Goal: Task Accomplishment & Management: Manage account settings

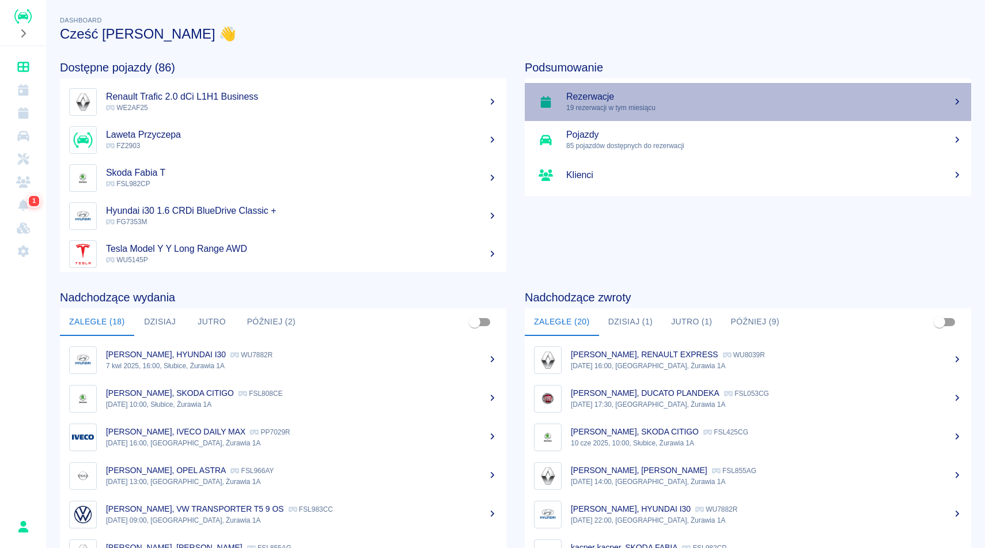
click at [641, 120] on link "Rezerwacje 19 rezerwacji w tym miesiącu" at bounding box center [748, 102] width 446 height 38
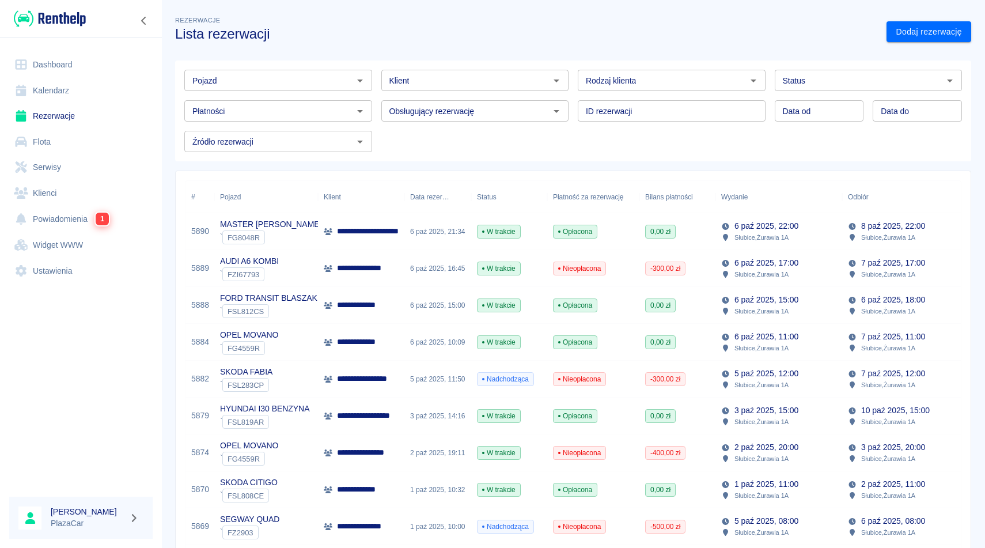
click at [404, 13] on div "Rezerwacje Lista rezerwacji" at bounding box center [521, 23] width 711 height 37
click at [434, 22] on div "Rezerwacje Lista rezerwacji" at bounding box center [521, 23] width 711 height 37
click at [434, 16] on div "Rezerwacje Lista rezerwacji" at bounding box center [521, 23] width 711 height 37
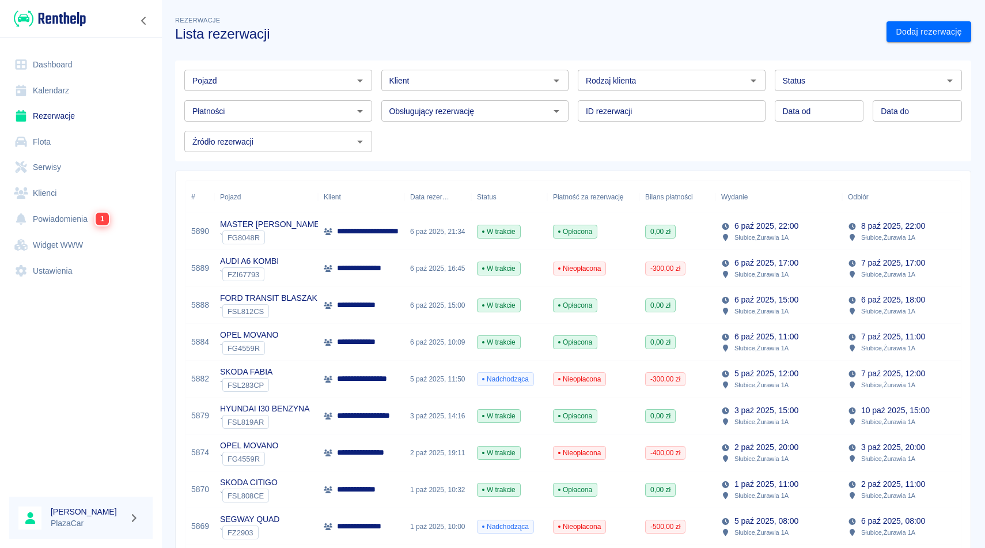
click at [434, 16] on div "Rezerwacje Lista rezerwacji" at bounding box center [521, 23] width 711 height 37
type input "DD.MM.YYYY"
click at [949, 113] on input "DD.MM.YYYY" at bounding box center [917, 110] width 89 height 21
click at [740, 29] on h3 "Lista rezerwacji" at bounding box center [526, 34] width 702 height 16
click at [416, 116] on input "Obsługujący rezerwację" at bounding box center [466, 111] width 162 height 14
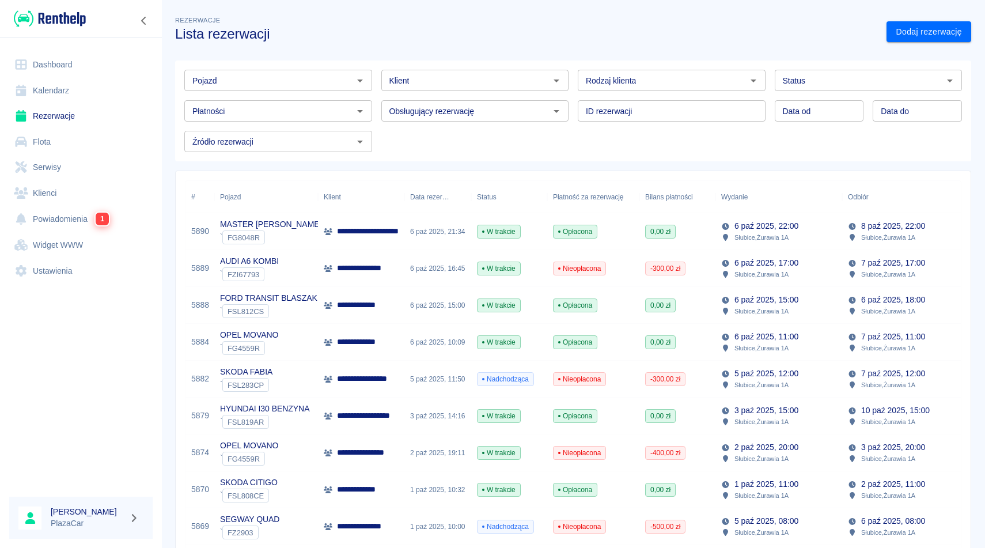
click at [662, 158] on div "Pojazd Pojazd Klient Klient Rodzaj klienta Rodzaj klienta Status Status Płatnoś…" at bounding box center [573, 110] width 796 height 101
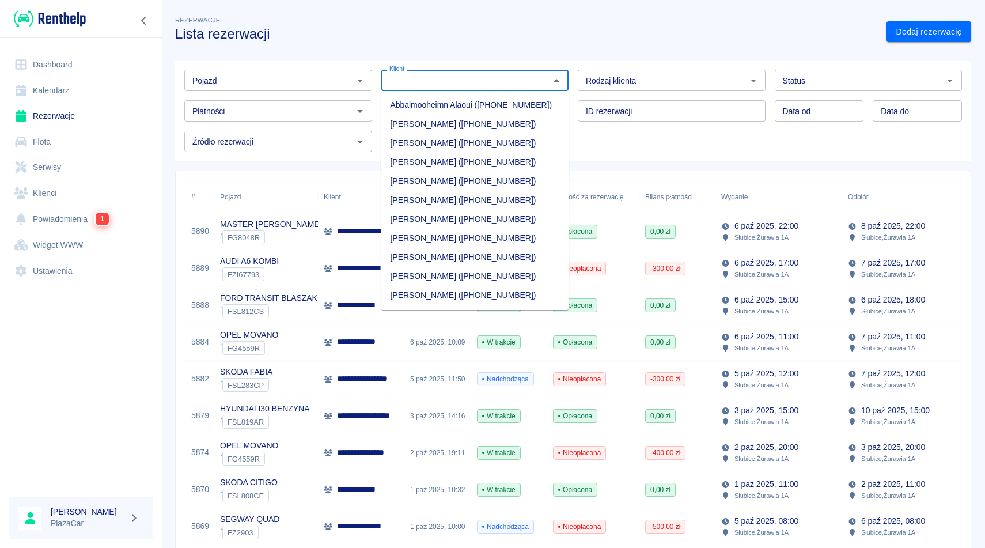
click at [514, 78] on input "Klient" at bounding box center [466, 80] width 162 height 14
click at [363, 141] on icon "Otwórz" at bounding box center [360, 142] width 14 height 14
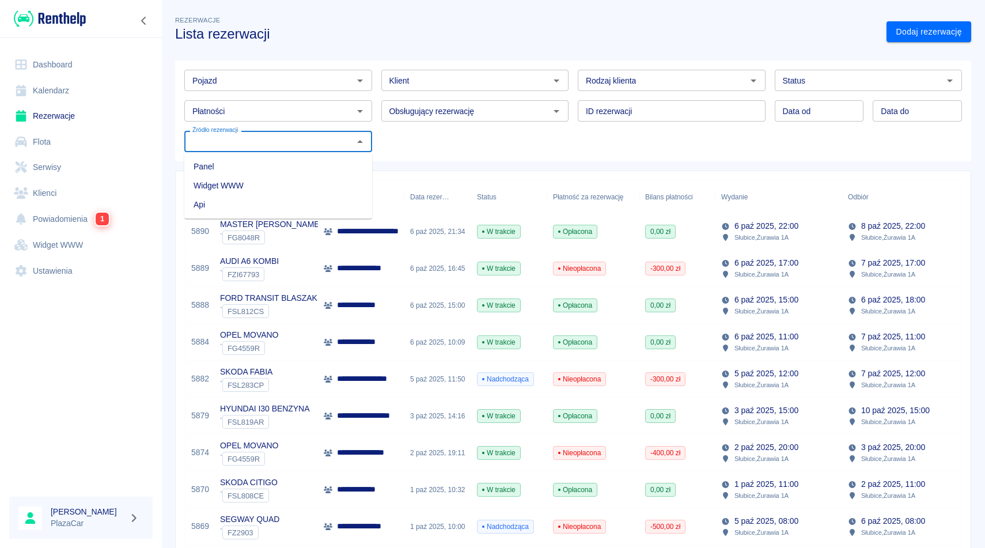
click at [363, 141] on icon "Zamknij" at bounding box center [360, 142] width 14 height 14
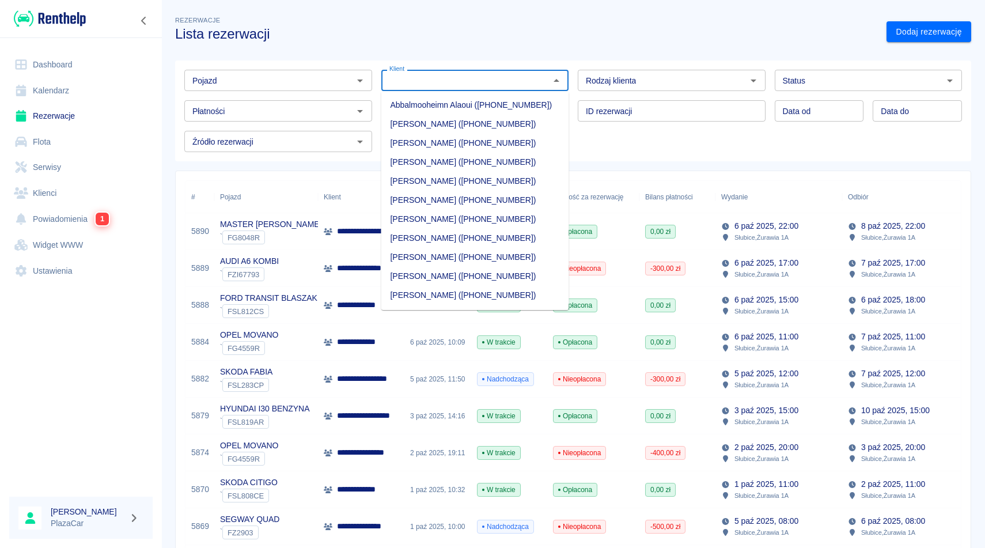
click at [429, 84] on input "Klient" at bounding box center [466, 80] width 162 height 14
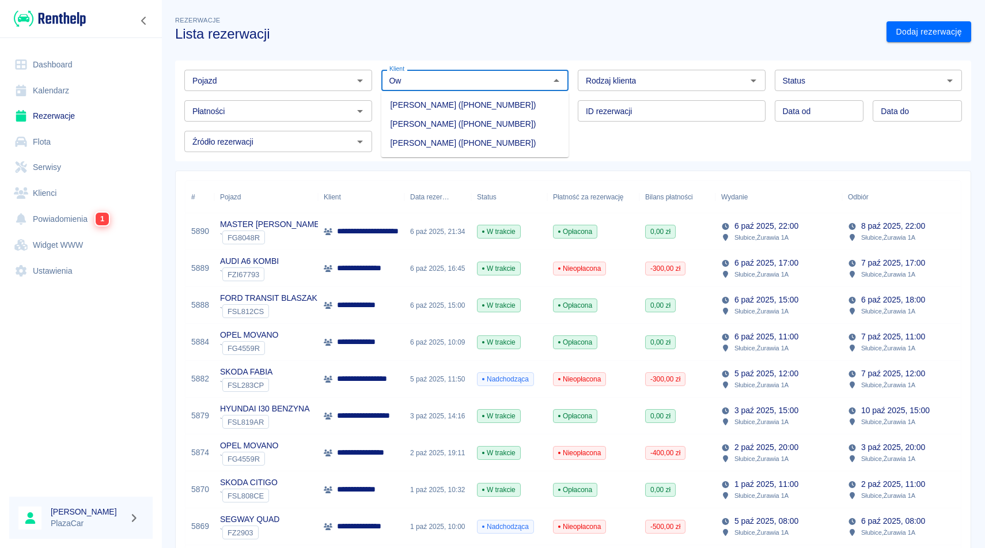
type input "O"
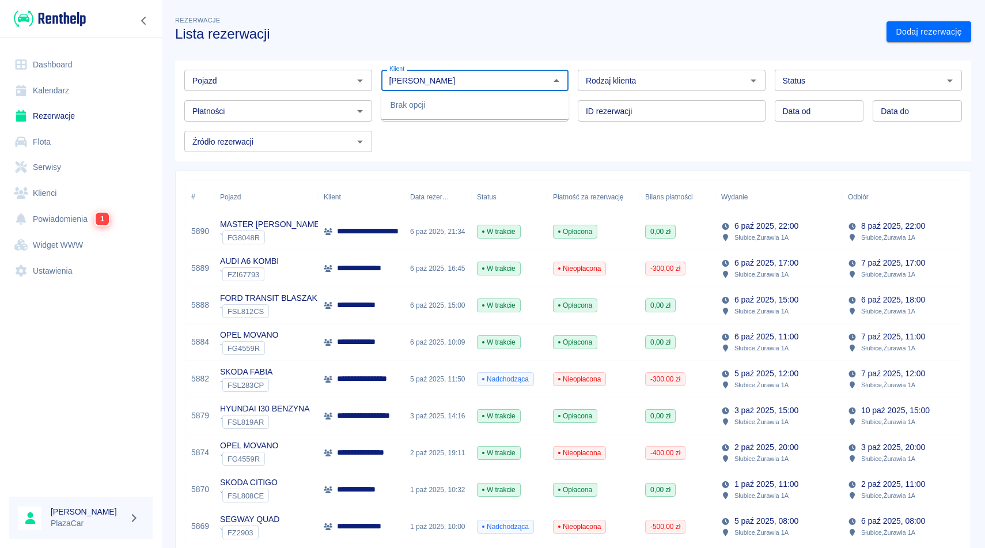
type input "[PERSON_NAME]"
click at [556, 39] on h3 "Lista rezerwacji" at bounding box center [526, 34] width 702 height 16
click at [55, 166] on link "Serwisy" at bounding box center [80, 167] width 143 height 26
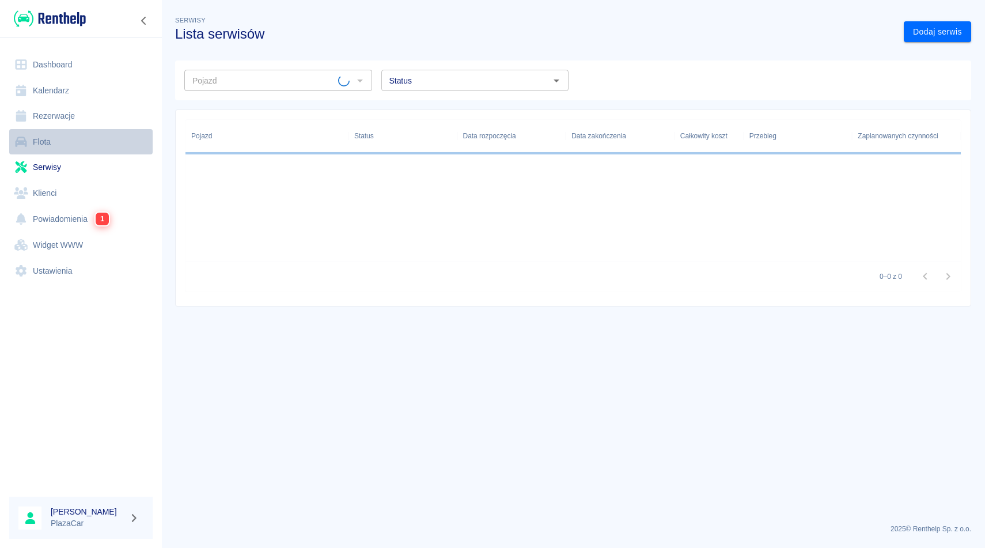
click at [41, 139] on link "Flota" at bounding box center [80, 142] width 143 height 26
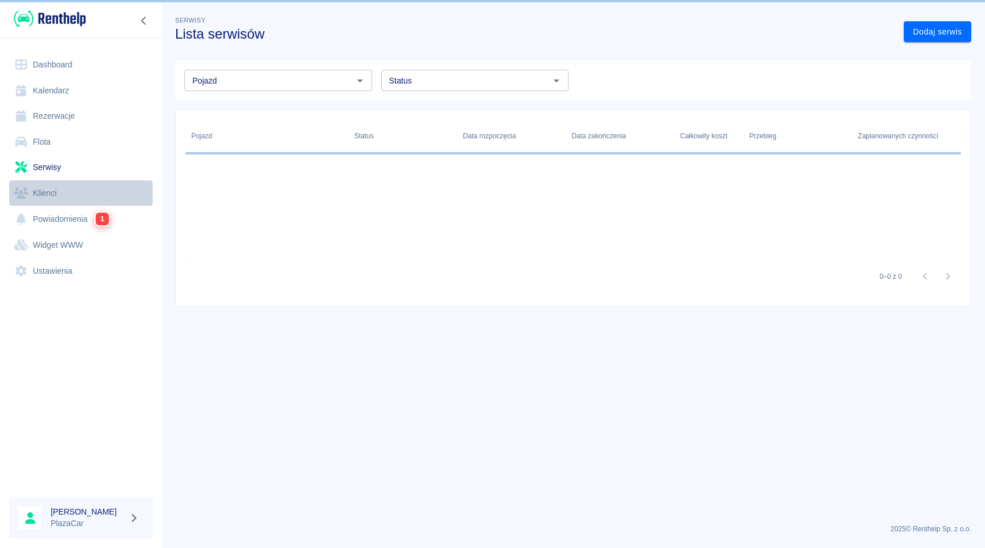
click at [46, 187] on link "Klienci" at bounding box center [80, 193] width 143 height 26
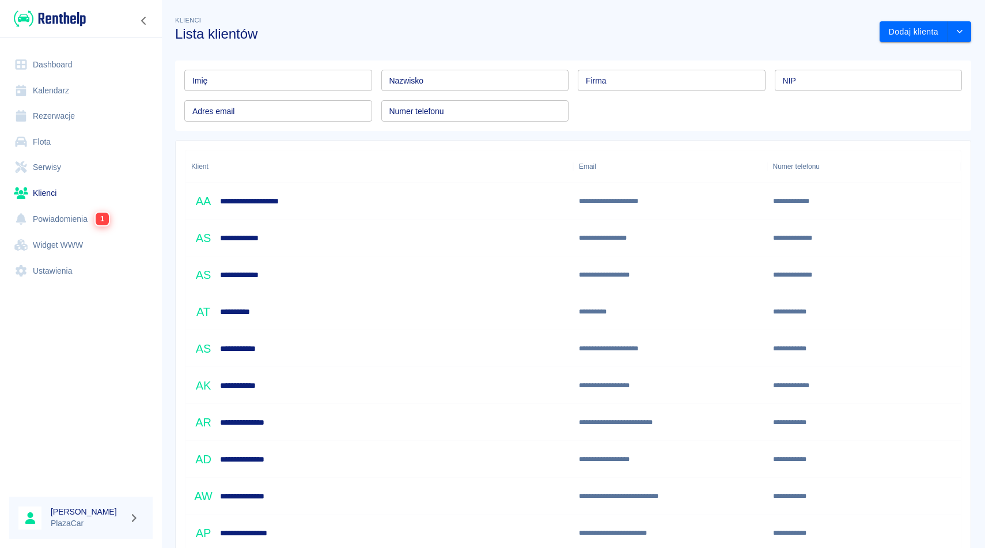
click at [299, 84] on input "Imię" at bounding box center [278, 80] width 188 height 21
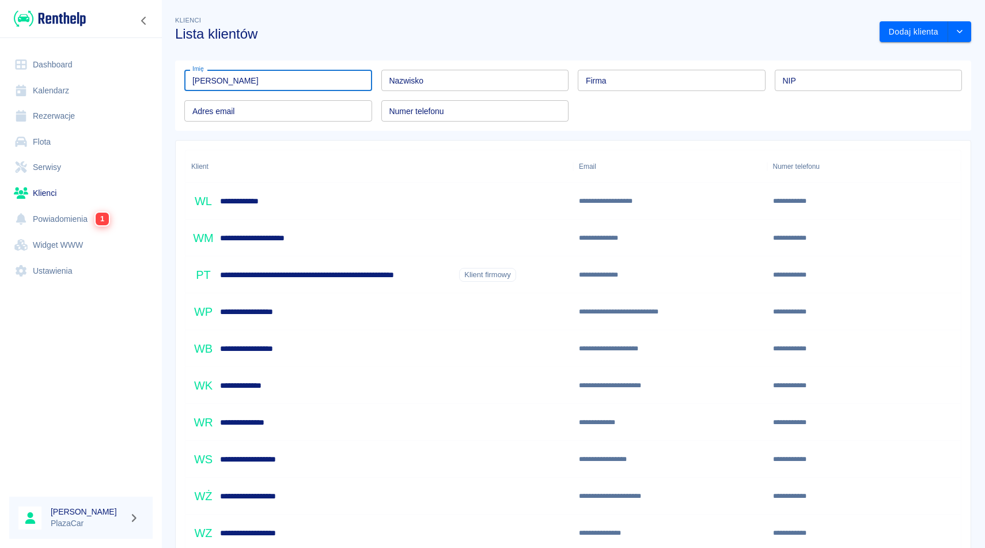
type input "[PERSON_NAME]"
click at [456, 80] on input "Nazwisko" at bounding box center [475, 80] width 188 height 21
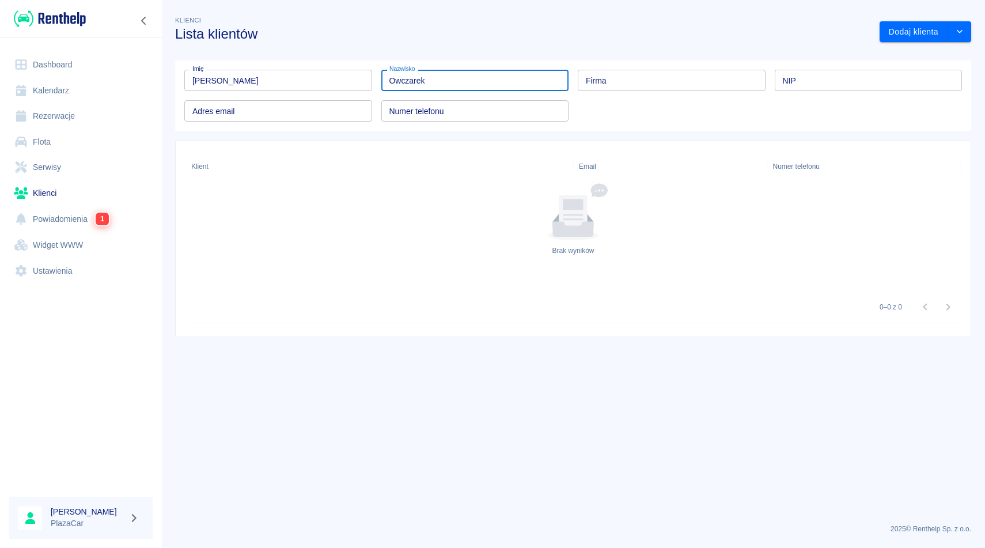
type input "Owczarek"
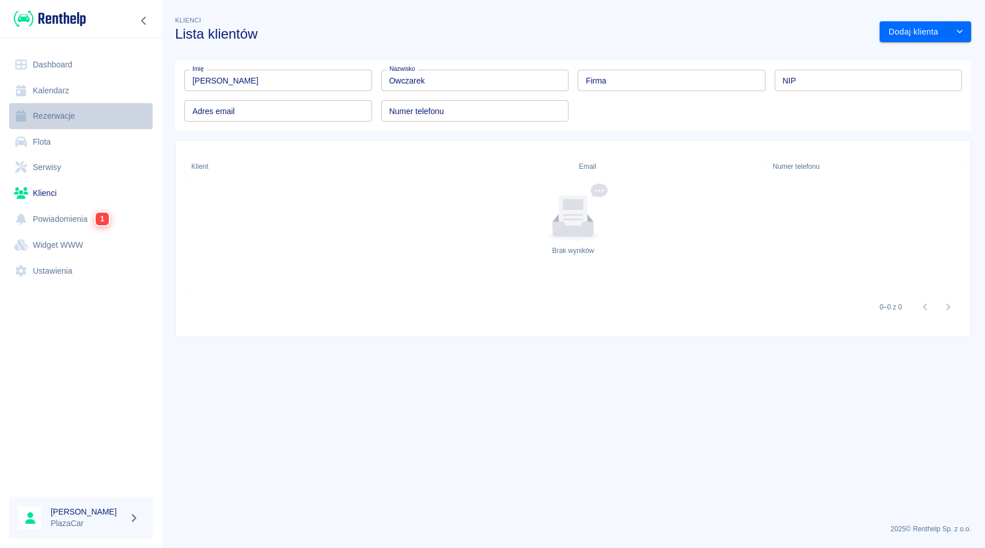
click at [44, 113] on link "Rezerwacje" at bounding box center [80, 116] width 143 height 26
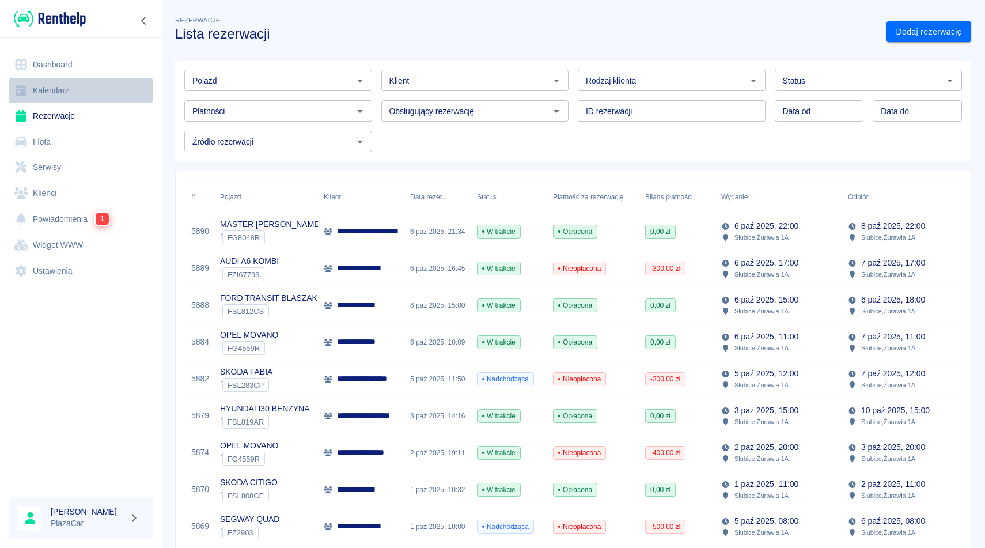
click at [44, 100] on link "Kalendarz" at bounding box center [80, 91] width 143 height 26
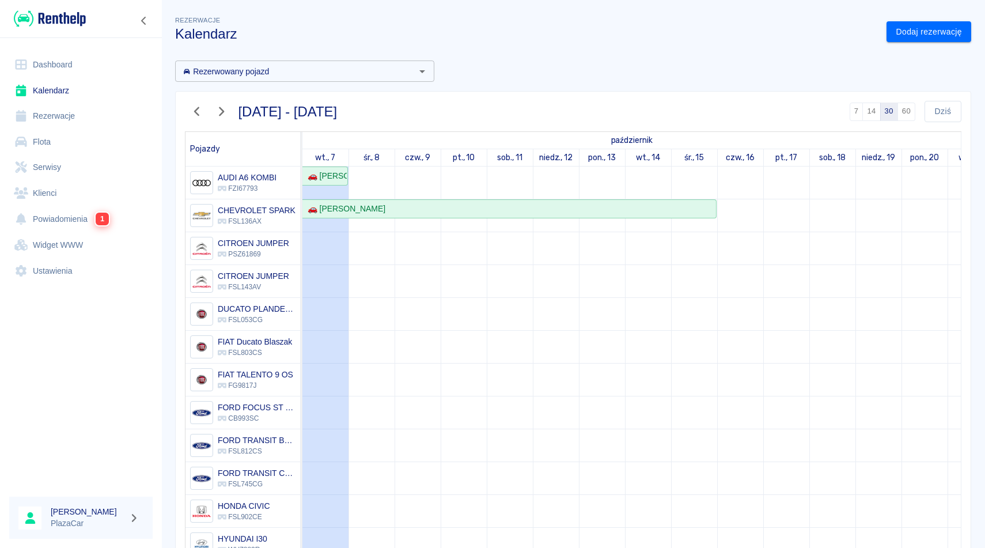
click at [622, 77] on div "Rezerwowany pojazd Rezerwowany pojazd [DATE] - [DATE] 7 14 30 60 [DATE] Pojazdy…" at bounding box center [568, 329] width 805 height 556
click at [337, 62] on div "Rezerwowany pojazd" at bounding box center [304, 70] width 259 height 21
click at [372, 17] on div "Rezerwacje Kalendarz" at bounding box center [521, 23] width 711 height 37
click at [368, 72] on input "Rezerwowany pojazd" at bounding box center [295, 71] width 233 height 14
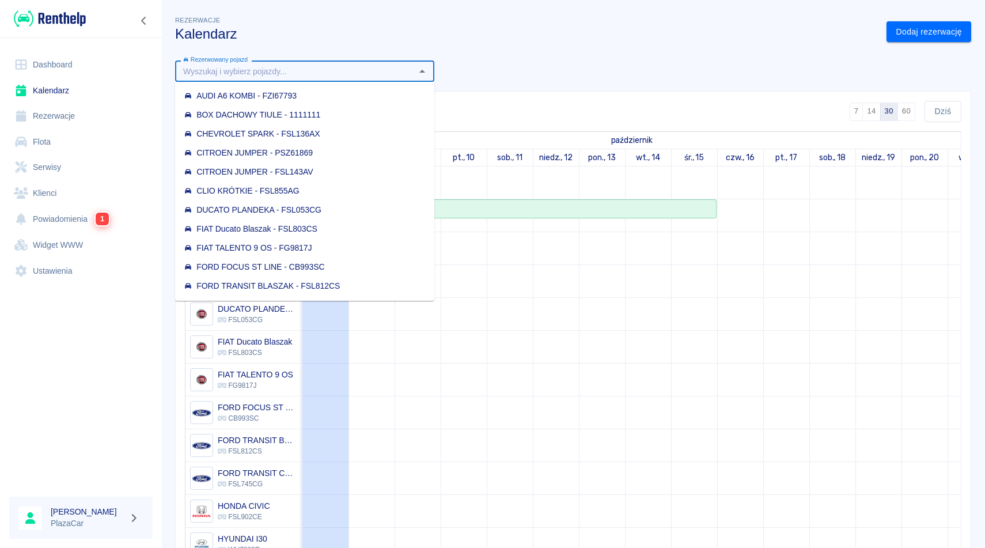
click at [337, 25] on div "Rezerwacje Kalendarz" at bounding box center [521, 23] width 711 height 37
click at [286, 66] on input "Rezerwowany pojazd" at bounding box center [295, 71] width 233 height 14
type input "Iv"
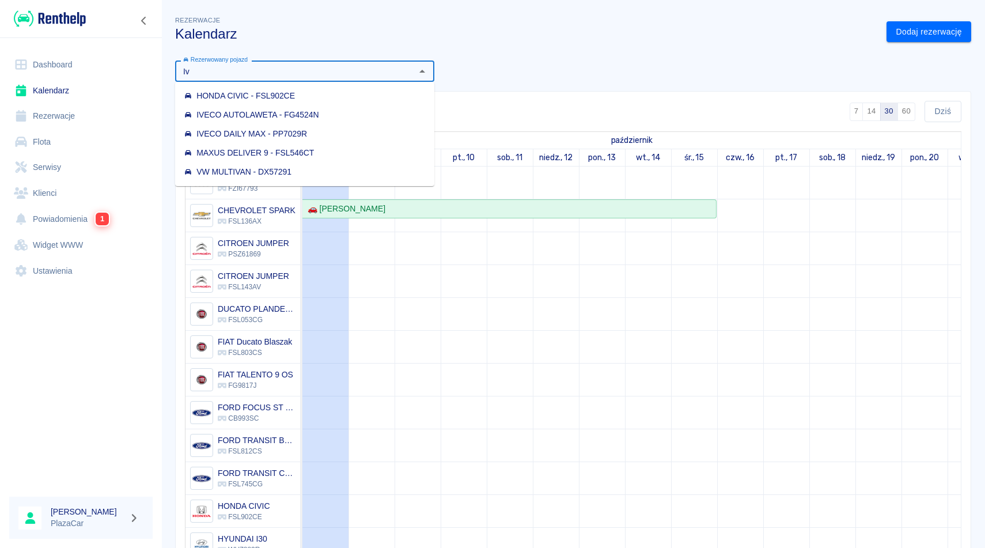
click at [285, 116] on div "IVECO AUTOLAWETA - FG4524N" at bounding box center [251, 115] width 135 height 12
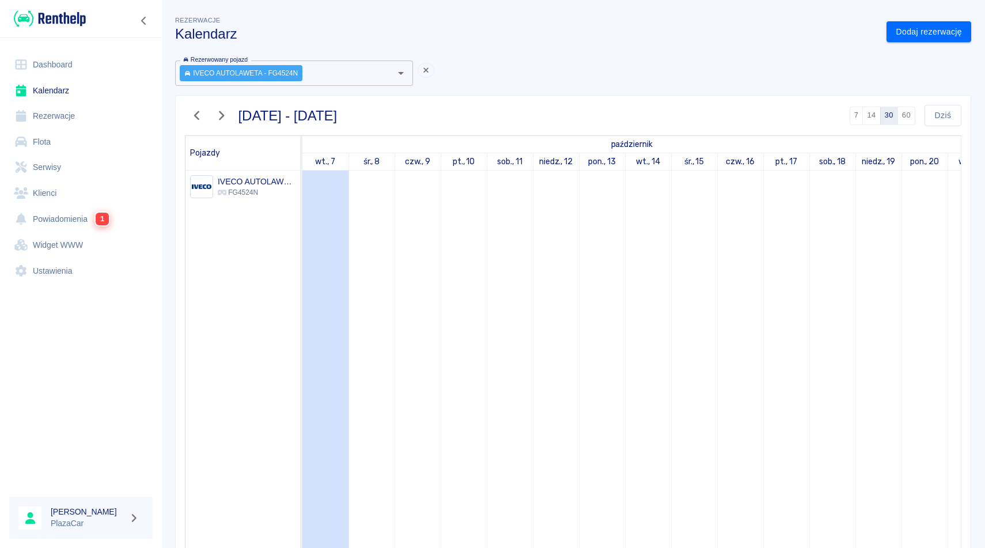
click at [247, 188] on p "FG4524N" at bounding box center [257, 192] width 78 height 10
click at [70, 114] on link "Rezerwacje" at bounding box center [80, 116] width 143 height 26
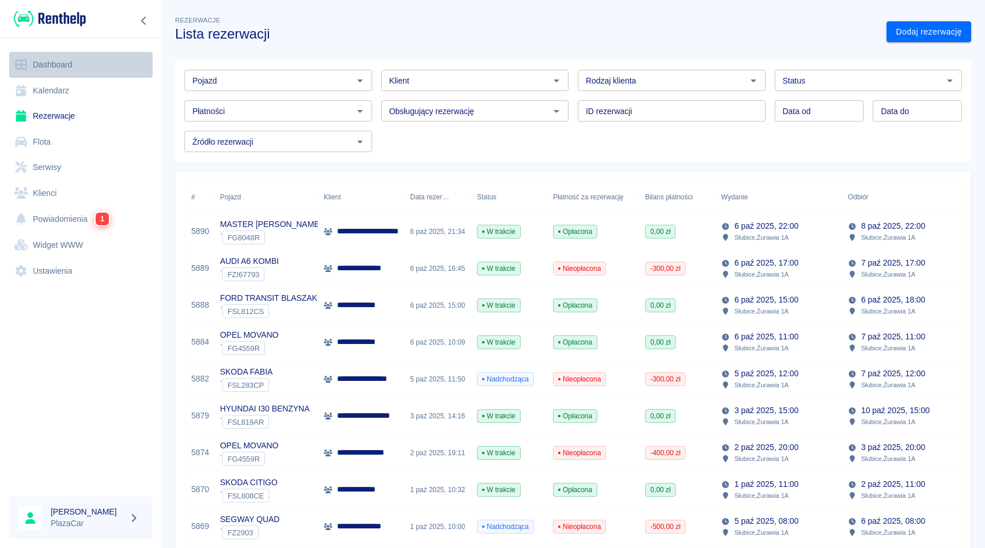
click at [67, 66] on link "Dashboard" at bounding box center [80, 65] width 143 height 26
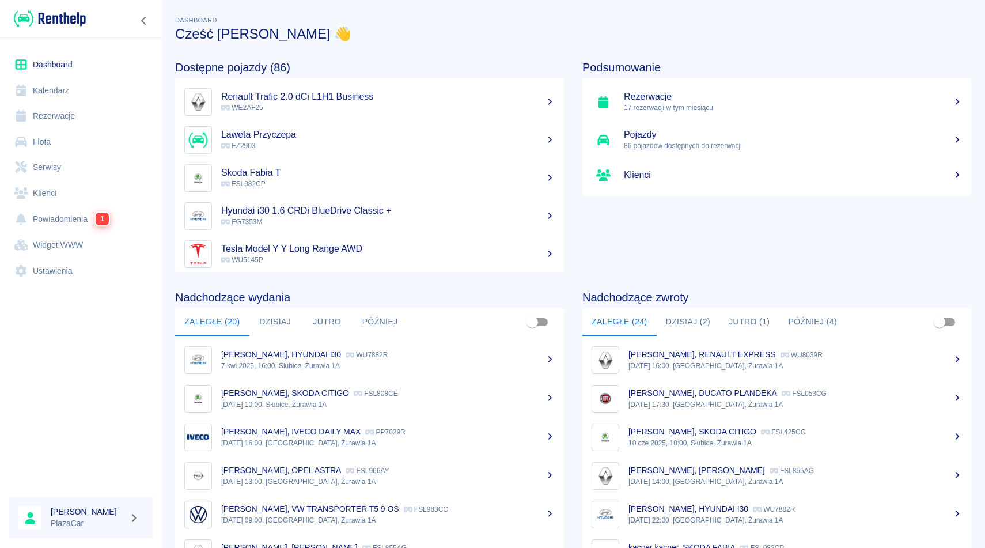
click at [87, 113] on link "Rezerwacje" at bounding box center [80, 116] width 143 height 26
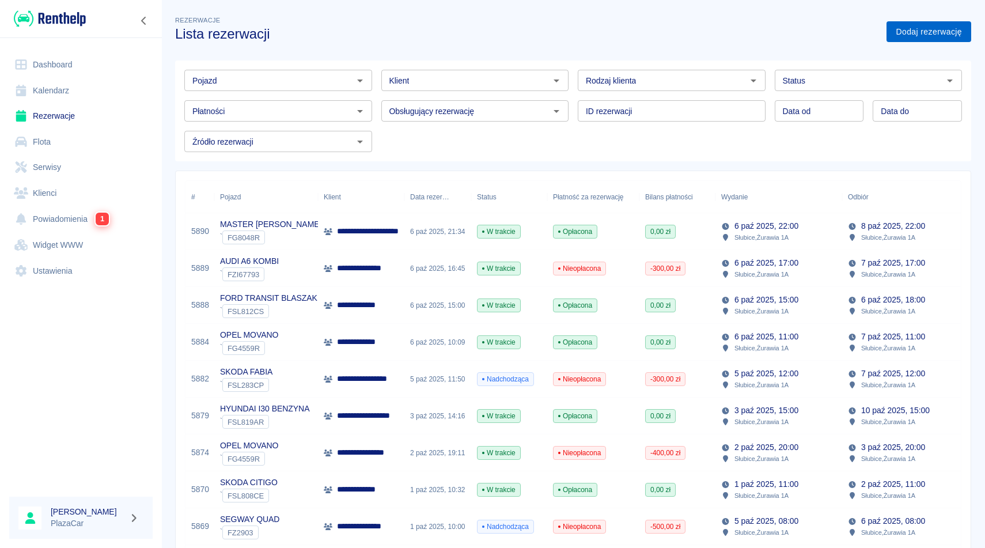
click at [915, 31] on link "Dodaj rezerwację" at bounding box center [929, 31] width 85 height 21
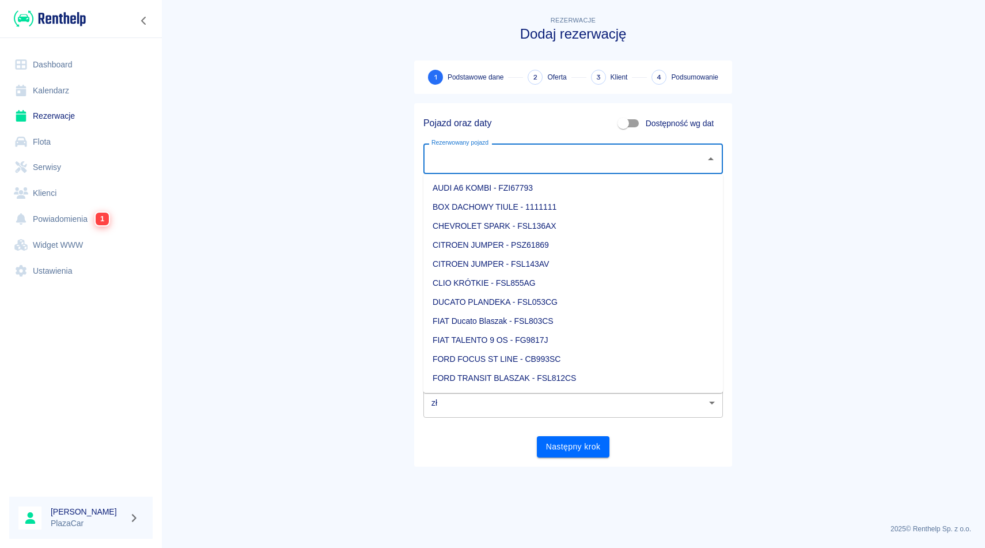
click at [543, 164] on input "Rezerwowany pojazd" at bounding box center [565, 159] width 272 height 20
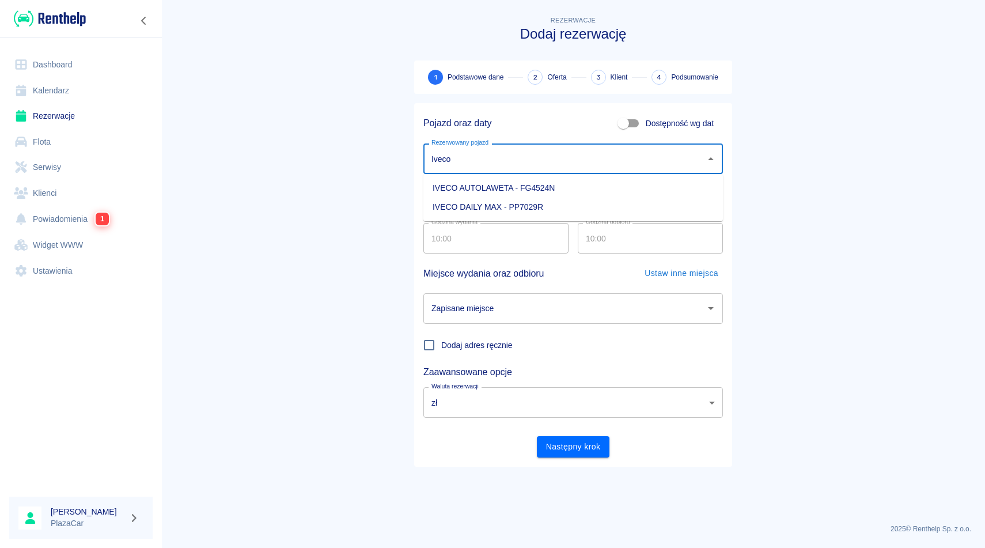
click at [498, 190] on li "IVECO AUTOLAWETA - FG4524N" at bounding box center [573, 188] width 300 height 19
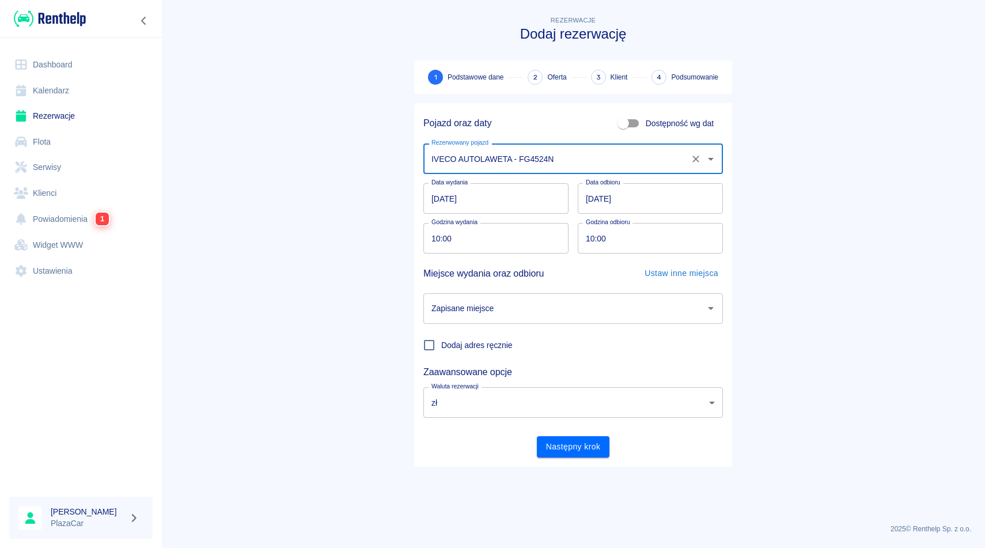
type input "IVECO AUTOLAWETA - FG4524N"
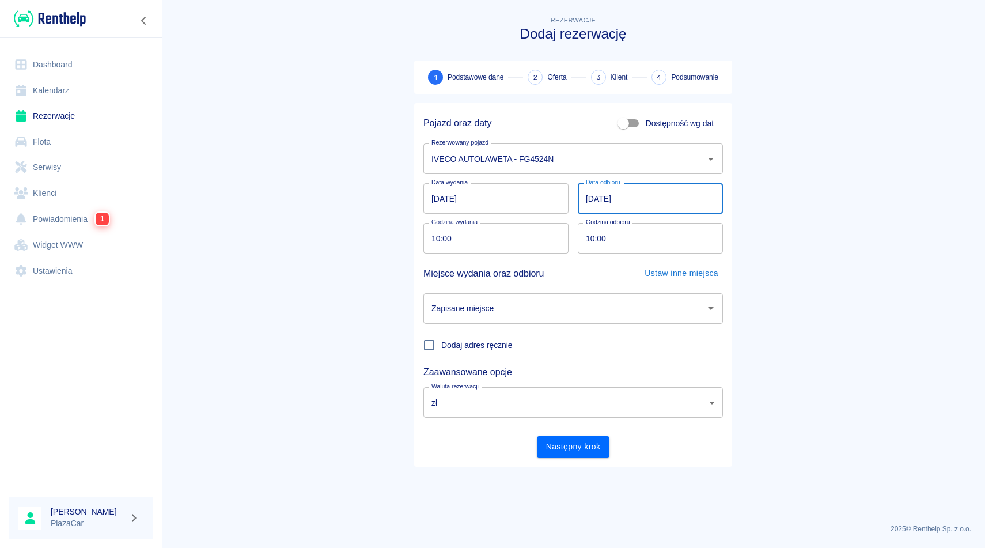
click at [639, 199] on input "[DATE]" at bounding box center [650, 198] width 145 height 31
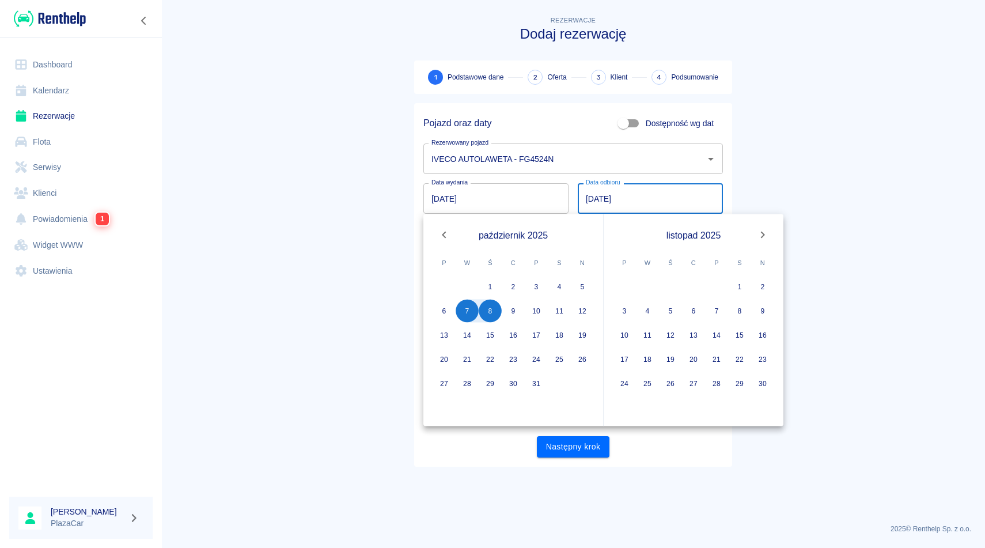
click at [787, 123] on main "Rezerwacje Dodaj rezerwację 1 Podstawowe dane 2 Oferta 3 Klient 4 Podsumowanie …" at bounding box center [573, 264] width 824 height 501
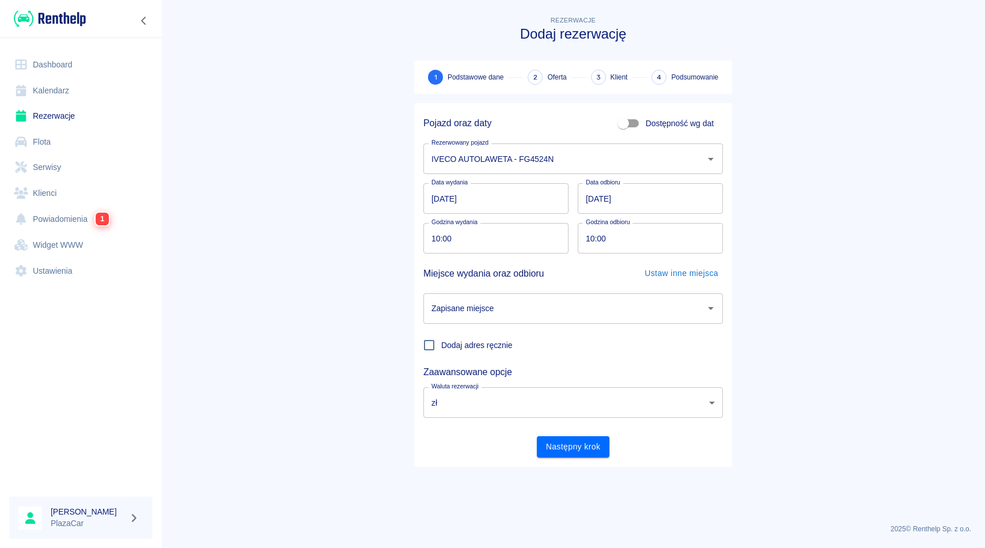
click at [622, 187] on input "[DATE]" at bounding box center [650, 198] width 145 height 31
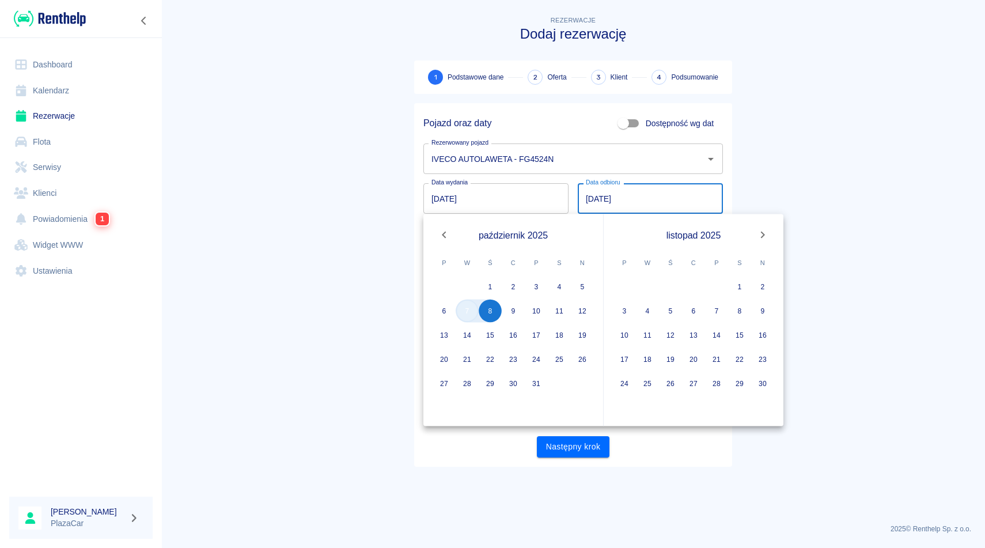
click at [471, 307] on button "7" at bounding box center [467, 311] width 23 height 23
click at [469, 315] on button "7" at bounding box center [467, 311] width 23 height 23
type input "[DATE]"
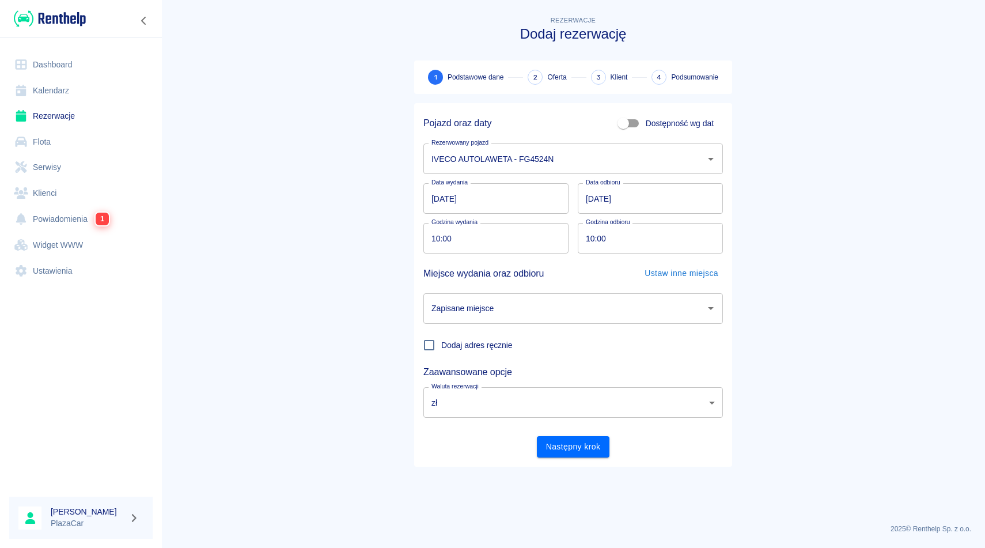
click at [527, 233] on input "10:00" at bounding box center [491, 238] width 137 height 31
type input "09:00"
click at [608, 235] on input "10:00" at bounding box center [646, 238] width 137 height 31
click at [858, 248] on main "Rezerwacje Dodaj rezerwację 1 Podstawowe dane 2 Oferta 3 Klient 4 Podsumowanie …" at bounding box center [573, 264] width 824 height 501
click at [624, 242] on input "12:00" at bounding box center [646, 238] width 137 height 31
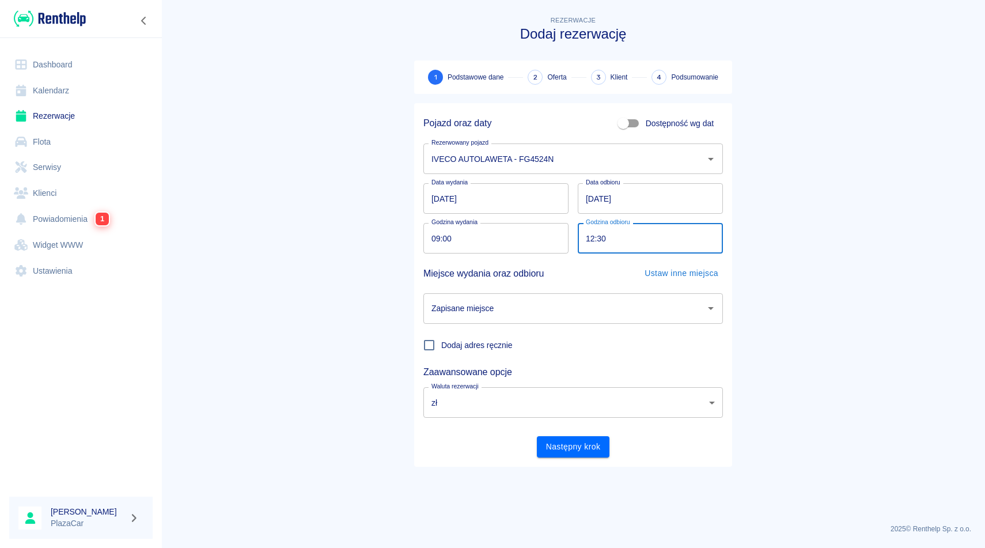
type input "12:30"
click at [881, 311] on main "Rezerwacje Dodaj rezerwację 1 Podstawowe dane 2 Oferta 3 Klient 4 Podsumowanie …" at bounding box center [573, 264] width 824 height 501
click at [638, 312] on input "Zapisane miejsce" at bounding box center [565, 308] width 272 height 20
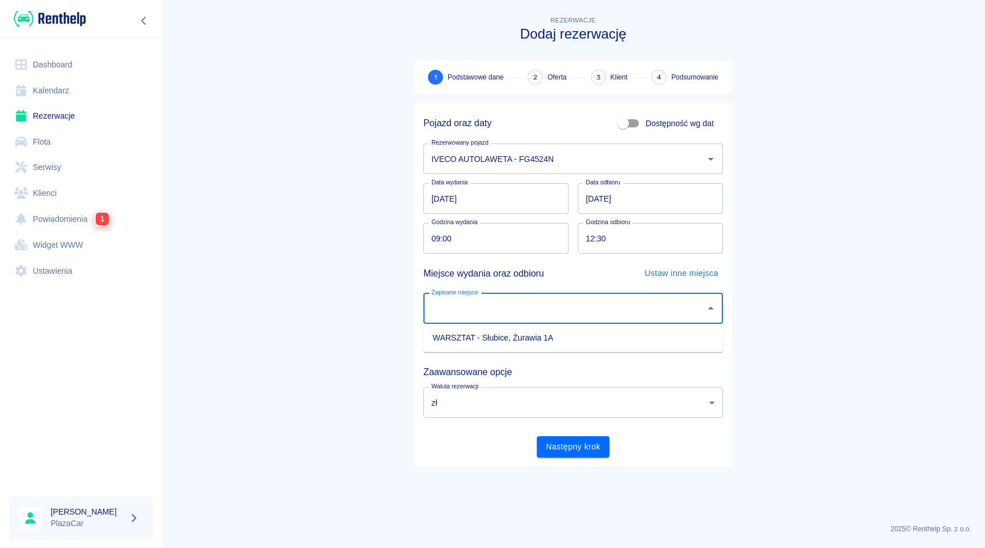
click at [551, 350] on ul "WARSZTAT - Słubice, Żurawia 1A" at bounding box center [573, 338] width 300 height 28
click at [546, 346] on li "WARSZTAT - Słubice, Żurawia 1A" at bounding box center [573, 337] width 300 height 19
type input "WARSZTAT - Słubice, Żurawia 1A"
click at [562, 448] on button "Następny krok" at bounding box center [573, 446] width 73 height 21
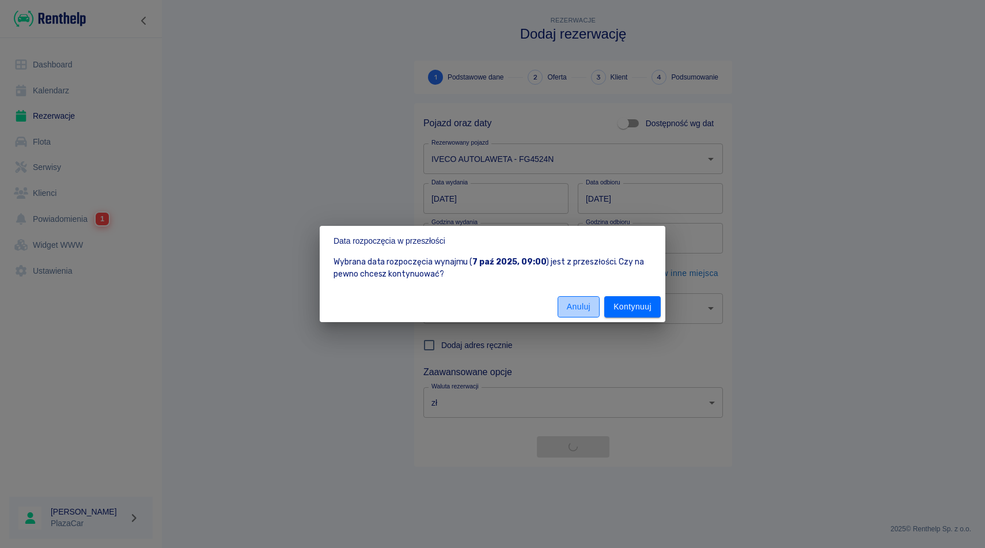
click at [577, 304] on button "Anuluj" at bounding box center [579, 306] width 42 height 21
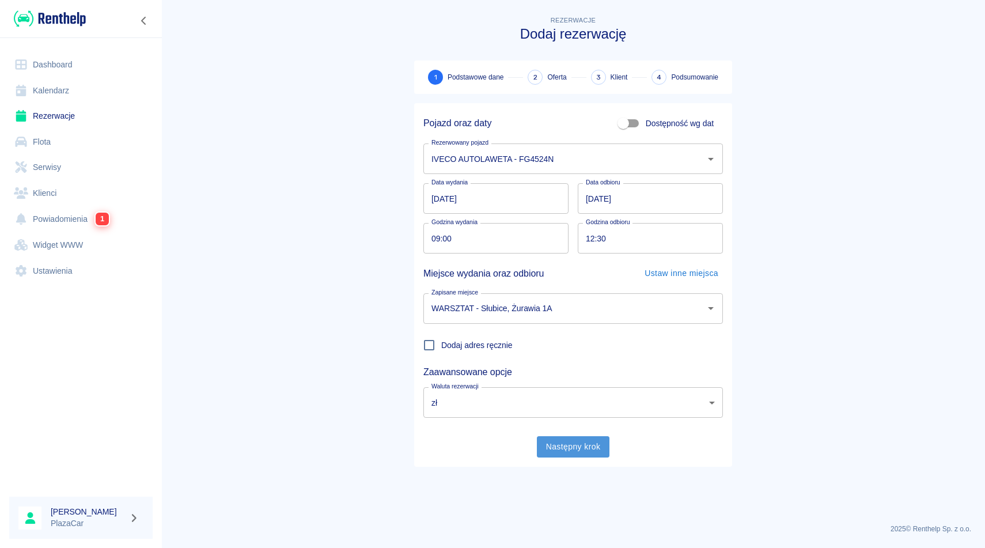
click at [588, 457] on button "Następny krok" at bounding box center [573, 446] width 73 height 21
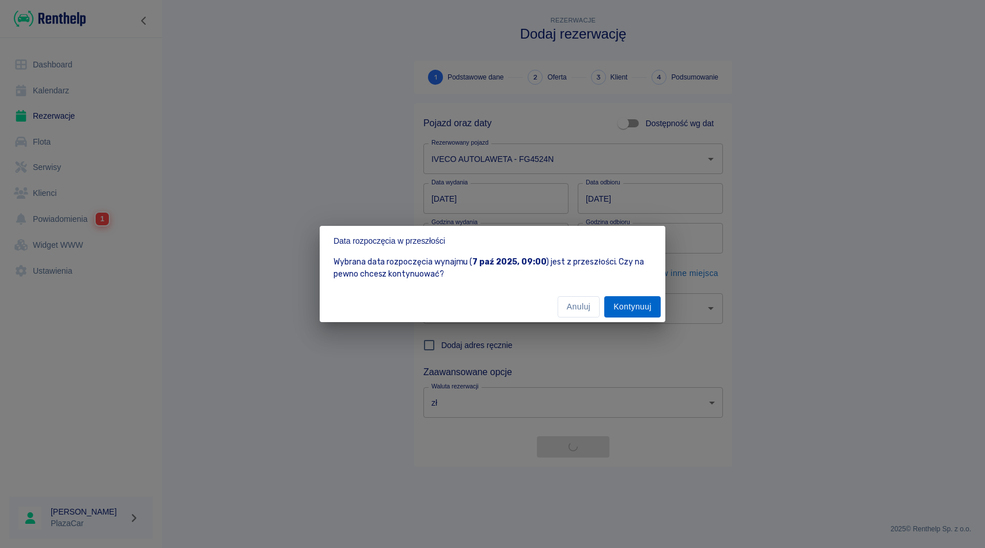
click at [650, 300] on button "Kontynuuj" at bounding box center [632, 306] width 56 height 21
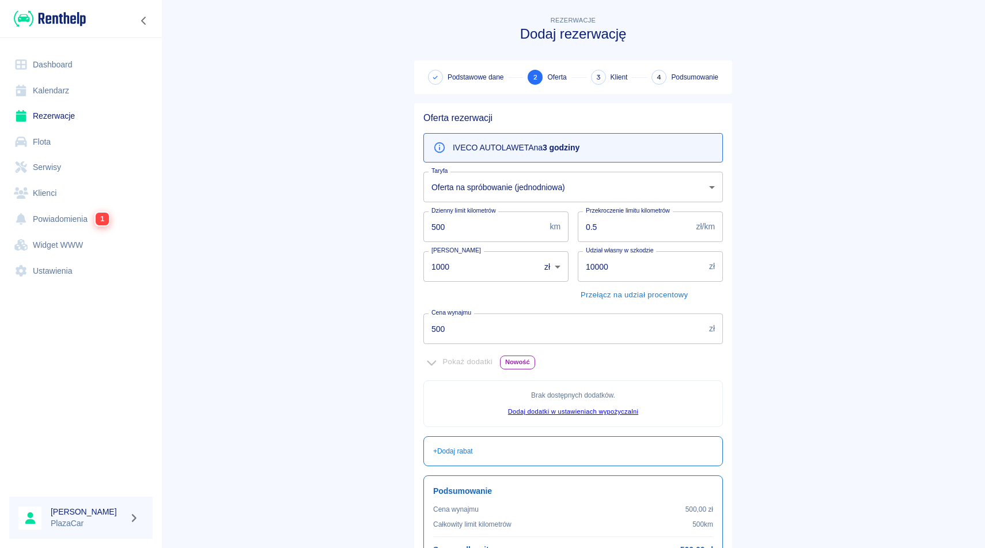
click at [908, 191] on main "Rezerwacje Dodaj rezerwację Podstawowe dane 2 Oferta 3 Klient 4 Podsumowanie Of…" at bounding box center [573, 323] width 824 height 618
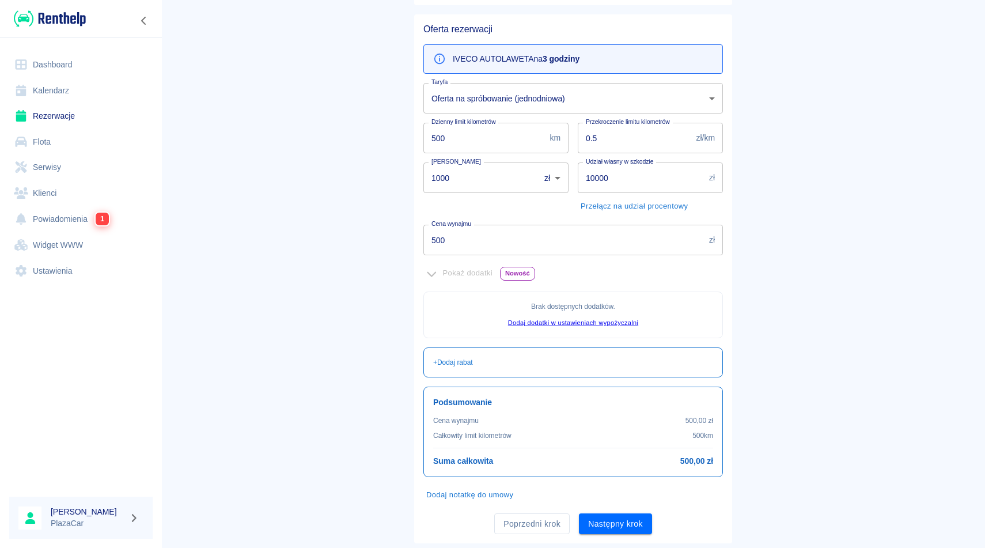
scroll to position [118, 0]
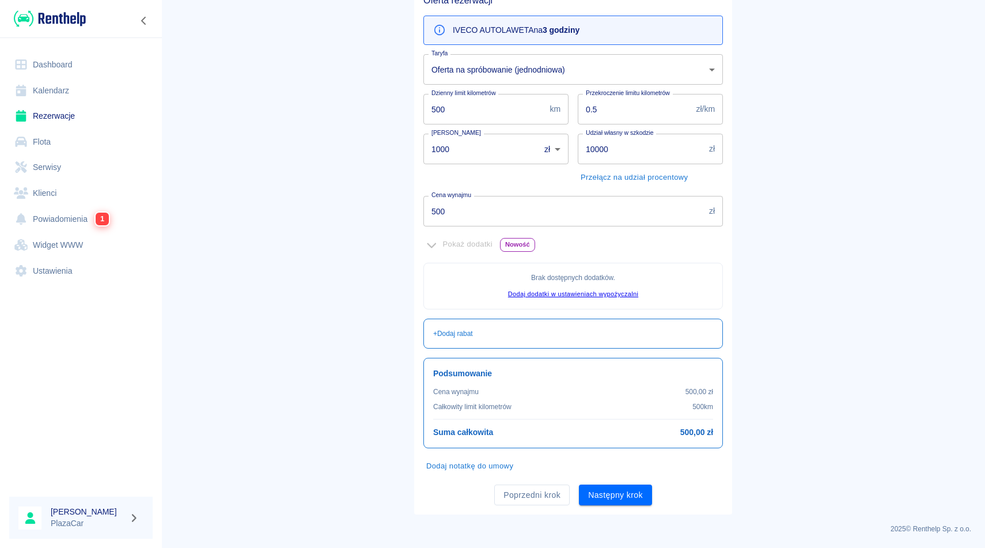
click at [805, 326] on main "Rezerwacje Dodaj rezerwację Podstawowe dane 2 Oferta 3 Klient 4 Podsumowanie Of…" at bounding box center [573, 205] width 824 height 618
click at [587, 499] on button "Następny krok" at bounding box center [615, 494] width 73 height 21
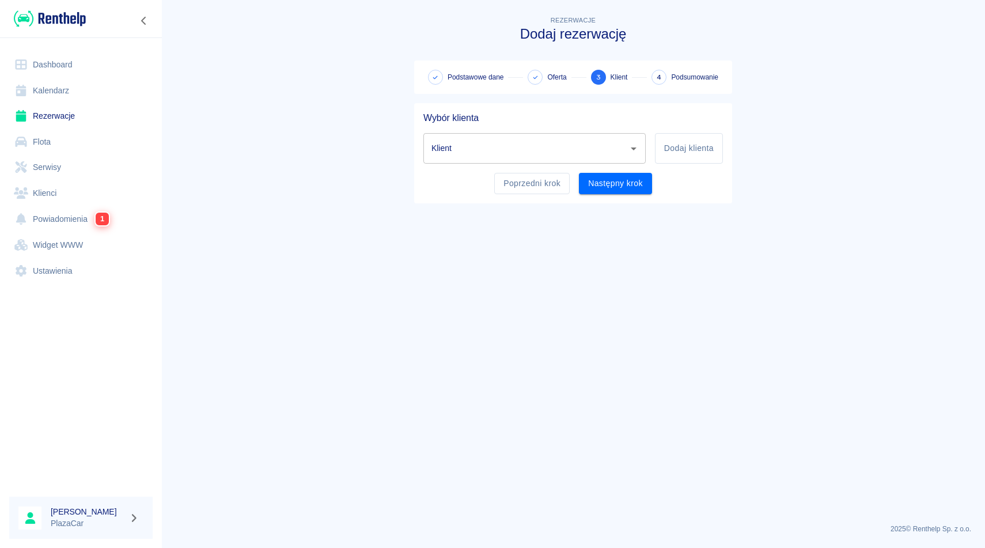
click at [572, 146] on input "Klient" at bounding box center [526, 148] width 195 height 20
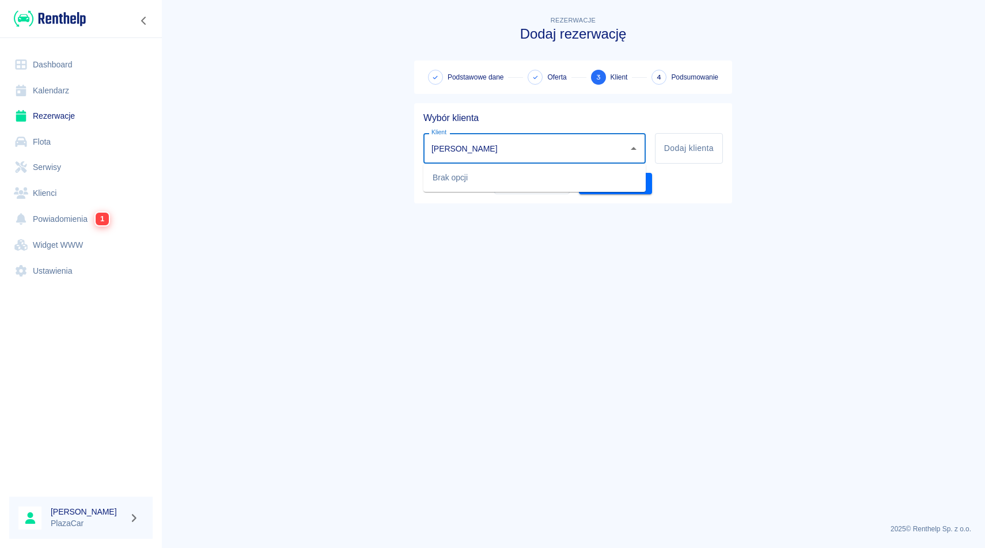
type input "[PERSON_NAME]"
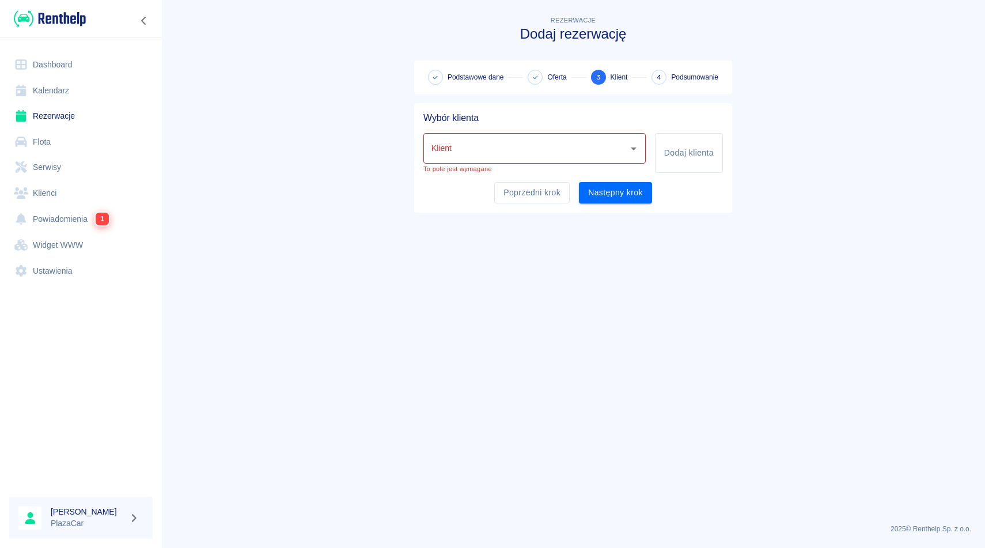
click at [253, 162] on main "Rezerwacje Dodaj rezerwację Podstawowe dane Oferta 3 Klient 4 Podsumowanie Wybó…" at bounding box center [573, 264] width 824 height 501
click at [62, 189] on link "Klienci" at bounding box center [80, 193] width 143 height 26
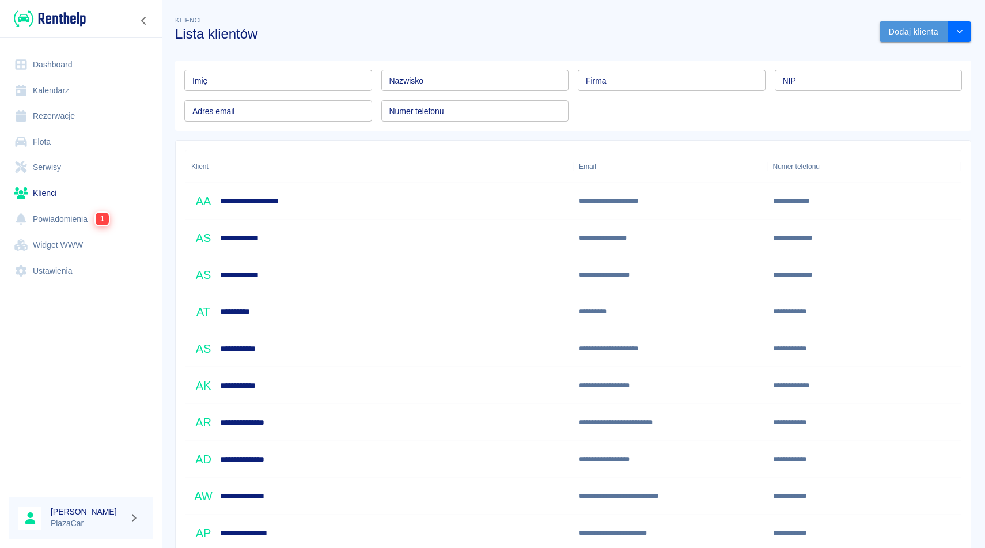
click at [920, 39] on button "Dodaj klienta" at bounding box center [914, 31] width 69 height 21
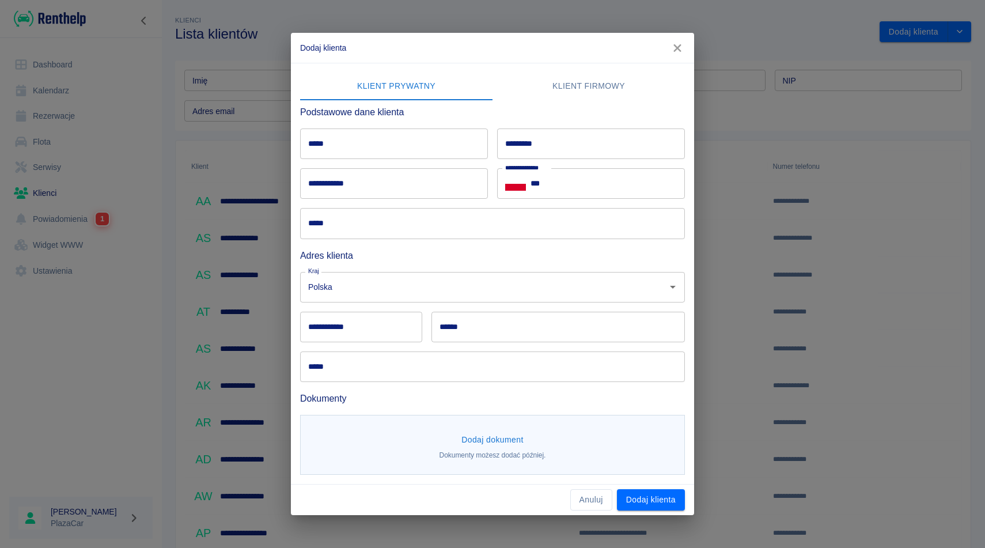
click at [453, 149] on input "*****" at bounding box center [394, 143] width 188 height 31
type input "********"
click at [646, 124] on div "********* *********" at bounding box center [586, 139] width 197 height 40
click at [639, 141] on input "*********" at bounding box center [591, 143] width 188 height 31
type input "********"
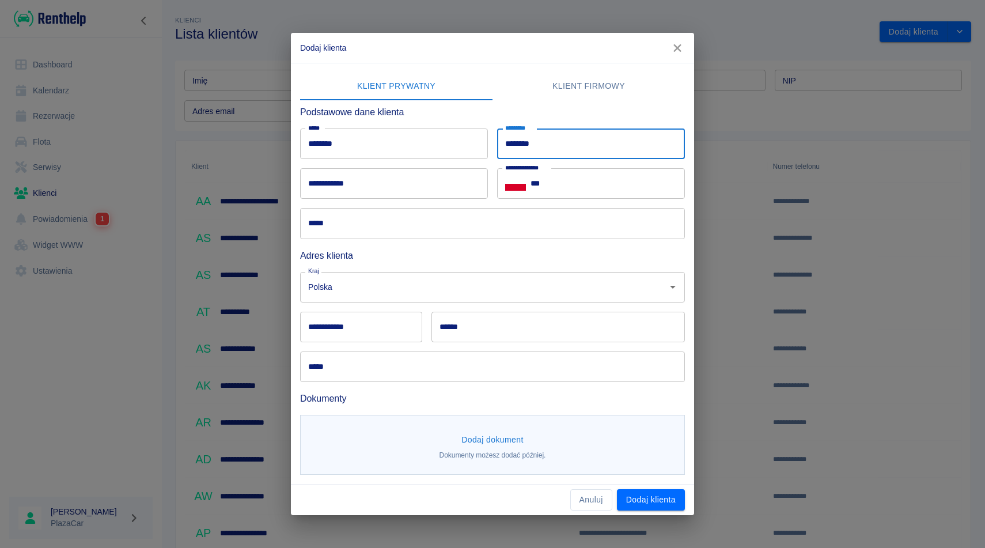
click at [441, 190] on input "**********" at bounding box center [394, 183] width 188 height 31
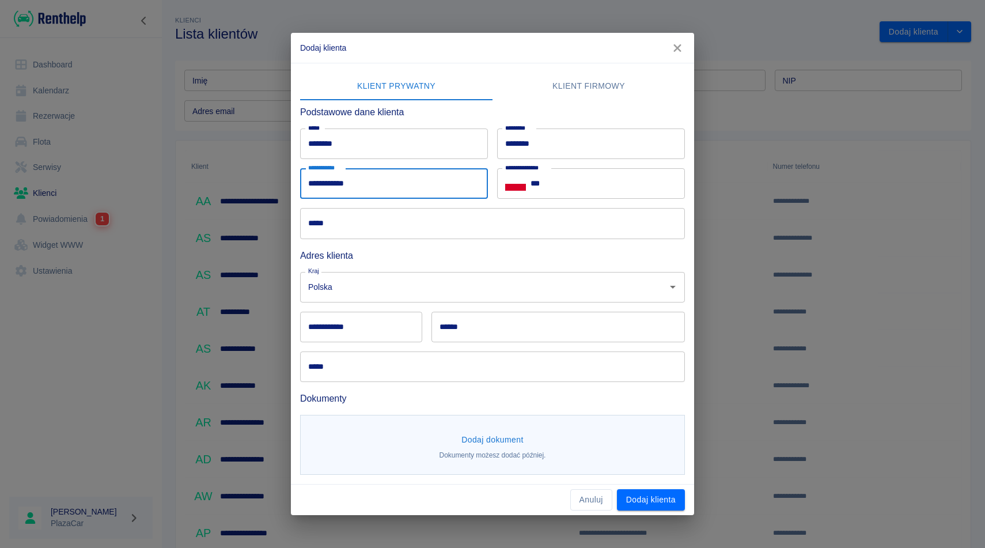
type input "**********"
click at [569, 181] on input "***" at bounding box center [608, 183] width 154 height 31
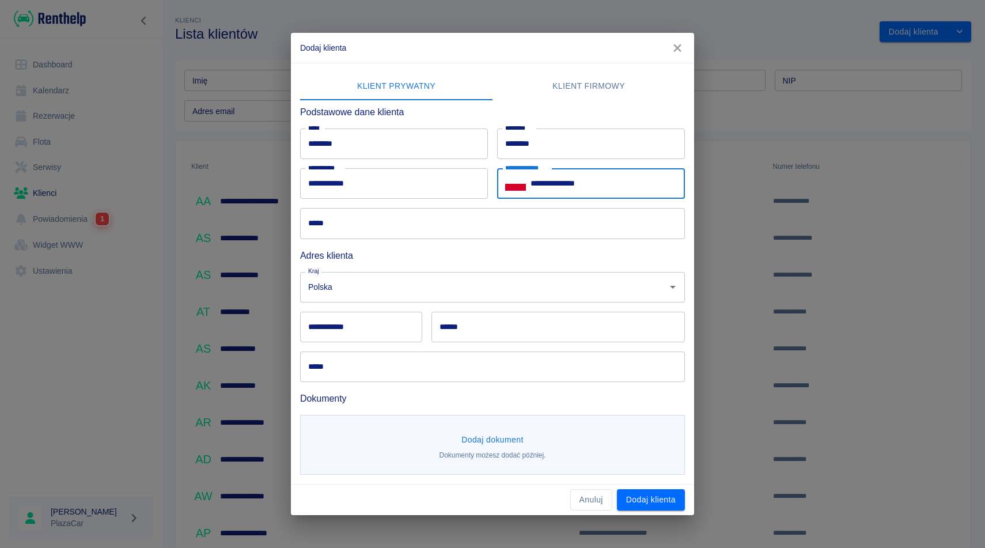
type input "**********"
click at [453, 230] on input "*****" at bounding box center [492, 223] width 385 height 31
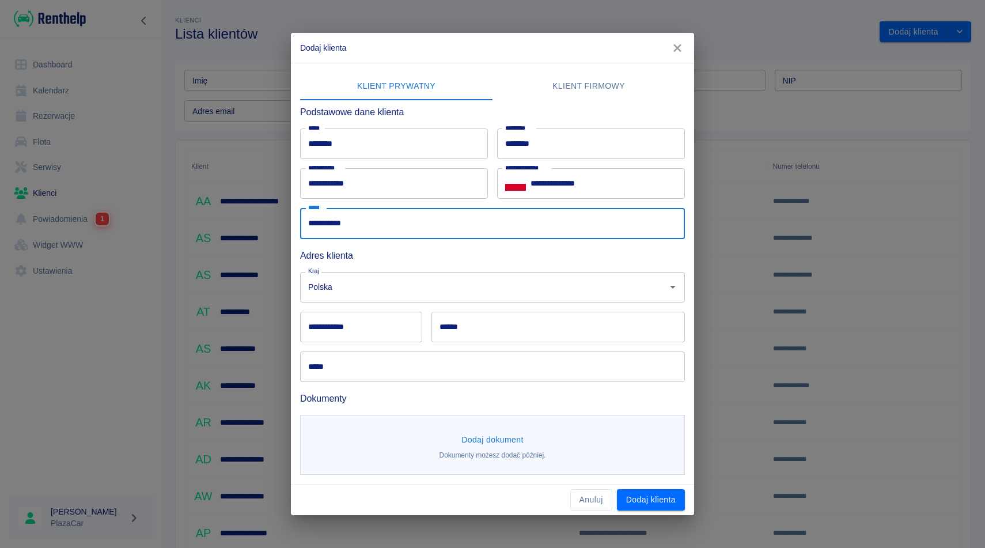
type input "**********"
click at [391, 335] on input "**********" at bounding box center [361, 327] width 122 height 31
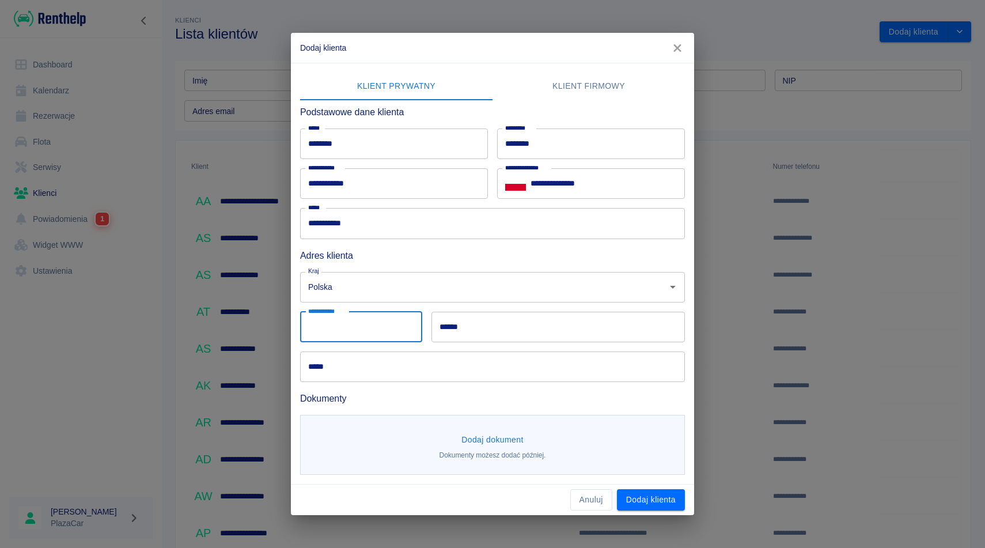
type input "******"
type input "*******"
type input "**********"
click at [566, 386] on div "Dokumenty" at bounding box center [488, 394] width 394 height 24
click at [646, 497] on button "Dodaj klienta" at bounding box center [651, 499] width 68 height 21
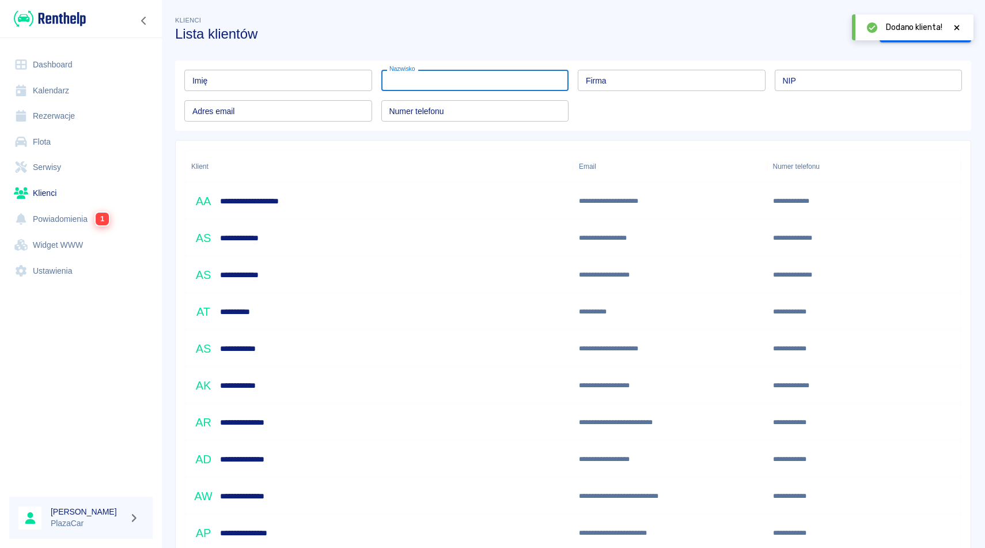
click at [438, 78] on input "Nazwisko" at bounding box center [475, 80] width 188 height 21
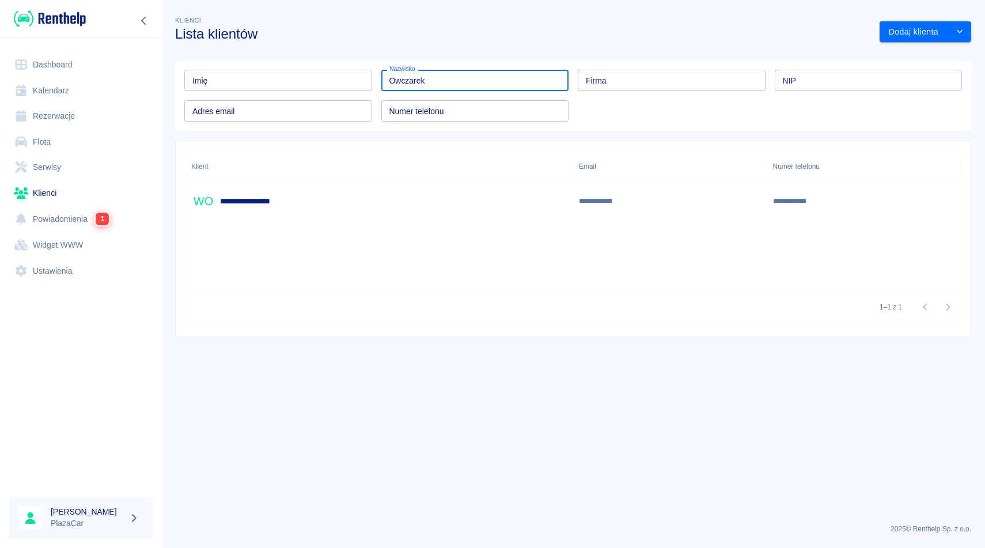
type input "Owczarek"
click at [291, 202] on div "**********" at bounding box center [379, 201] width 388 height 37
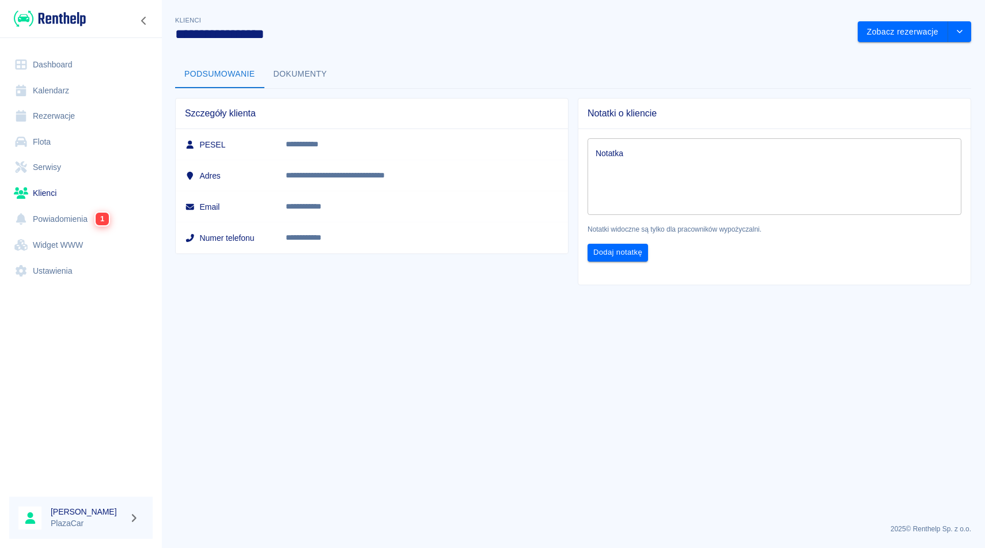
click at [300, 77] on button "Dokumenty" at bounding box center [300, 74] width 72 height 28
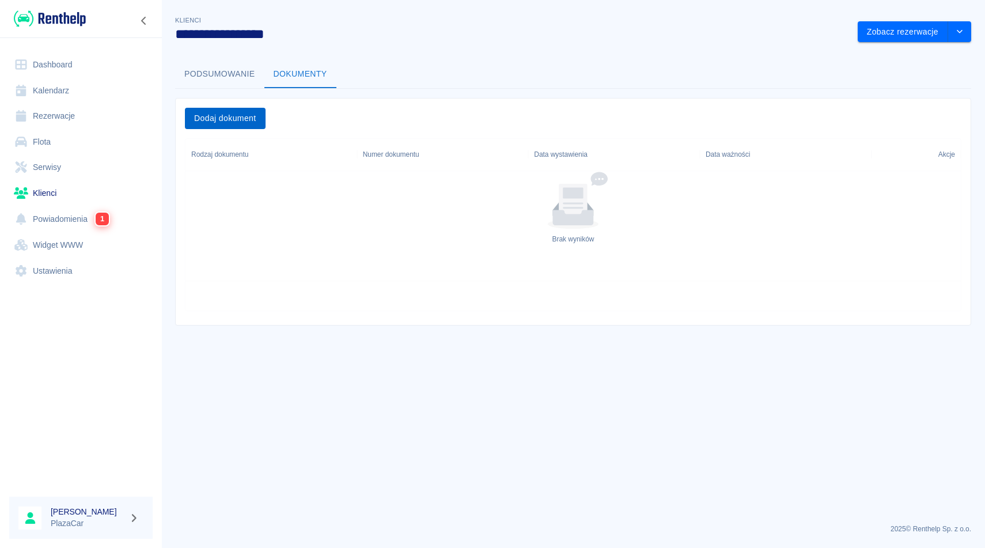
click at [248, 123] on button "Dodaj dokument" at bounding box center [225, 118] width 81 height 21
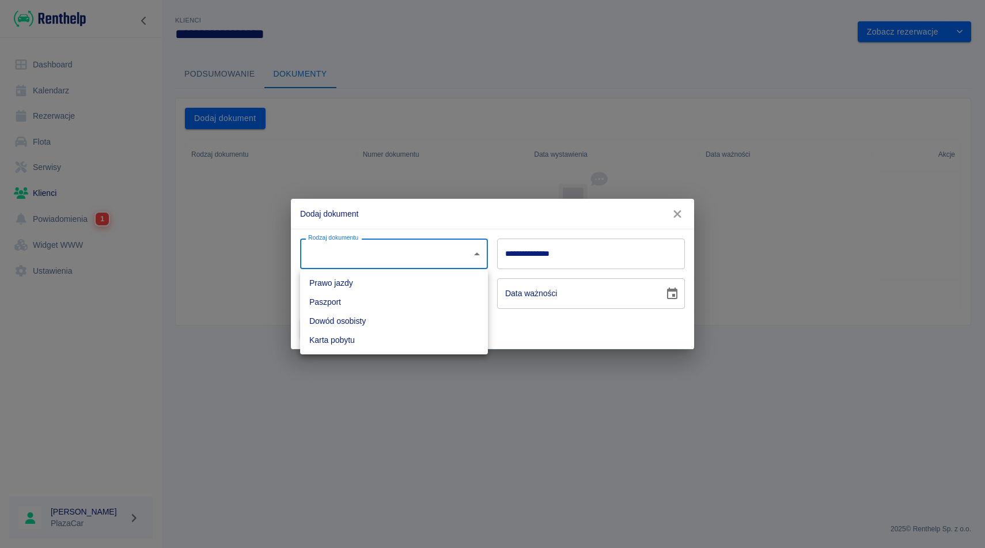
click at [363, 258] on body "**********" at bounding box center [492, 274] width 985 height 548
click at [353, 318] on li "Dowód osobisty" at bounding box center [394, 321] width 188 height 19
type input "id"
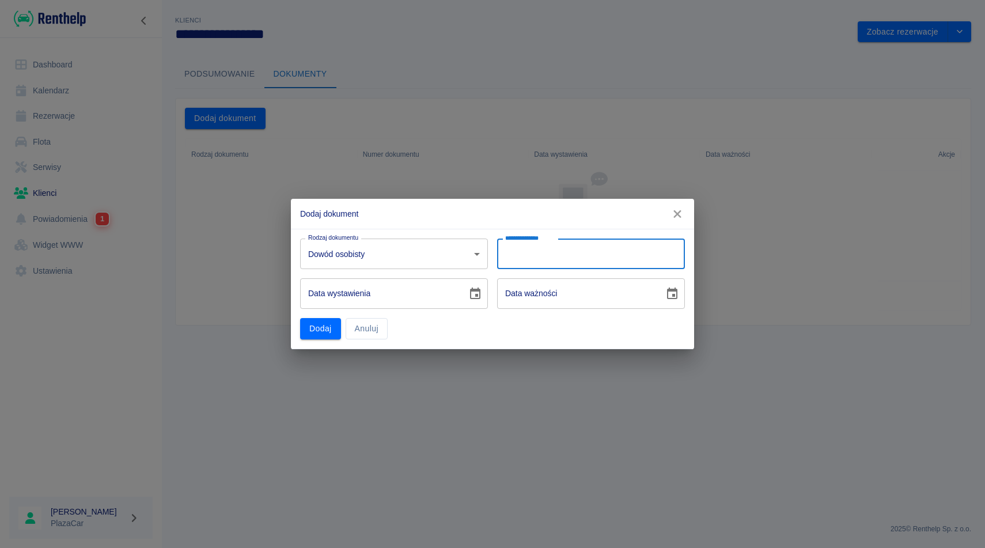
click at [530, 247] on div "**********" at bounding box center [591, 253] width 188 height 31
type input "*********"
click at [411, 297] on input "DD-MM-YYYY" at bounding box center [379, 293] width 159 height 31
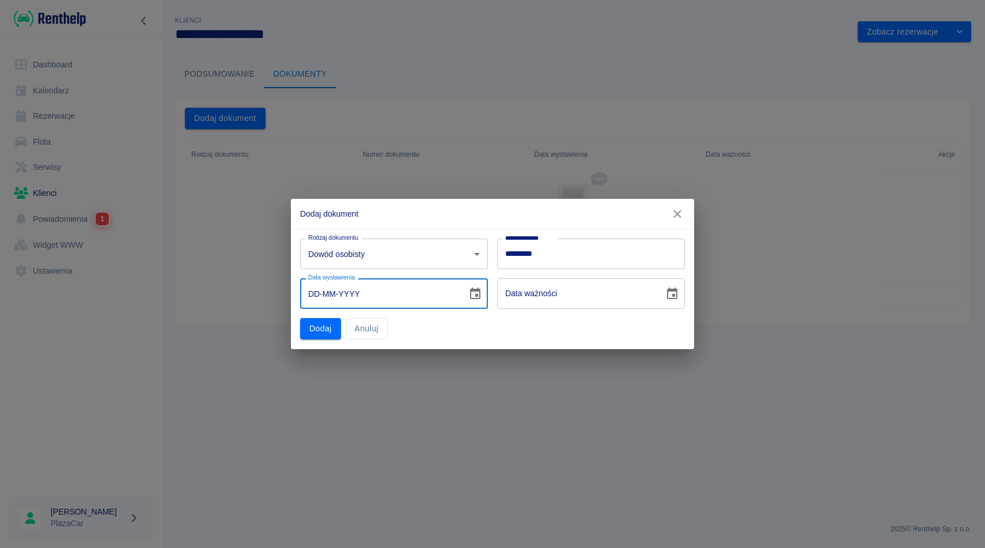
type input "01-MM-YYYY"
type input "DD-MM-YYYY"
type input "10-07-0002"
type input "10-07-0012"
type input "10-07-0020"
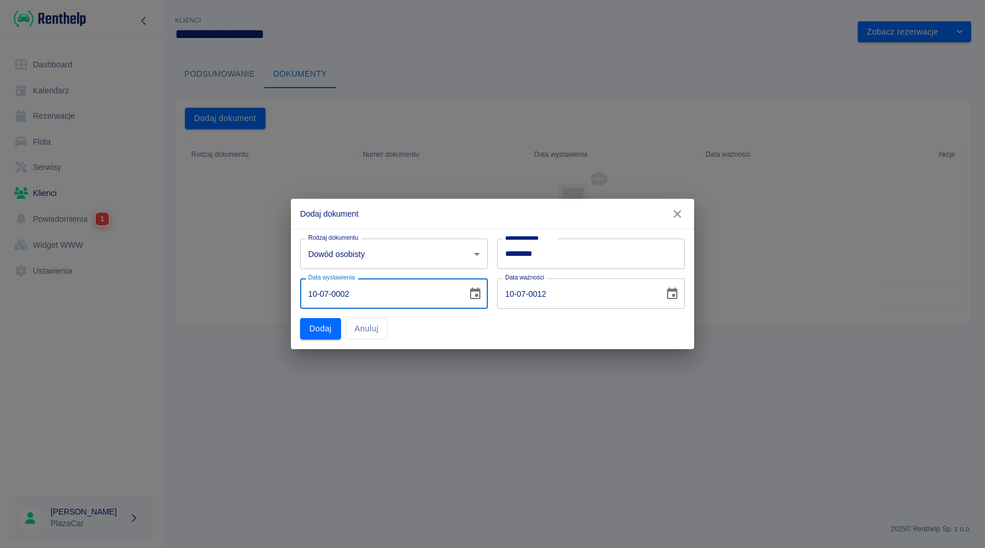
type input "10-07-0030"
type input "10-07-0201"
type input "10-07-0211"
type input "[DATE]"
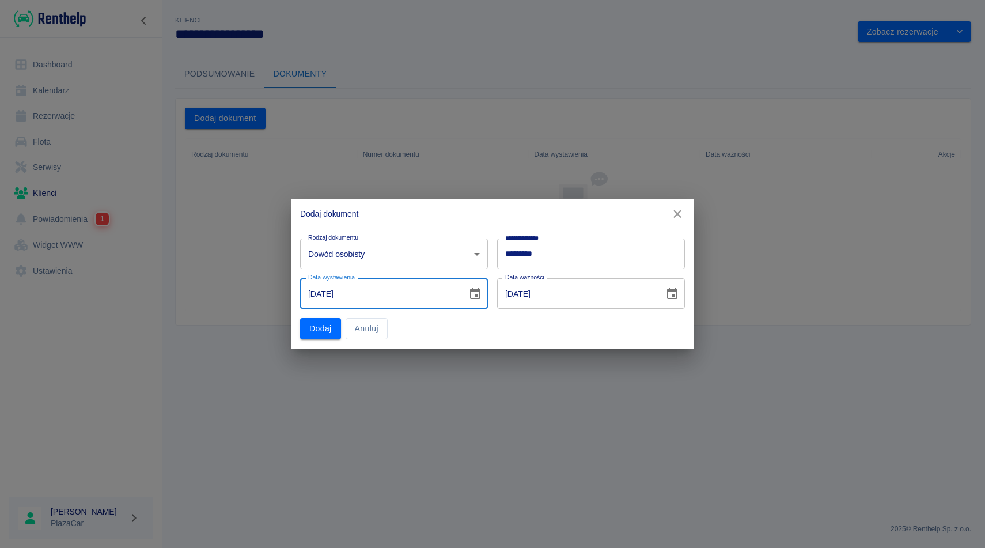
type input "[DATE]"
click at [558, 303] on input "[DATE]" at bounding box center [576, 293] width 159 height 31
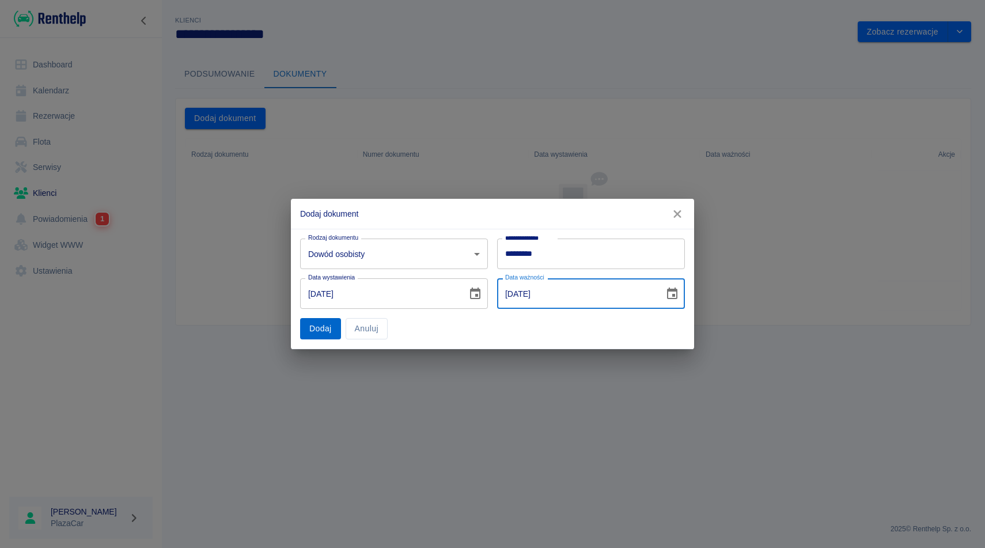
click at [317, 327] on button "Dodaj" at bounding box center [320, 328] width 41 height 21
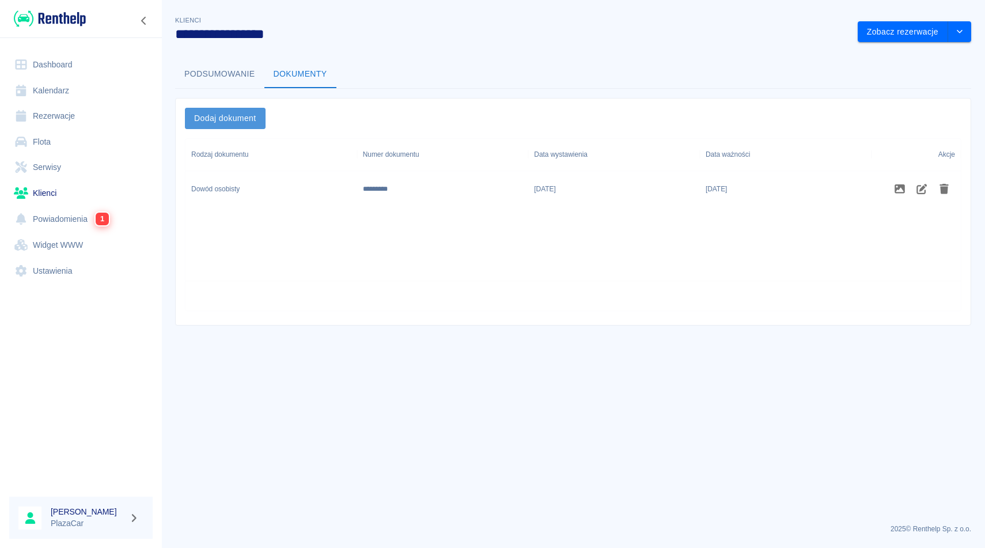
click at [221, 113] on button "Dodaj dokument" at bounding box center [225, 118] width 81 height 21
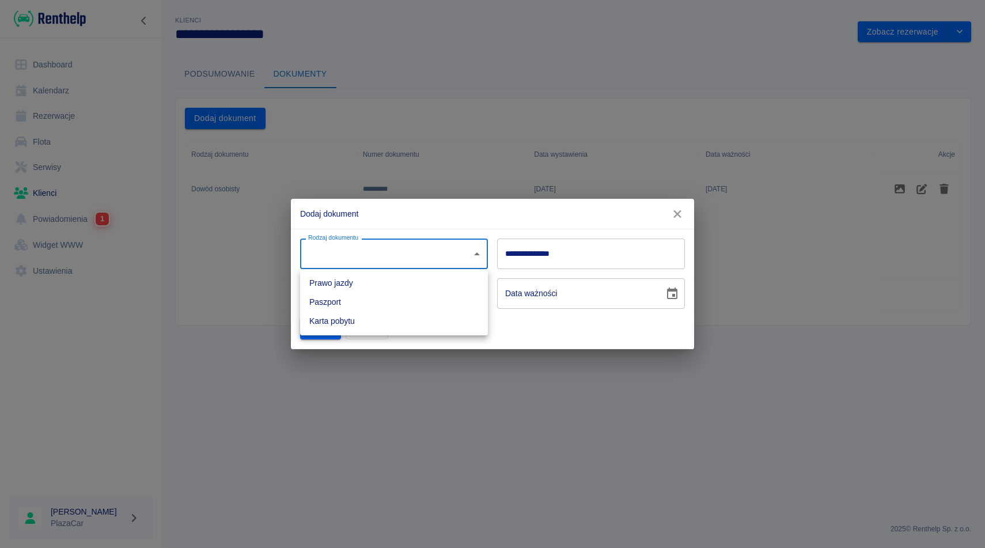
click at [368, 265] on body "**********" at bounding box center [492, 274] width 985 height 548
click at [363, 281] on li "Prawo jazdy" at bounding box center [394, 283] width 188 height 19
type input "driverLicense"
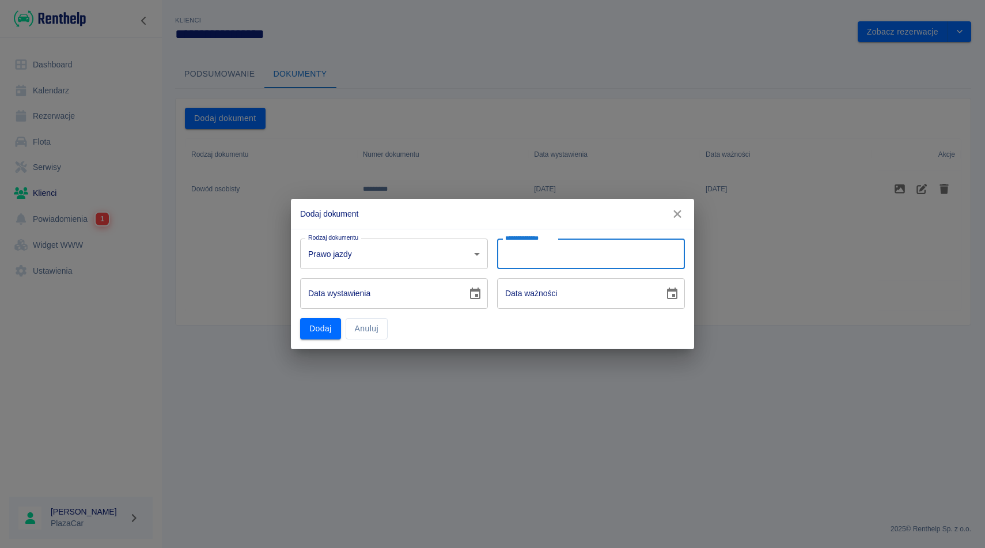
click at [525, 252] on input "**********" at bounding box center [591, 253] width 188 height 31
type input "**********"
click at [435, 288] on input "DD-MM-YYYY" at bounding box center [379, 293] width 159 height 31
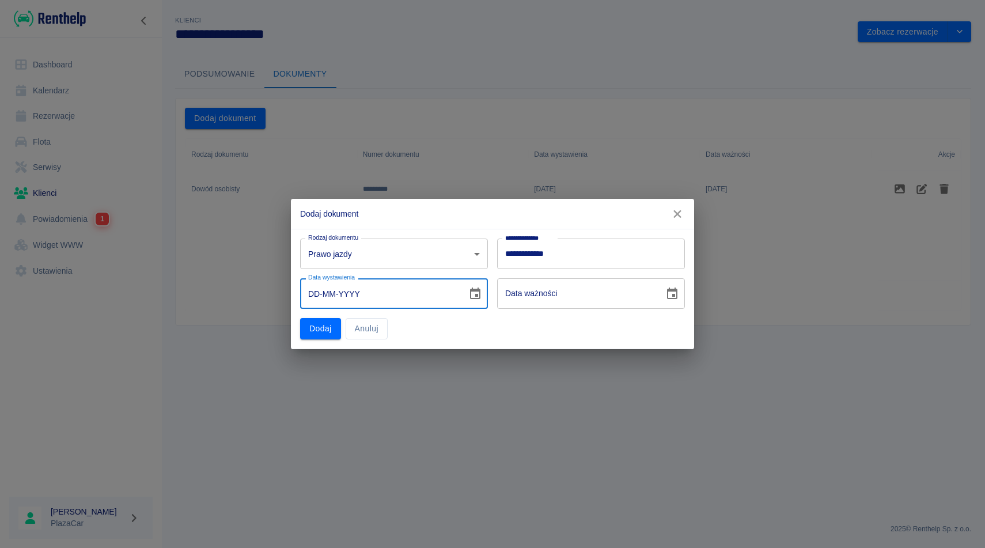
type input "01-MM-YYYY"
type input "DD-MM-YYYY"
type input "10-01-0002"
type input "10-01-0012"
type input "10-01-0020"
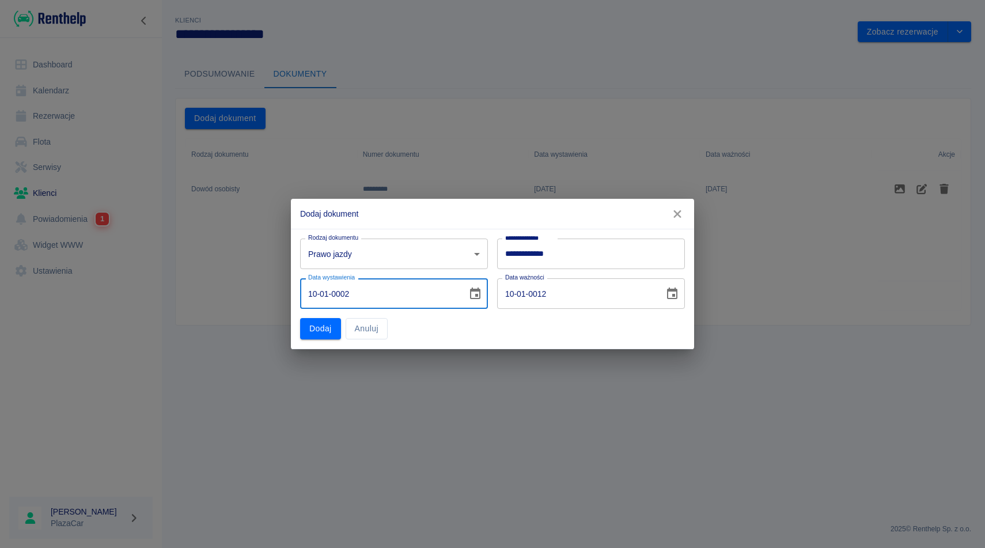
type input "10-01-0030"
type input "10-01-0201"
type input "10-01-0211"
type input "[DATE]"
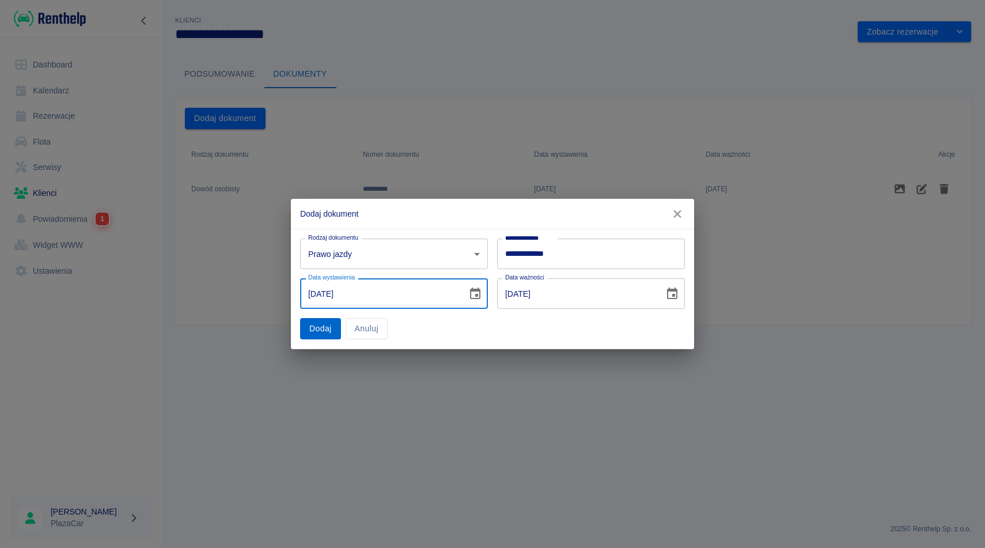
type input "[DATE]"
click at [314, 336] on button "Dodaj" at bounding box center [320, 328] width 41 height 21
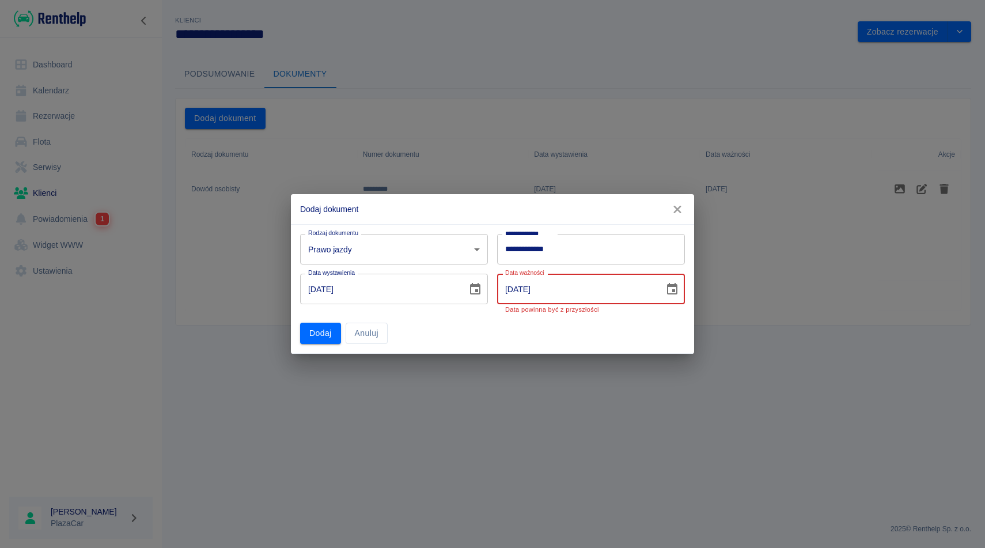
click at [601, 298] on input "[DATE]" at bounding box center [576, 289] width 159 height 31
click at [582, 291] on input "[DATE]" at bounding box center [576, 289] width 159 height 31
click at [553, 294] on input "[DATE]" at bounding box center [576, 289] width 159 height 31
click at [552, 294] on input "[DATE]" at bounding box center [576, 289] width 159 height 31
click at [554, 287] on input "DD-01-2022" at bounding box center [576, 289] width 159 height 31
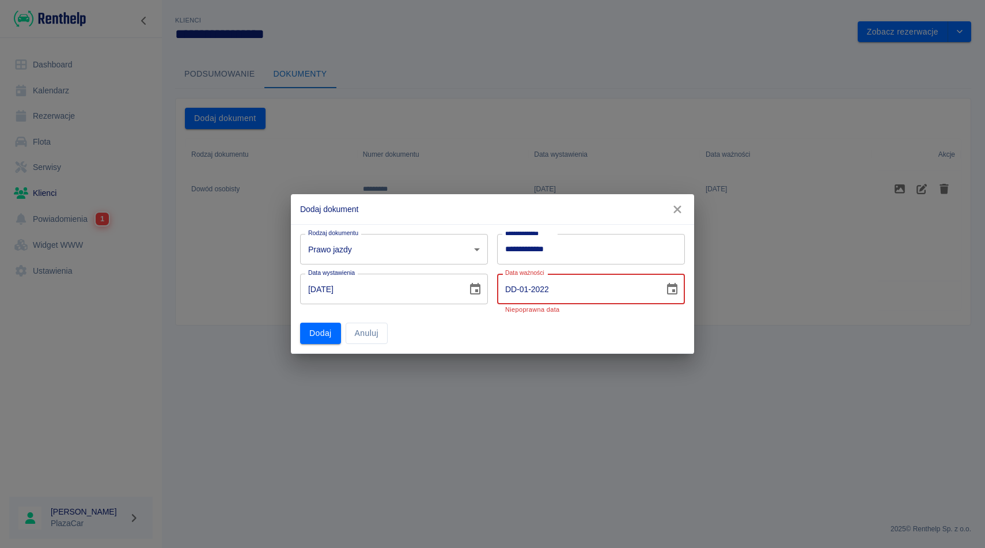
click at [548, 294] on input "DD-01-2022" at bounding box center [576, 289] width 159 height 31
click at [674, 290] on icon "Choose date" at bounding box center [672, 289] width 10 height 12
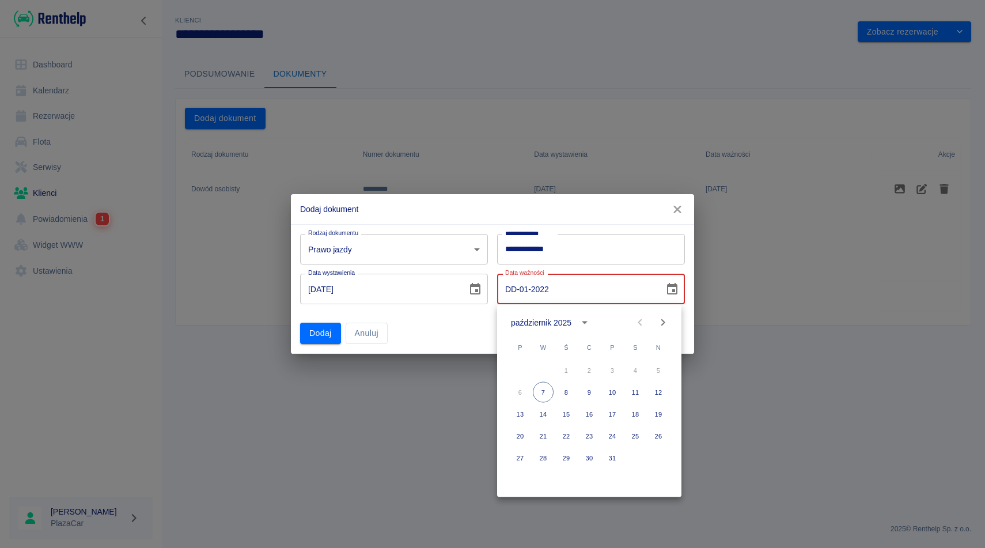
click at [563, 296] on input "DD-01-2022" at bounding box center [576, 289] width 159 height 31
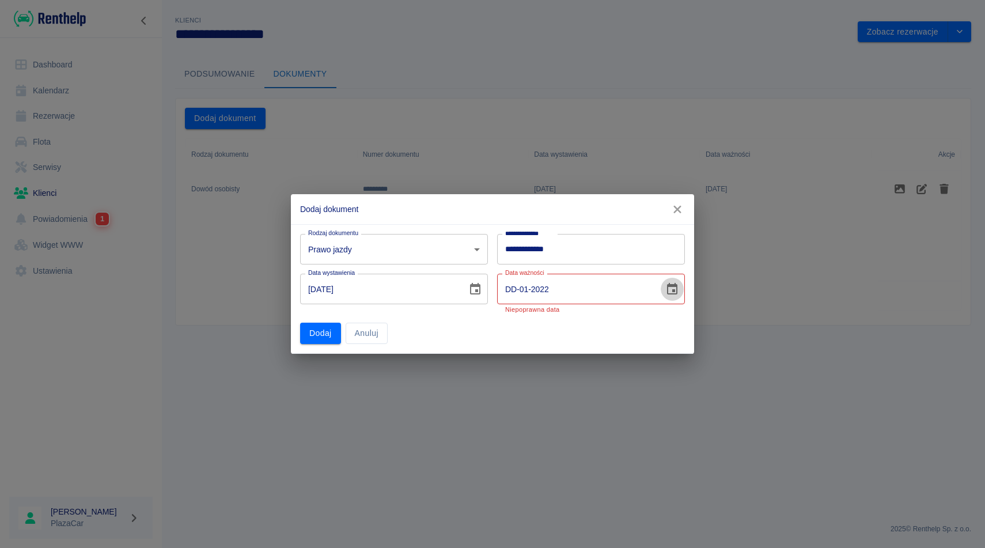
click at [676, 296] on button "Choose date" at bounding box center [672, 289] width 23 height 23
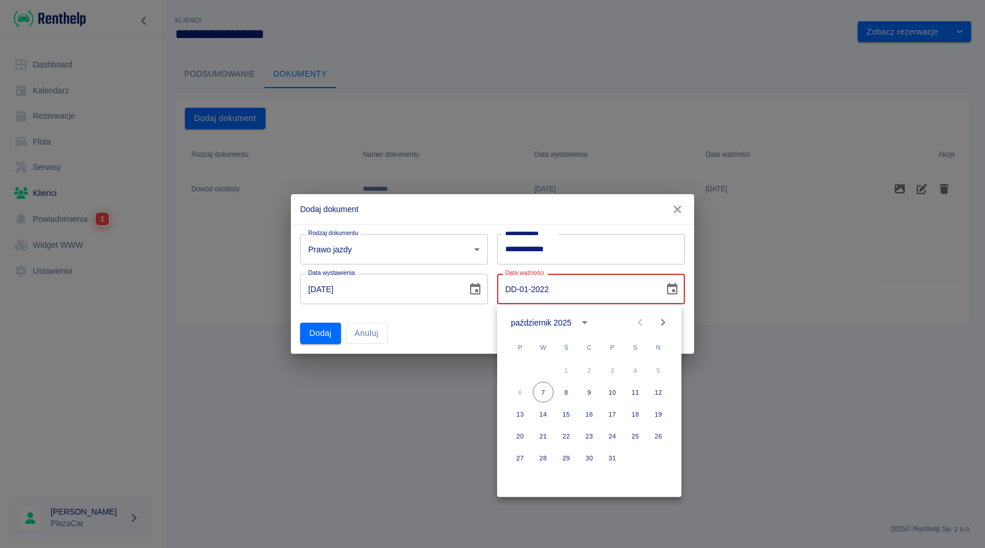
click at [581, 324] on icon "calendar view is open, switch to year view" at bounding box center [585, 323] width 14 height 14
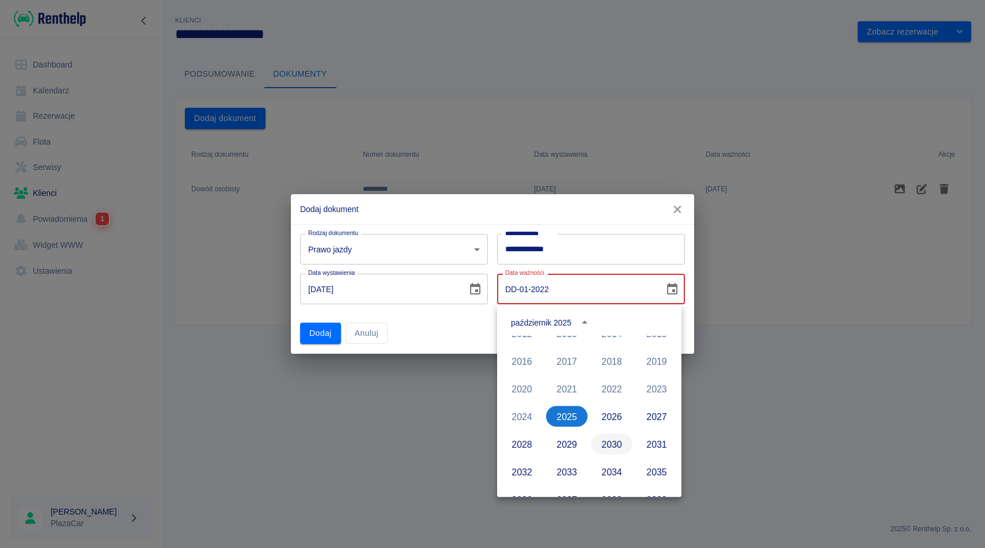
click at [620, 446] on button "2030" at bounding box center [611, 444] width 41 height 21
type input "[DATE]"
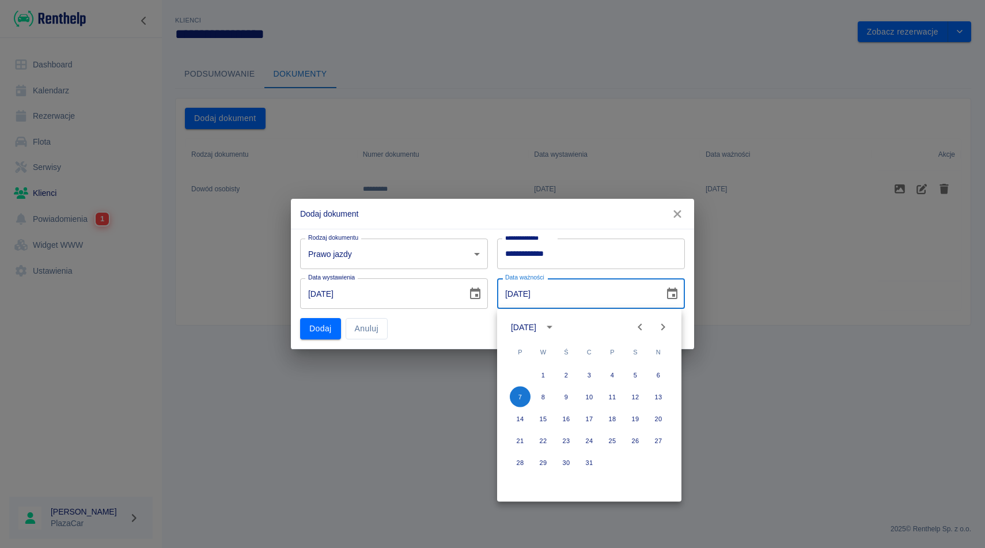
click at [446, 404] on div "**********" at bounding box center [492, 274] width 985 height 548
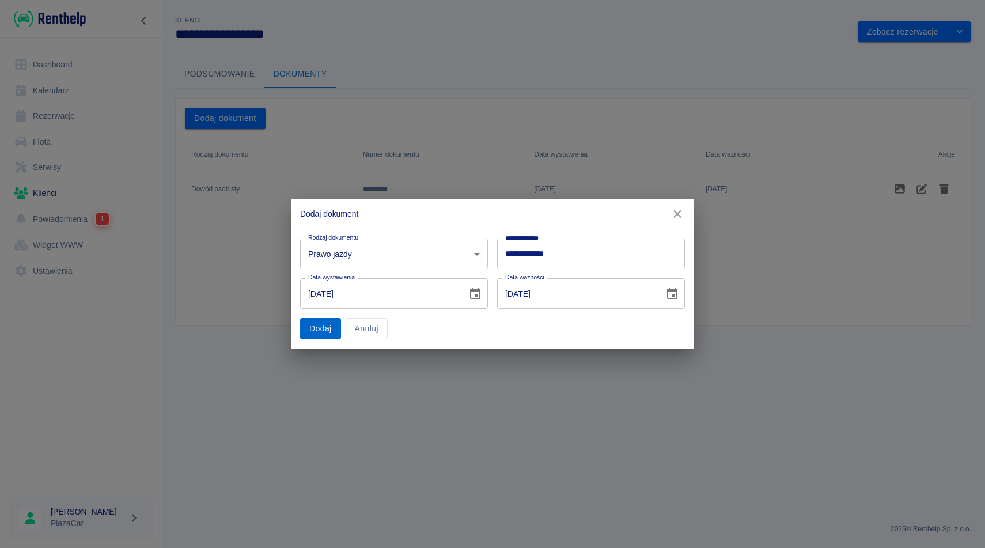
click at [329, 336] on button "Dodaj" at bounding box center [320, 328] width 41 height 21
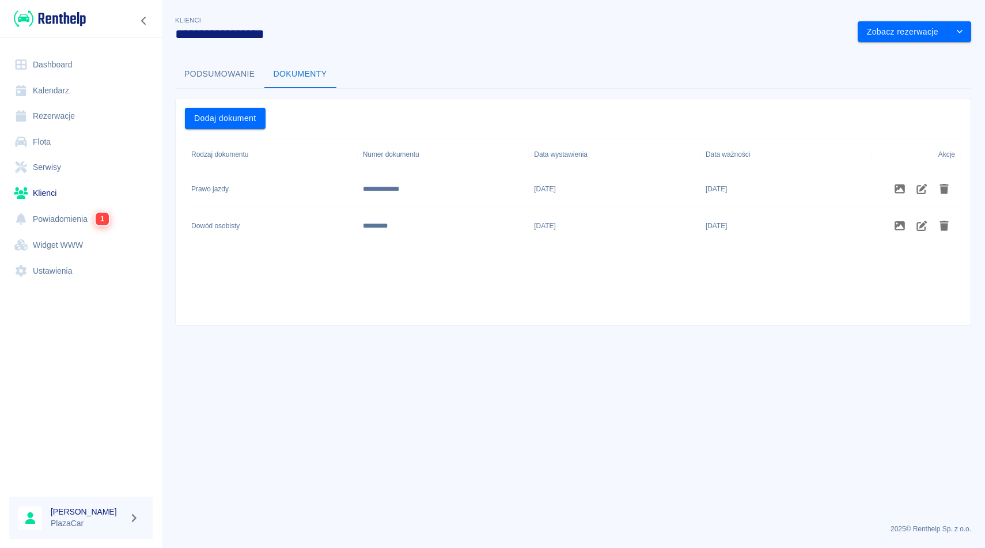
click at [83, 114] on link "Rezerwacje" at bounding box center [80, 116] width 143 height 26
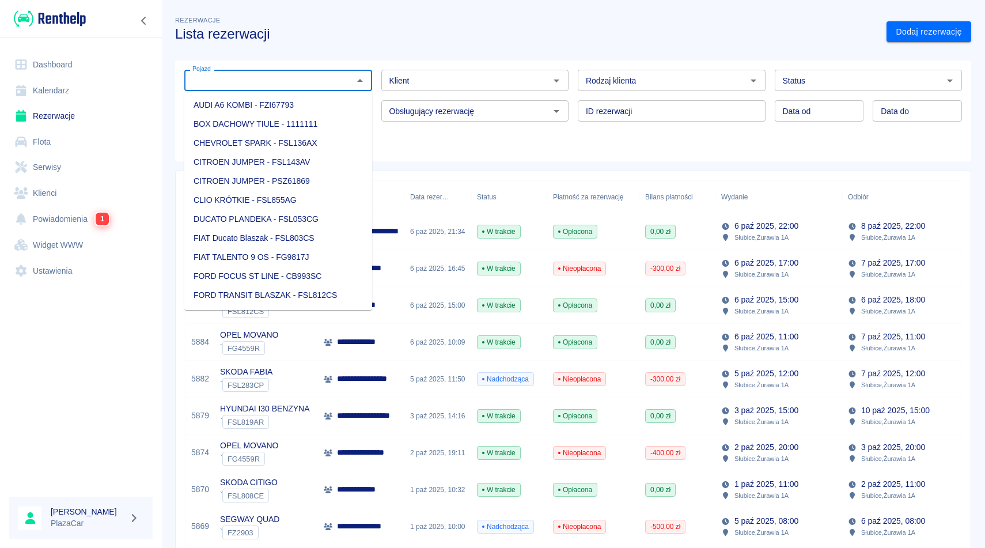
click at [253, 77] on input "Pojazd" at bounding box center [269, 80] width 162 height 14
click at [449, 26] on h3 "Lista rezerwacji" at bounding box center [526, 34] width 702 height 16
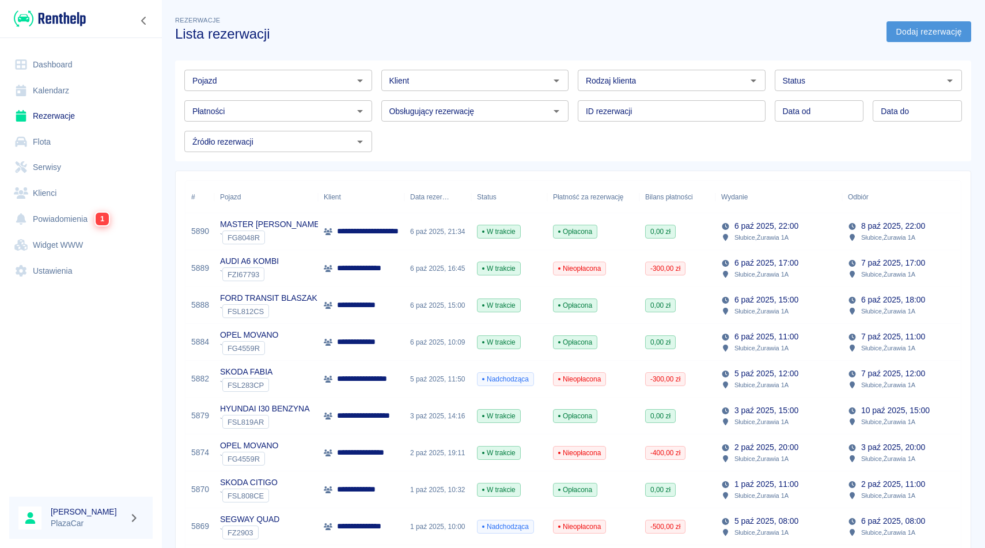
click at [907, 22] on link "Dodaj rezerwację" at bounding box center [929, 31] width 85 height 21
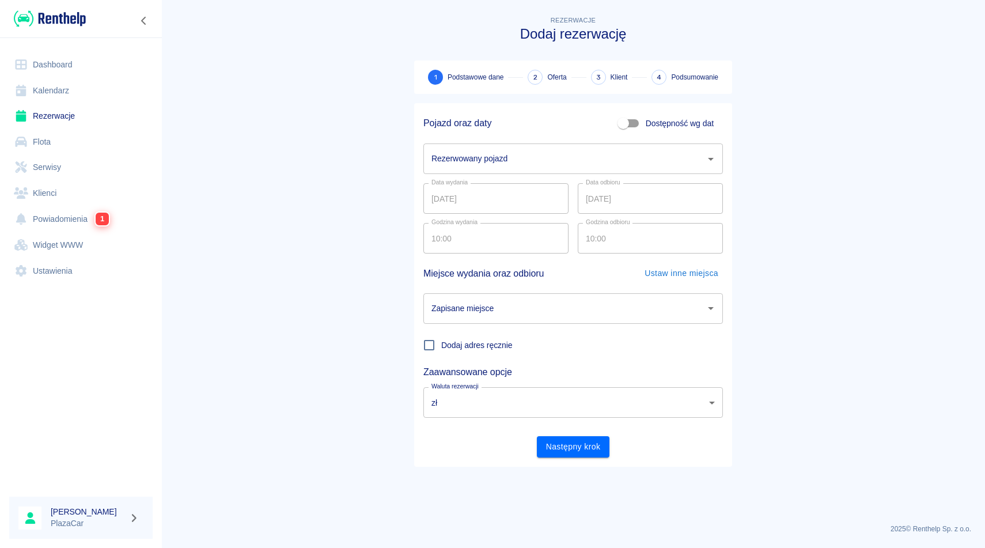
click at [558, 172] on div "Rezerwowany pojazd" at bounding box center [573, 158] width 300 height 31
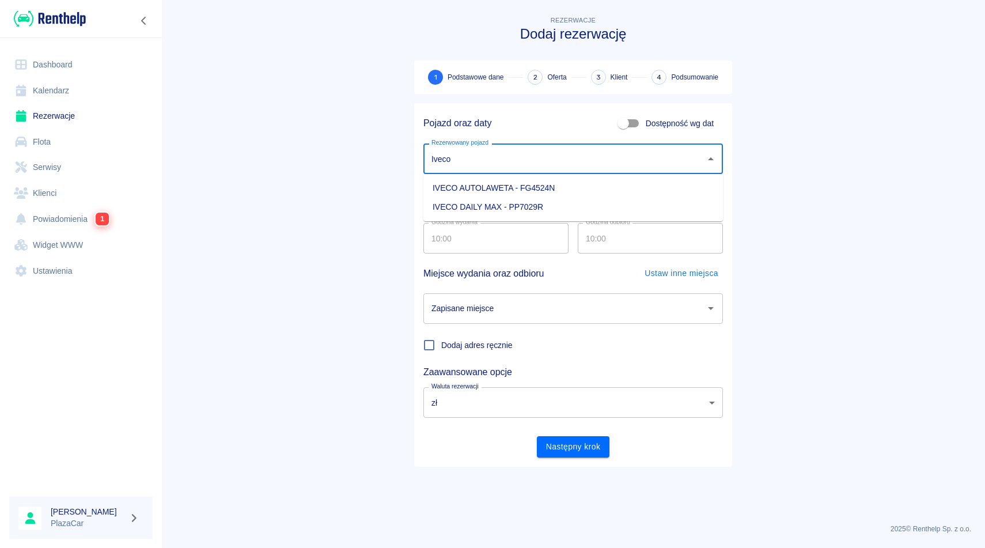
click at [537, 189] on li "IVECO AUTOLAWETA - FG4524N" at bounding box center [573, 188] width 300 height 19
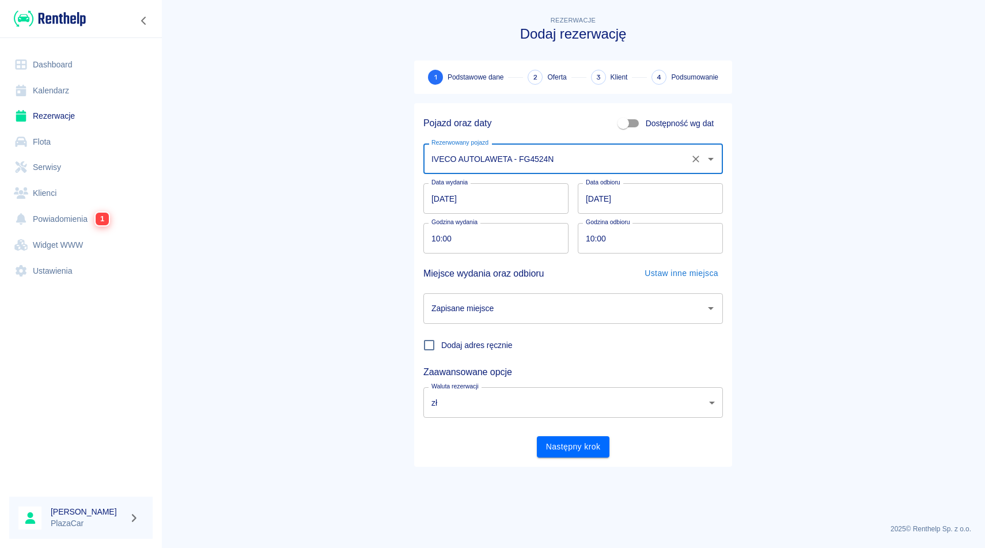
type input "IVECO AUTOLAWETA - FG4524N"
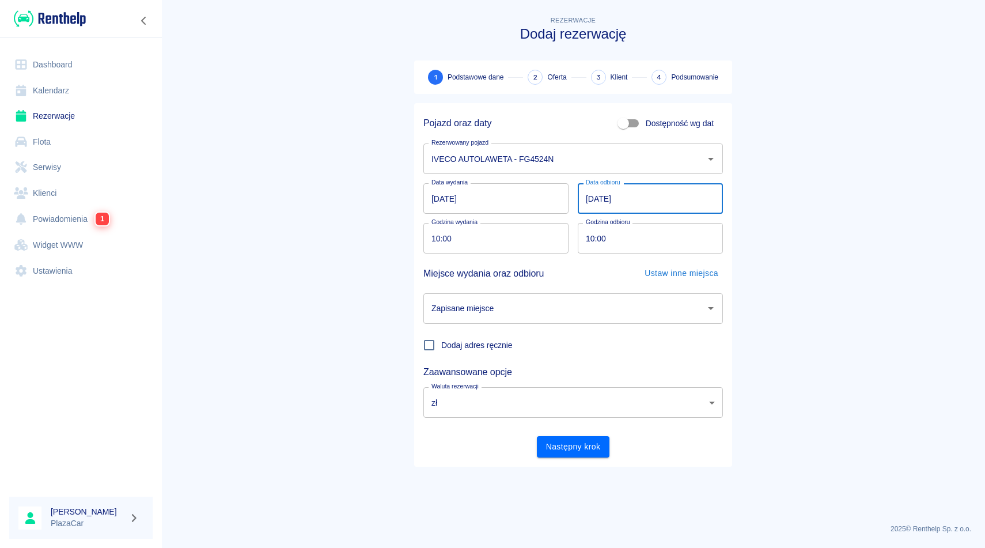
click at [630, 193] on input "[DATE]" at bounding box center [650, 198] width 145 height 31
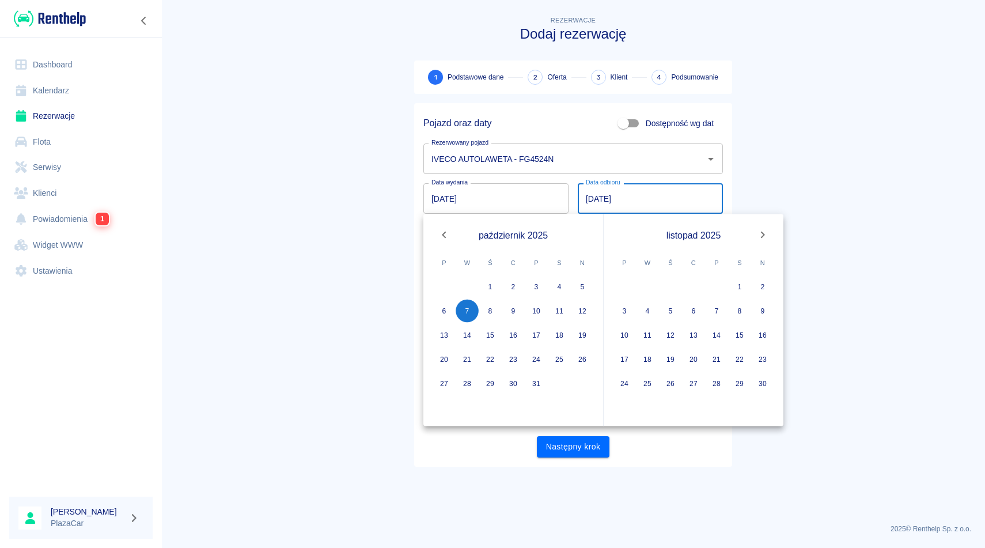
click at [639, 202] on input "[DATE]" at bounding box center [650, 198] width 145 height 31
type input "DD.10.2025"
click at [465, 315] on button "7" at bounding box center [467, 311] width 23 height 23
click at [471, 310] on button "7" at bounding box center [467, 311] width 23 height 23
type input "[DATE]"
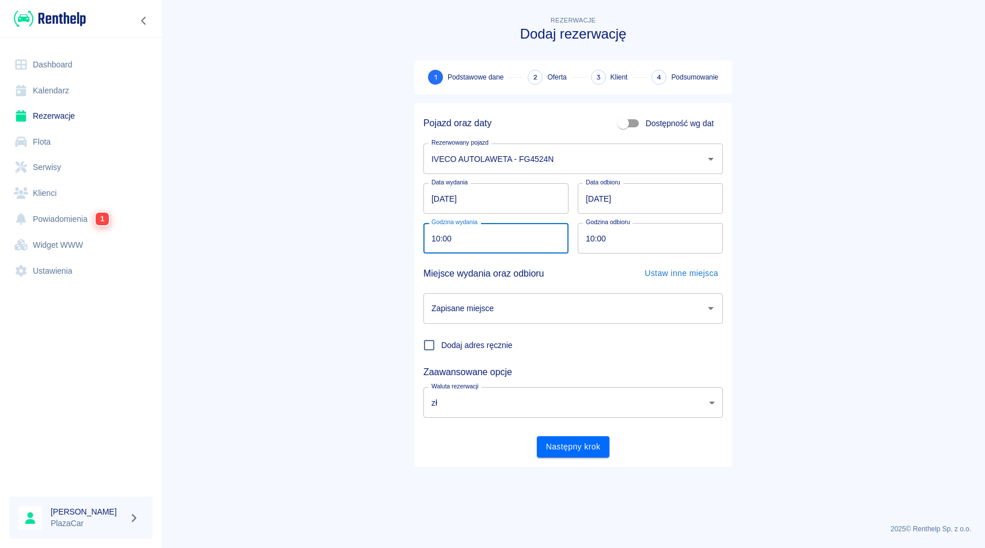
click at [498, 249] on input "10:00" at bounding box center [491, 238] width 137 height 31
type input "09:00"
click at [615, 247] on input "10:00" at bounding box center [646, 238] width 137 height 31
type input "12:30"
click at [567, 269] on div "Miejsce wydania oraz odbioru Ustaw inne miejsca" at bounding box center [573, 273] width 300 height 21
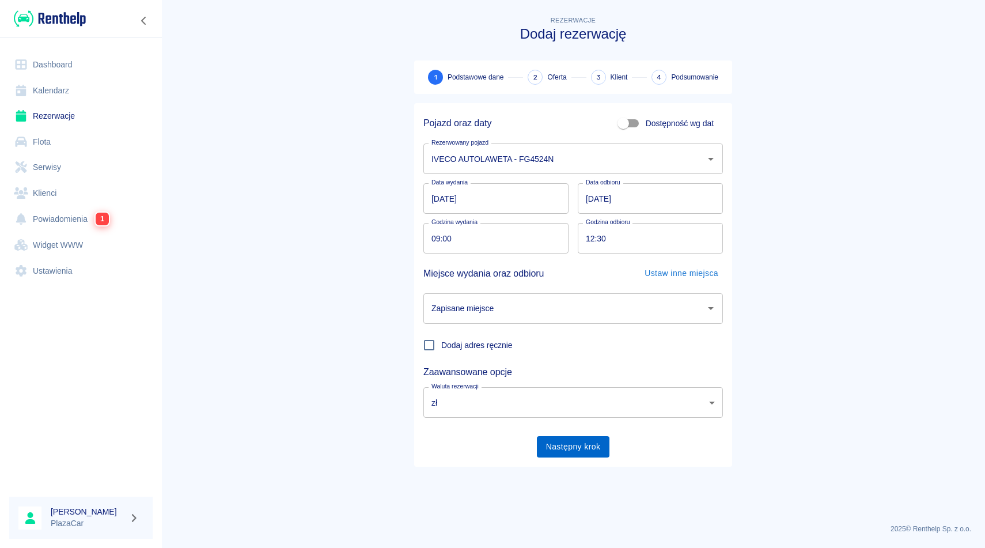
click at [573, 445] on button "Następny krok" at bounding box center [573, 446] width 73 height 21
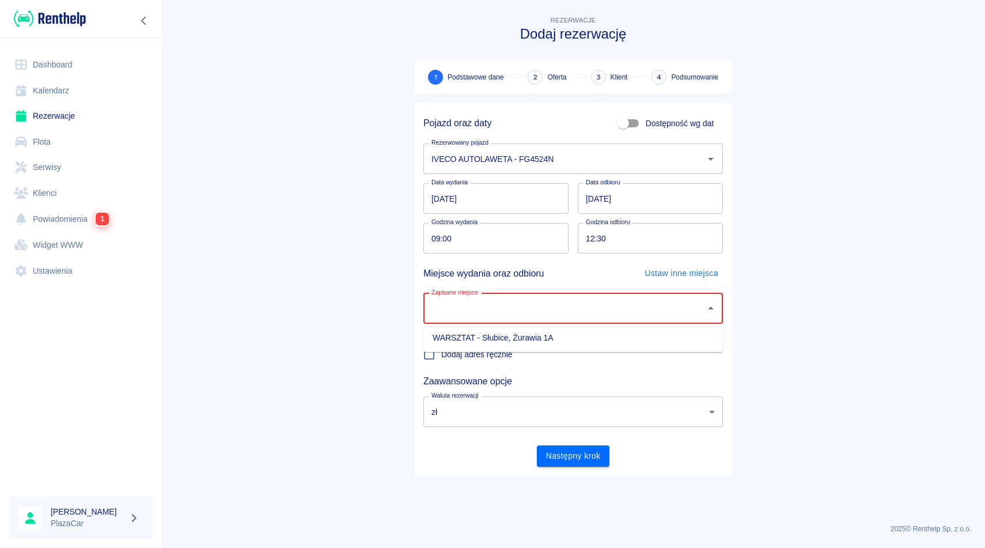
click at [512, 315] on input "Zapisane miejsce" at bounding box center [565, 308] width 272 height 20
click at [510, 338] on li "WARSZTAT - Słubice, Żurawia 1A" at bounding box center [573, 337] width 300 height 19
type input "WARSZTAT - Słubice, Żurawia 1A"
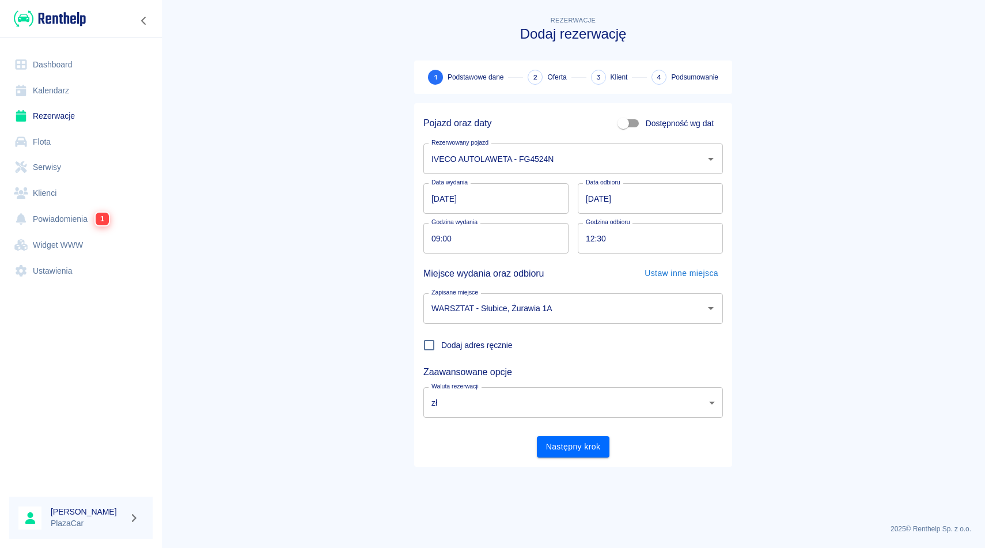
click at [557, 433] on div "Następny krok" at bounding box center [568, 442] width 309 height 31
click at [559, 439] on button "Następny krok" at bounding box center [573, 446] width 73 height 21
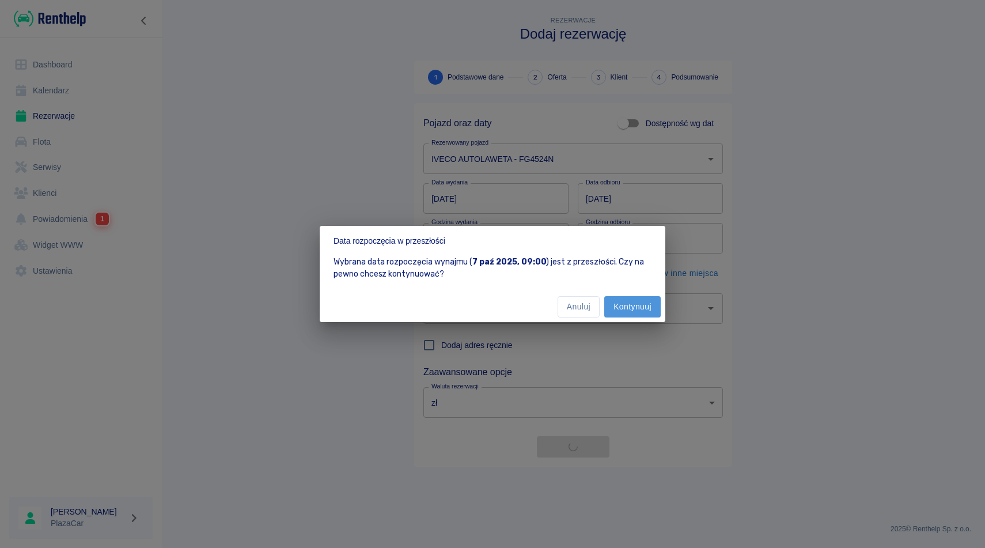
click at [638, 302] on button "Kontynuuj" at bounding box center [632, 306] width 56 height 21
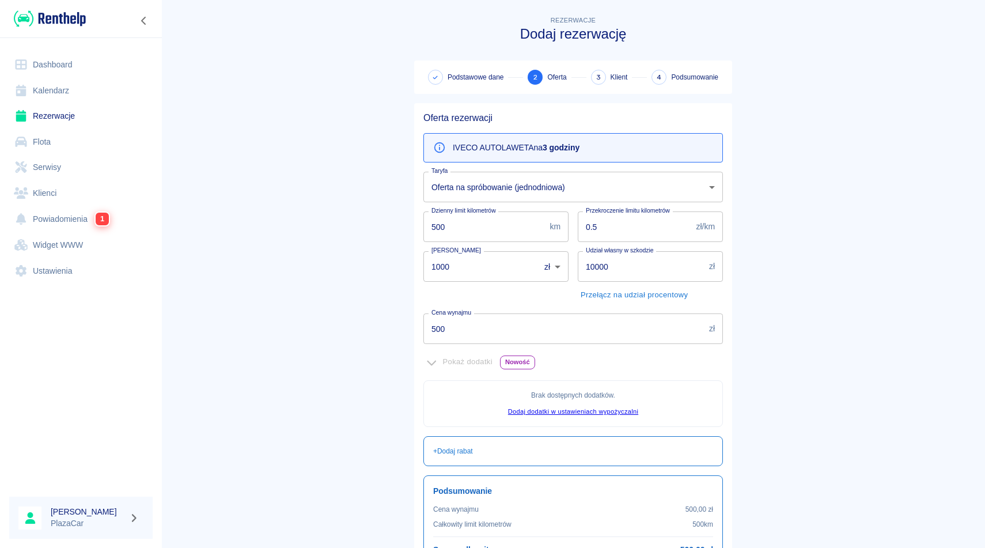
click at [780, 309] on main "Rezerwacje Dodaj rezerwację Podstawowe dane 2 Oferta 3 Klient 4 Podsumowanie Of…" at bounding box center [573, 323] width 824 height 618
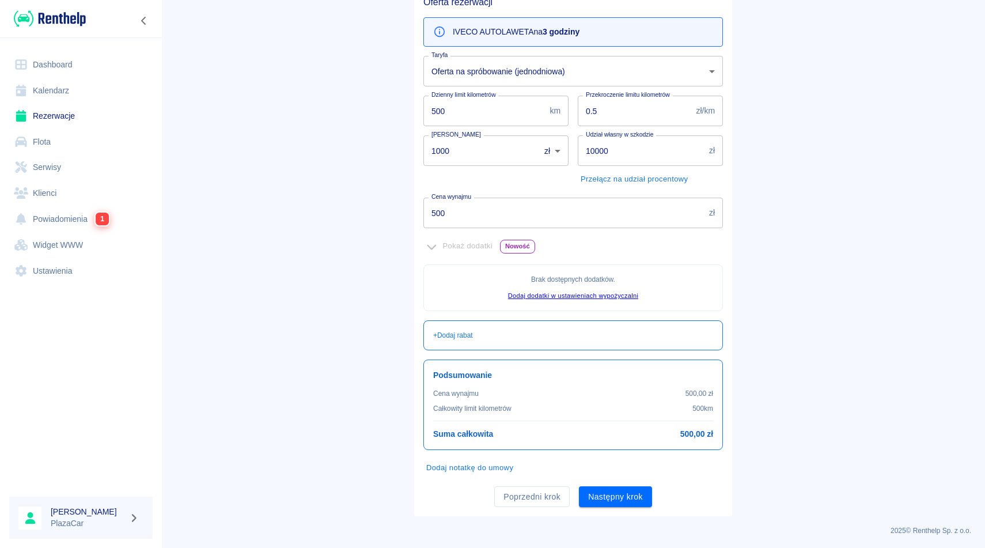
scroll to position [118, 0]
click at [639, 490] on button "Następny krok" at bounding box center [615, 494] width 73 height 21
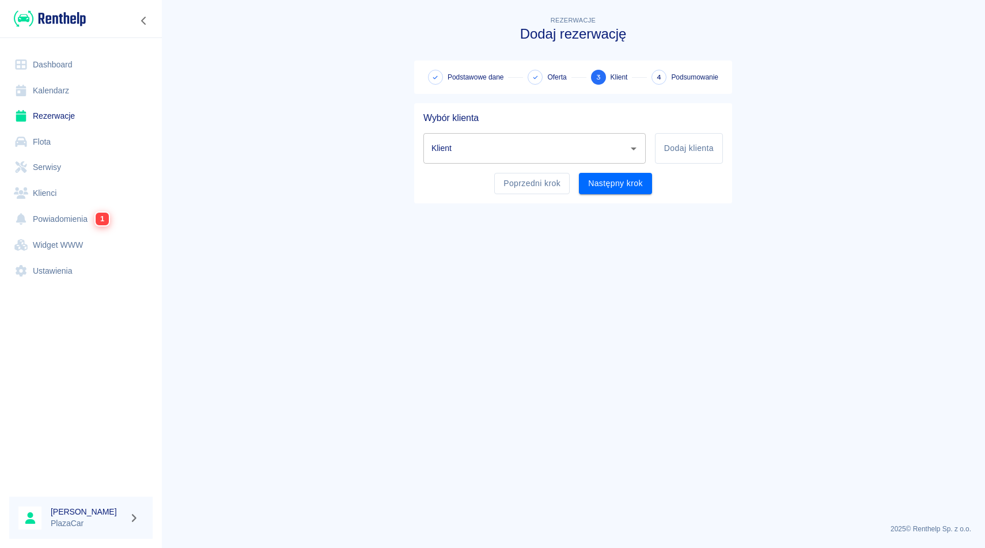
click at [573, 147] on input "Klient" at bounding box center [526, 148] width 195 height 20
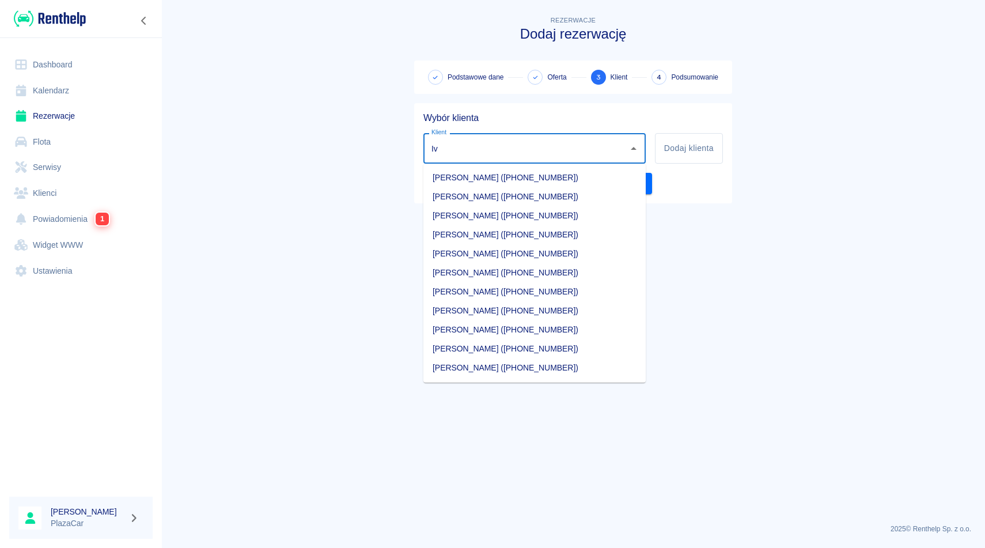
type input "I"
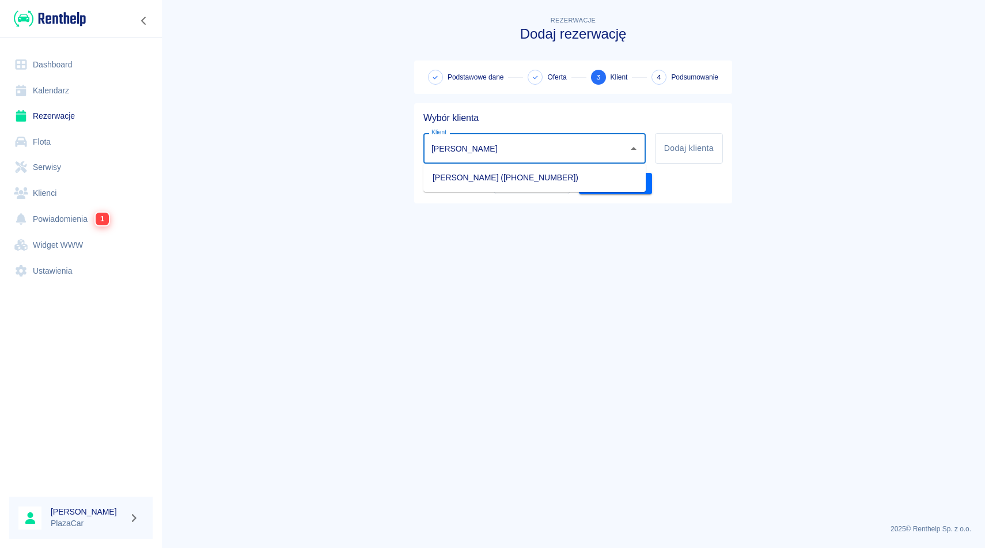
click at [575, 181] on li "[PERSON_NAME] ([PHONE_NUMBER])" at bounding box center [534, 177] width 222 height 19
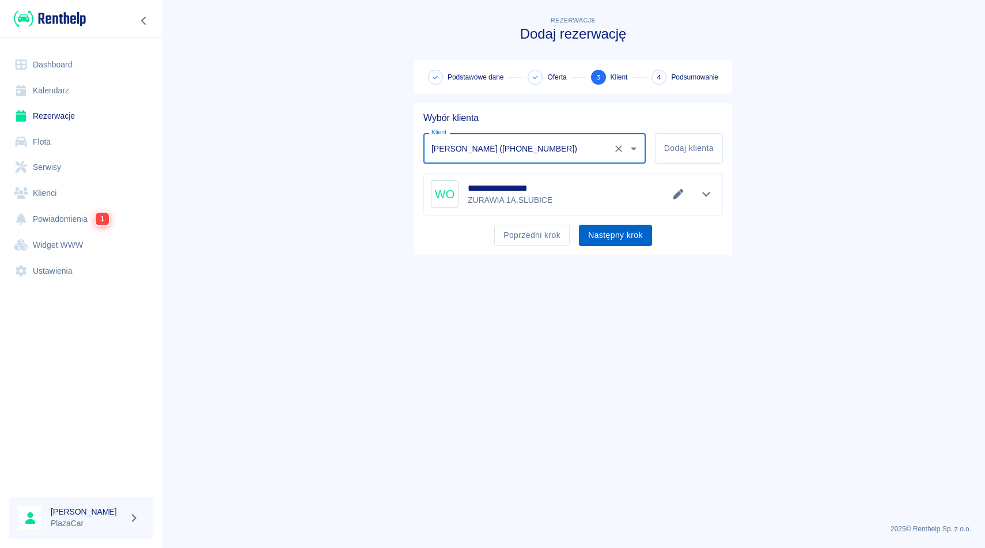
type input "[PERSON_NAME] ([PHONE_NUMBER])"
click at [618, 236] on button "Następny krok" at bounding box center [615, 235] width 73 height 21
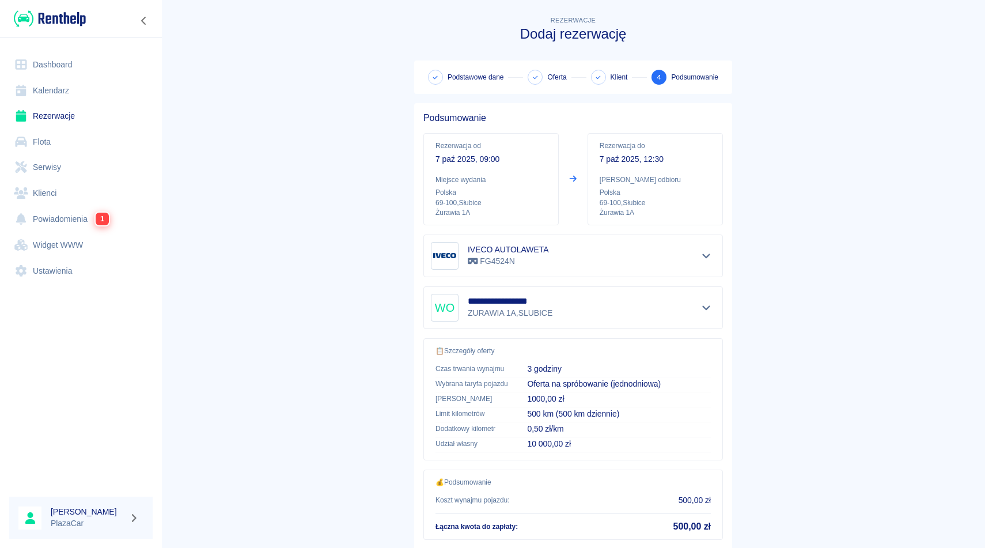
click at [827, 230] on main "**********" at bounding box center [573, 301] width 824 height 574
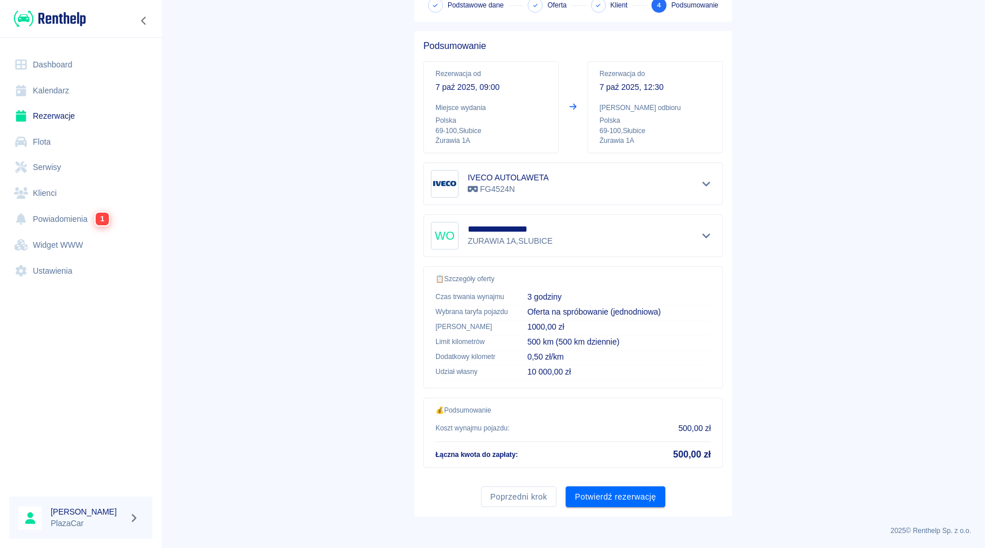
scroll to position [74, 0]
click at [628, 495] on button "Potwierdź rezerwację" at bounding box center [616, 494] width 100 height 21
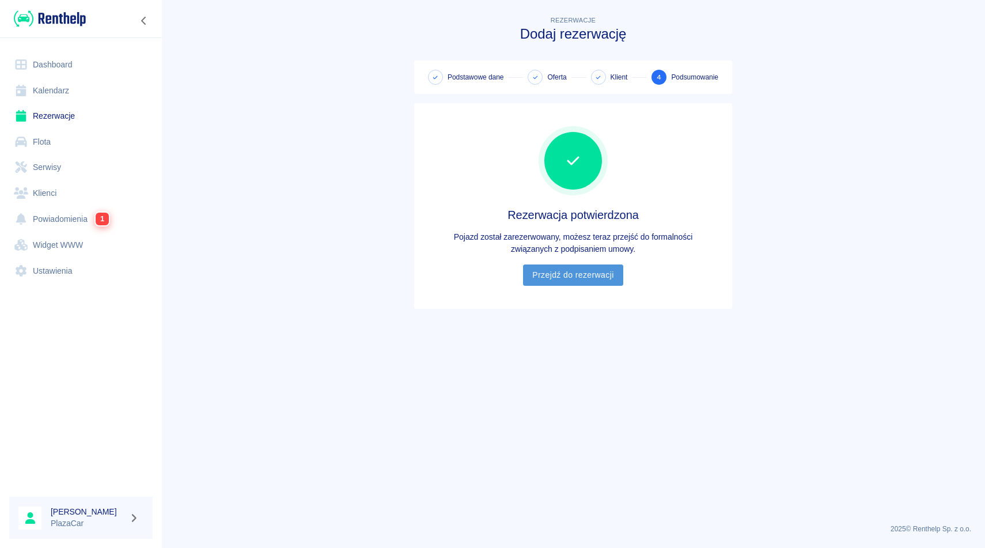
click at [544, 276] on link "Przejdź do rezerwacji" at bounding box center [573, 274] width 100 height 21
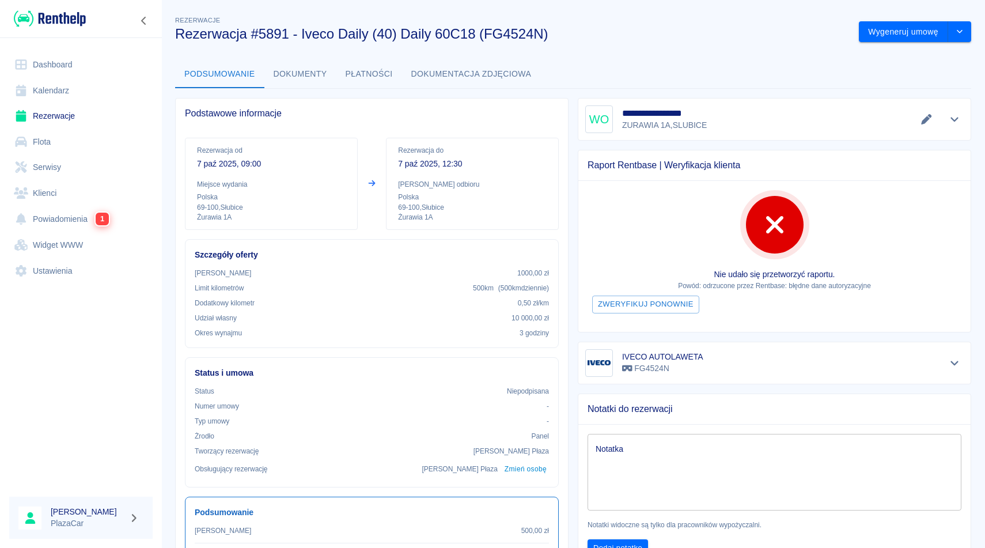
click at [791, 40] on h3 "Rezerwacja #5891 - Iveco Daily (40) Daily 60C18 (FG4524N)" at bounding box center [512, 34] width 675 height 16
click at [887, 33] on button "Wygeneruj umowę" at bounding box center [903, 31] width 89 height 21
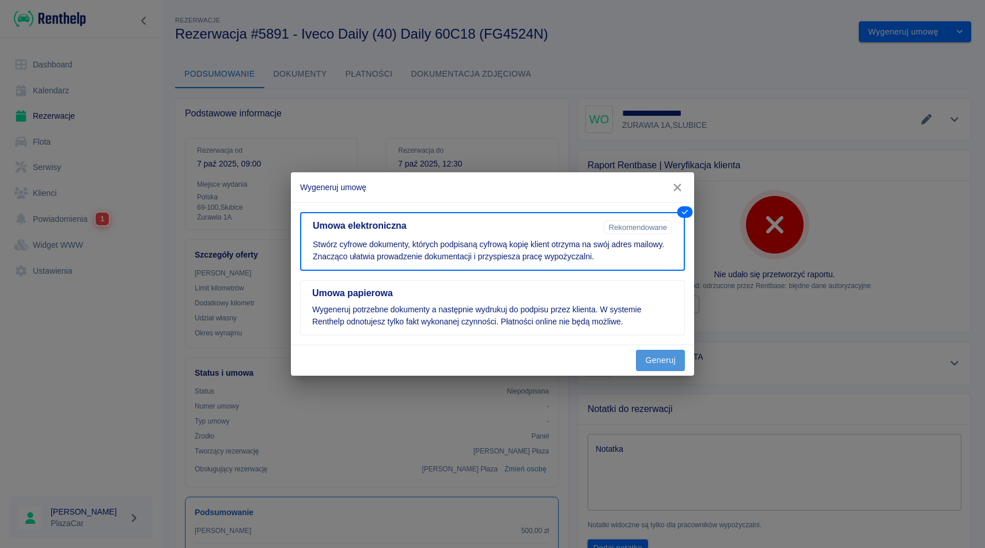
click at [672, 355] on button "Generuj" at bounding box center [660, 360] width 49 height 21
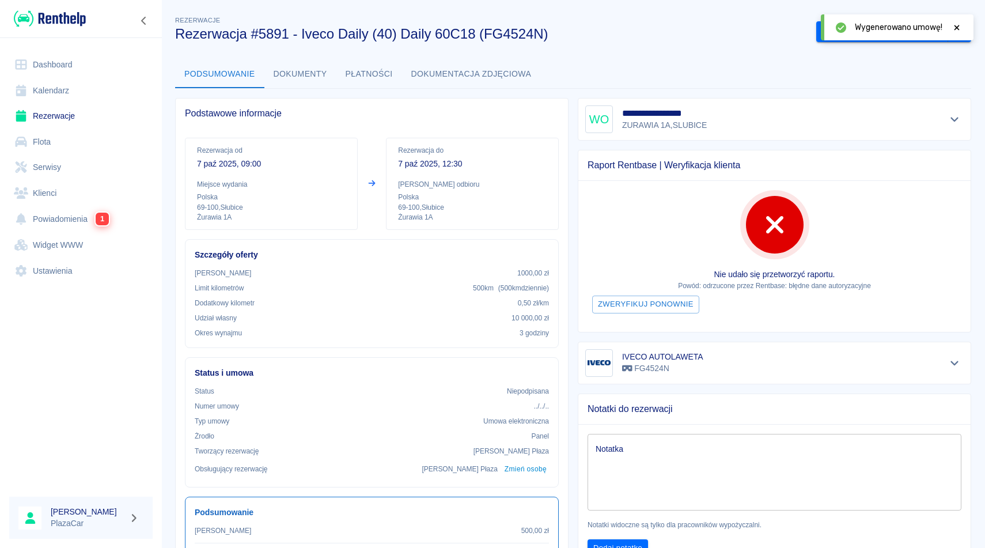
click at [957, 28] on icon at bounding box center [956, 27] width 5 height 5
click at [900, 35] on button "Podpisz umowę elektroniczną" at bounding box center [882, 31] width 132 height 21
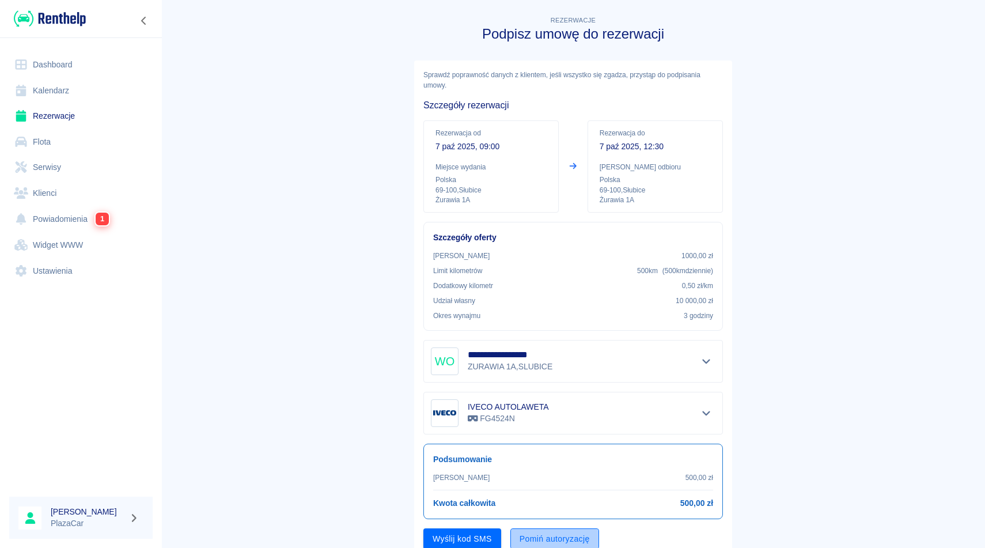
click at [574, 539] on button "Pomiń autoryzację" at bounding box center [554, 538] width 89 height 21
click at [485, 541] on button "Podpisz umowę" at bounding box center [462, 538] width 78 height 21
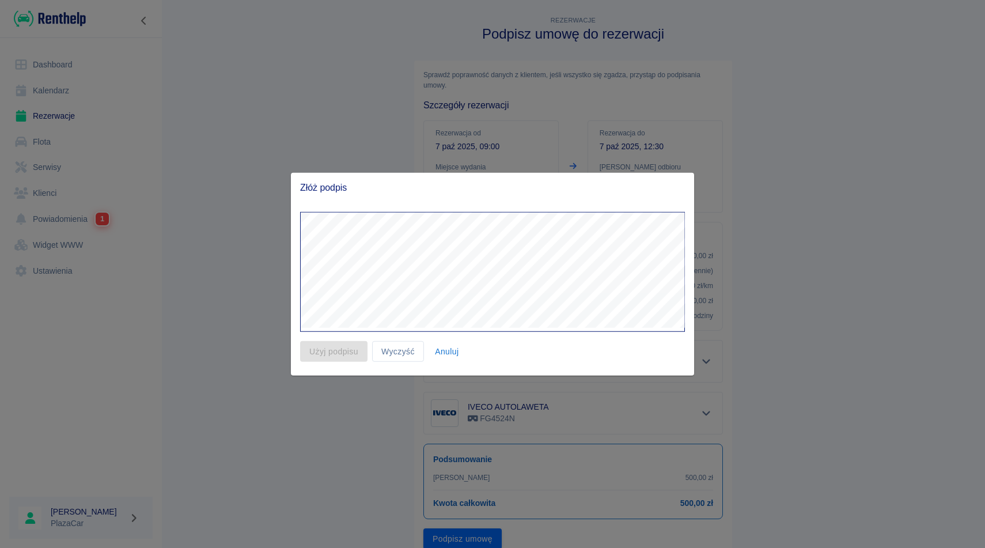
drag, startPoint x: 852, startPoint y: 92, endPoint x: 756, endPoint y: 2, distance: 131.6
click at [768, 0] on html "**********" at bounding box center [492, 274] width 985 height 548
drag, startPoint x: 756, startPoint y: 2, endPoint x: 732, endPoint y: 442, distance: 440.1
click at [732, 442] on div at bounding box center [492, 274] width 985 height 548
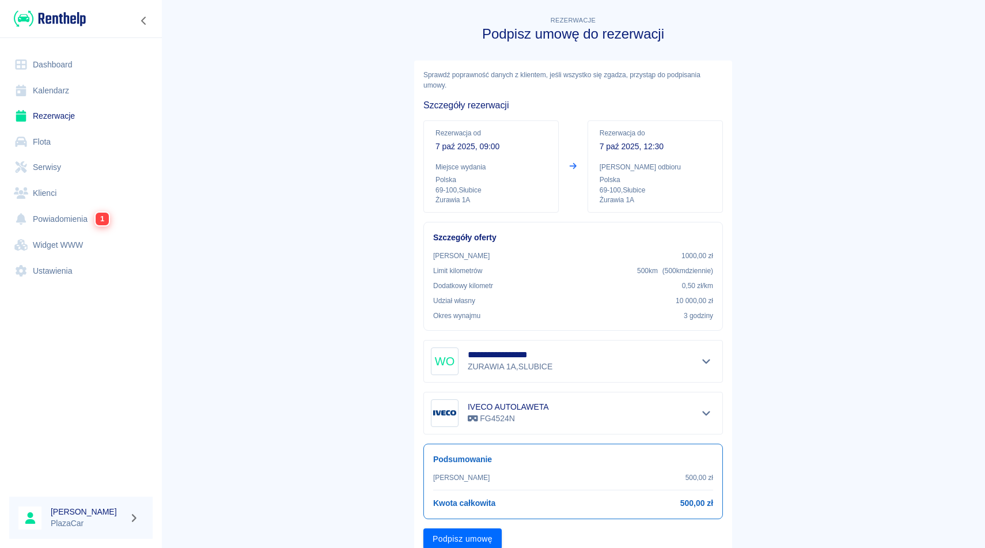
scroll to position [1, 0]
click at [473, 545] on button "Podpisz umowę" at bounding box center [462, 537] width 78 height 21
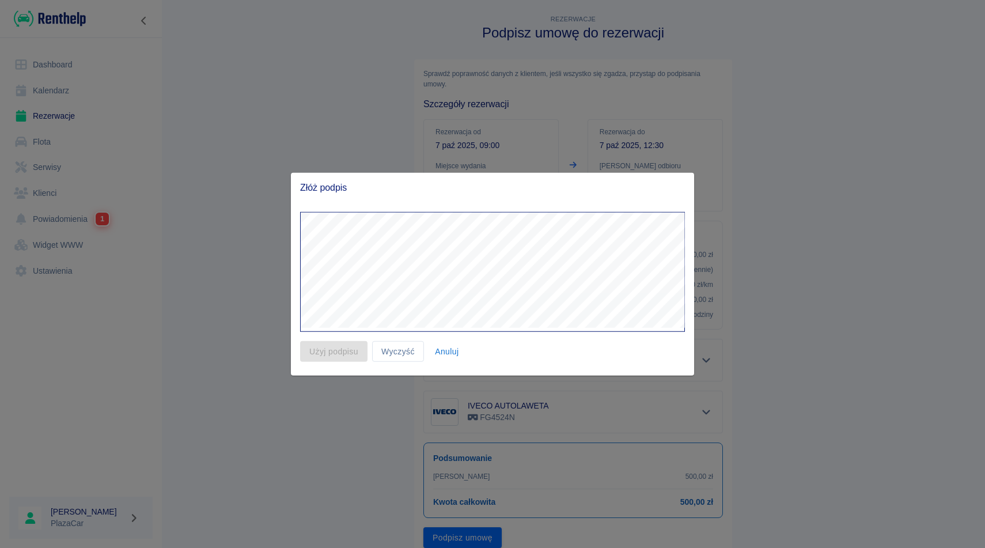
click at [280, 187] on div at bounding box center [492, 274] width 985 height 548
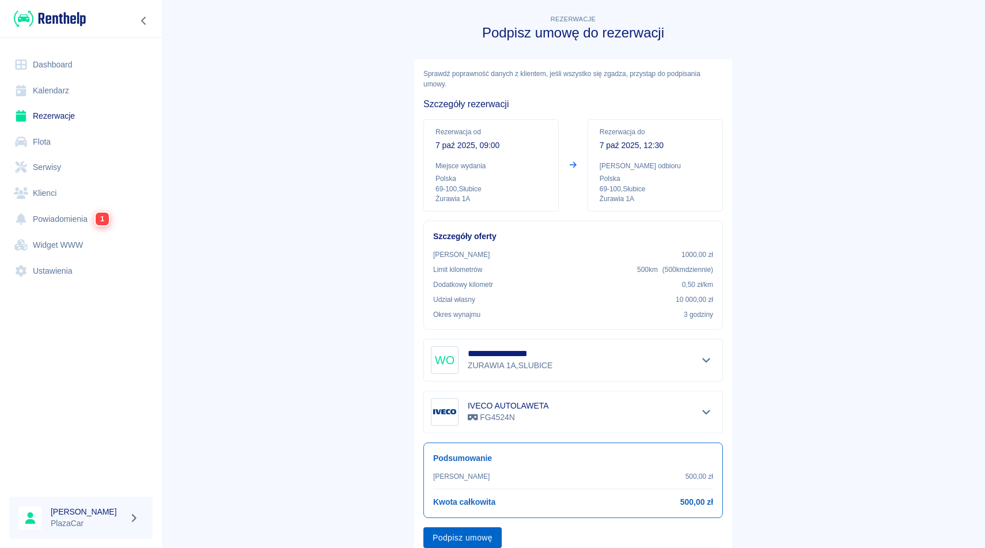
click at [446, 539] on button "Podpisz umowę" at bounding box center [462, 537] width 78 height 21
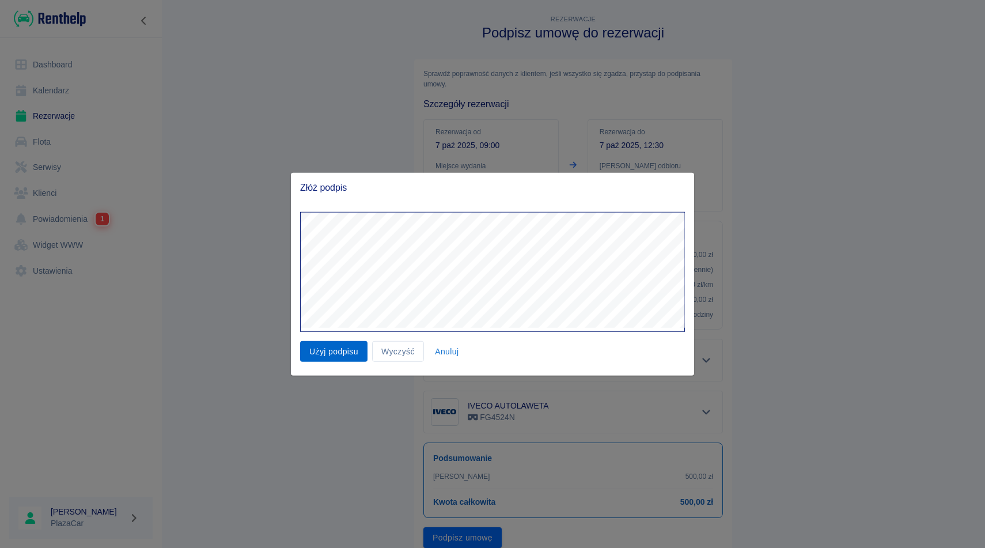
click at [336, 355] on button "Użyj podpisu" at bounding box center [333, 350] width 67 height 21
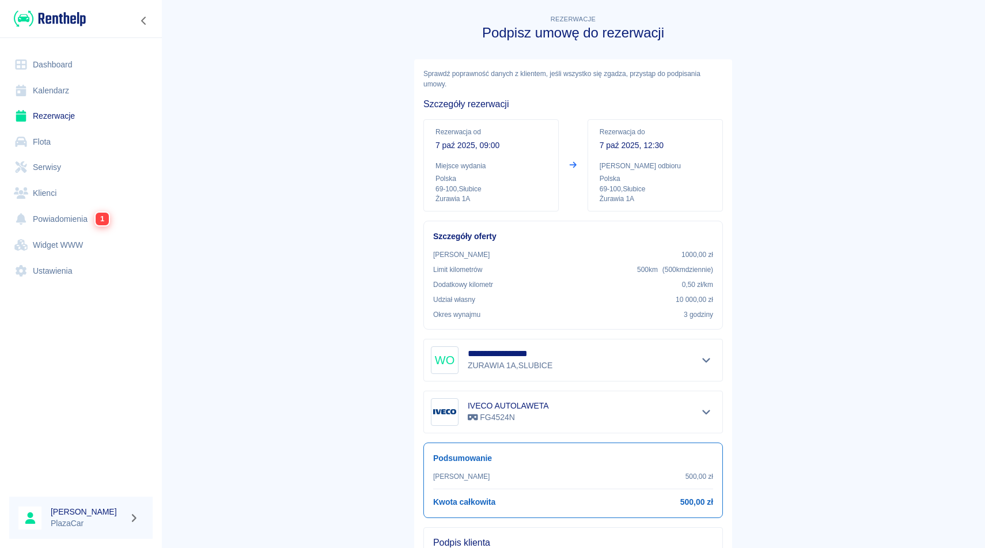
click at [950, 215] on main "**********" at bounding box center [573, 370] width 824 height 714
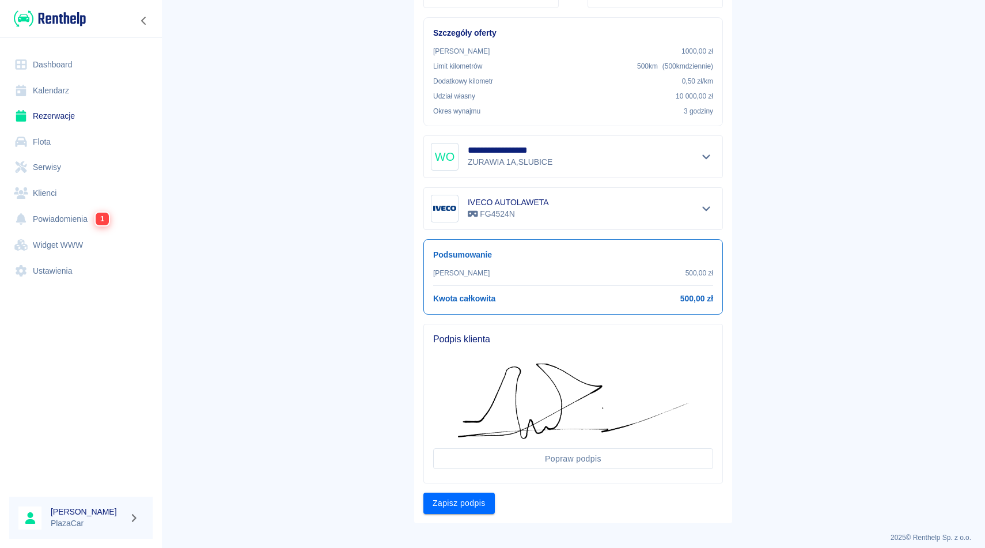
scroll to position [213, 0]
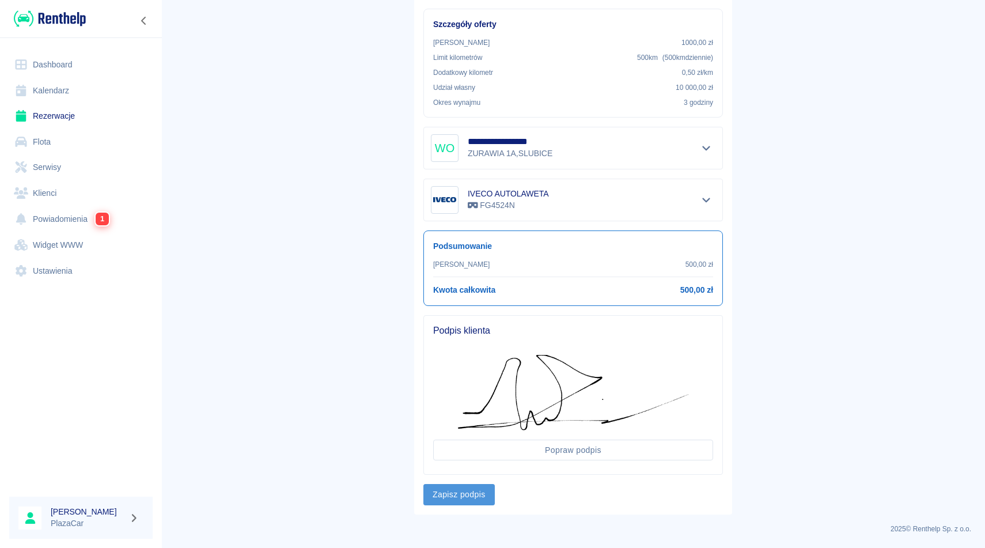
click at [480, 495] on button "Zapisz podpis" at bounding box center [458, 494] width 71 height 21
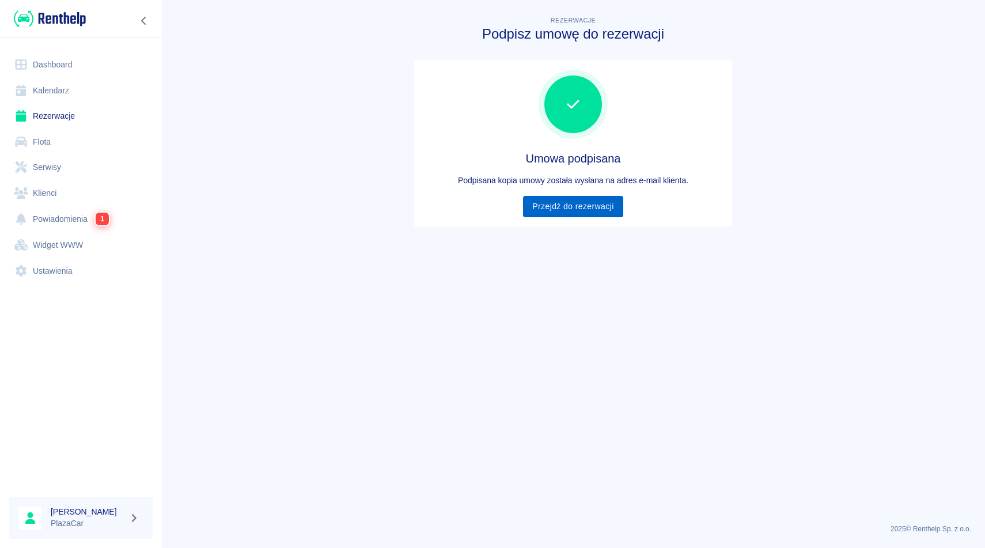
click at [557, 200] on link "Przejdź do rezerwacji" at bounding box center [573, 206] width 100 height 21
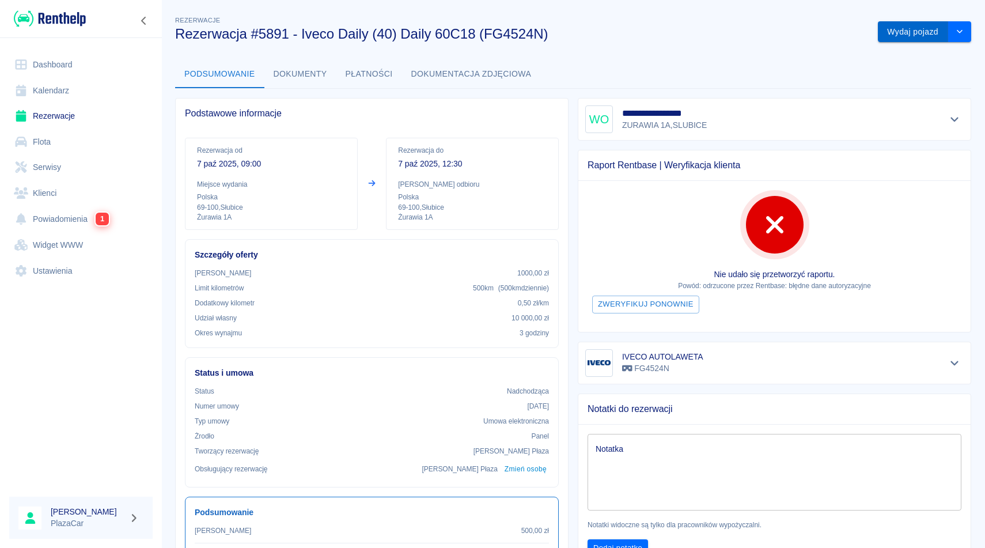
click at [930, 32] on button "Wydaj pojazd" at bounding box center [913, 31] width 70 height 21
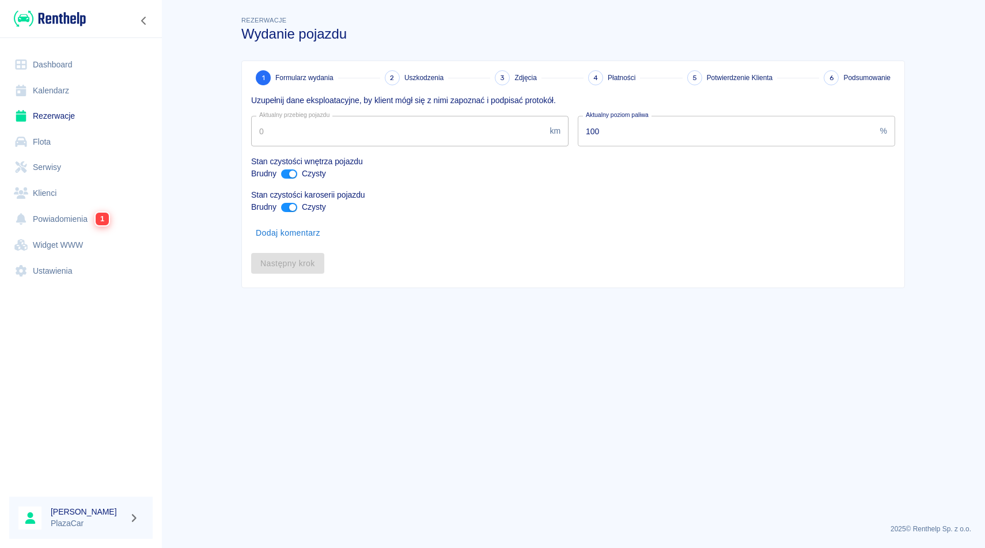
type input "328617"
click at [930, 32] on main "Rezerwacje Wydanie pojazdu 1 Formularz wydania 2 Uszkodzenia 3 Zdjęcia 4 Płatno…" at bounding box center [573, 264] width 824 height 501
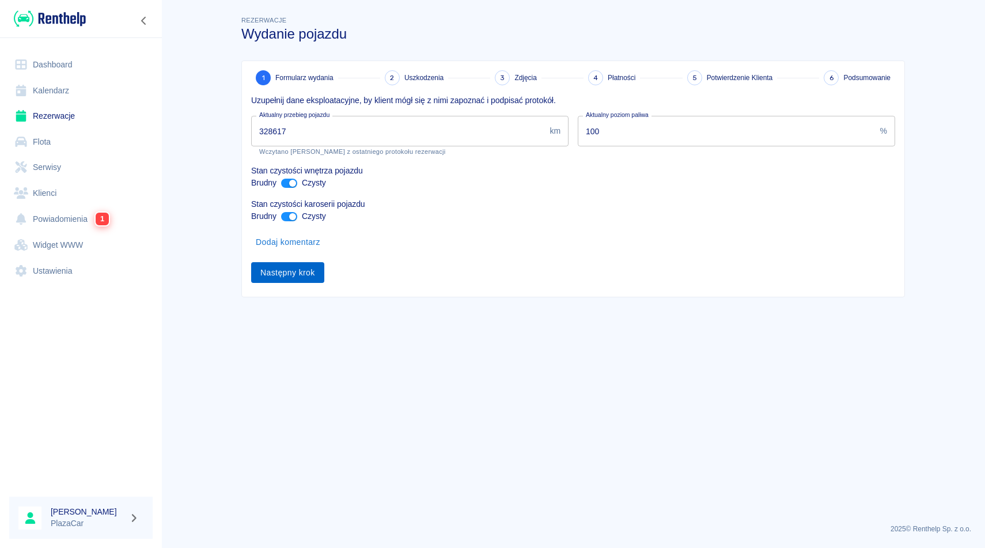
click at [306, 276] on button "Następny krok" at bounding box center [287, 272] width 73 height 21
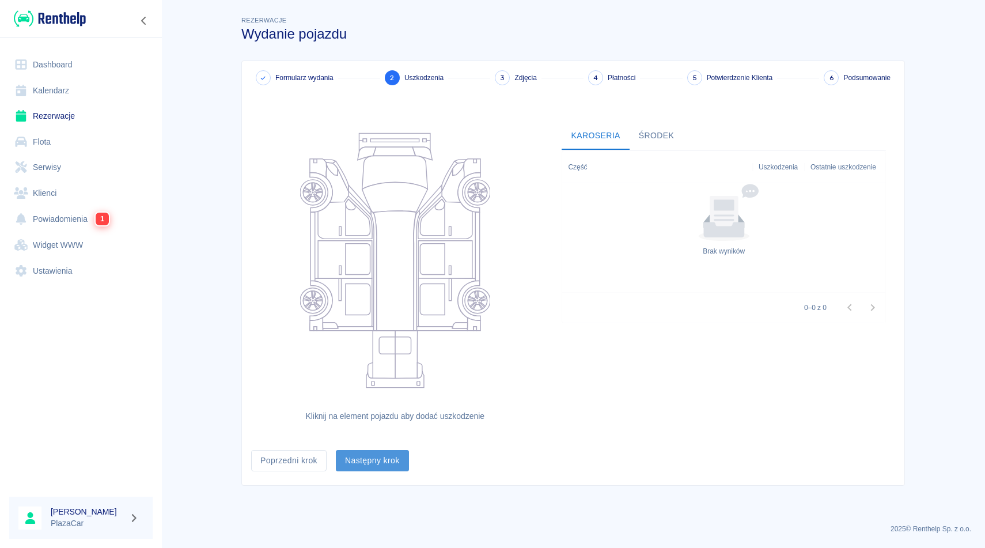
click at [373, 459] on button "Następny krok" at bounding box center [372, 460] width 73 height 21
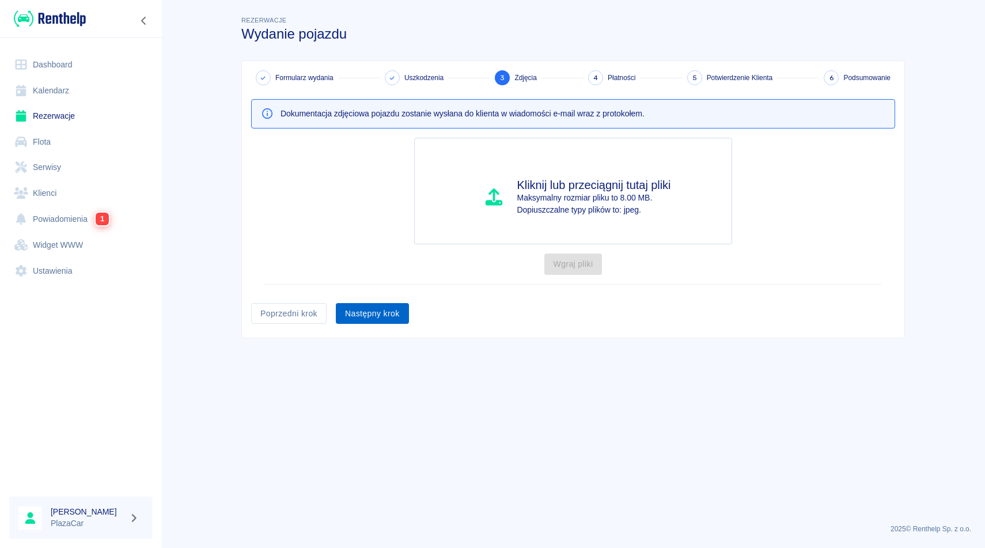
click at [390, 316] on button "Następny krok" at bounding box center [372, 313] width 73 height 21
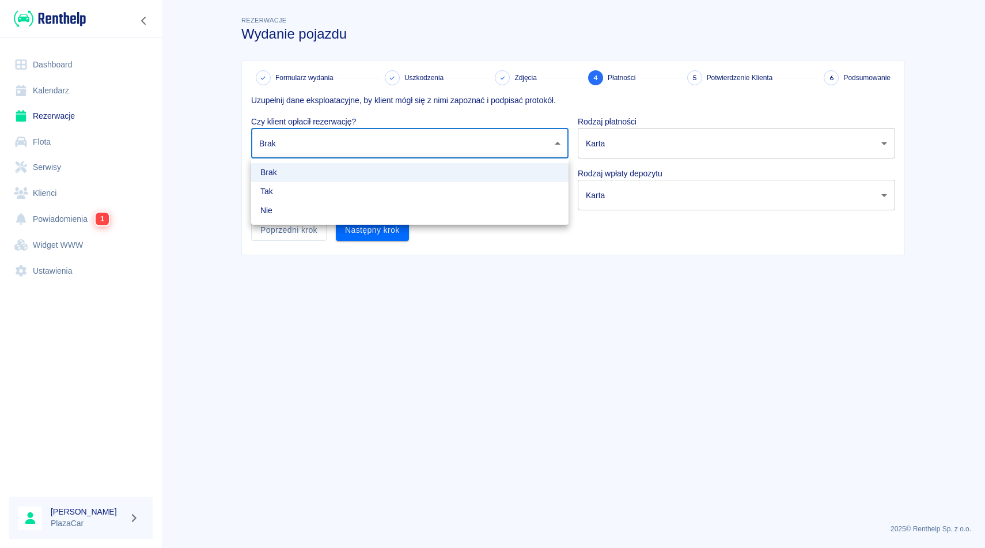
click at [377, 143] on body "Używamy plików Cookies, by zapewnić Ci najlepsze możliwe doświadczenie. Aby dow…" at bounding box center [492, 274] width 985 height 548
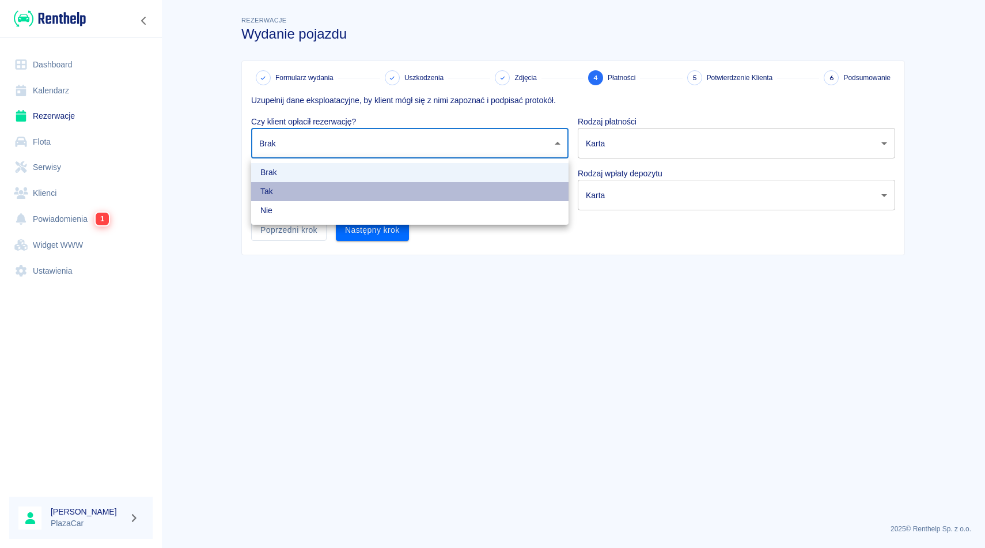
click at [332, 194] on li "Tak" at bounding box center [409, 191] width 317 height 19
type input "true"
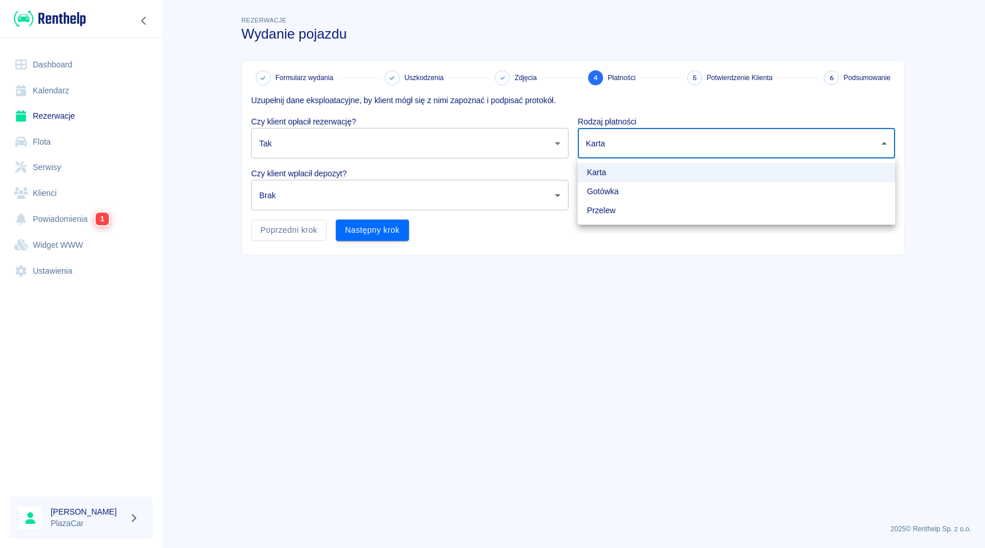
click at [619, 142] on body "Używamy plików Cookies, by zapewnić Ci najlepsze możliwe doświadczenie. Aby dow…" at bounding box center [492, 274] width 985 height 548
click at [609, 194] on li "Gotówka" at bounding box center [736, 191] width 317 height 19
type input "cash"
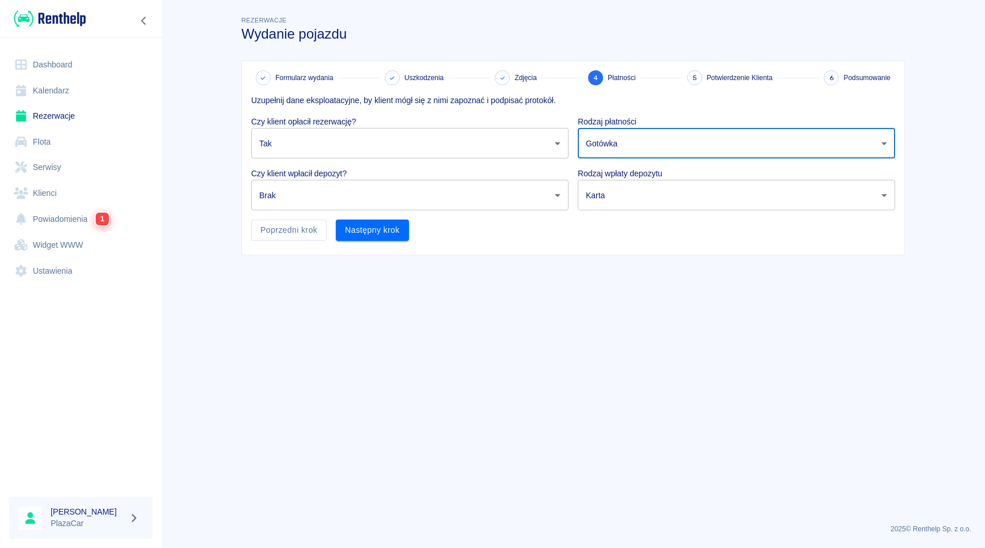
click at [469, 183] on body "Używamy plików Cookies, by zapewnić Ci najlepsze możliwe doświadczenie. Aby dow…" at bounding box center [492, 274] width 985 height 548
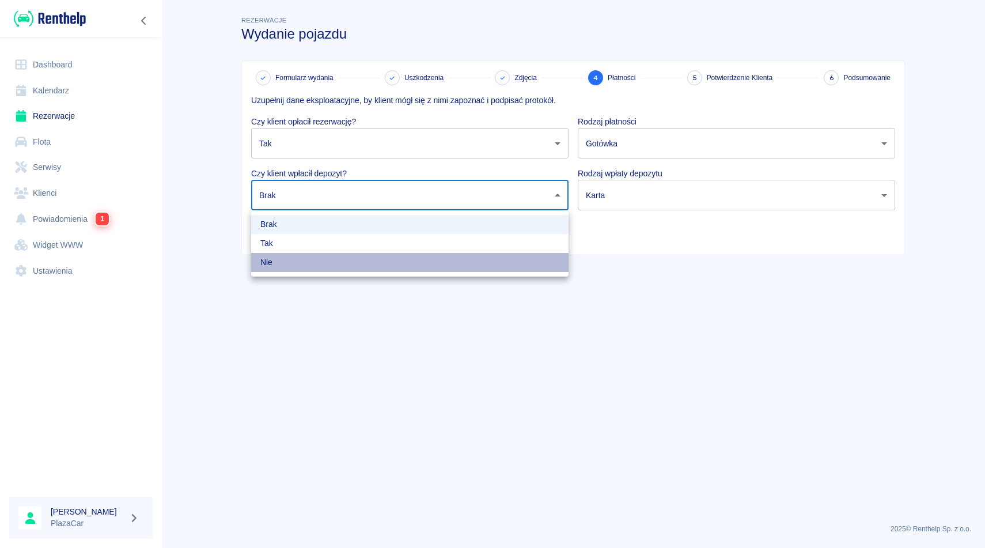
click at [278, 270] on li "Nie" at bounding box center [409, 262] width 317 height 19
type input "false"
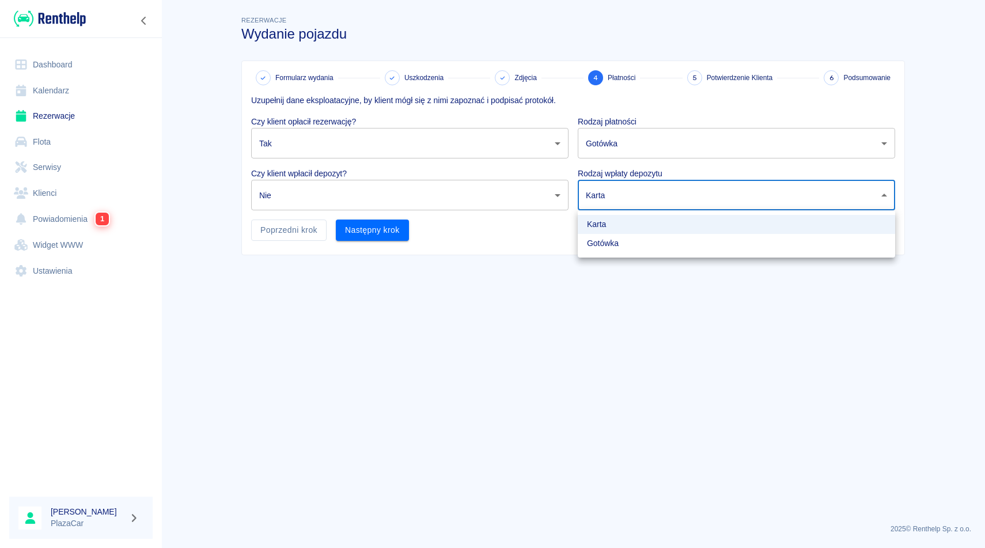
click at [638, 192] on body "Używamy plików Cookies, by zapewnić Ci najlepsze możliwe doświadczenie. Aby dow…" at bounding box center [492, 274] width 985 height 548
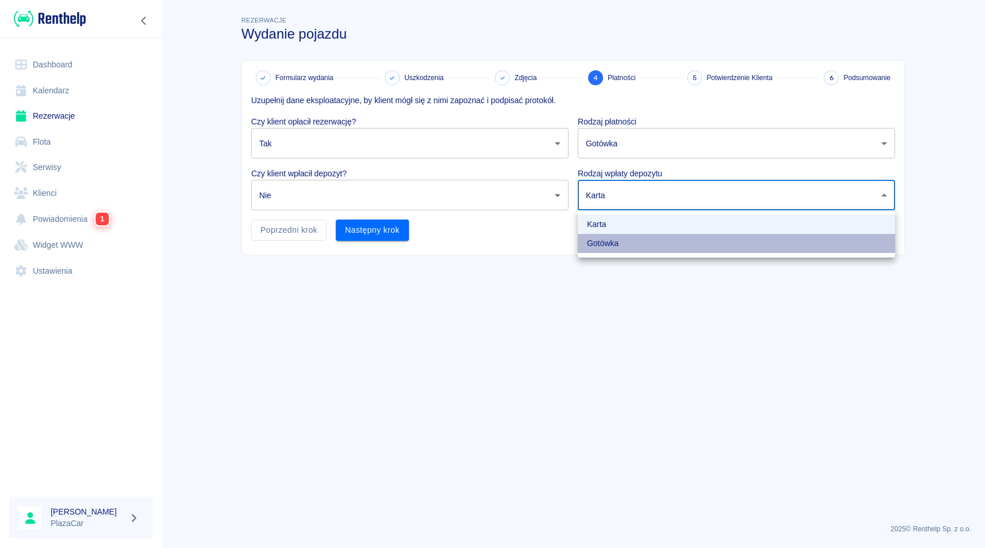
click at [622, 244] on li "Gotówka" at bounding box center [736, 243] width 317 height 19
type input "cash"
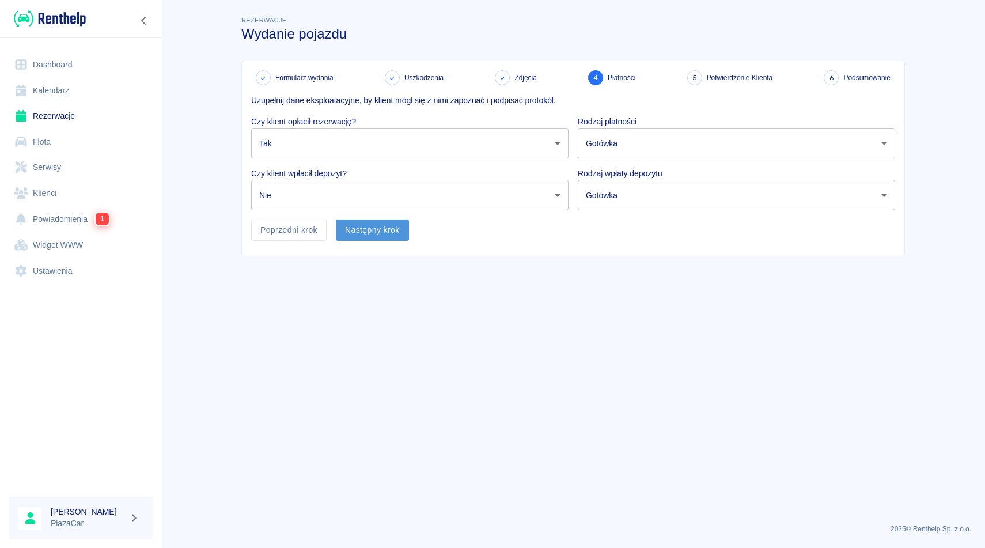
click at [378, 236] on button "Następny krok" at bounding box center [372, 229] width 73 height 21
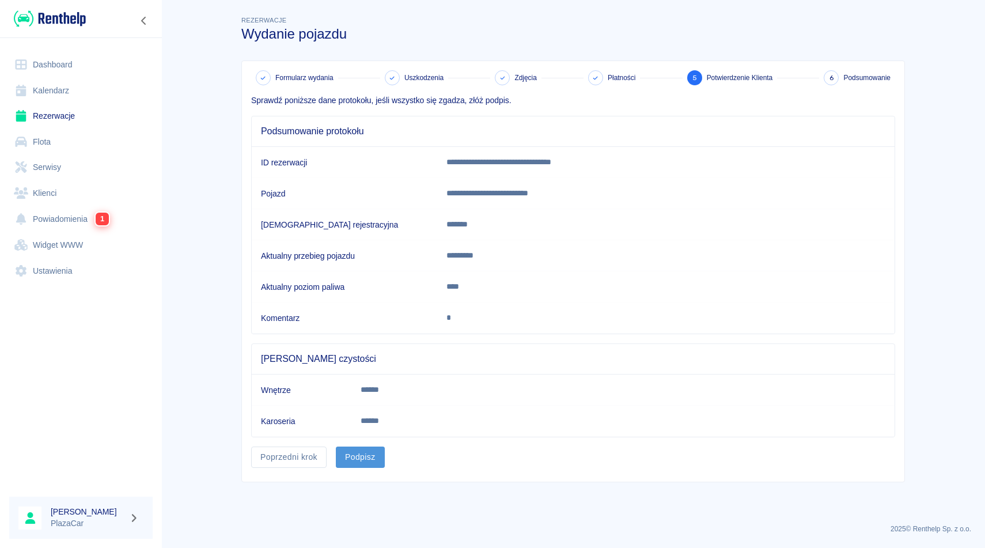
click at [346, 461] on button "Podpisz" at bounding box center [360, 456] width 49 height 21
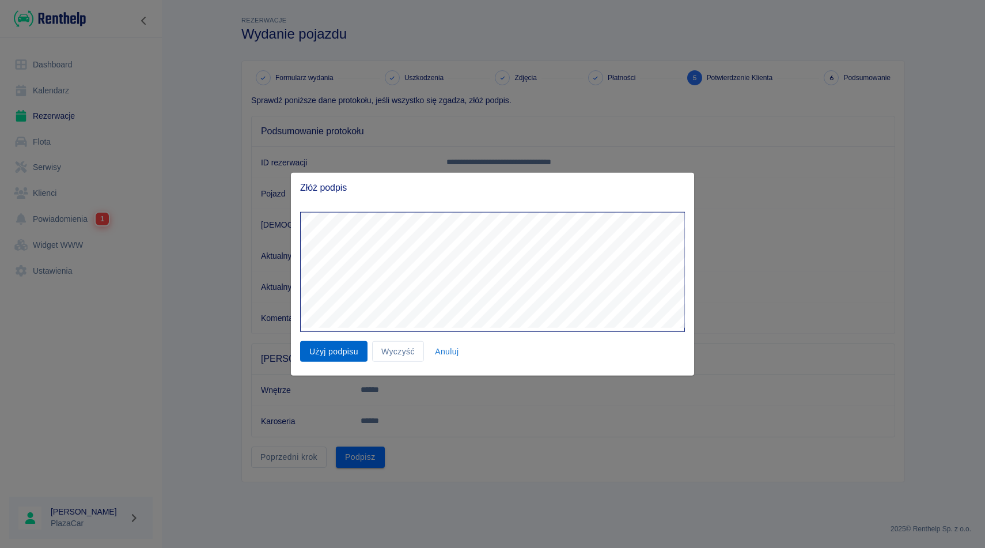
click at [341, 357] on button "Użyj podpisu" at bounding box center [333, 350] width 67 height 21
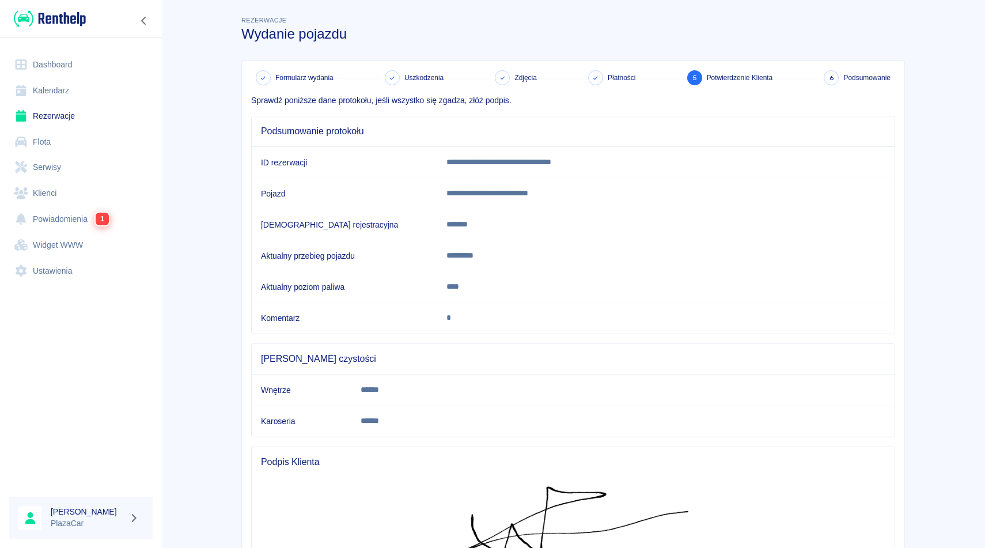
click at [984, 292] on main "**********" at bounding box center [573, 335] width 824 height 642
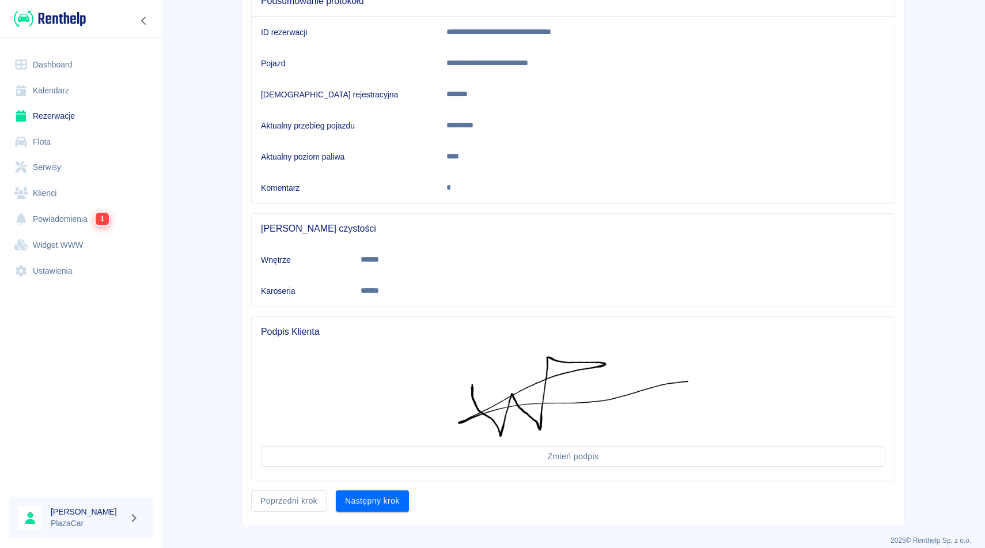
scroll to position [142, 0]
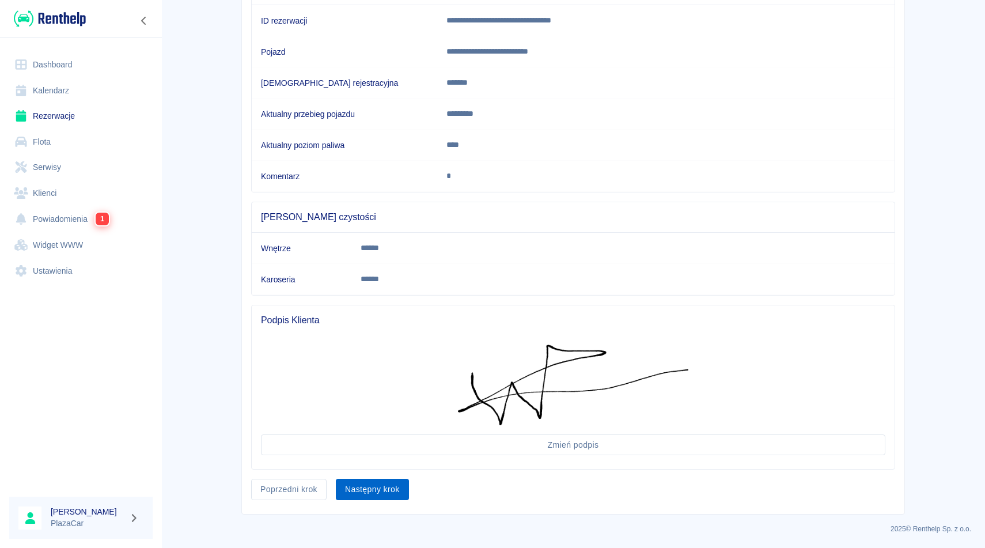
click at [363, 486] on button "Następny krok" at bounding box center [372, 489] width 73 height 21
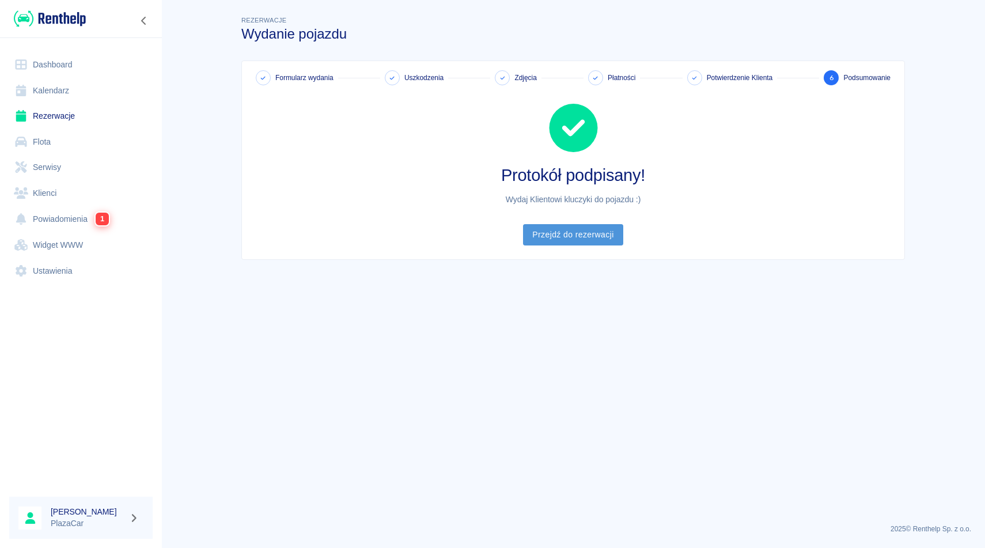
click at [540, 240] on link "Przejdź do rezerwacji" at bounding box center [573, 234] width 100 height 21
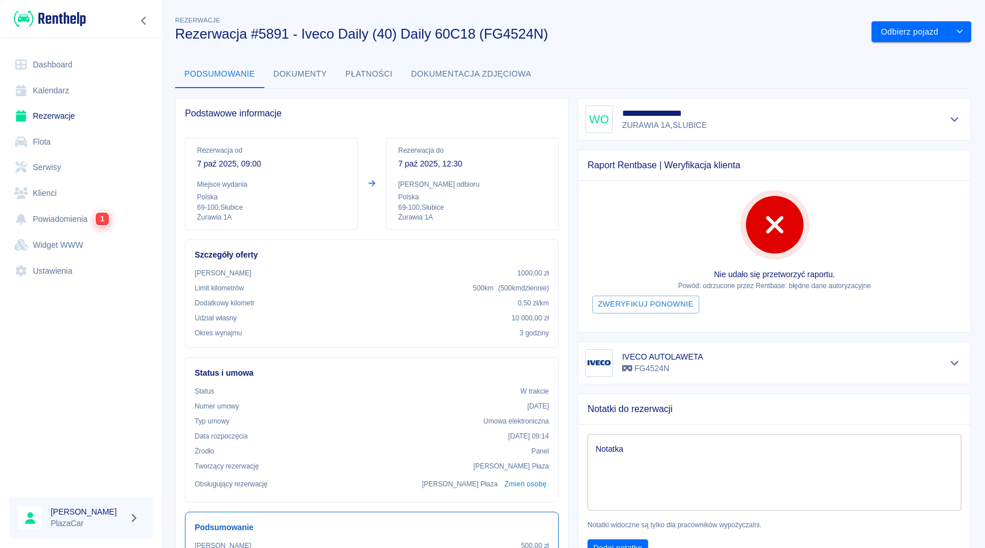
click at [963, 78] on div "Podsumowanie Dokumenty Płatności Dokumentacja zdjęciowa" at bounding box center [573, 74] width 796 height 28
click at [588, 78] on div "Podsumowanie Dokumenty Płatności Dokumentacja zdjęciowa" at bounding box center [573, 74] width 796 height 28
click at [954, 118] on icon "Pokaż szczegóły" at bounding box center [954, 119] width 13 height 10
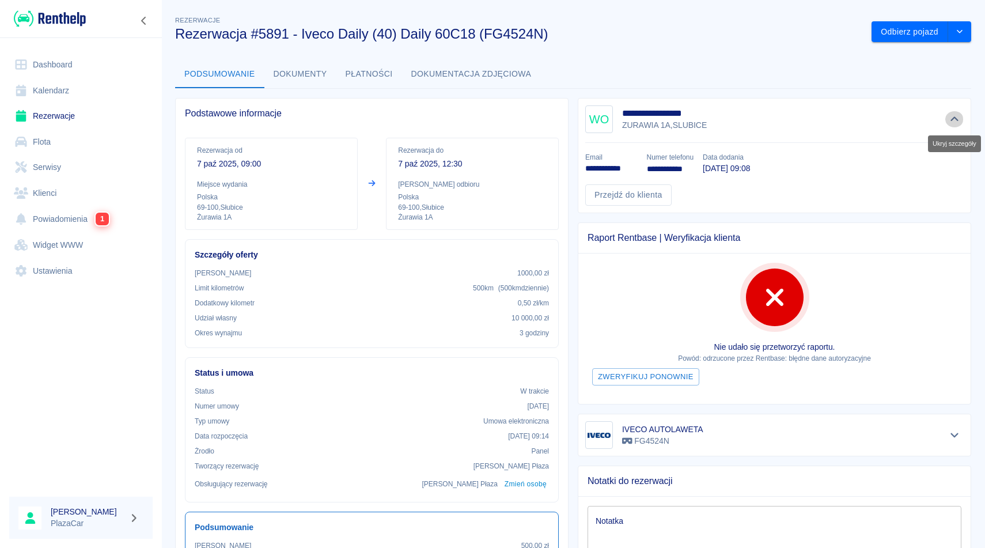
click at [954, 118] on icon "Ukryj szczegóły" at bounding box center [954, 119] width 8 height 5
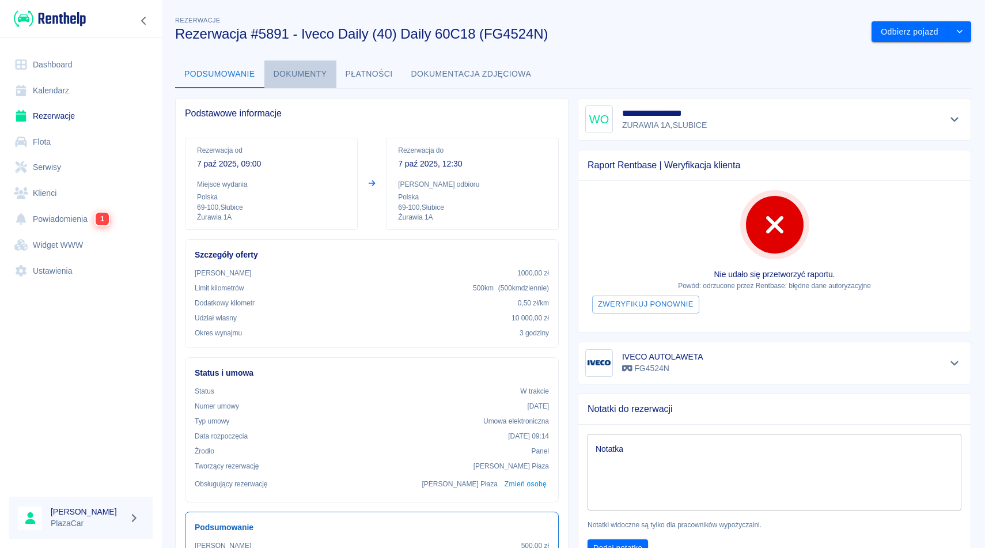
click at [297, 73] on button "Dokumenty" at bounding box center [300, 74] width 72 height 28
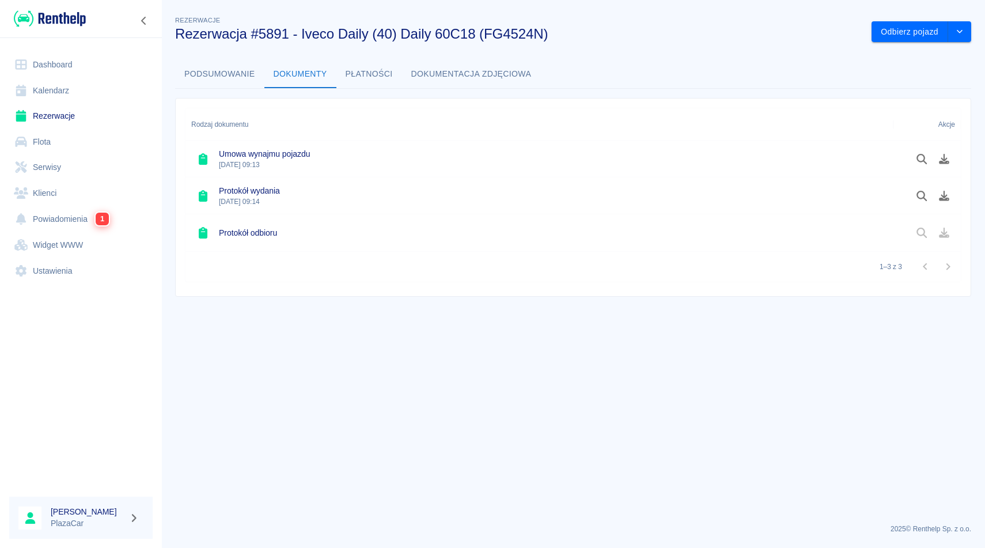
click at [225, 74] on button "Podsumowanie" at bounding box center [219, 74] width 89 height 28
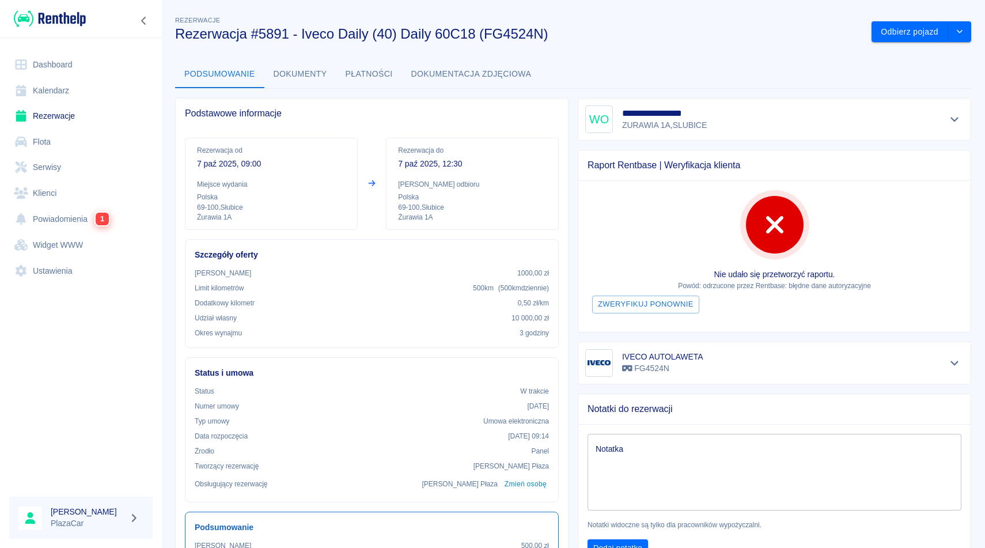
click at [654, 40] on h3 "Rezerwacja #5891 - Iveco Daily (40) Daily 60C18 (FG4524N)" at bounding box center [518, 34] width 687 height 16
click at [705, 69] on div "Podsumowanie Dokumenty Płatności Dokumentacja zdjęciowa" at bounding box center [573, 74] width 796 height 28
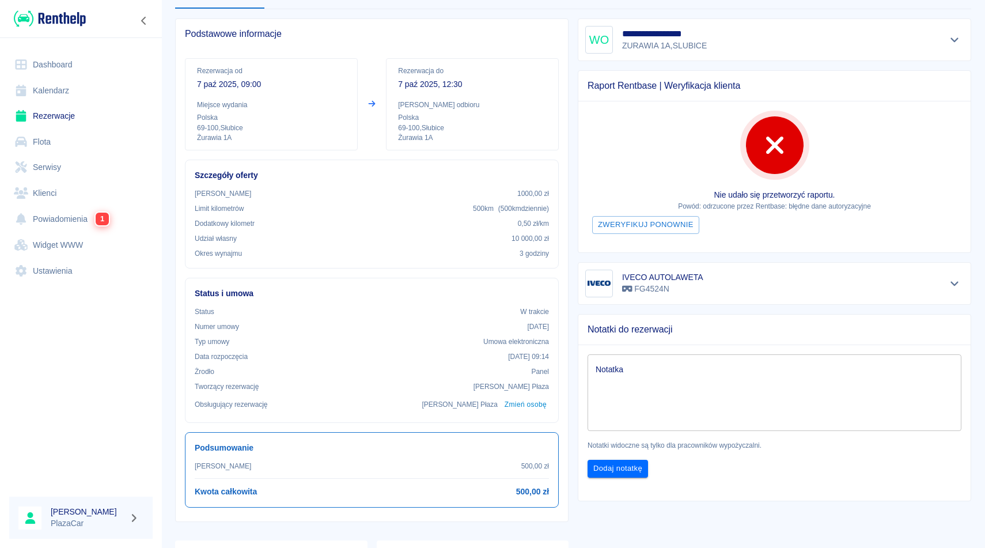
scroll to position [115, 0]
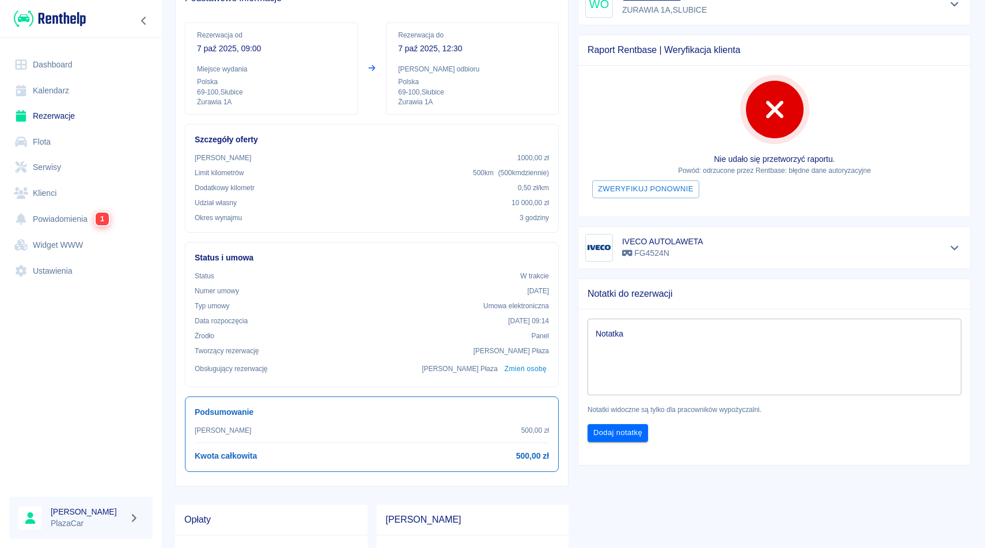
click at [984, 196] on div "**********" at bounding box center [573, 255] width 824 height 733
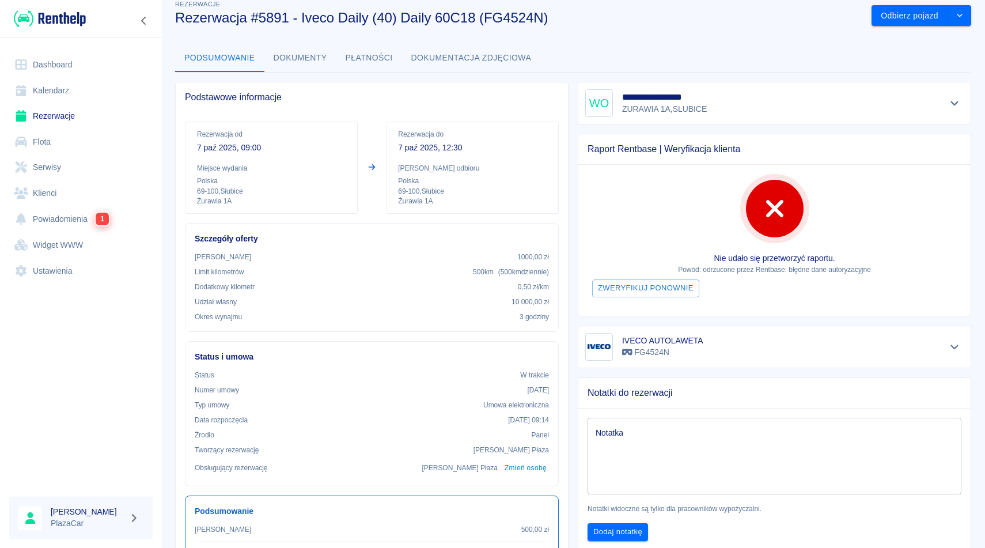
scroll to position [0, 0]
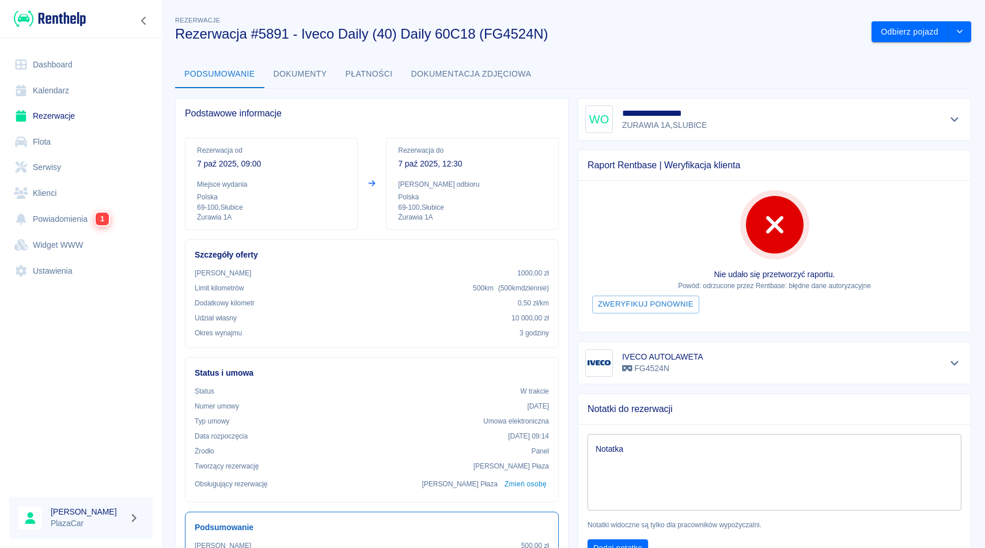
click at [616, 43] on div "**********" at bounding box center [573, 371] width 824 height 733
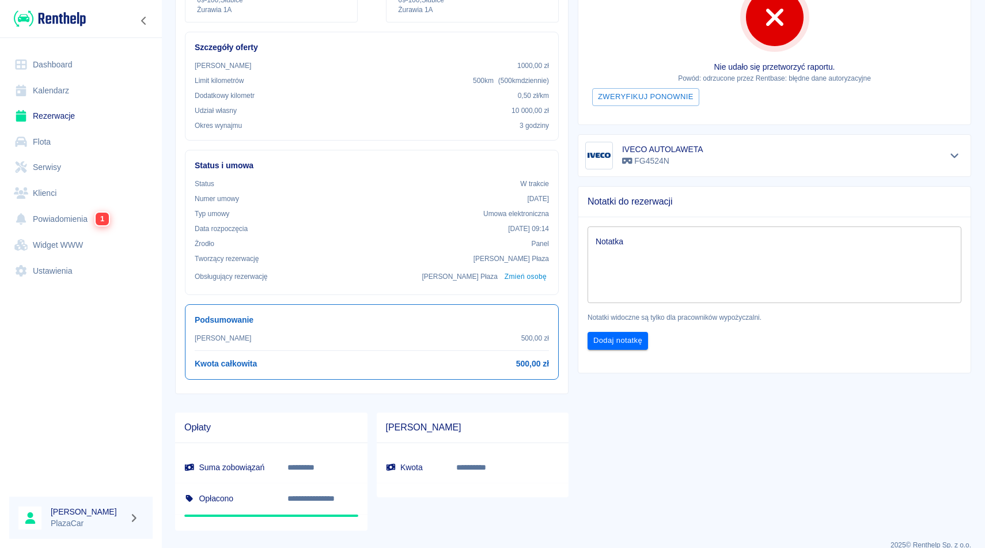
scroll to position [224, 0]
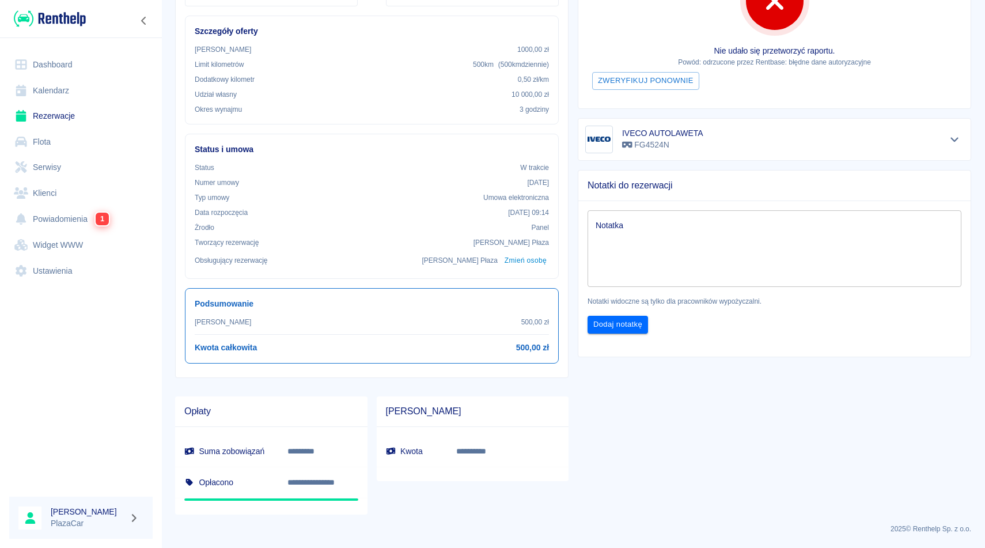
click at [966, 138] on div "IVECO AUTOLAWETA FG4524N" at bounding box center [774, 139] width 393 height 43
click at [957, 138] on icon "Pokaż szczegóły" at bounding box center [954, 139] width 8 height 5
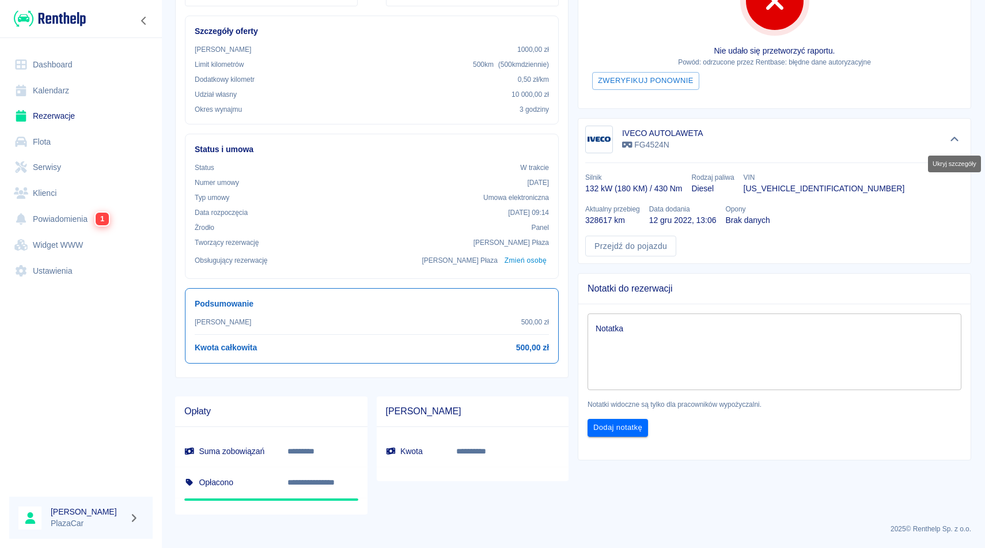
click at [957, 138] on icon "Ukryj szczegóły" at bounding box center [954, 139] width 13 height 10
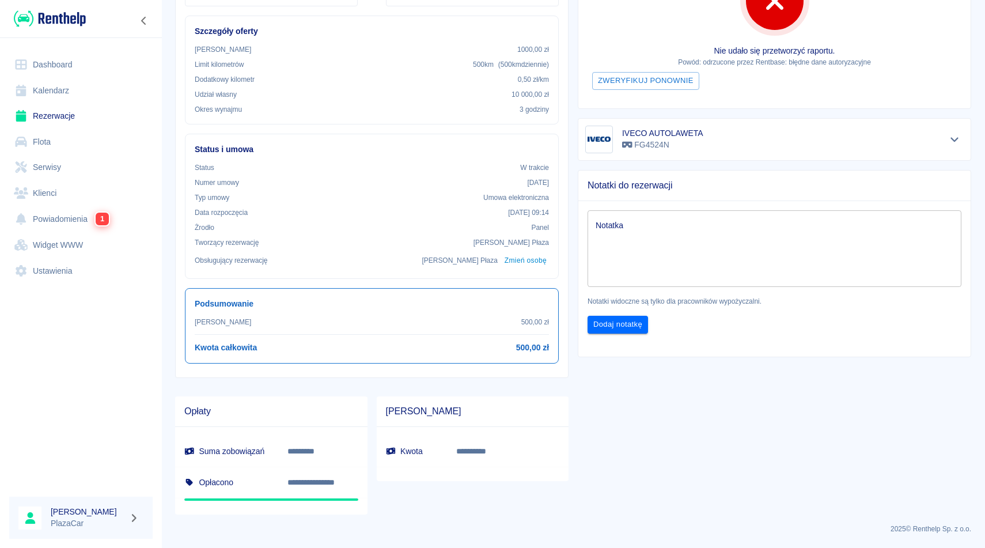
click at [984, 114] on div "**********" at bounding box center [573, 147] width 824 height 733
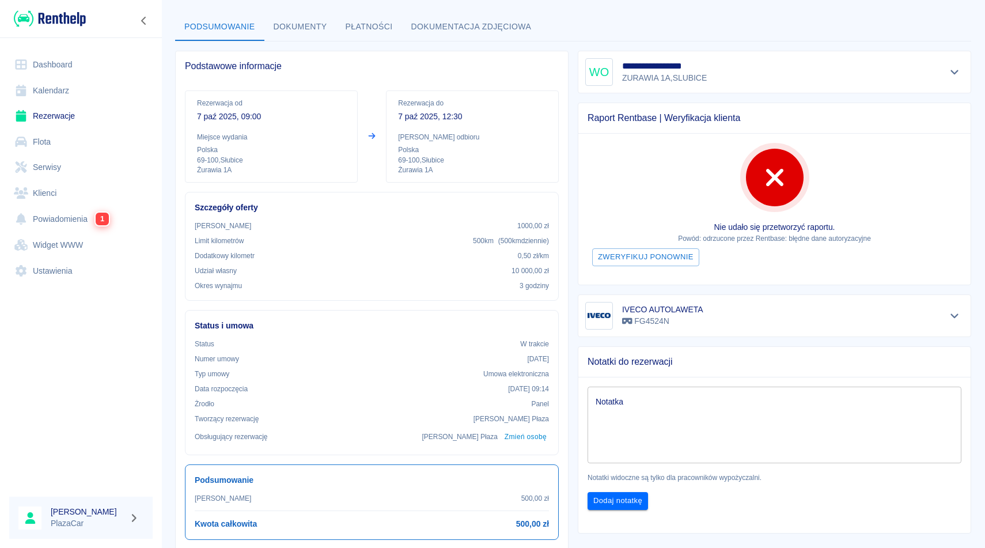
scroll to position [0, 0]
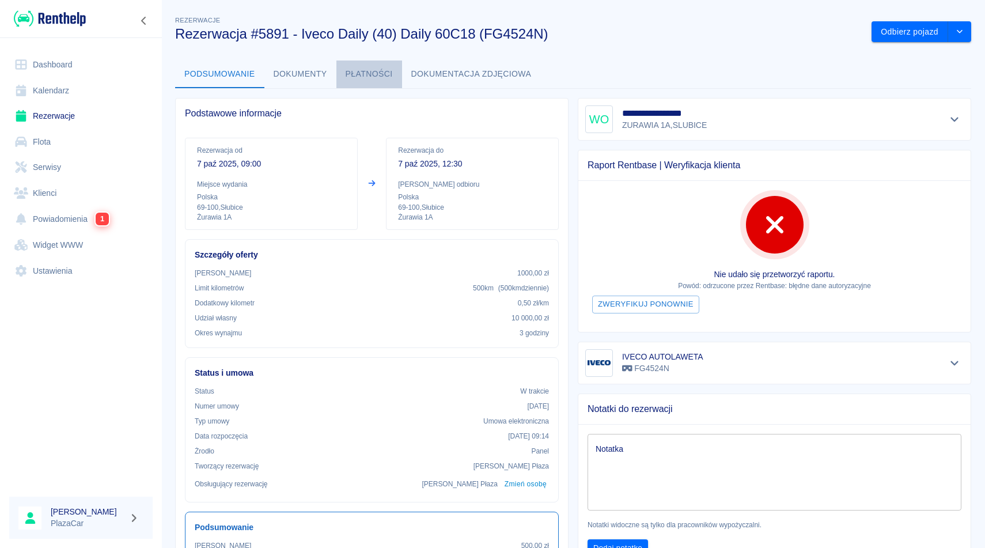
click at [370, 77] on button "Płatności" at bounding box center [369, 74] width 66 height 28
click at [656, 60] on div "**********" at bounding box center [573, 371] width 824 height 733
click at [113, 62] on link "Dashboard" at bounding box center [80, 65] width 143 height 26
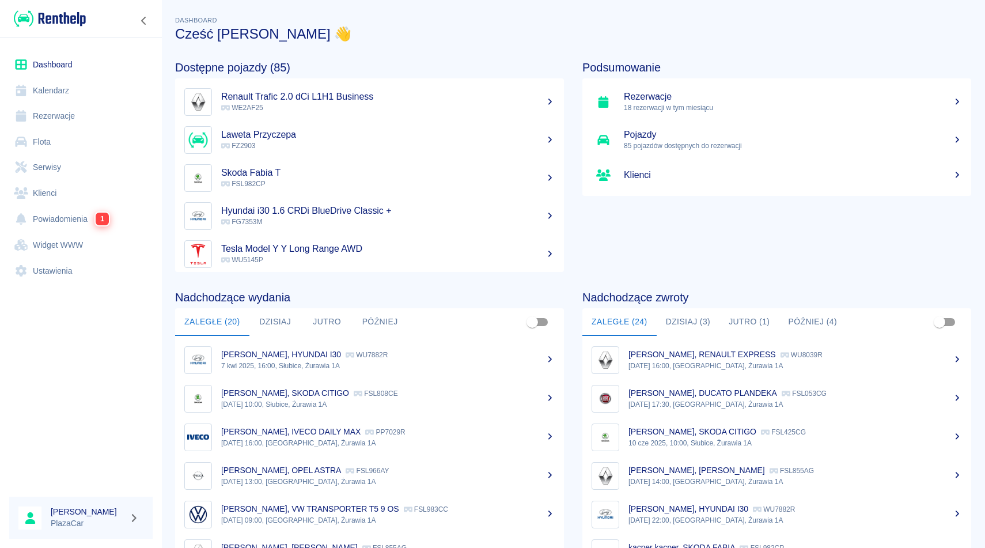
click at [892, 26] on h3 "Cześć [PERSON_NAME] 👋" at bounding box center [573, 34] width 796 height 16
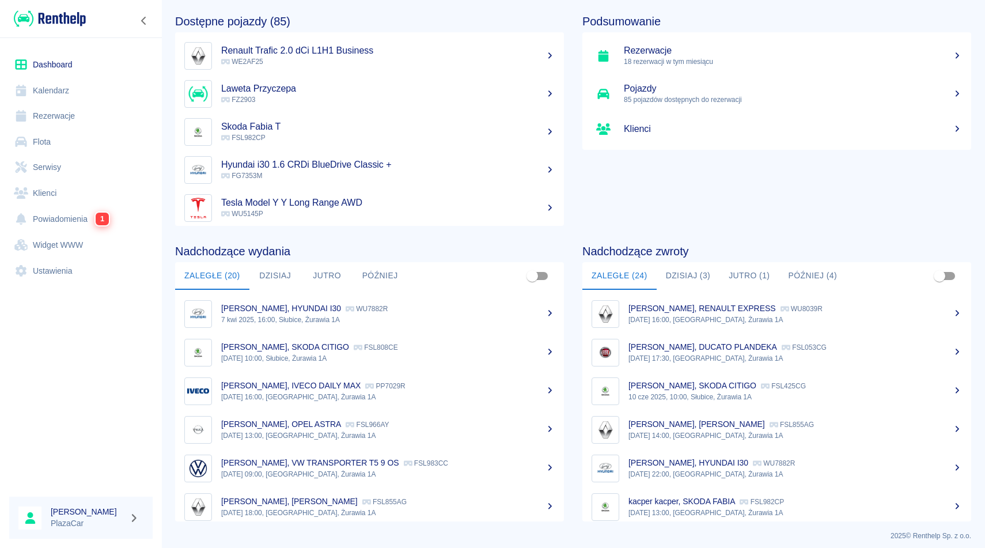
scroll to position [53, 0]
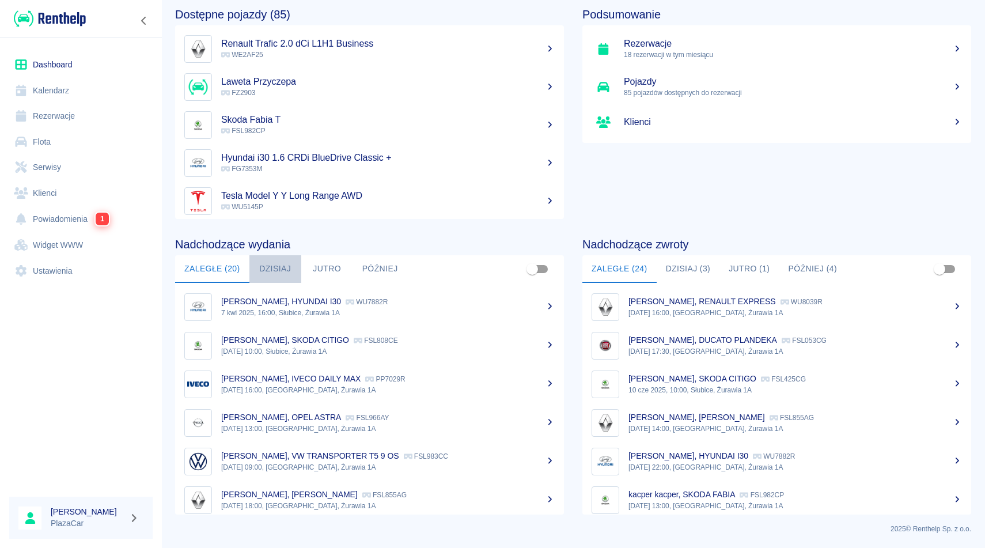
click at [281, 273] on button "Dzisiaj" at bounding box center [275, 269] width 52 height 28
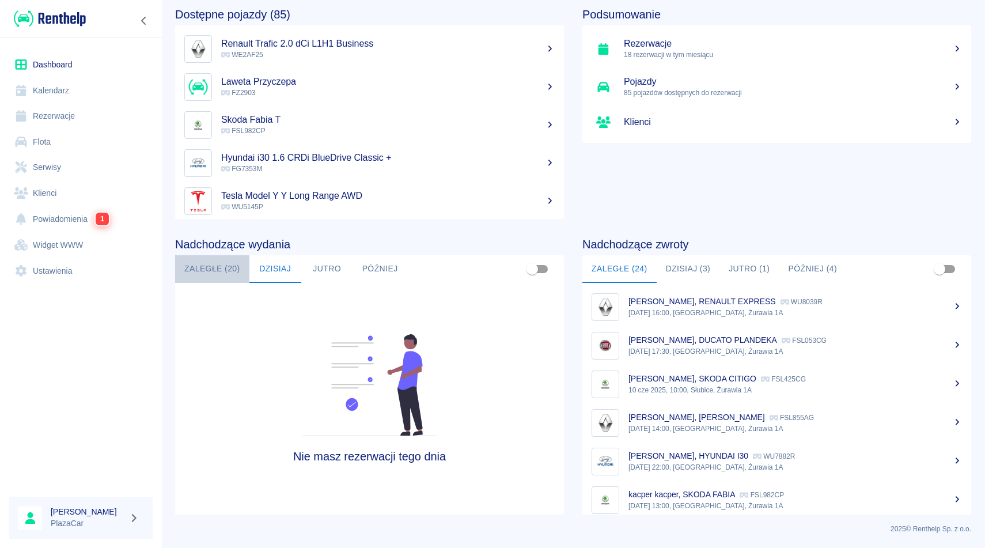
click at [215, 270] on button "Zaległe (20)" at bounding box center [212, 269] width 74 height 28
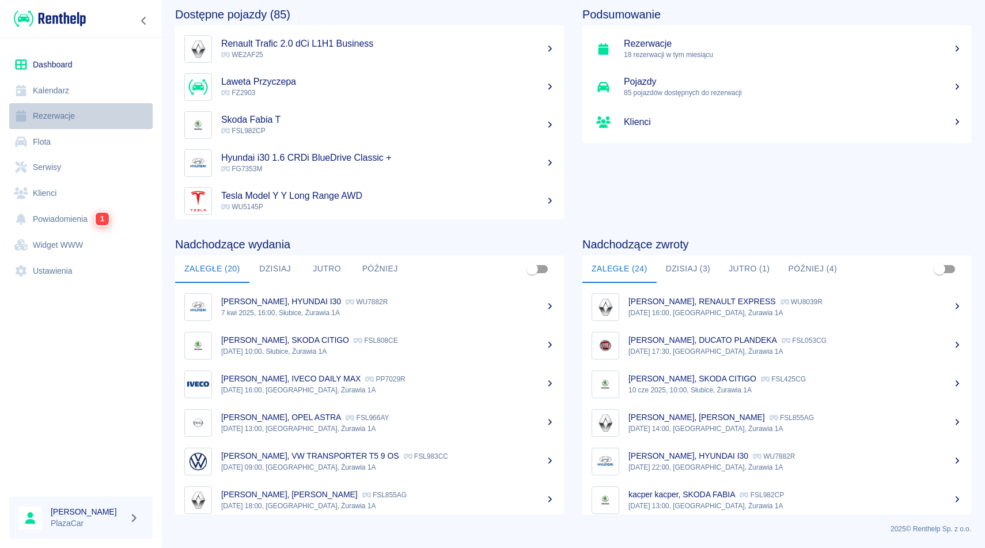
click at [76, 112] on link "Rezerwacje" at bounding box center [80, 116] width 143 height 26
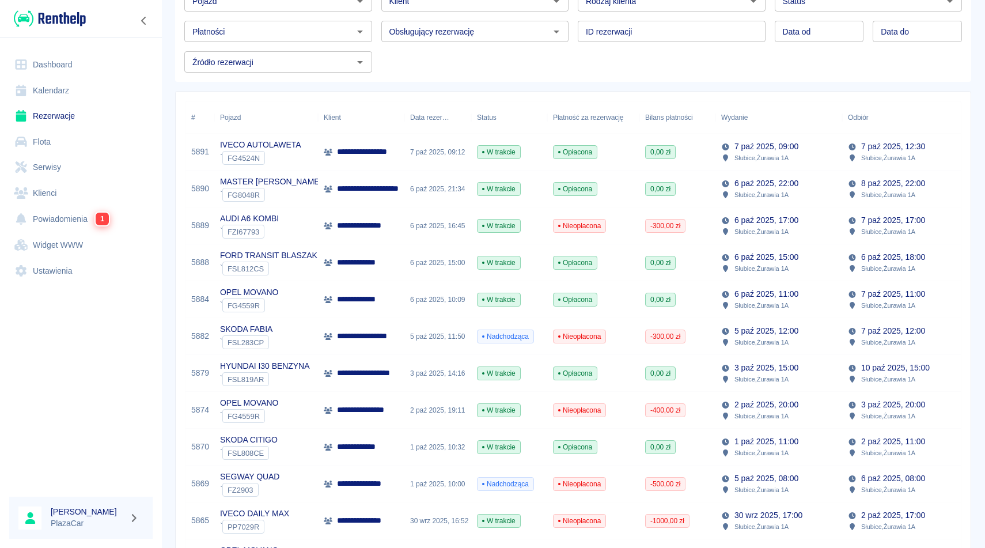
scroll to position [92, 0]
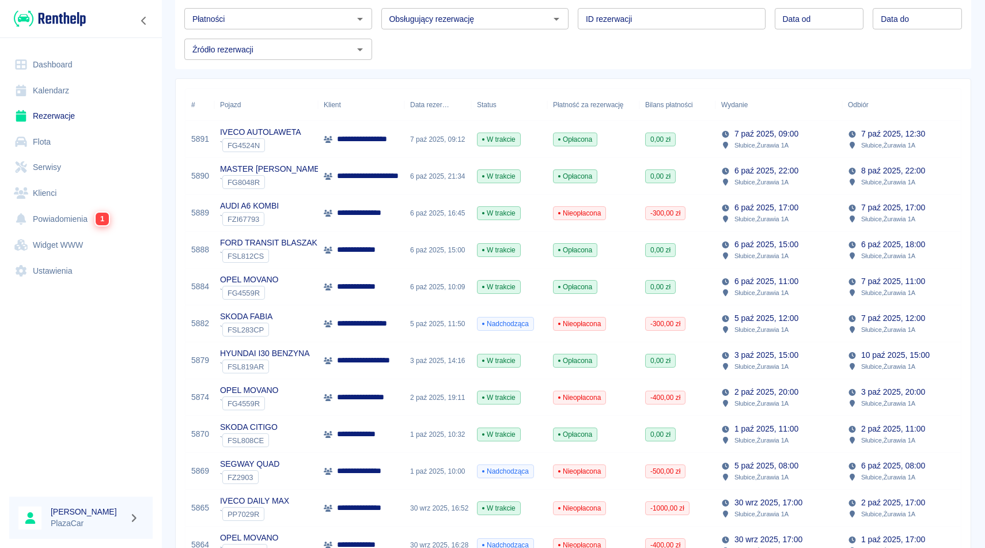
click at [810, 48] on div "Pojazd Pojazd Klient Klient Rodzaj klienta Rodzaj klienta Status Status Płatnoś…" at bounding box center [568, 14] width 787 height 92
click at [694, 216] on div "-300,00 zł" at bounding box center [677, 213] width 76 height 37
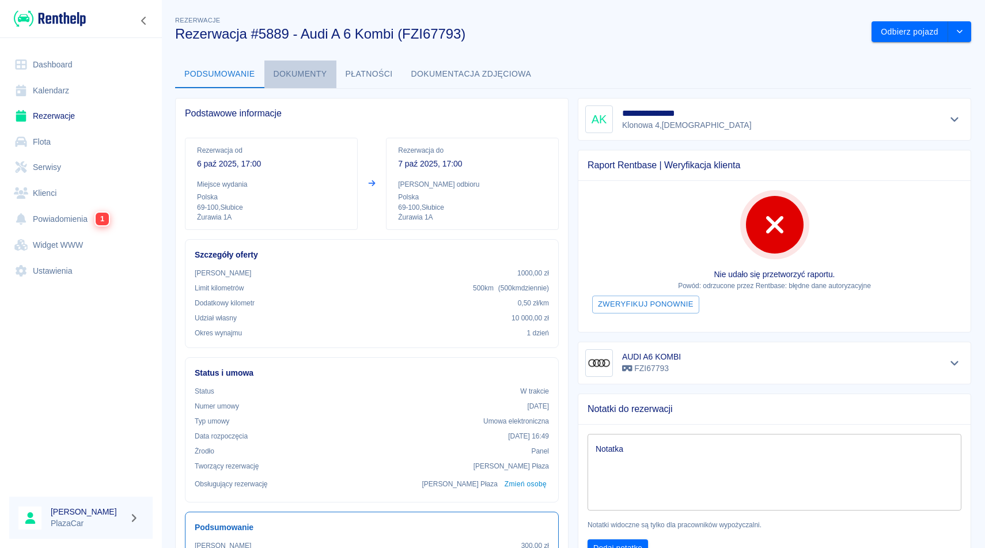
click at [312, 75] on button "Dokumenty" at bounding box center [300, 74] width 72 height 28
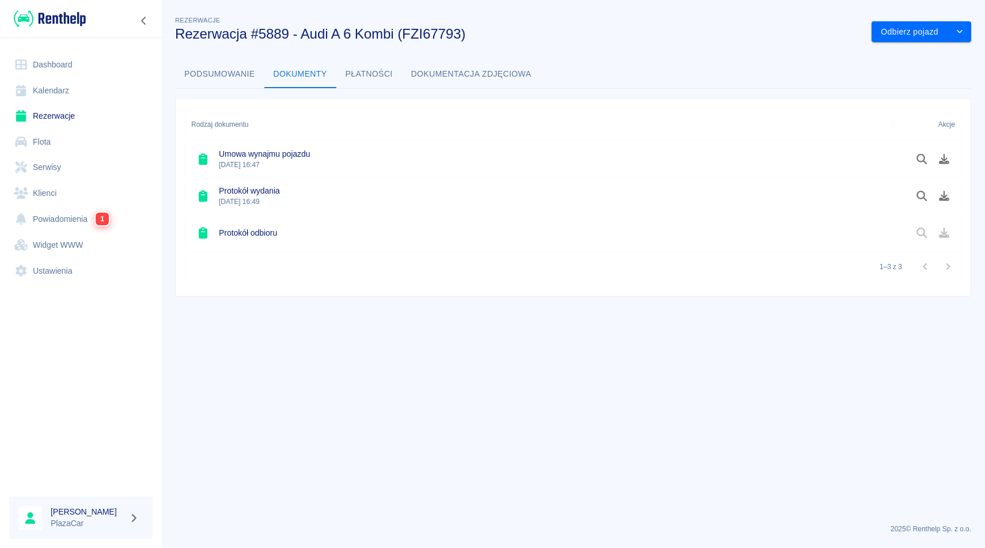
click at [245, 79] on button "Podsumowanie" at bounding box center [219, 74] width 89 height 28
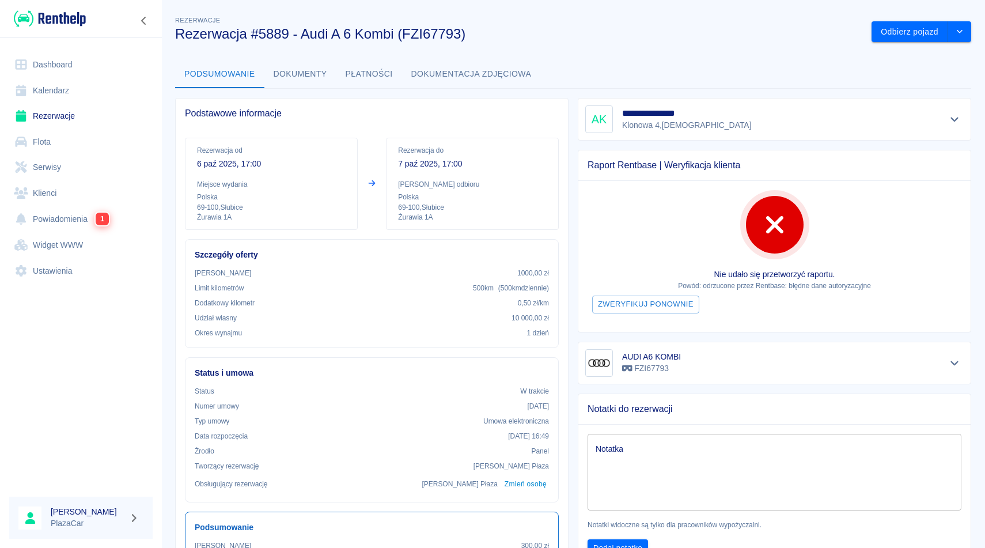
click at [511, 33] on h3 "Rezerwacja #5889 - Audi A 6 Kombi (FZI67793)" at bounding box center [518, 34] width 687 height 16
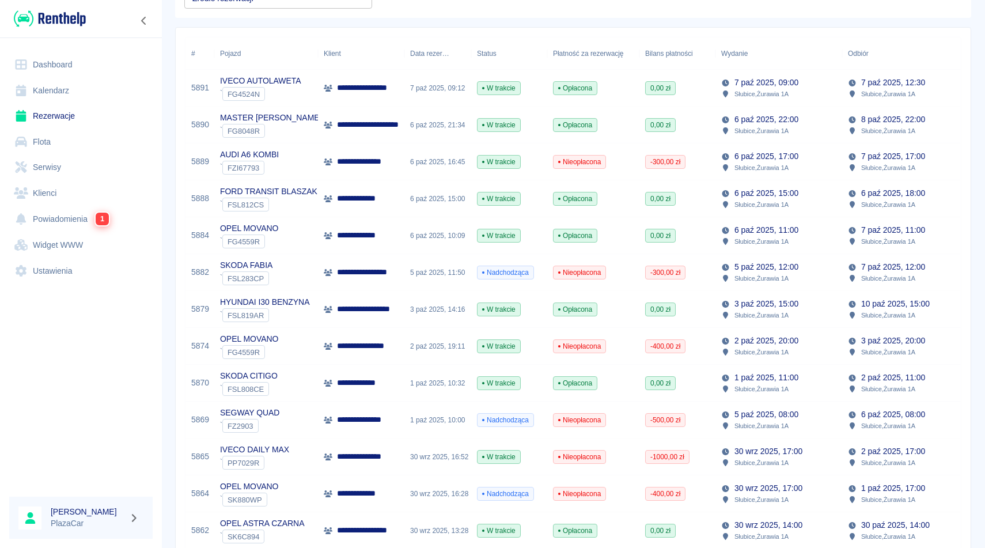
scroll to position [161, 0]
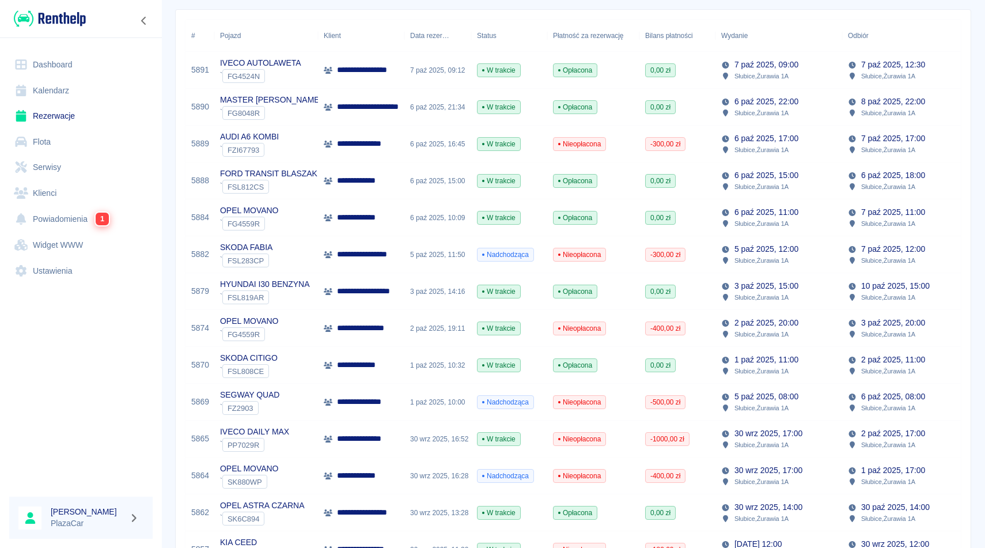
click at [835, 251] on div "[DATE] 12:00 Słubice , Żurawia 1A" at bounding box center [778, 254] width 127 height 37
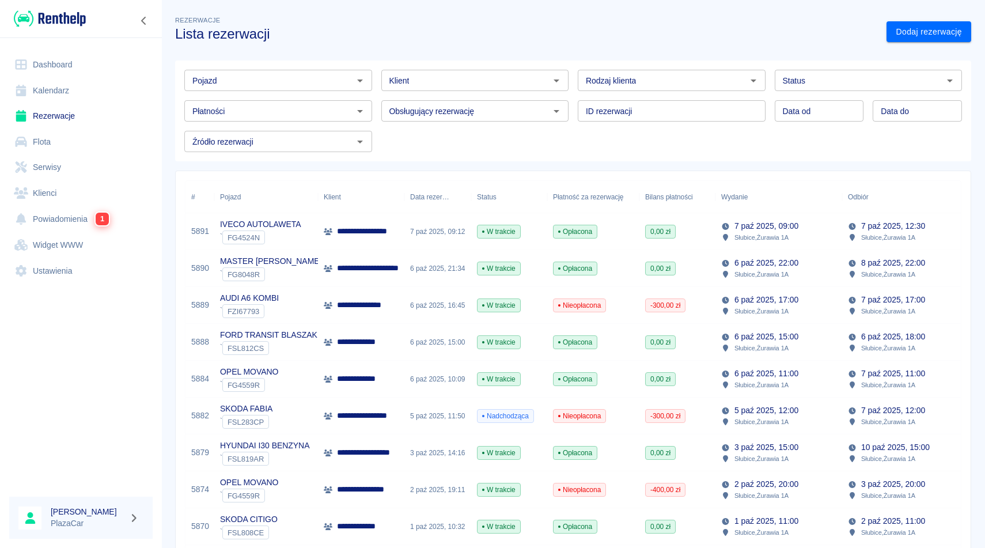
click at [844, 377] on div "[DATE] 11:00 Słubice , Żurawia 1A" at bounding box center [905, 379] width 127 height 37
click at [715, 36] on h3 "Lista rezerwacji" at bounding box center [526, 34] width 702 height 16
click at [650, 31] on h3 "Lista rezerwacji" at bounding box center [526, 34] width 702 height 16
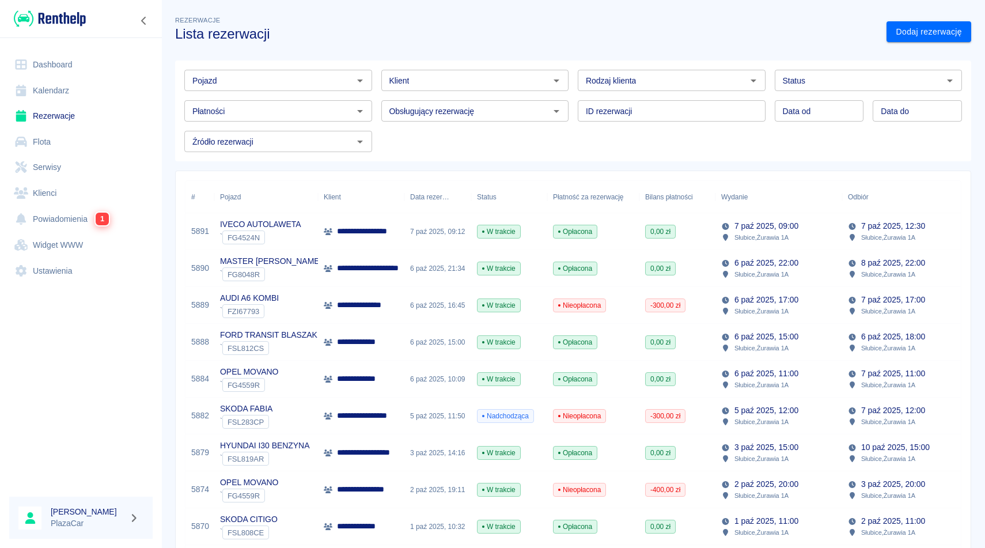
click at [811, 53] on div "Pojazd Pojazd Klient Klient Rodzaj klienta Rodzaj klienta Status Status Płatnoś…" at bounding box center [568, 106] width 805 height 110
click at [416, 16] on div "Rezerwacje Lista rezerwacji" at bounding box center [521, 23] width 711 height 37
click at [502, 31] on h3 "Lista rezerwacji" at bounding box center [526, 34] width 702 height 16
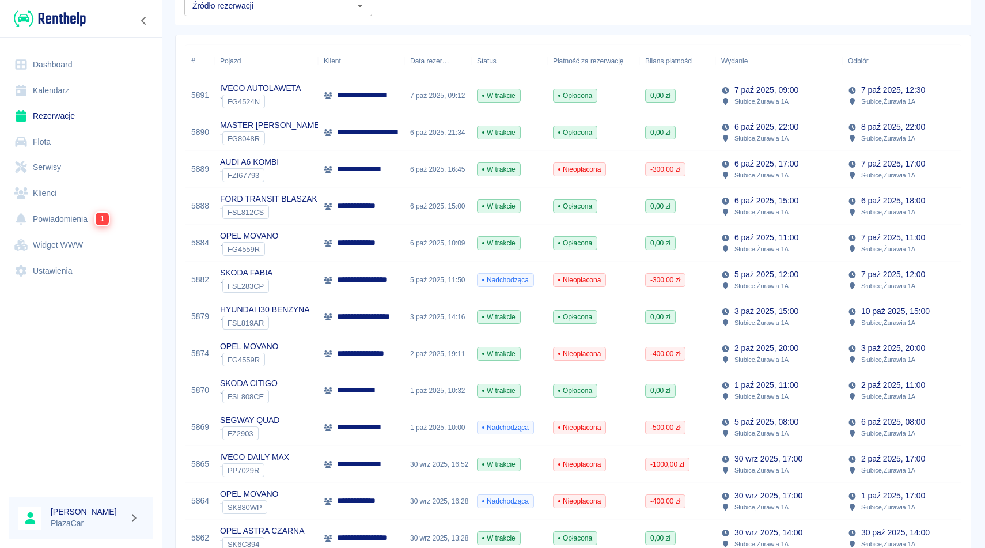
scroll to position [138, 0]
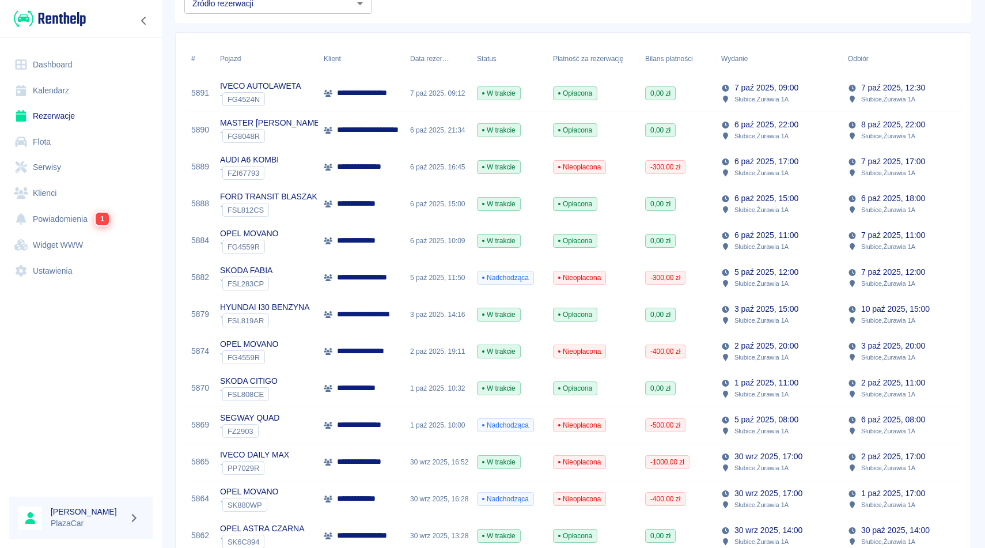
click at [331, 120] on div "**********" at bounding box center [361, 130] width 86 height 37
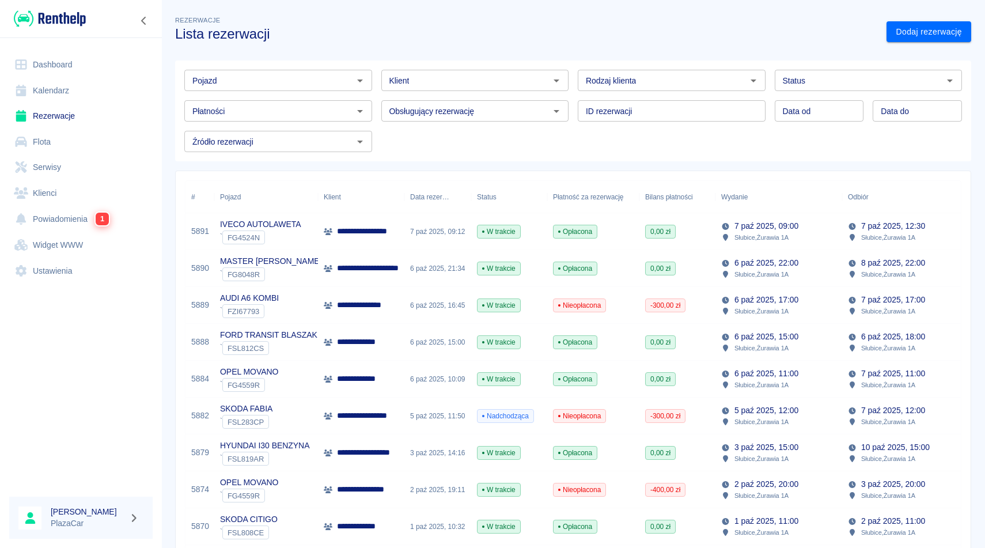
click at [409, 26] on h3 "Lista rezerwacji" at bounding box center [526, 34] width 702 height 16
click at [432, 33] on h3 "Lista rezerwacji" at bounding box center [526, 34] width 702 height 16
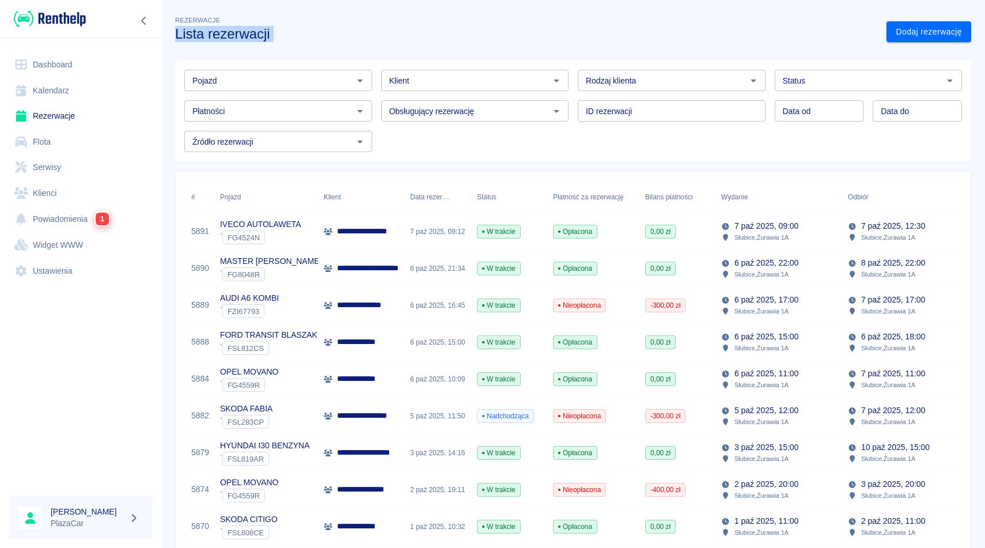
click at [432, 33] on h3 "Lista rezerwacji" at bounding box center [526, 34] width 702 height 16
click at [753, 11] on div "Rezerwacje Lista rezerwacji" at bounding box center [521, 23] width 711 height 37
click at [376, 301] on p "**********" at bounding box center [368, 305] width 62 height 12
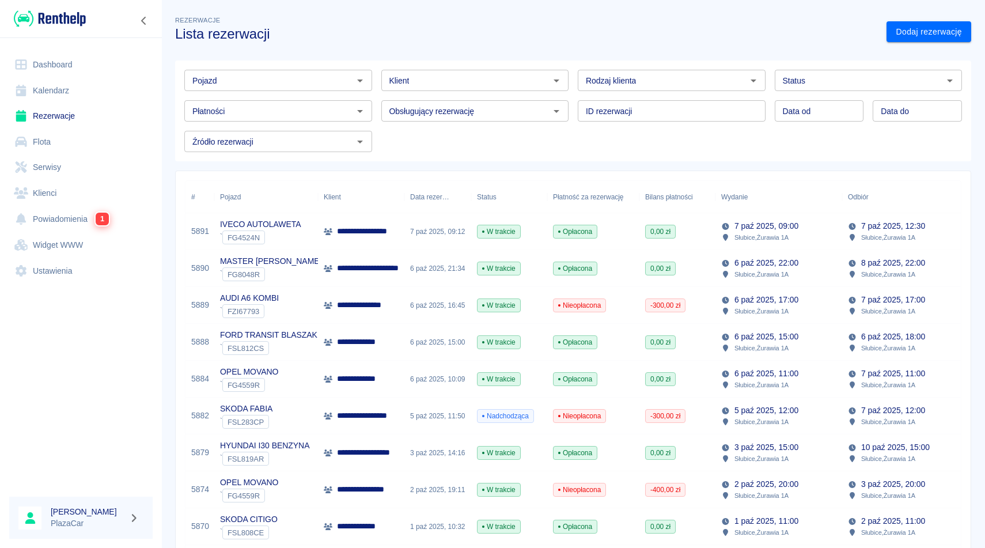
click at [460, 22] on div "Rezerwacje Lista rezerwacji" at bounding box center [521, 23] width 711 height 37
click at [741, 138] on div "Pojazd Pojazd Klient Klient Rodzaj klienta Rodzaj klienta Status Status Płatnoś…" at bounding box center [568, 106] width 787 height 92
click at [517, 25] on div "Rezerwacje Lista rezerwacji" at bounding box center [521, 23] width 711 height 37
click at [61, 68] on link "Dashboard" at bounding box center [80, 65] width 143 height 26
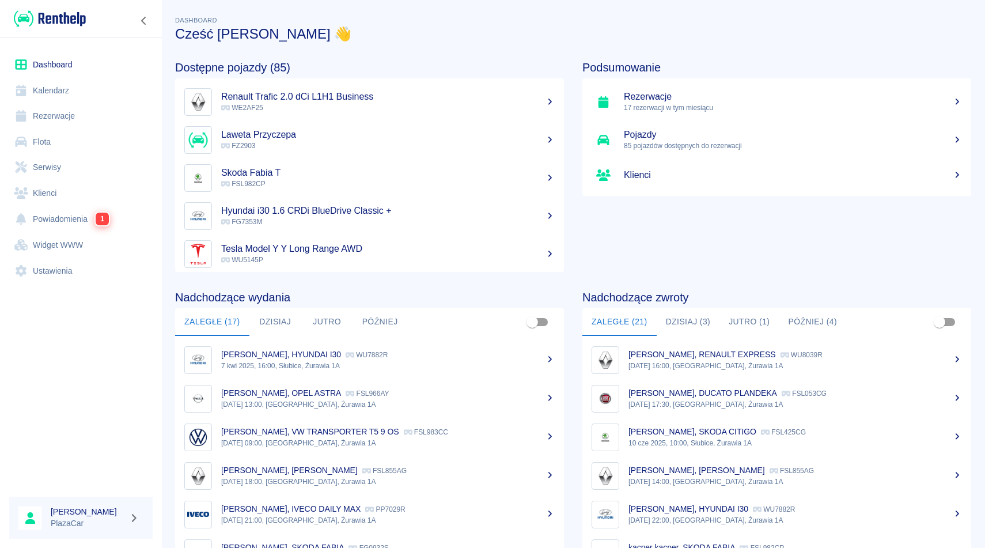
click at [463, 17] on div "Dashboard Cześć [PERSON_NAME] 👋" at bounding box center [568, 23] width 805 height 37
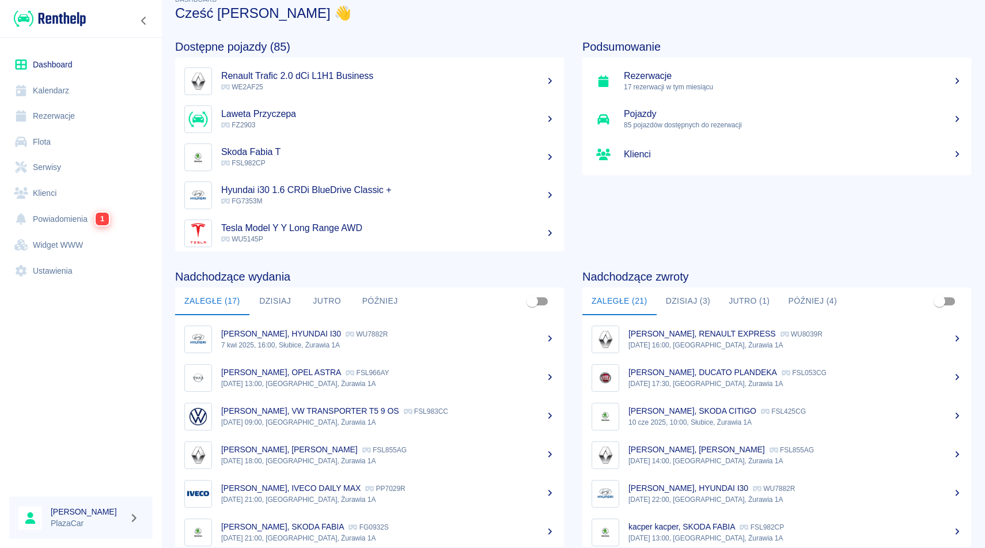
scroll to position [23, 0]
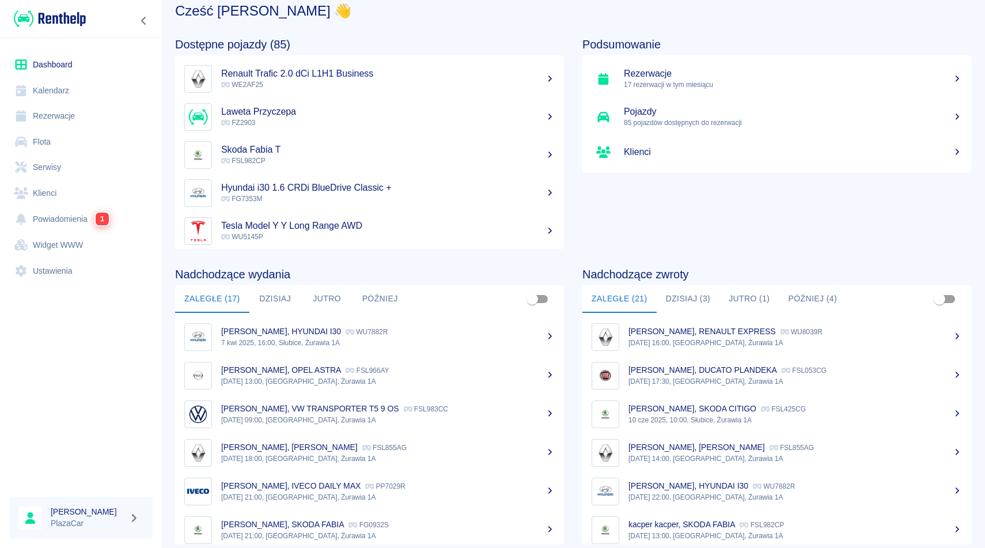
click at [267, 40] on h4 "Dostępne pojazdy (85)" at bounding box center [369, 44] width 389 height 14
click at [280, 43] on h4 "Dostępne pojazdy (85)" at bounding box center [369, 44] width 389 height 14
click at [676, 131] on link "Pojazdy 85 pojazdów dostępnych do rezerwacji" at bounding box center [776, 117] width 389 height 38
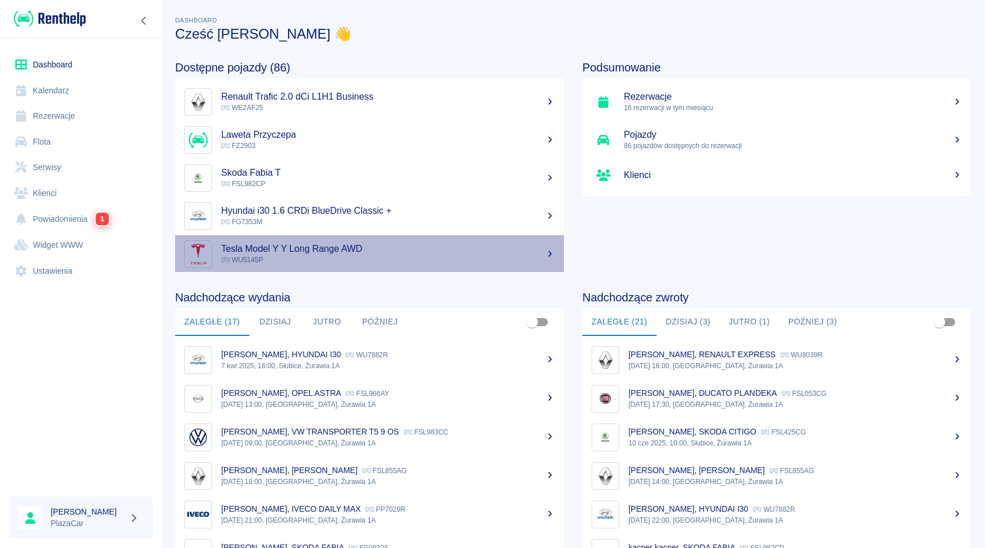
click at [543, 245] on h5 "Tesla Model Y Y Long Range AWD" at bounding box center [388, 249] width 334 height 12
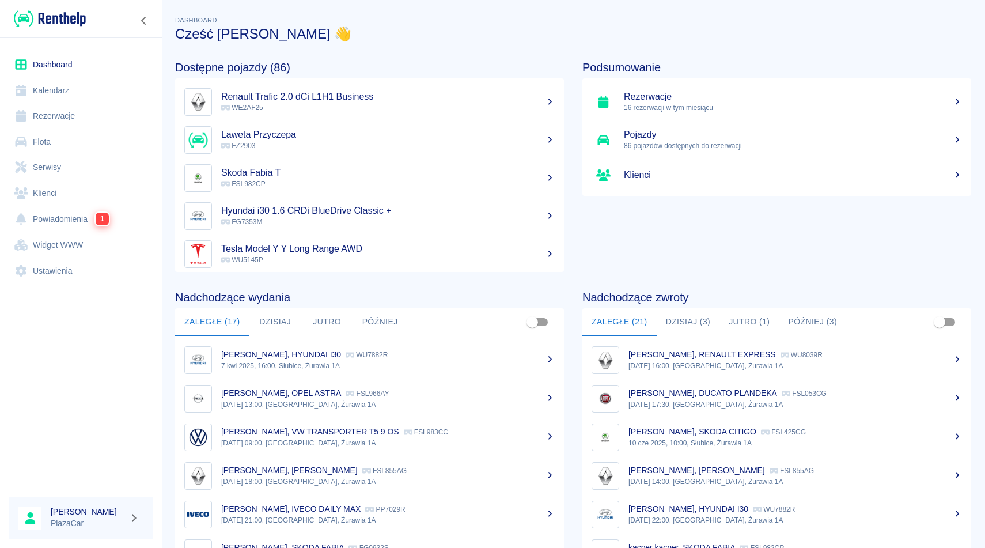
click at [429, 52] on div "Dostępne pojazdy (86) Renault Trafic 2.0 dCi L1H1 Business WE2AF25 Laweta Przyc…" at bounding box center [360, 157] width 407 height 230
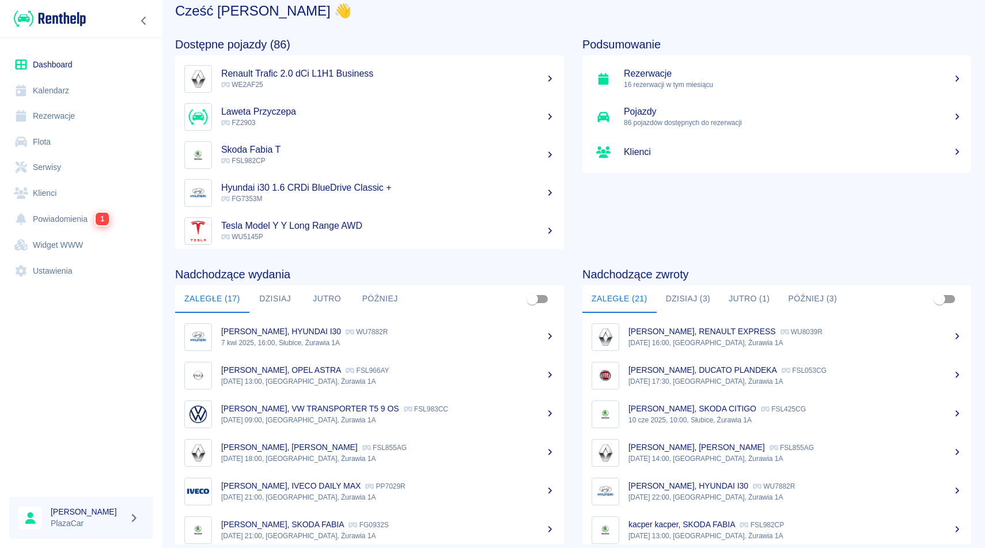
click at [470, 14] on h3 "Cześć [PERSON_NAME] 👋" at bounding box center [573, 11] width 796 height 16
click at [56, 130] on link "Flota" at bounding box center [80, 142] width 143 height 26
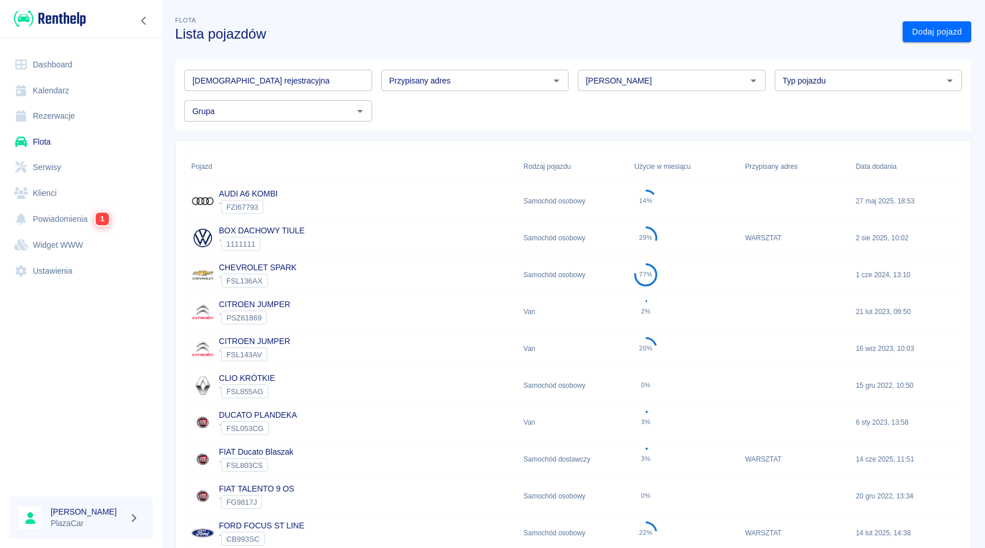
click at [59, 63] on link "Dashboard" at bounding box center [80, 65] width 143 height 26
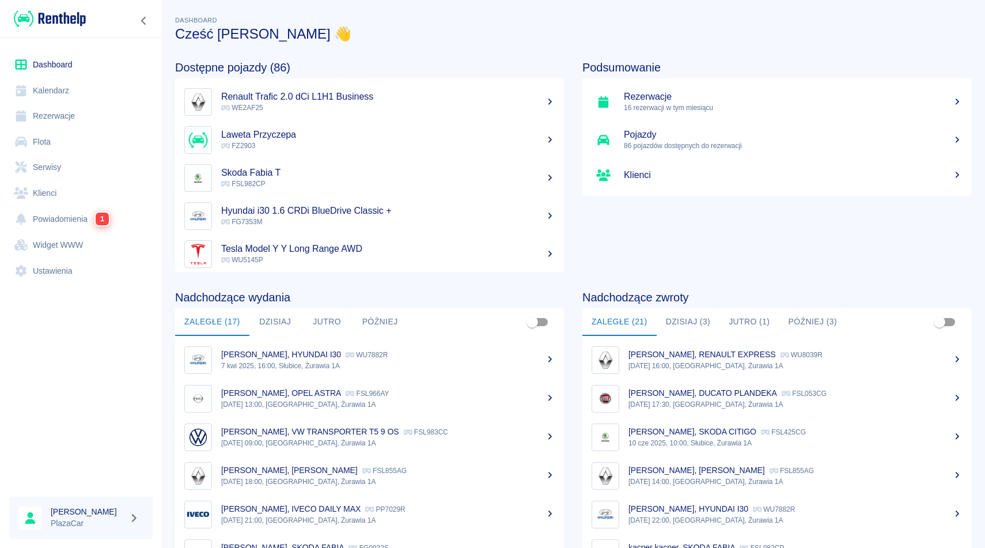
click at [357, 37] on h3 "Cześć [PERSON_NAME] 👋" at bounding box center [573, 34] width 796 height 16
click at [50, 88] on link "Kalendarz" at bounding box center [80, 91] width 143 height 26
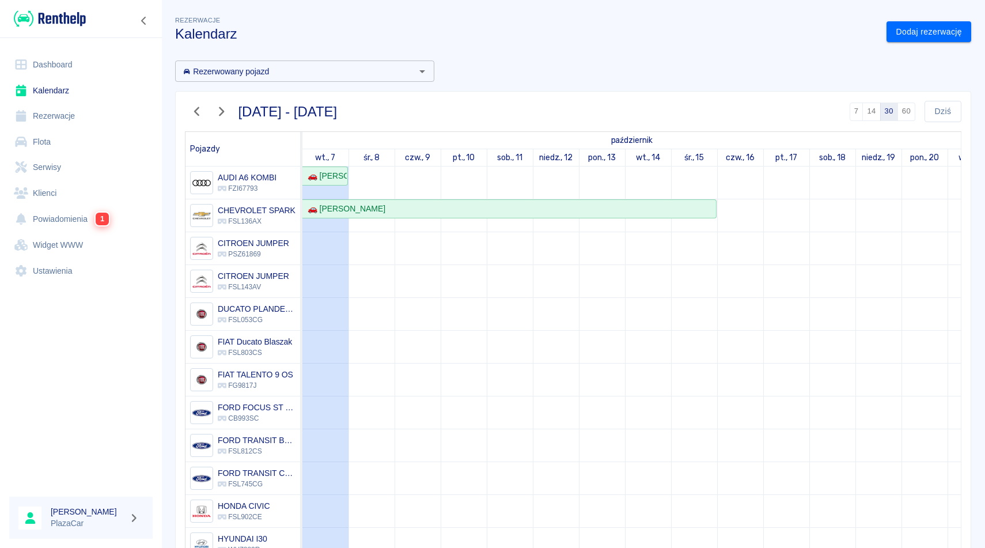
click at [216, 73] on input "Rezerwowany pojazd" at bounding box center [295, 71] width 233 height 14
click at [298, 5] on div "Rezerwacje Kalendarz" at bounding box center [521, 23] width 711 height 37
click at [62, 70] on link "Dashboard" at bounding box center [80, 65] width 143 height 26
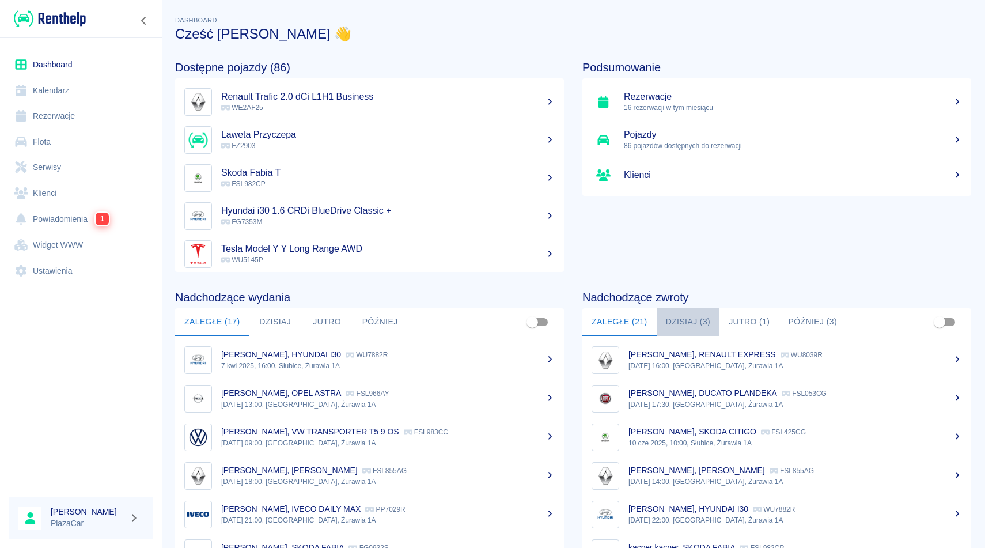
click at [694, 323] on button "Dzisiaj (3)" at bounding box center [688, 322] width 63 height 28
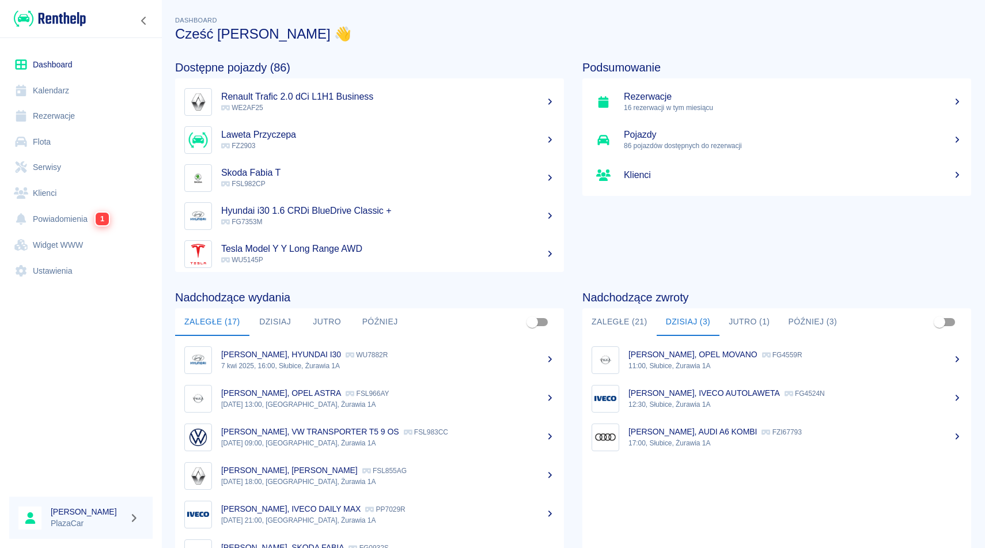
click at [333, 44] on div "Dostępne pojazdy (86) Renault Trafic 2.0 dCi L1H1 Business WE2AF25 Laweta Przyc…" at bounding box center [360, 157] width 407 height 230
click at [759, 317] on button "Jutro (1)" at bounding box center [748, 322] width 59 height 28
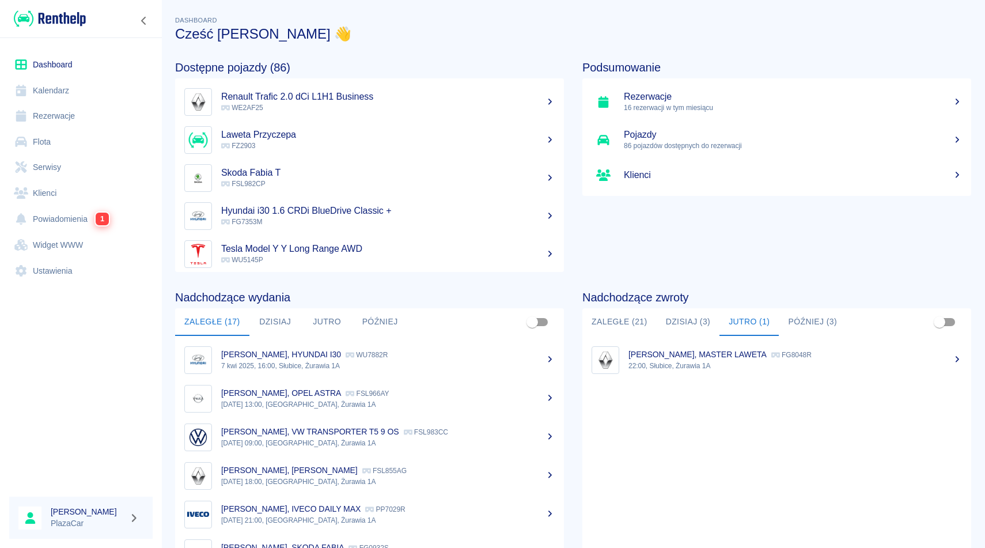
click at [801, 315] on button "Później (3)" at bounding box center [812, 322] width 67 height 28
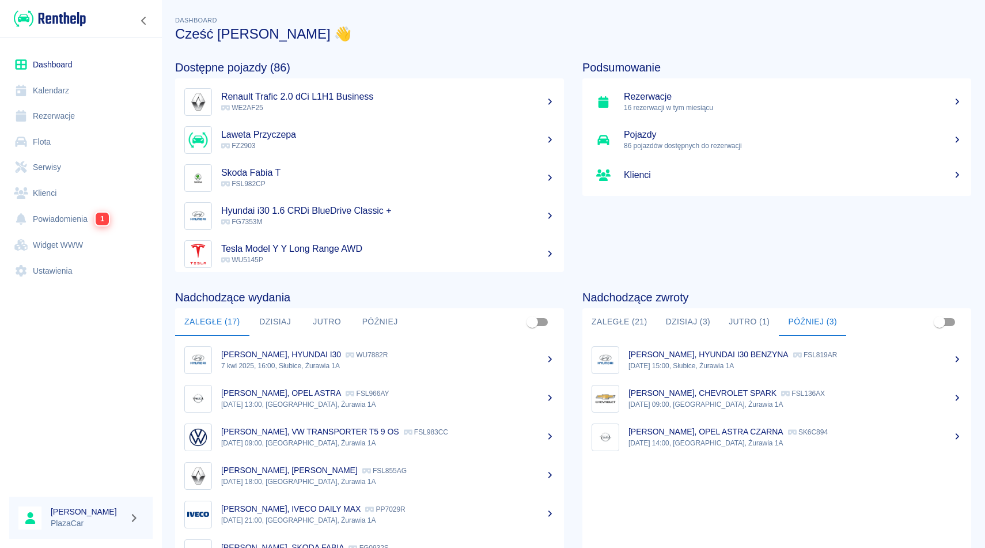
click at [763, 324] on button "Jutro (1)" at bounding box center [748, 322] width 59 height 28
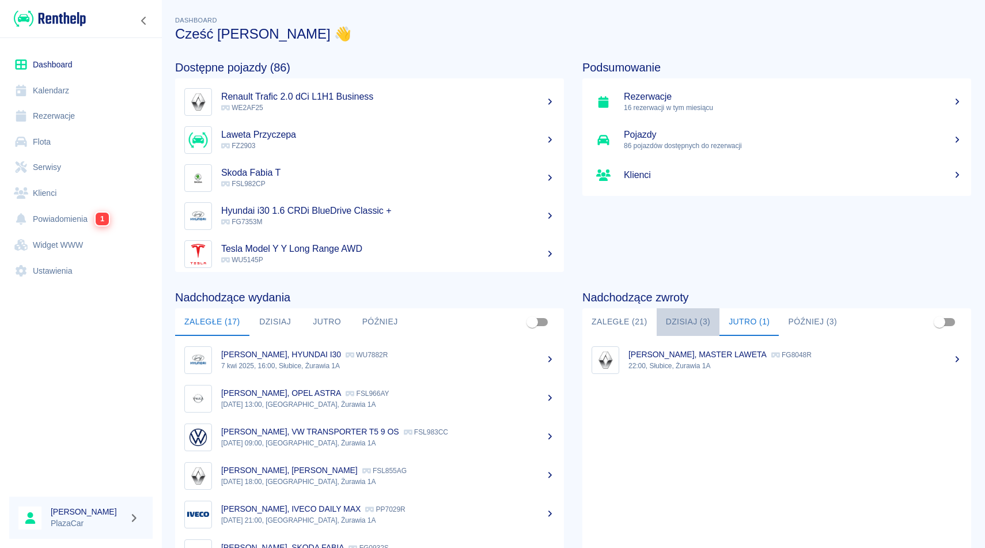
click at [684, 321] on button "Dzisiaj (3)" at bounding box center [688, 322] width 63 height 28
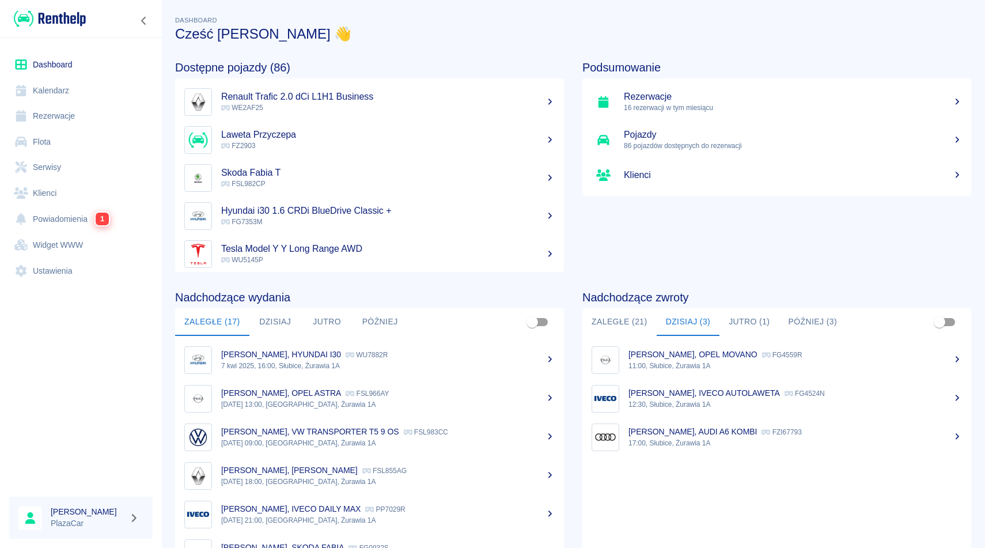
click at [380, 27] on h3 "Cześć [PERSON_NAME] 👋" at bounding box center [573, 34] width 796 height 16
click at [380, 28] on h3 "Cześć [PERSON_NAME] 👋" at bounding box center [573, 34] width 796 height 16
click at [540, 33] on h3 "Cześć [PERSON_NAME] 👋" at bounding box center [573, 34] width 796 height 16
click at [731, 29] on h3 "Cześć [PERSON_NAME] 👋" at bounding box center [573, 34] width 796 height 16
click at [77, 125] on link "Rezerwacje" at bounding box center [80, 116] width 143 height 26
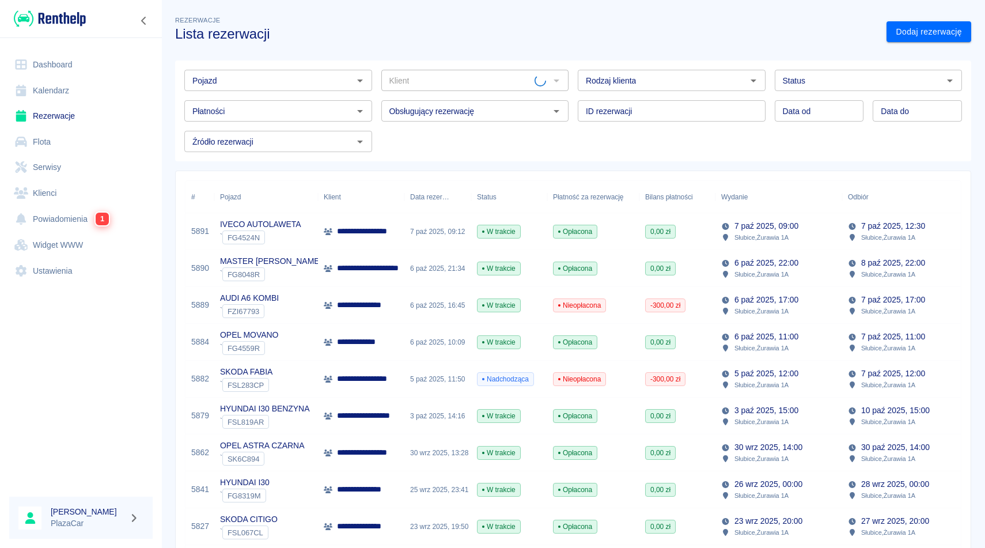
click at [304, 76] on input "Pojazd" at bounding box center [269, 80] width 162 height 14
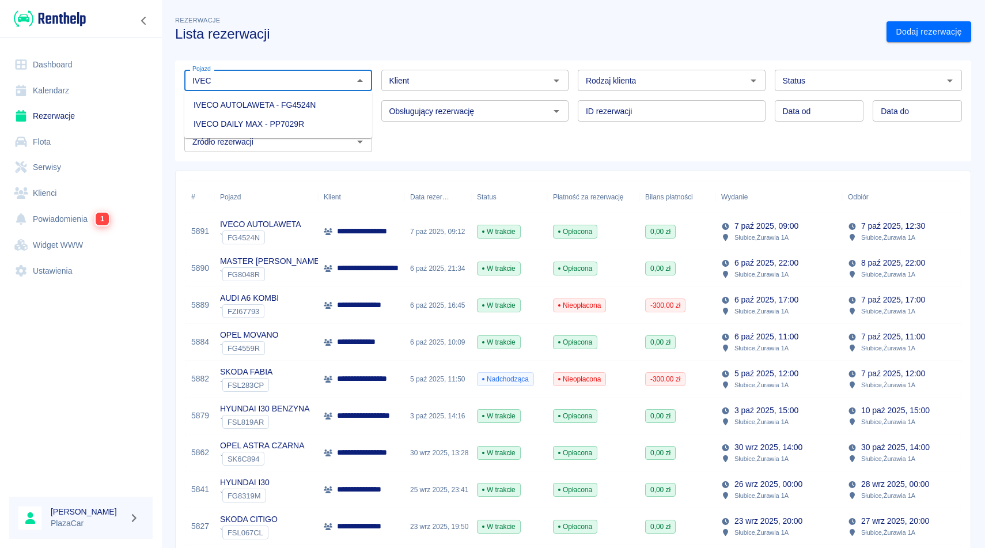
click at [259, 124] on li "IVECO DAILY MAX - PP7029R" at bounding box center [278, 124] width 188 height 19
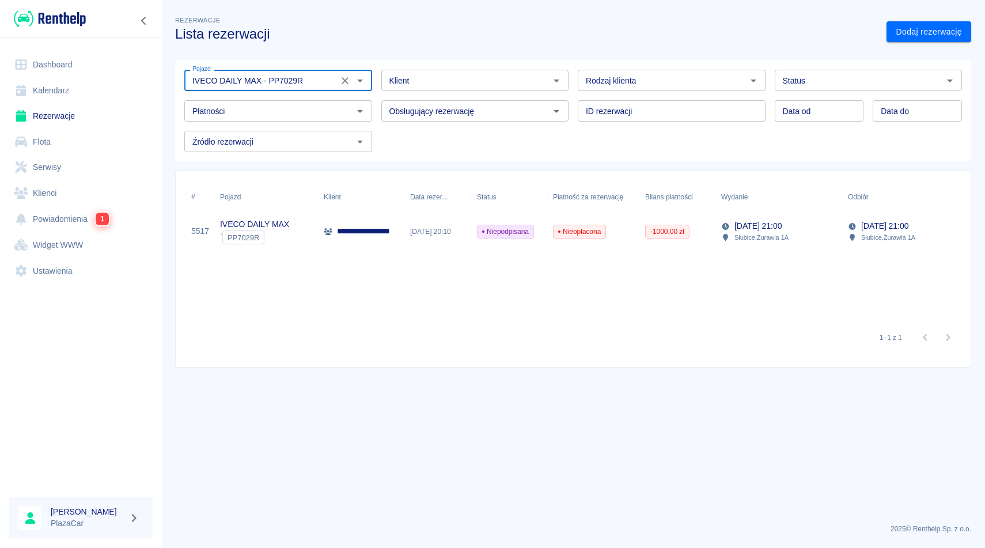
type input "IVECO DAILY MAX - PP7029R"
click at [389, 480] on main "**********" at bounding box center [573, 264] width 824 height 501
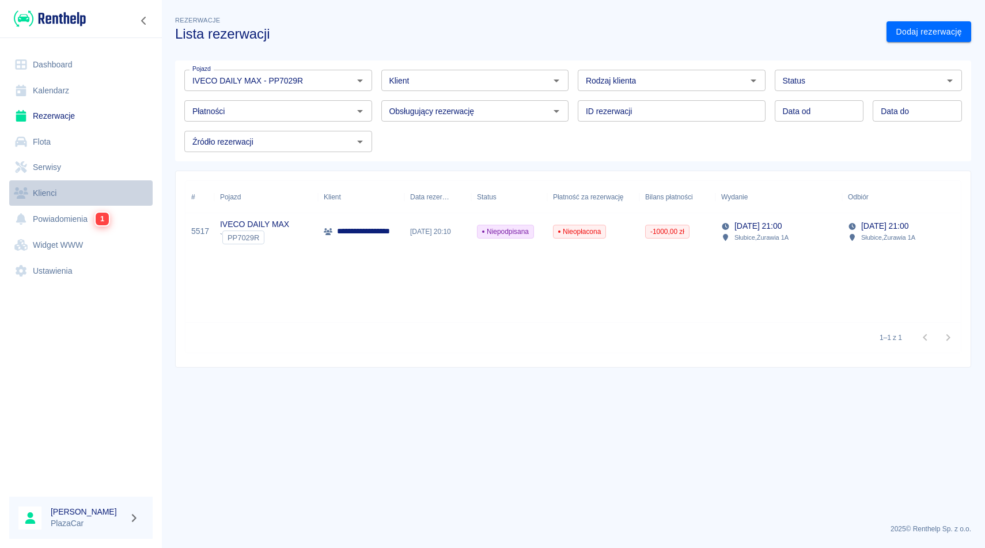
click at [71, 188] on link "Klienci" at bounding box center [80, 193] width 143 height 26
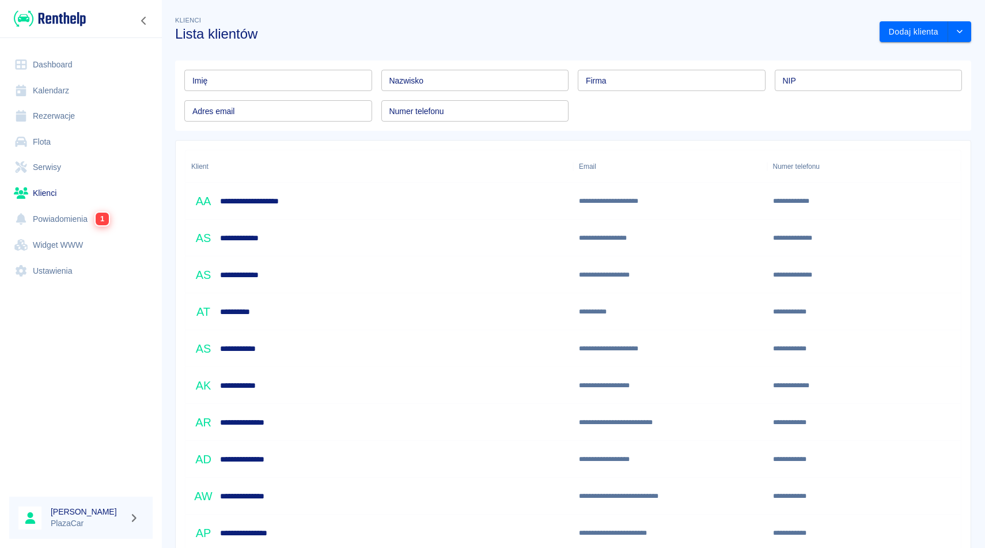
click at [528, 35] on h3 "Lista klientów" at bounding box center [522, 34] width 695 height 16
click at [82, 64] on link "Dashboard" at bounding box center [80, 65] width 143 height 26
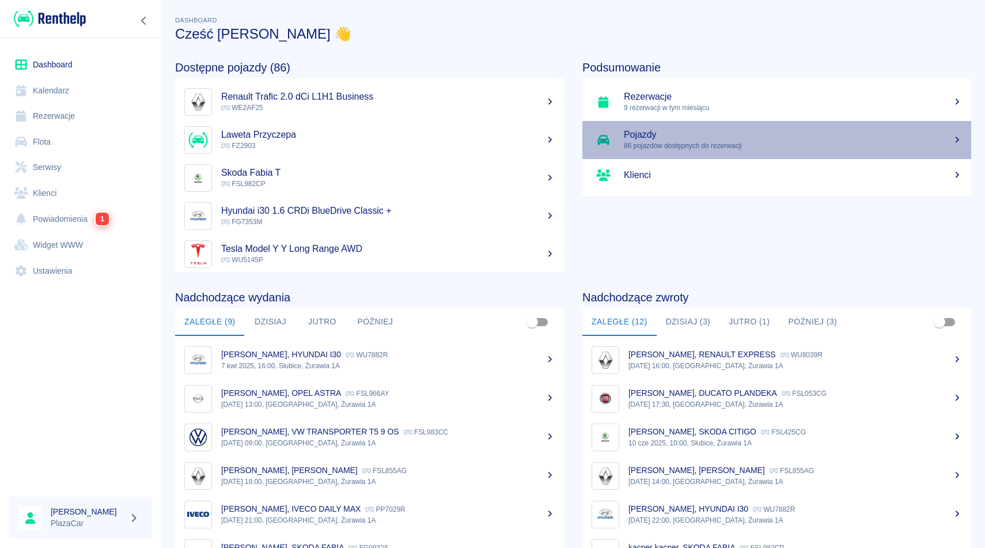
click at [632, 134] on h5 "Pojazdy" at bounding box center [793, 135] width 338 height 12
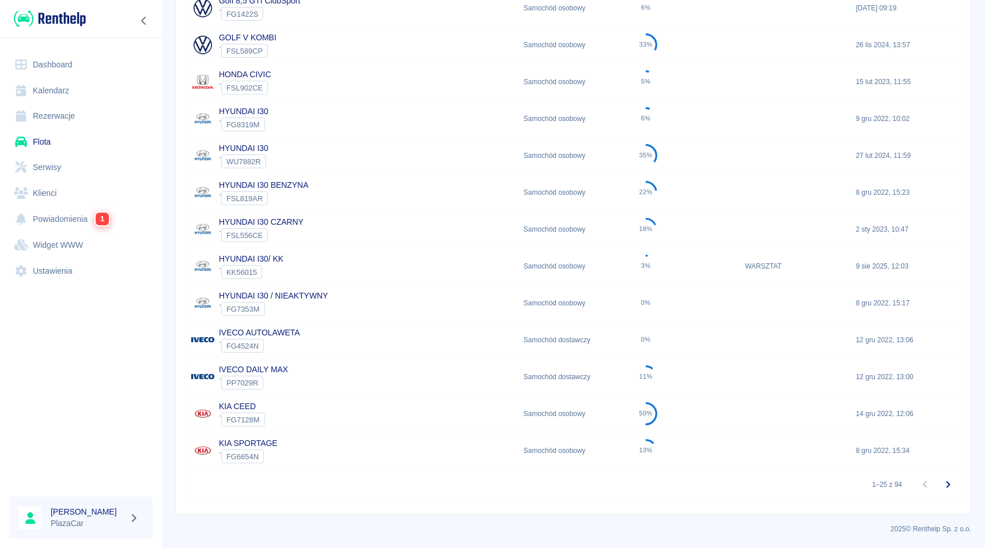
scroll to position [635, 0]
click at [682, 376] on div "11%" at bounding box center [683, 376] width 111 height 37
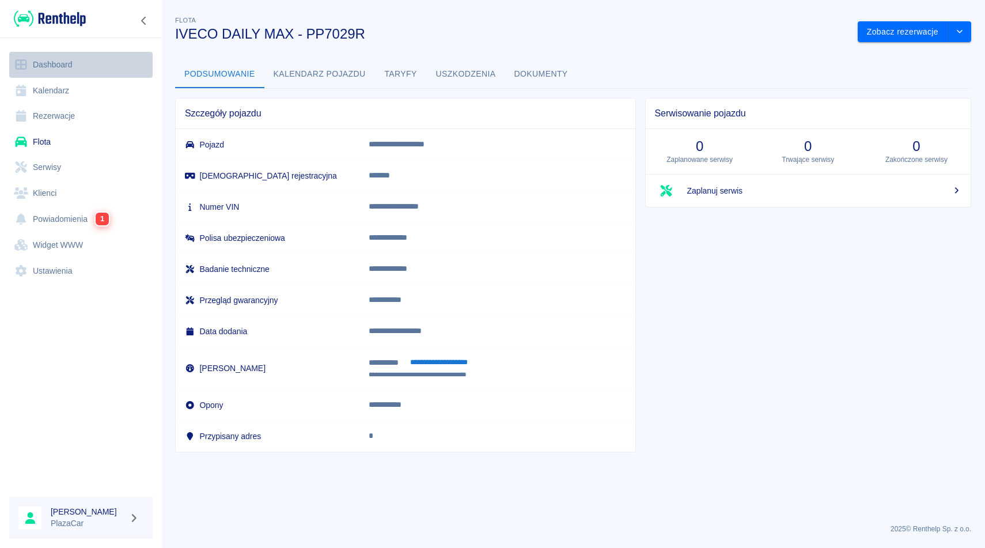
click at [73, 66] on link "Dashboard" at bounding box center [80, 65] width 143 height 26
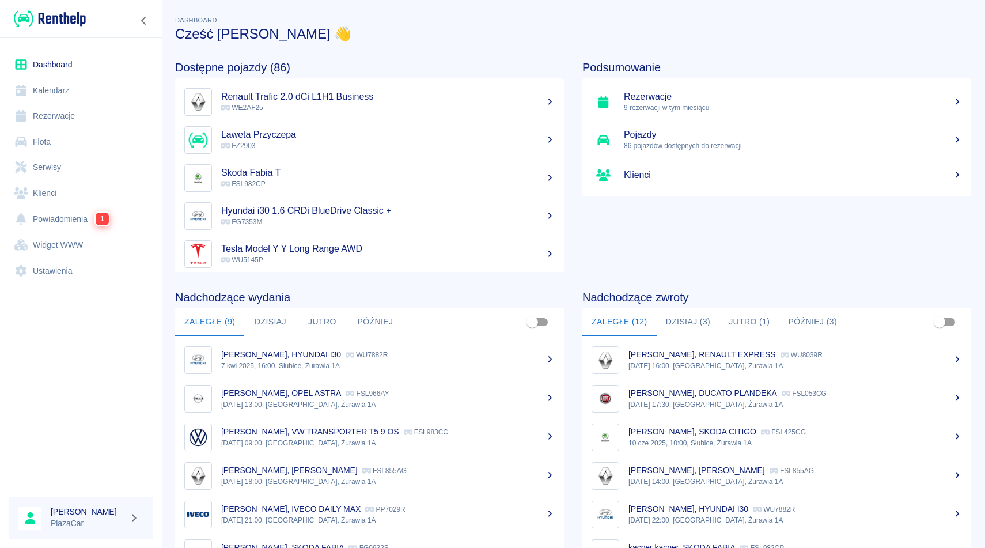
click at [62, 200] on link "Klienci" at bounding box center [80, 193] width 143 height 26
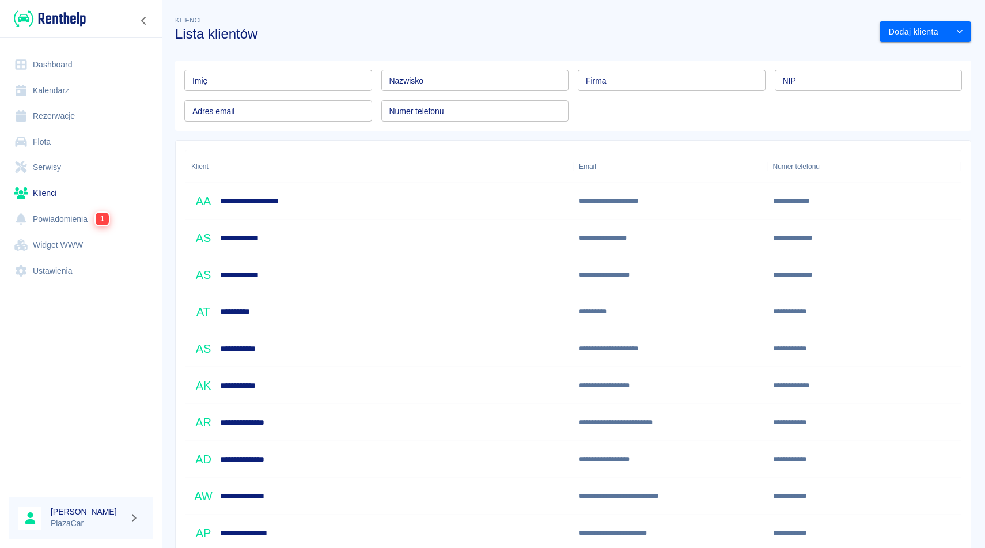
click at [467, 14] on div "Klienci Lista klientów" at bounding box center [518, 23] width 704 height 37
click at [309, 84] on input "Imię" at bounding box center [278, 80] width 188 height 21
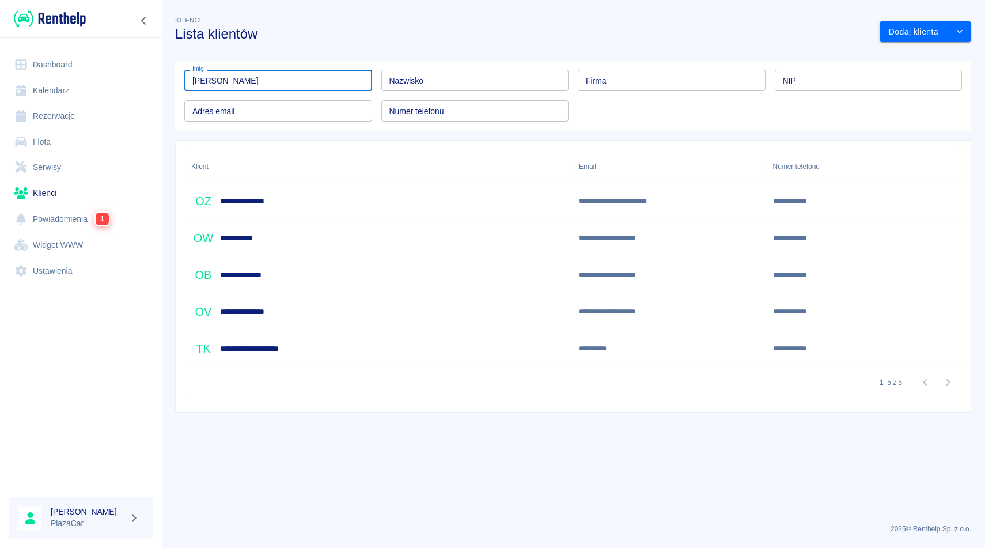
type input "[PERSON_NAME]"
click at [441, 79] on input "Nazwisko" at bounding box center [475, 80] width 188 height 21
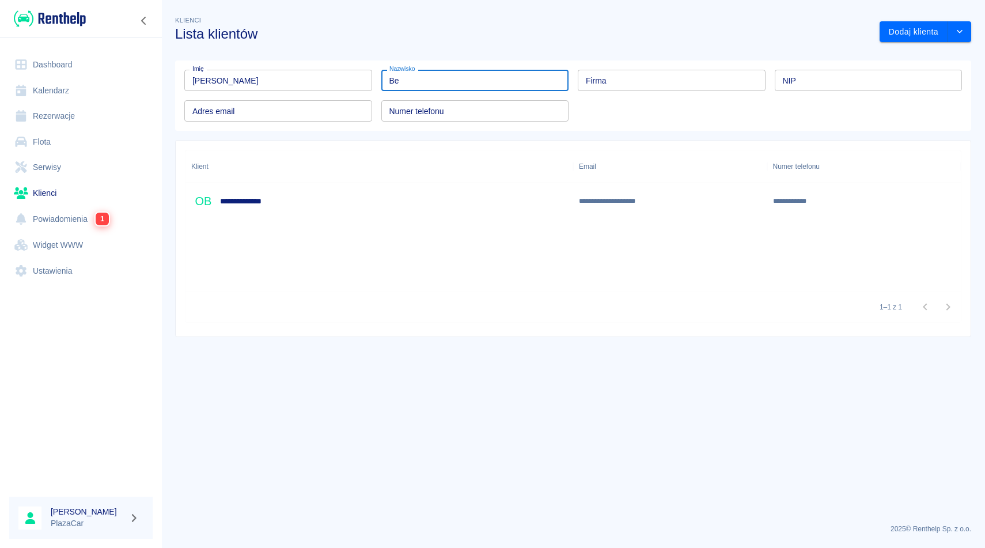
type input "B"
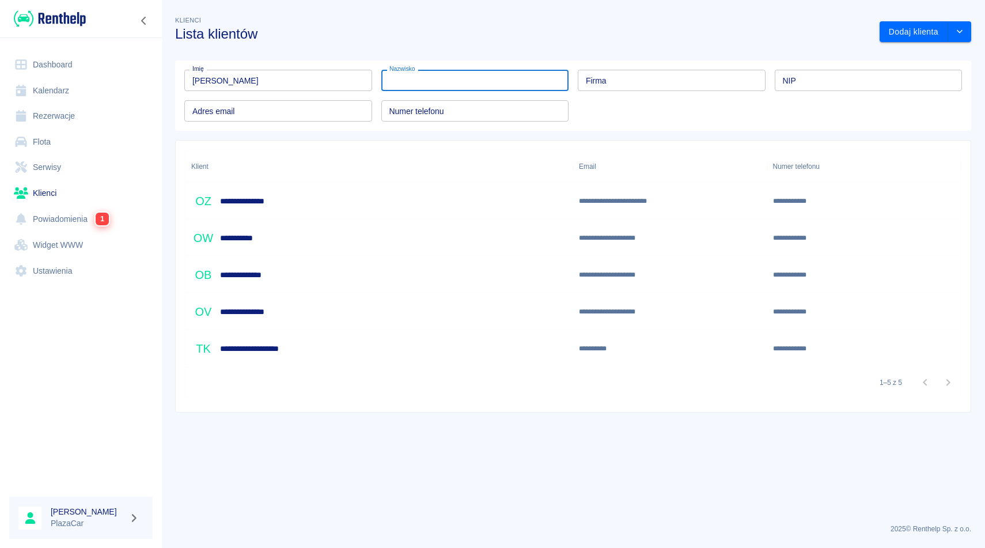
click at [329, 87] on input "[PERSON_NAME]" at bounding box center [278, 80] width 188 height 21
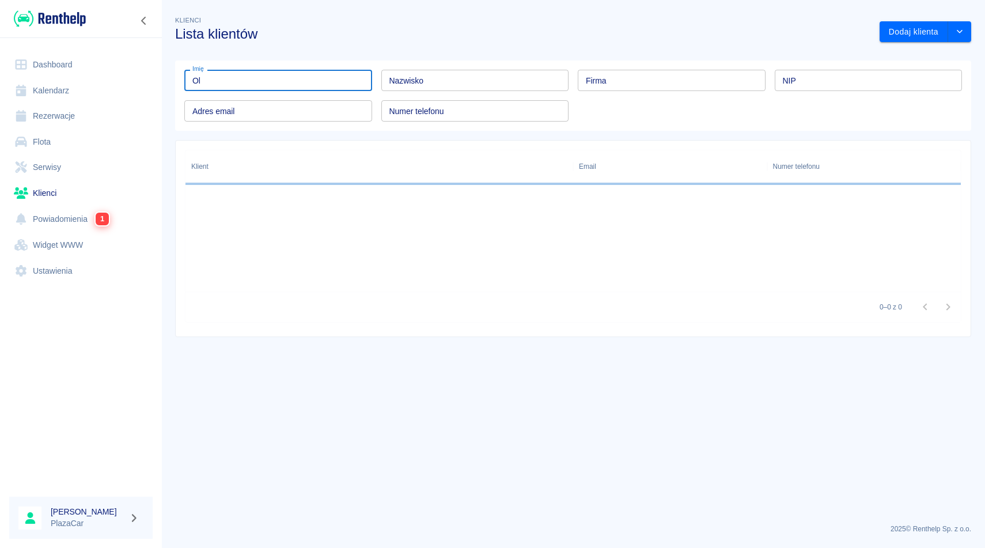
type input "O"
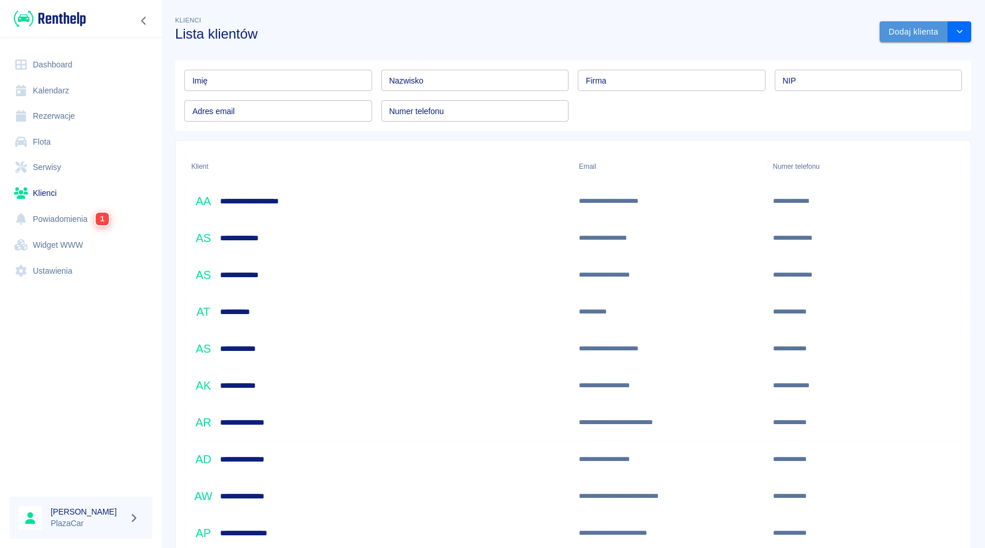
click at [914, 26] on button "Dodaj klienta" at bounding box center [914, 31] width 69 height 21
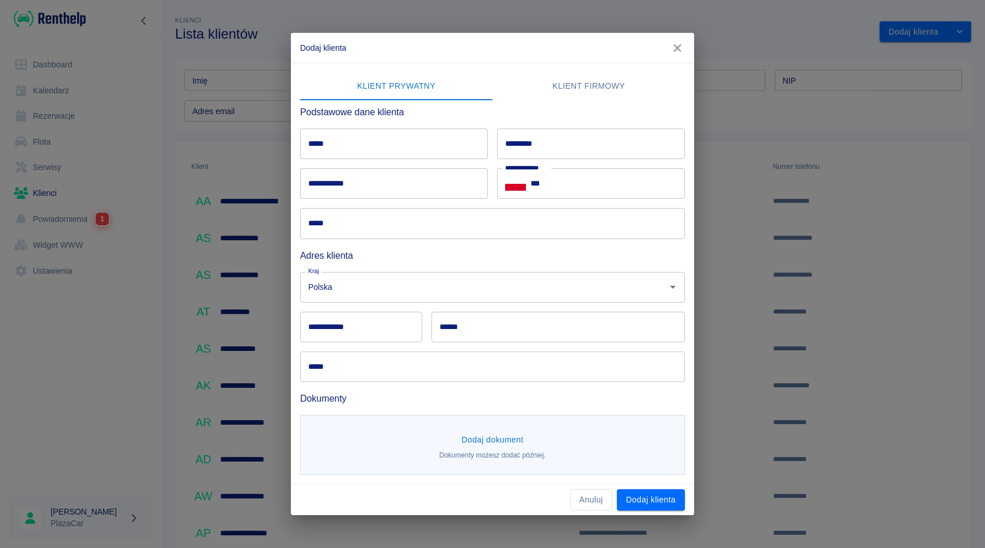
click at [342, 153] on input "*****" at bounding box center [394, 143] width 188 height 31
type input "****"
click at [534, 141] on input "*********" at bounding box center [591, 143] width 188 height 31
type input "********"
click at [463, 188] on input "**********" at bounding box center [394, 183] width 188 height 31
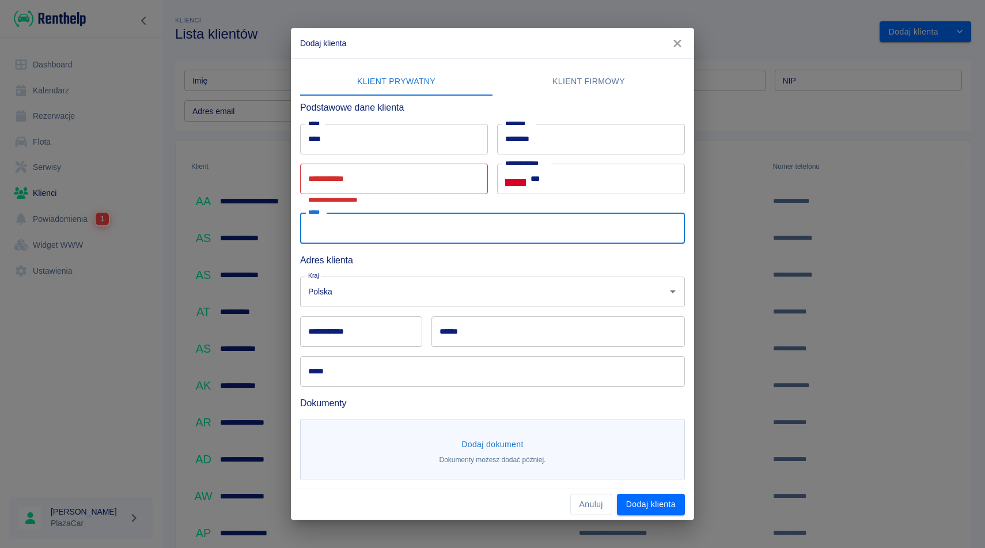
click at [500, 237] on input "*****" at bounding box center [492, 228] width 385 height 31
click at [399, 305] on div "Polska Kraj" at bounding box center [492, 291] width 385 height 31
type input "**********"
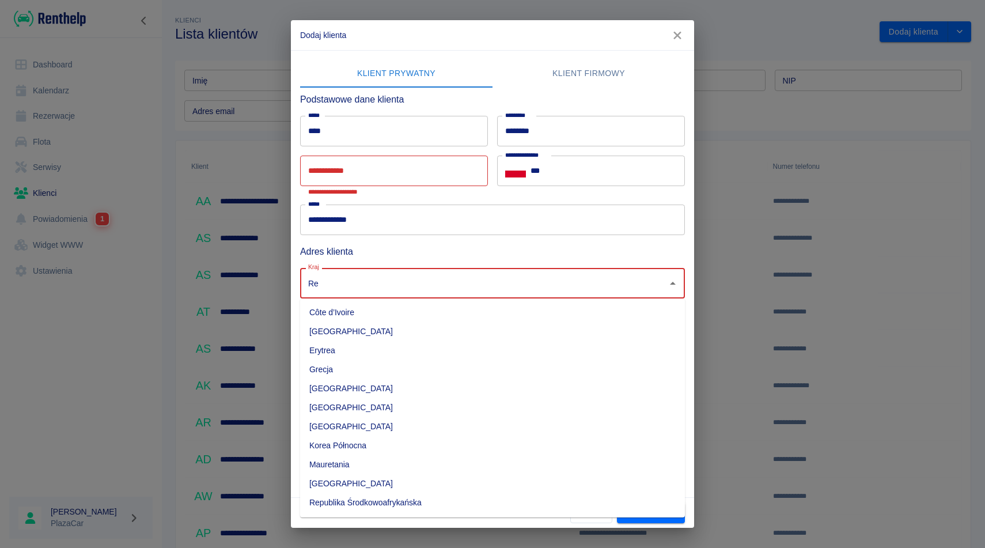
type input "R"
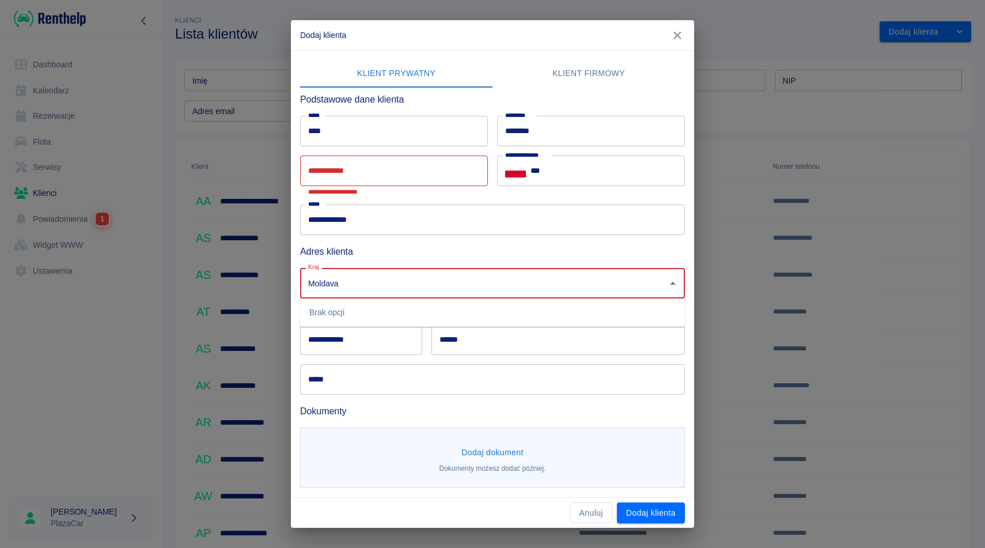
type input "Moldava"
click at [448, 169] on input "**********" at bounding box center [394, 171] width 188 height 31
click at [573, 174] on input "***" at bounding box center [608, 171] width 154 height 31
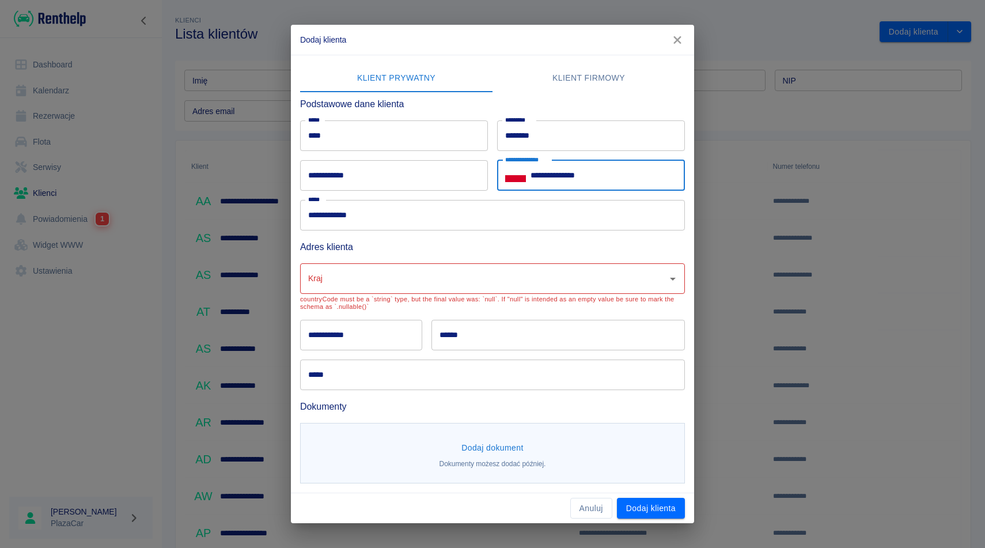
type input "**********"
click at [377, 173] on input "**********" at bounding box center [394, 175] width 188 height 31
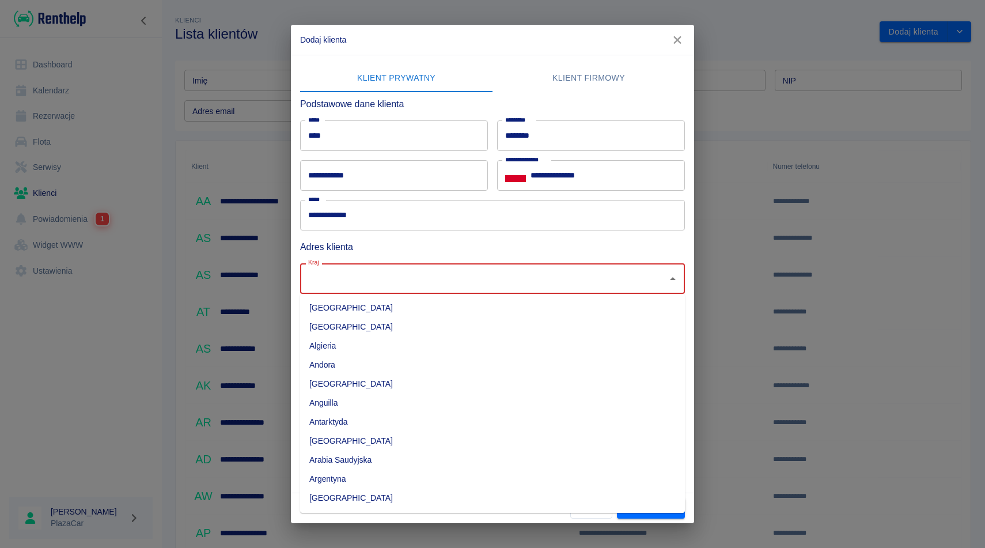
click at [378, 282] on input "Kraj" at bounding box center [483, 278] width 357 height 20
type input "R"
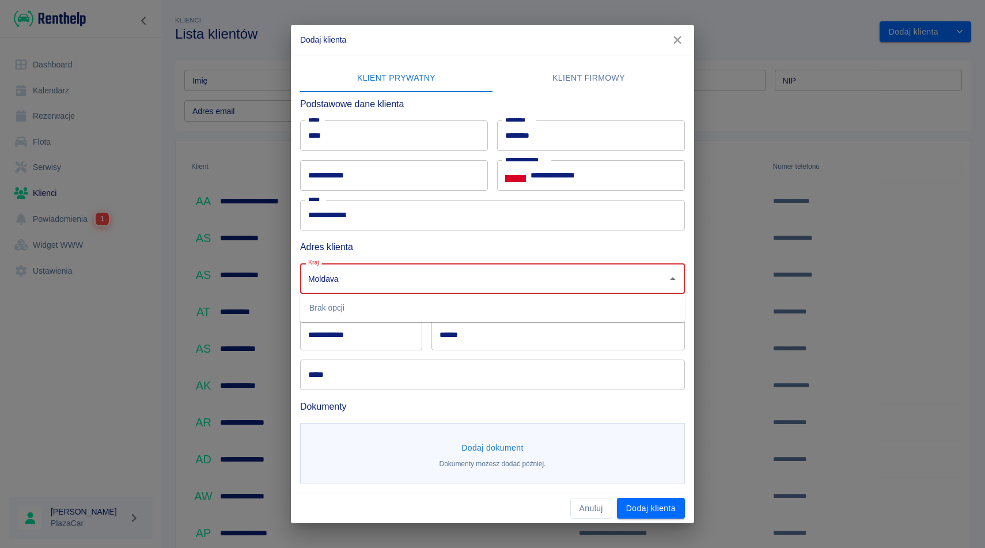
type input "Moldava"
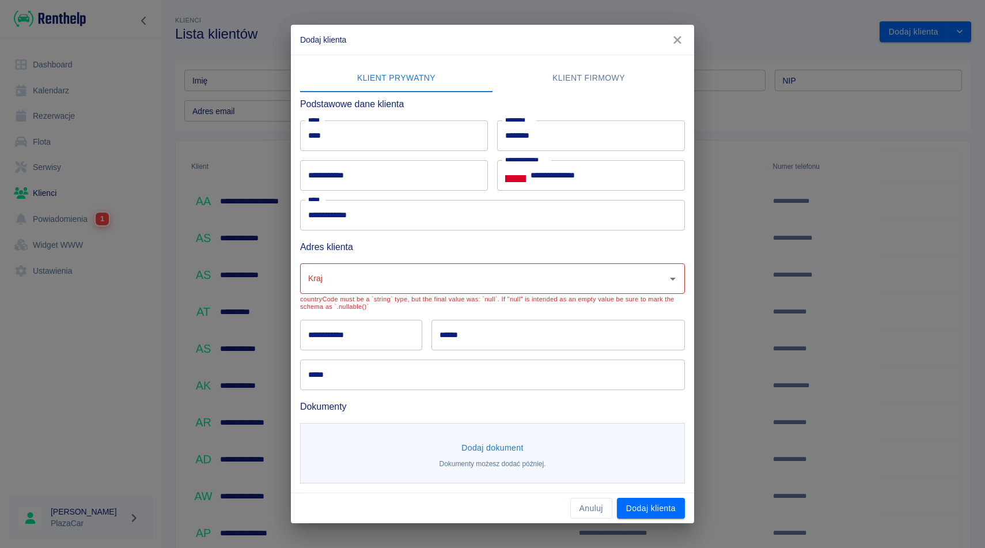
click at [452, 240] on h6 "Adres klienta" at bounding box center [492, 247] width 385 height 14
click at [438, 285] on input "Kraj" at bounding box center [483, 278] width 357 height 20
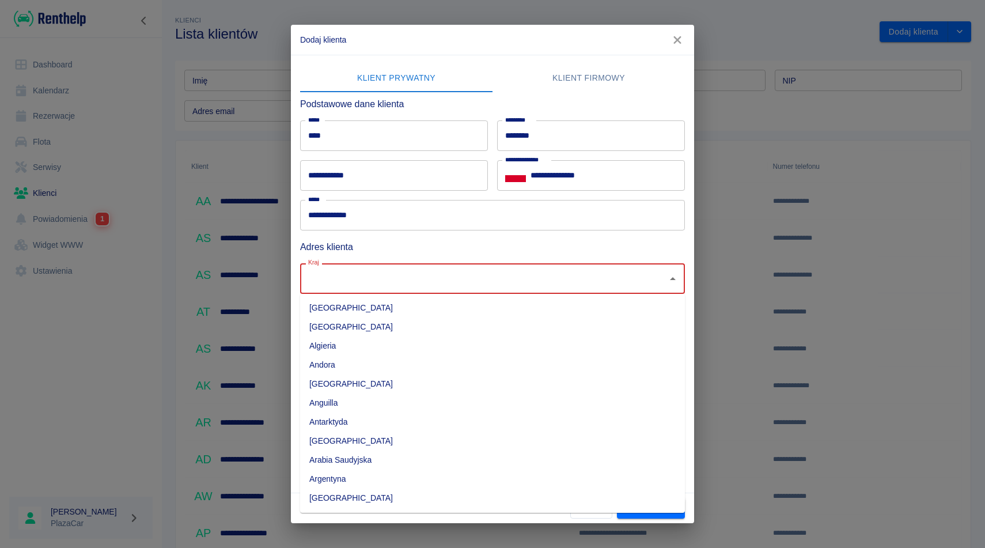
click at [427, 403] on li "Anguilla" at bounding box center [492, 402] width 385 height 19
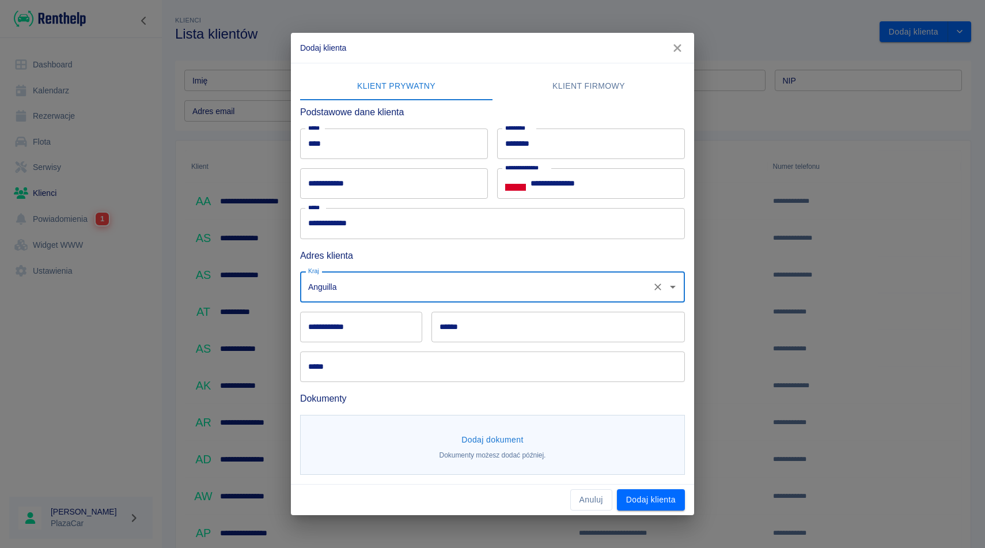
click at [675, 287] on icon "Otwórz" at bounding box center [673, 287] width 14 height 14
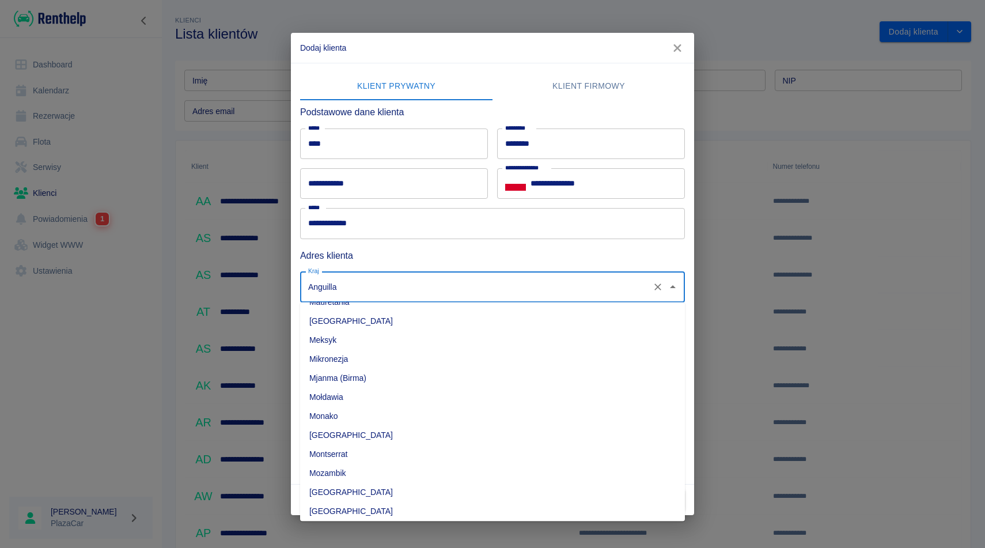
scroll to position [2599, 0]
click at [547, 377] on li "Mołdawia" at bounding box center [492, 378] width 385 height 19
type input "Mołdawia"
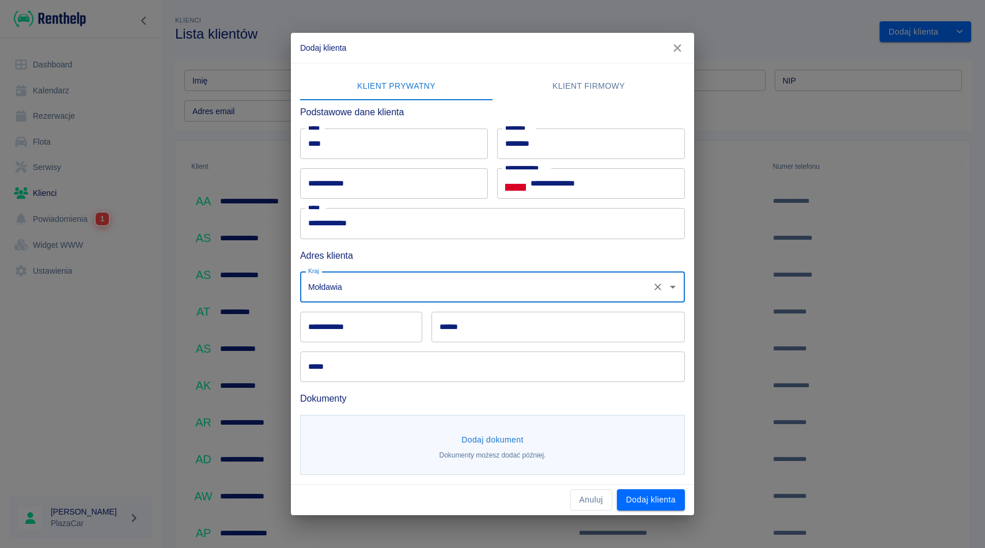
click at [338, 327] on input "**********" at bounding box center [361, 327] width 122 height 31
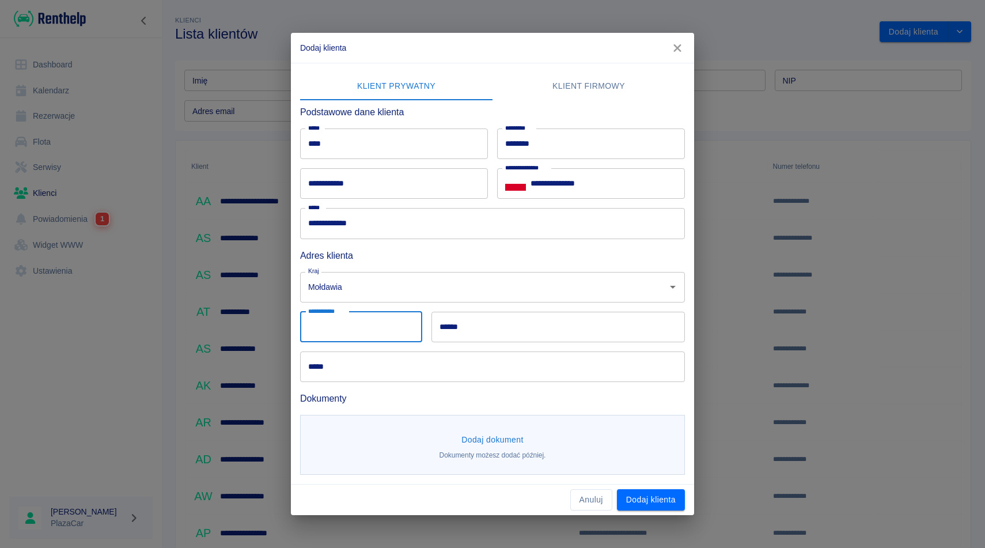
click at [475, 319] on input "******" at bounding box center [557, 327] width 253 height 31
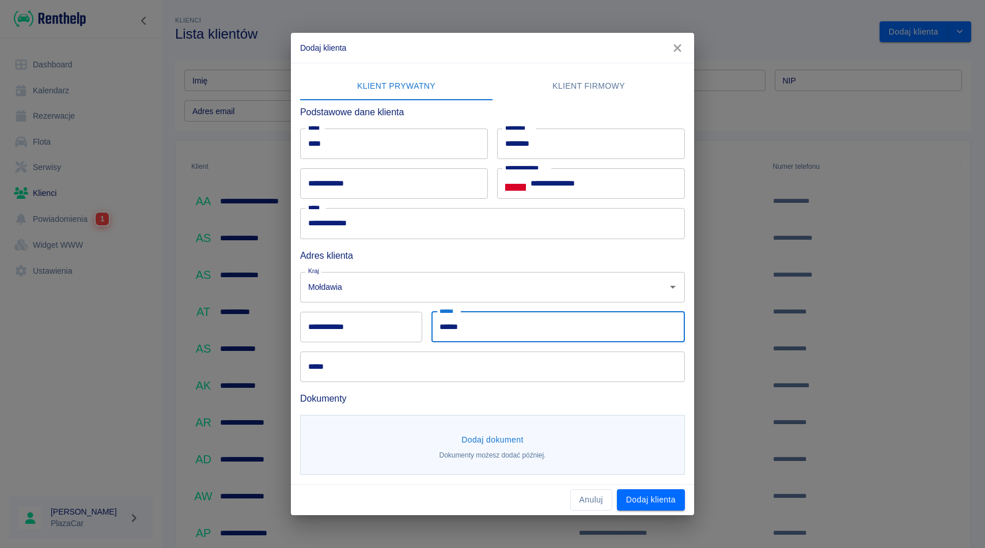
type input "******"
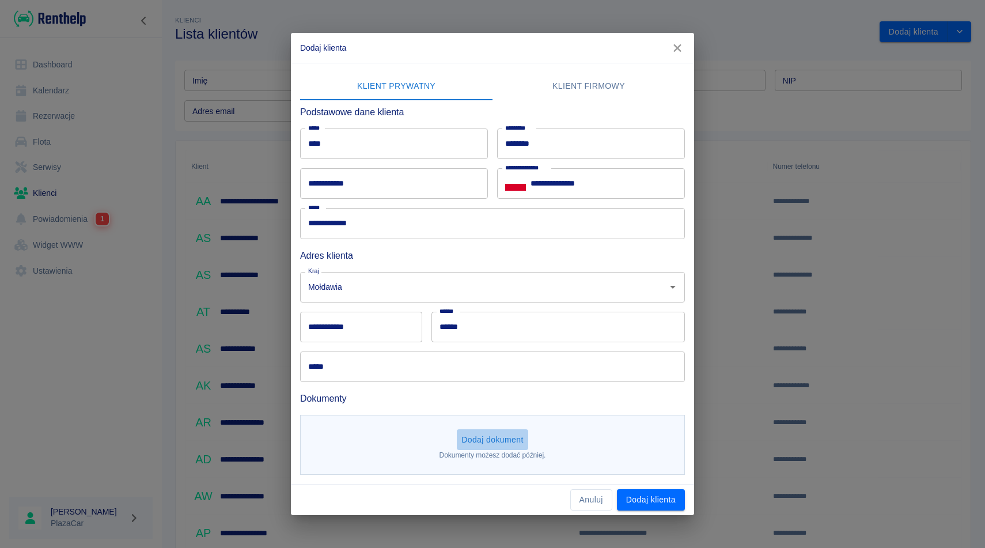
click at [478, 441] on button "Dodaj dokument" at bounding box center [492, 439] width 71 height 21
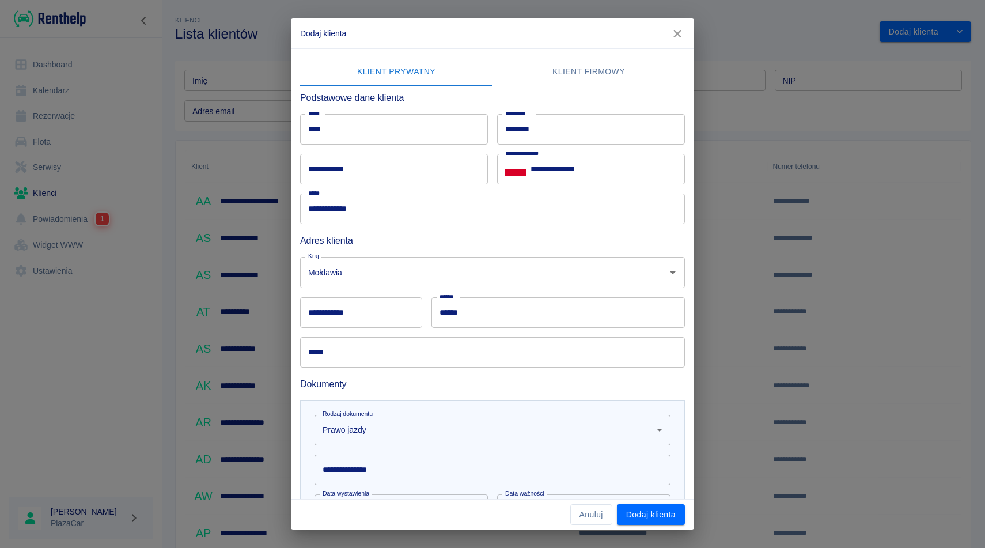
click at [417, 433] on body "**********" at bounding box center [492, 274] width 985 height 548
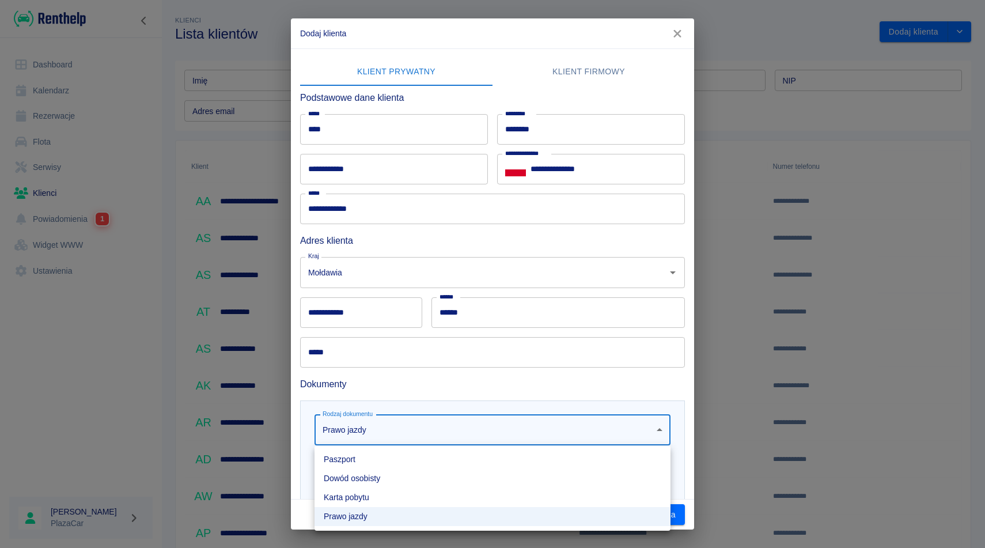
click at [371, 465] on li "Paszport" at bounding box center [493, 459] width 356 height 19
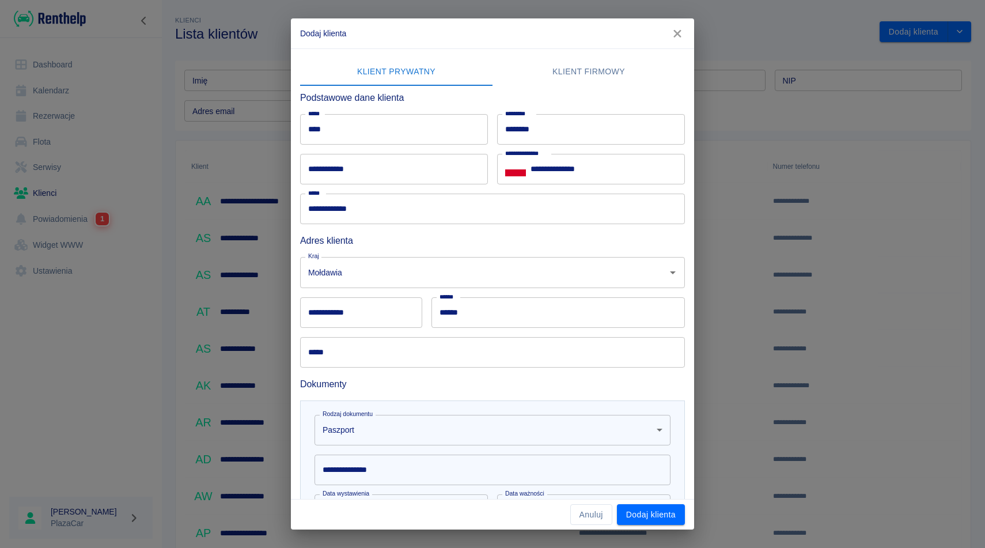
click at [378, 470] on input "**********" at bounding box center [493, 469] width 356 height 31
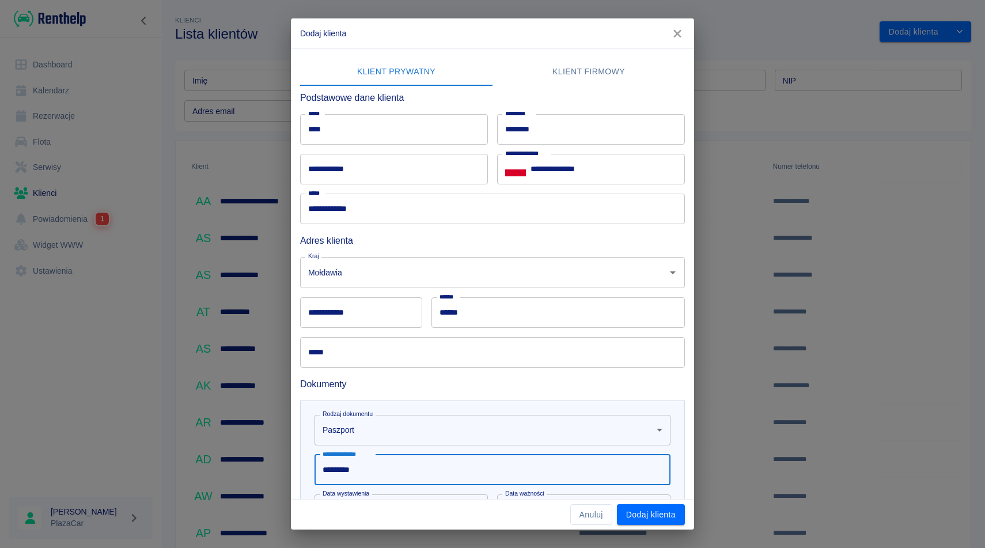
type input "*********"
click at [668, 384] on h6 "Dokumenty" at bounding box center [492, 384] width 385 height 14
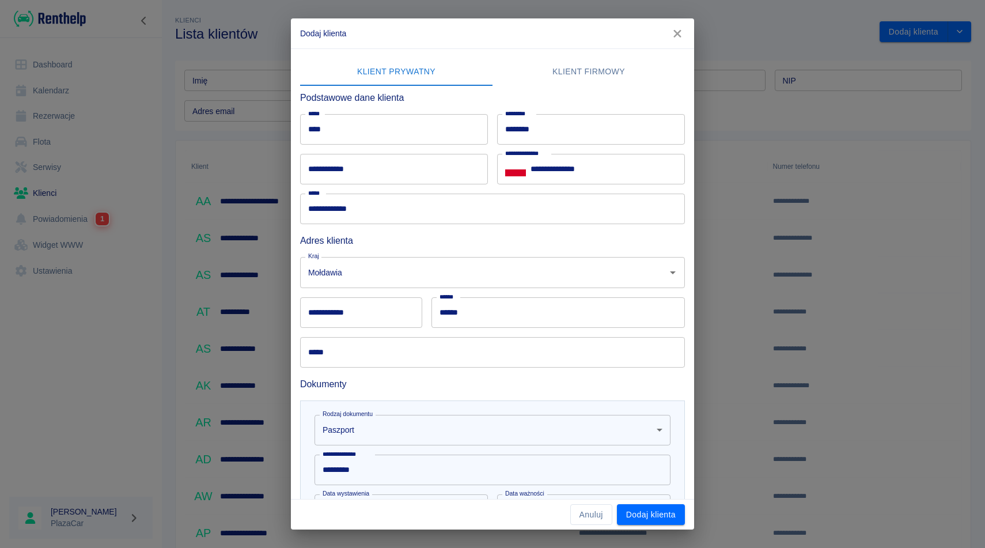
click at [687, 398] on div "**********" at bounding box center [492, 273] width 403 height 451
click at [488, 486] on div "Data ważności DD-MM-YYYY Data ważności" at bounding box center [579, 505] width 183 height 40
click at [479, 387] on h6 "Dokumenty" at bounding box center [492, 384] width 385 height 14
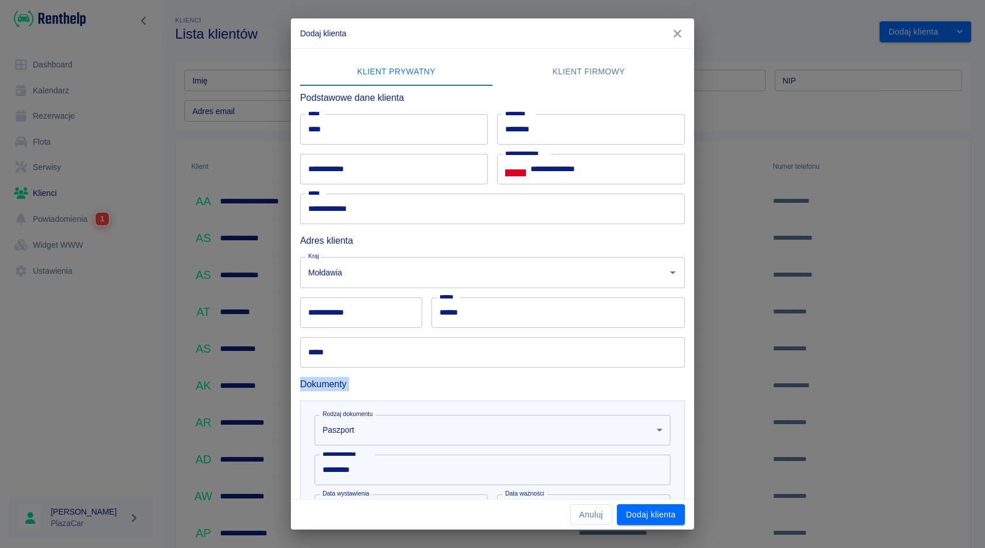
click at [479, 387] on h6 "Dokumenty" at bounding box center [492, 384] width 385 height 14
click at [478, 376] on div "Dokumenty" at bounding box center [488, 380] width 394 height 24
click at [636, 377] on h6 "Dokumenty" at bounding box center [492, 384] width 385 height 14
click at [513, 497] on label "Data ważności" at bounding box center [524, 493] width 39 height 9
click at [513, 497] on input "DD-MM-YYYY" at bounding box center [569, 509] width 145 height 31
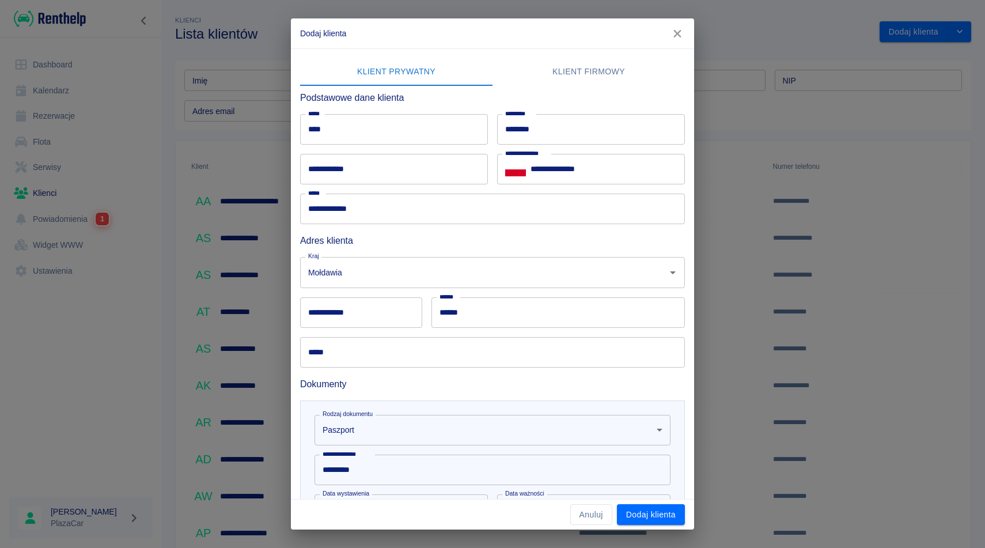
scroll to position [26, 0]
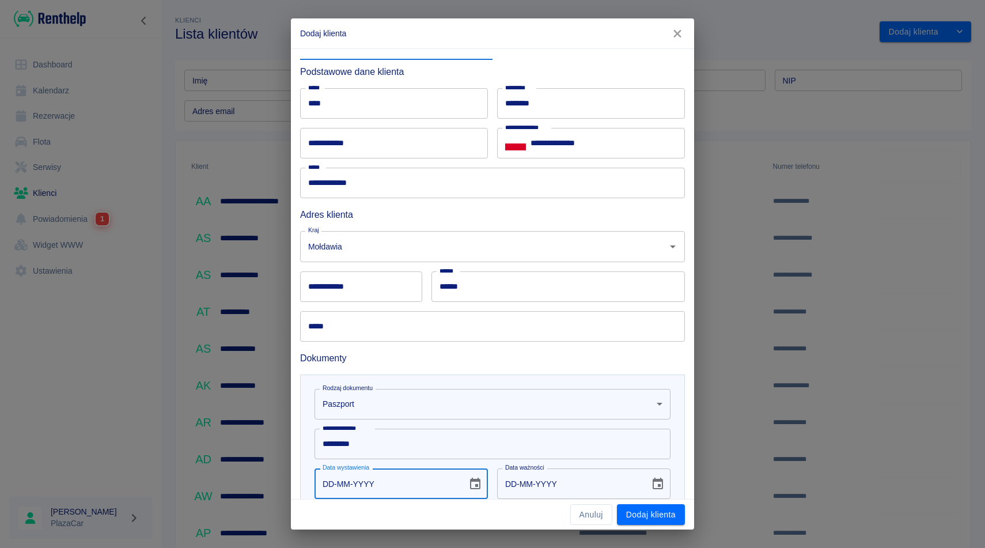
click at [438, 480] on input "DD-MM-YYYY" at bounding box center [387, 483] width 145 height 31
type input "24-05-0002"
type input "24-05-0012"
type input "24-05-0020"
type input "24-05-0030"
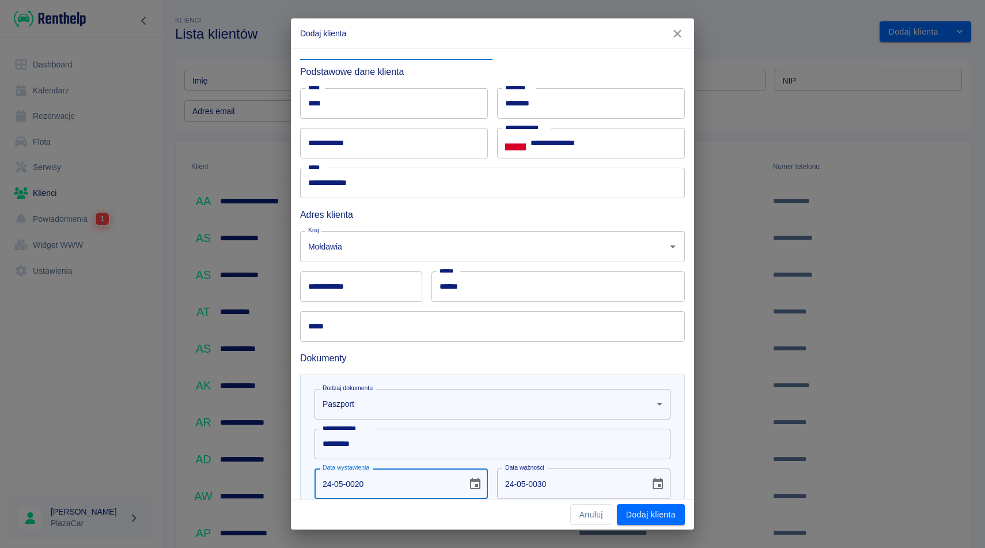
type input "24-05-0202"
type input "24-05-0212"
type input "24-05-2021"
type input "24-05-2031"
type input "24-05-2021"
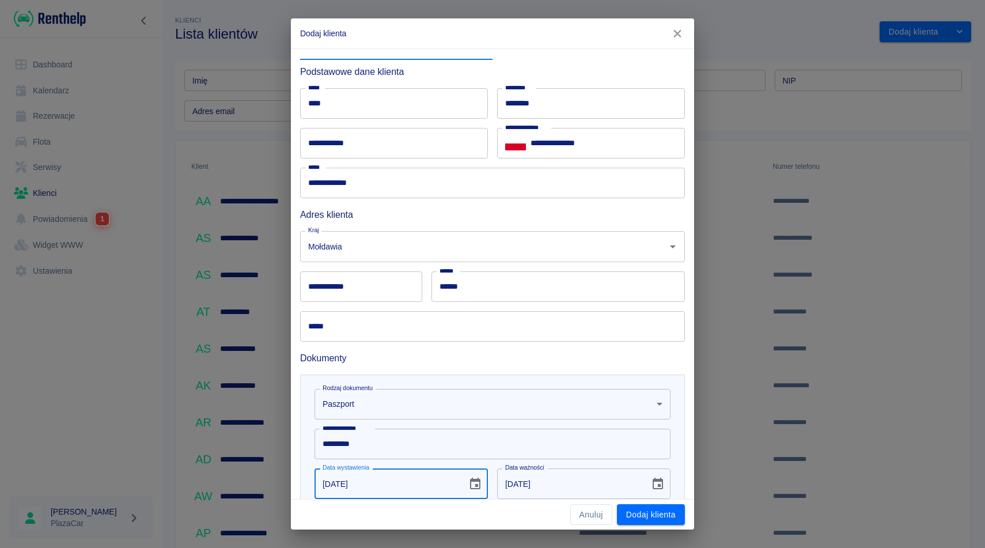
click at [589, 478] on input "24-05-2031" at bounding box center [569, 483] width 145 height 31
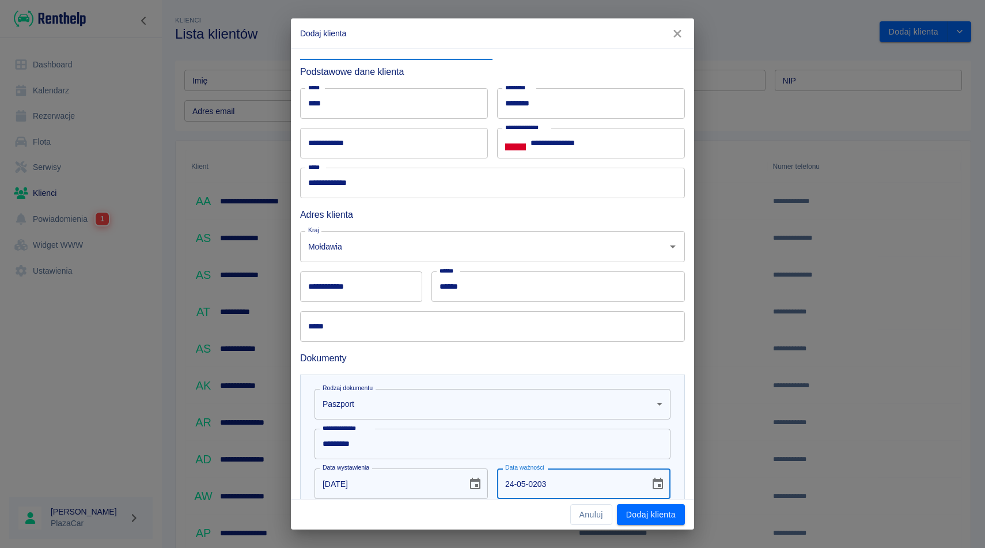
type input "24-05-2031"
click at [615, 351] on h6 "Dokumenty" at bounding box center [492, 358] width 385 height 14
click at [478, 354] on h6 "Dokumenty" at bounding box center [492, 358] width 385 height 14
click at [676, 471] on div "**********" at bounding box center [492, 458] width 385 height 169
click at [661, 461] on div "Data ważności 24-05-2031 Data ważności" at bounding box center [579, 479] width 183 height 40
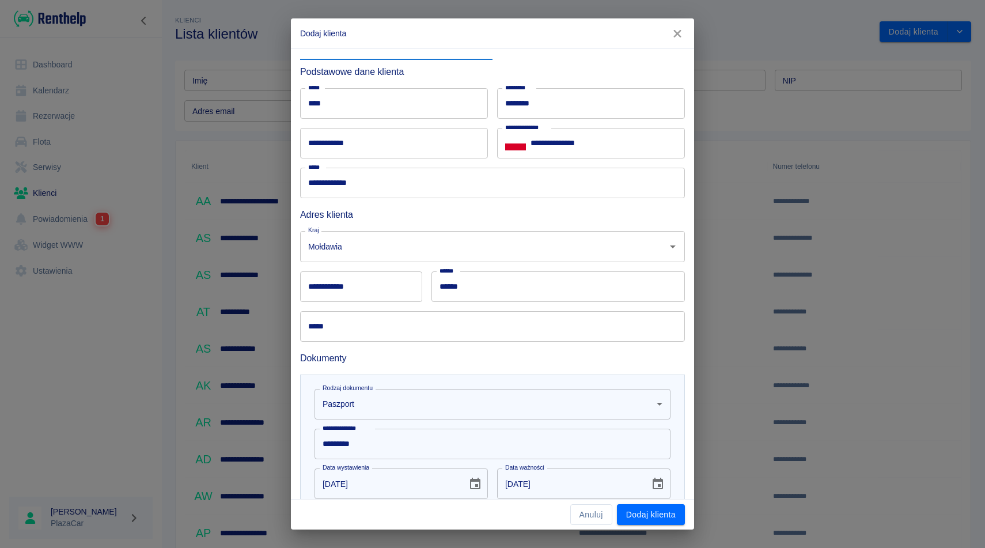
click at [661, 463] on div "Data ważności 24-05-2031 Data ważności" at bounding box center [579, 479] width 183 height 40
click at [671, 473] on div "**********" at bounding box center [492, 458] width 385 height 169
click at [616, 357] on h6 "Dokumenty" at bounding box center [492, 358] width 385 height 14
click at [679, 444] on div "**********" at bounding box center [492, 458] width 385 height 169
click at [654, 516] on button "Dodaj klienta" at bounding box center [651, 514] width 68 height 21
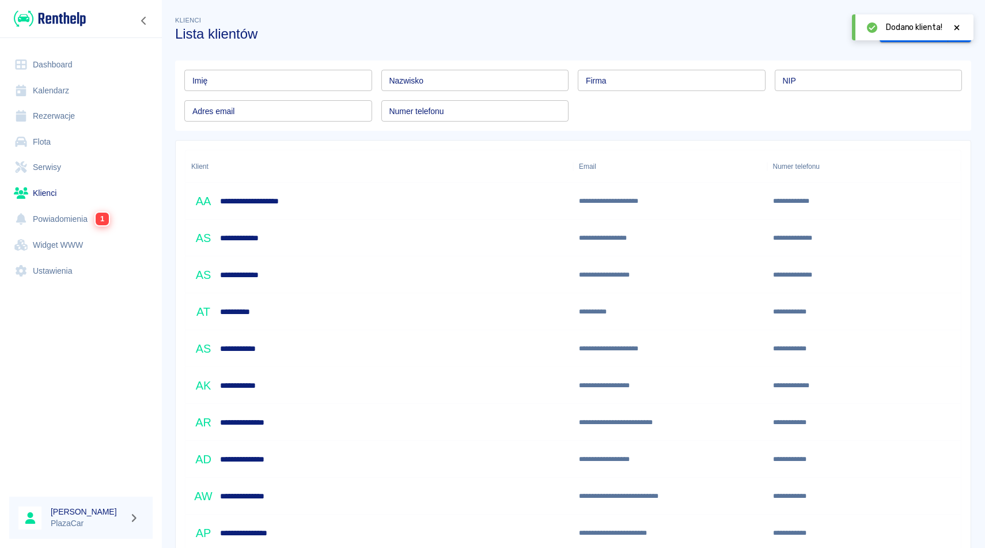
click at [415, 83] on input "Nazwisko" at bounding box center [475, 80] width 188 height 21
click at [321, 83] on input "Imię" at bounding box center [278, 80] width 188 height 21
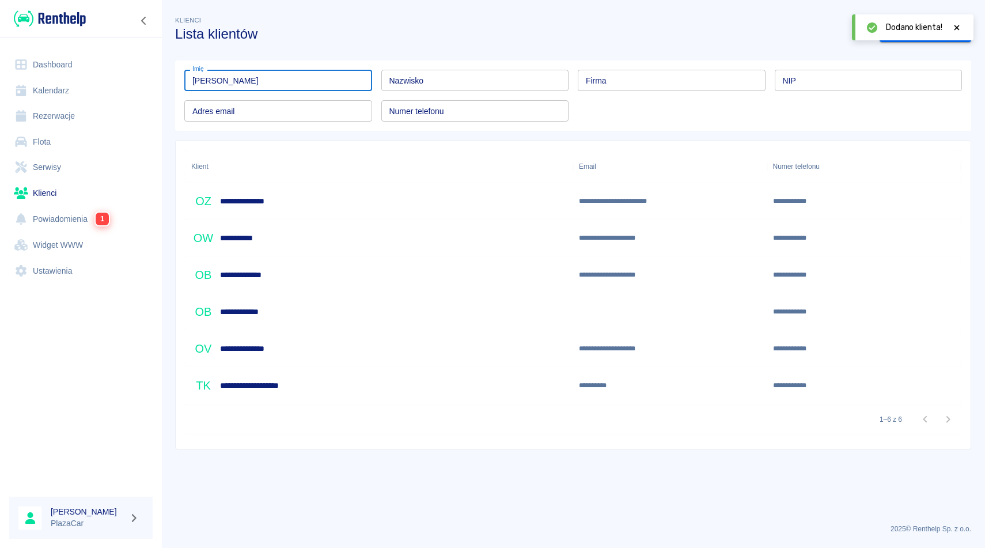
type input "[PERSON_NAME]"
click at [270, 312] on h6 "**********" at bounding box center [245, 312] width 51 height 12
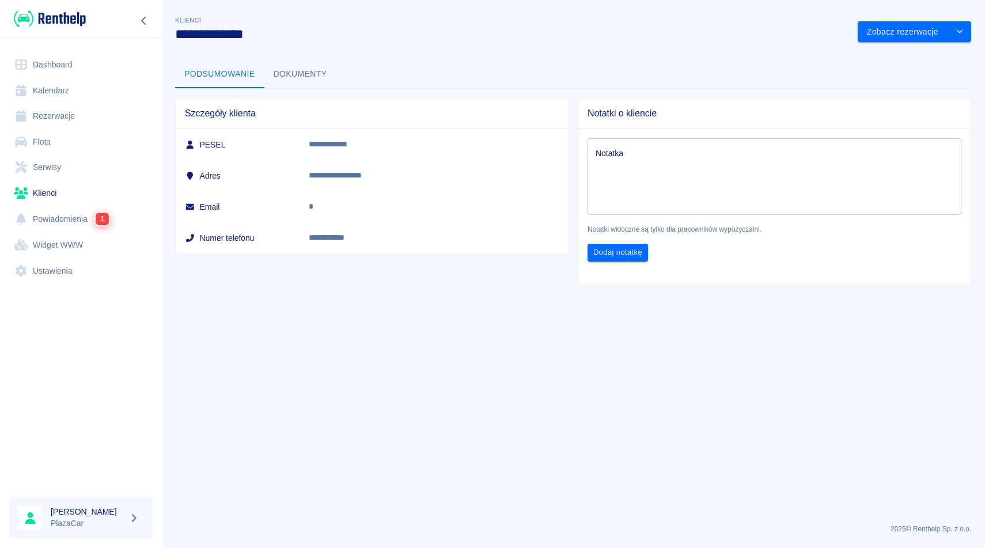
click at [306, 79] on button "Dokumenty" at bounding box center [300, 74] width 72 height 28
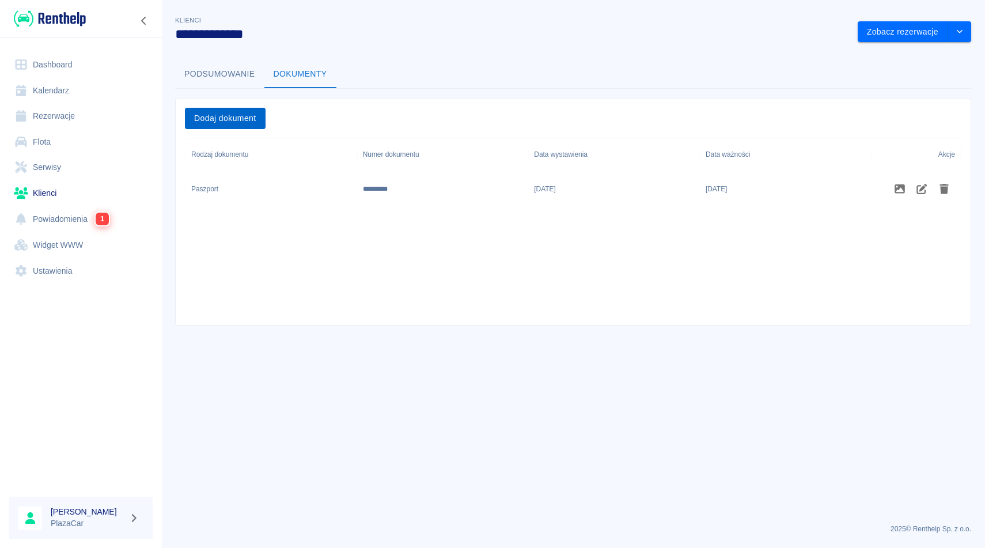
click at [230, 122] on button "Dodaj dokument" at bounding box center [225, 118] width 81 height 21
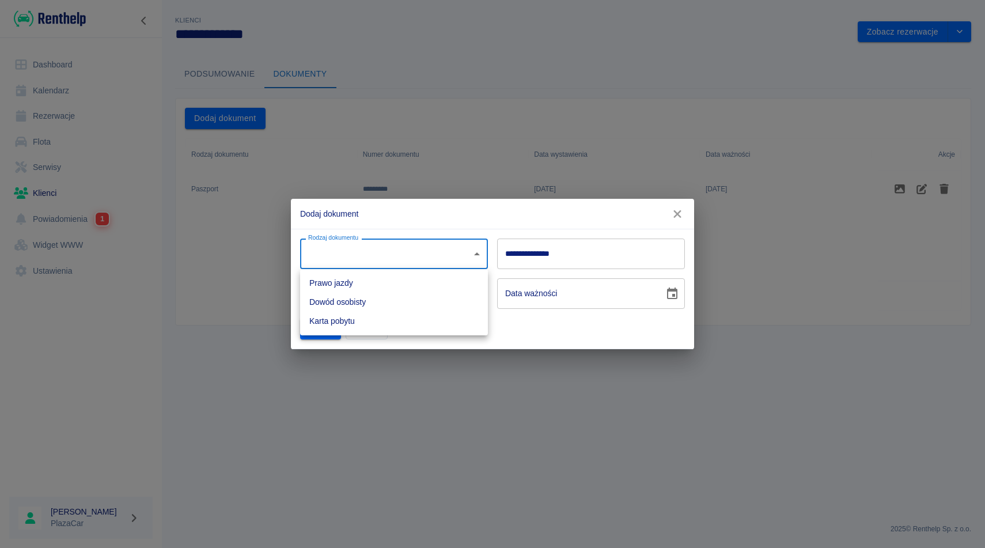
click at [388, 264] on body "**********" at bounding box center [492, 274] width 985 height 548
click at [353, 276] on li "Prawo jazdy" at bounding box center [394, 283] width 188 height 19
type input "driverLicense"
click at [584, 247] on input "**********" at bounding box center [591, 253] width 188 height 31
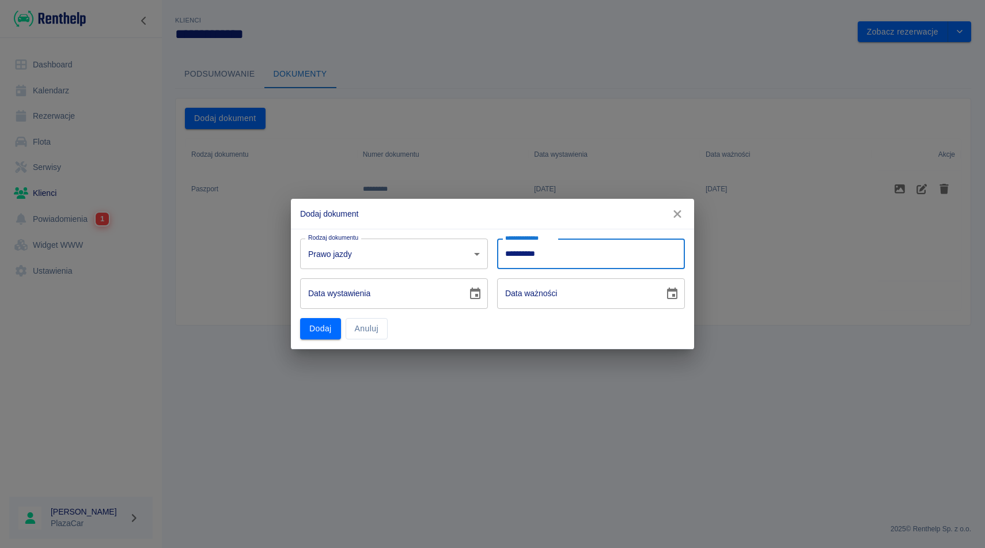
type input "**********"
click at [406, 285] on input "DD-MM-YYYY" at bounding box center [379, 293] width 159 height 31
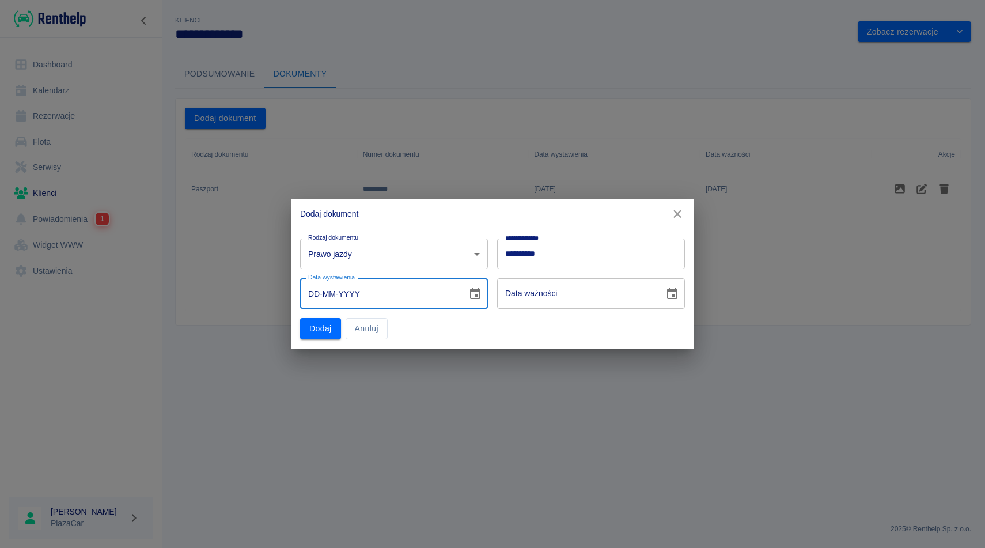
type input "04-MM-YYYY"
type input "DD-MM-YYYY"
type input "04-06-0002"
type input "04-06-0012"
type input "04-06-0020"
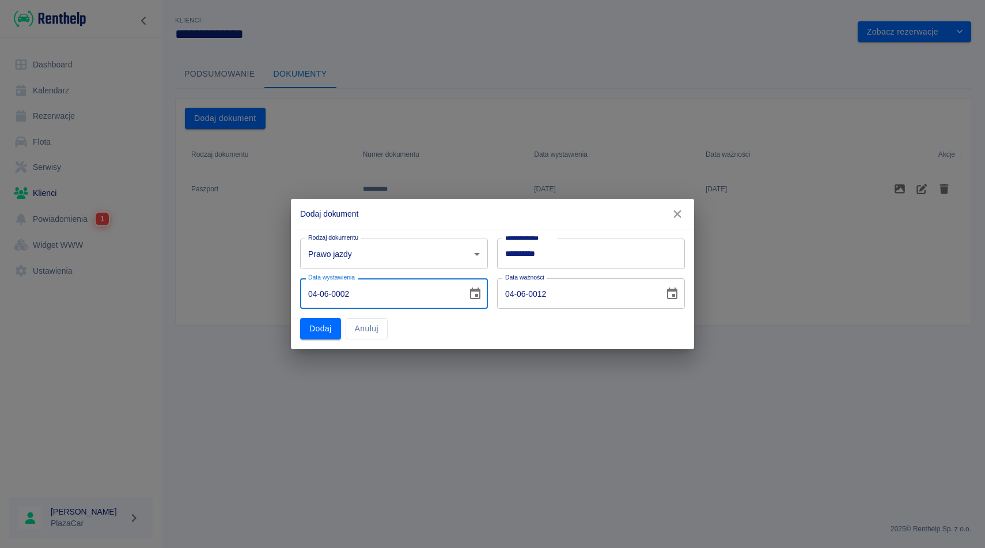
type input "04-06-0030"
type input "04-06-0201"
type input "04-06-0211"
type input "04-06-2016"
type input "04-06-2026"
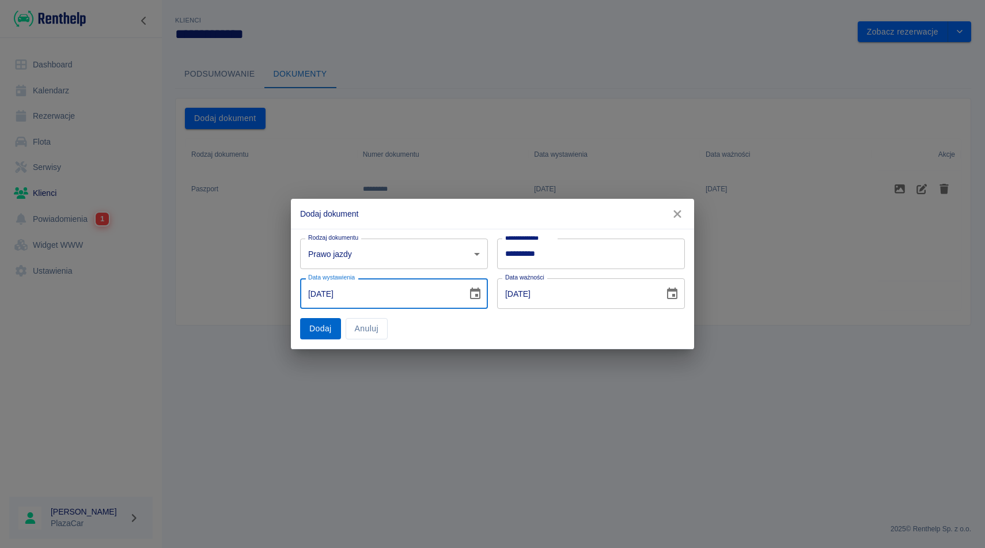
type input "04-06-2016"
click at [313, 326] on button "Dodaj" at bounding box center [320, 328] width 41 height 21
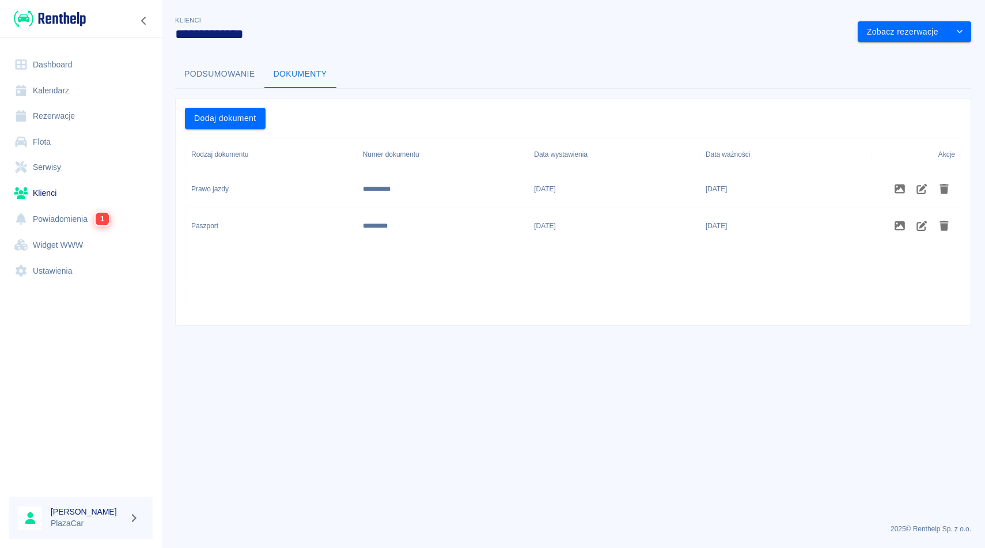
click at [229, 67] on button "Podsumowanie" at bounding box center [219, 74] width 89 height 28
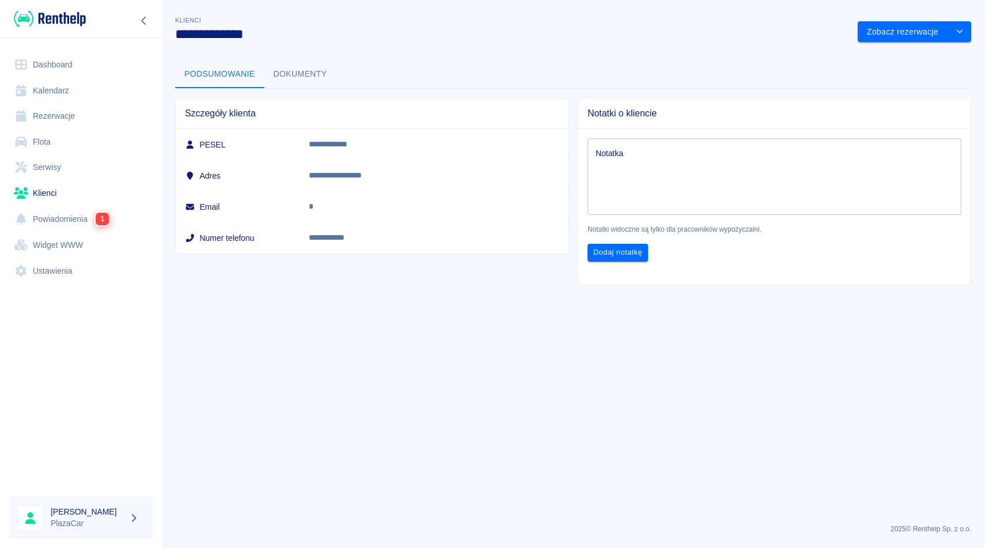
click at [310, 72] on button "Dokumenty" at bounding box center [300, 74] width 72 height 28
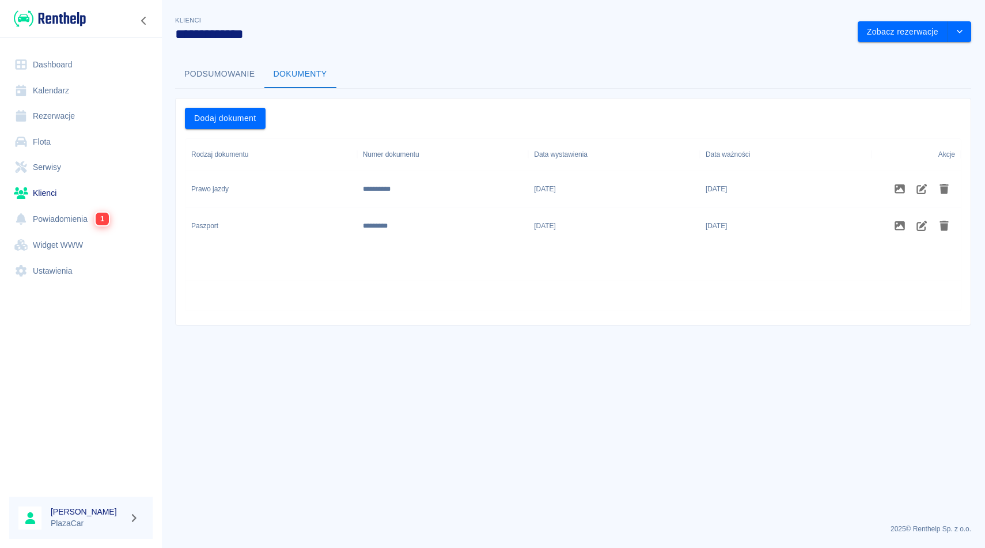
click at [72, 122] on link "Rezerwacje" at bounding box center [80, 116] width 143 height 26
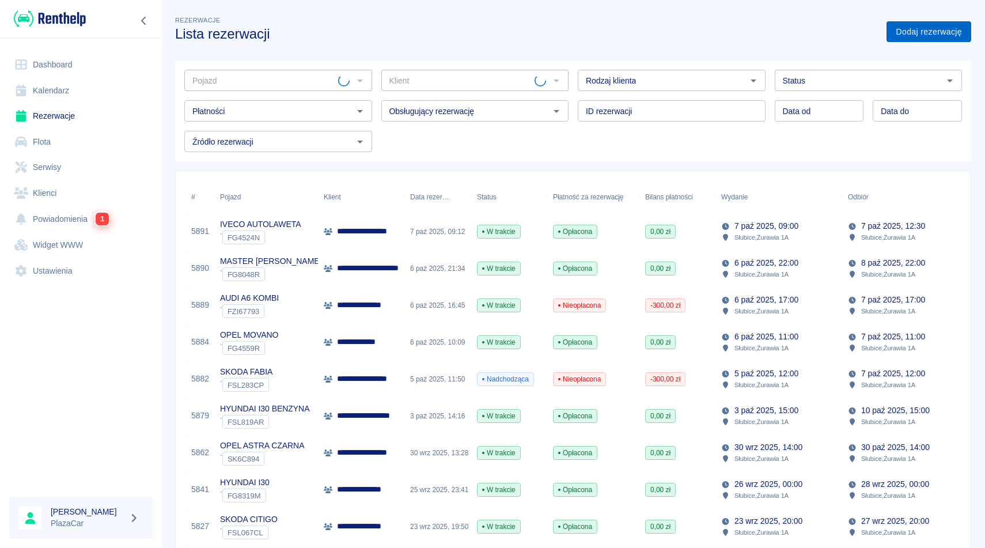
click at [916, 29] on link "Dodaj rezerwację" at bounding box center [929, 31] width 85 height 21
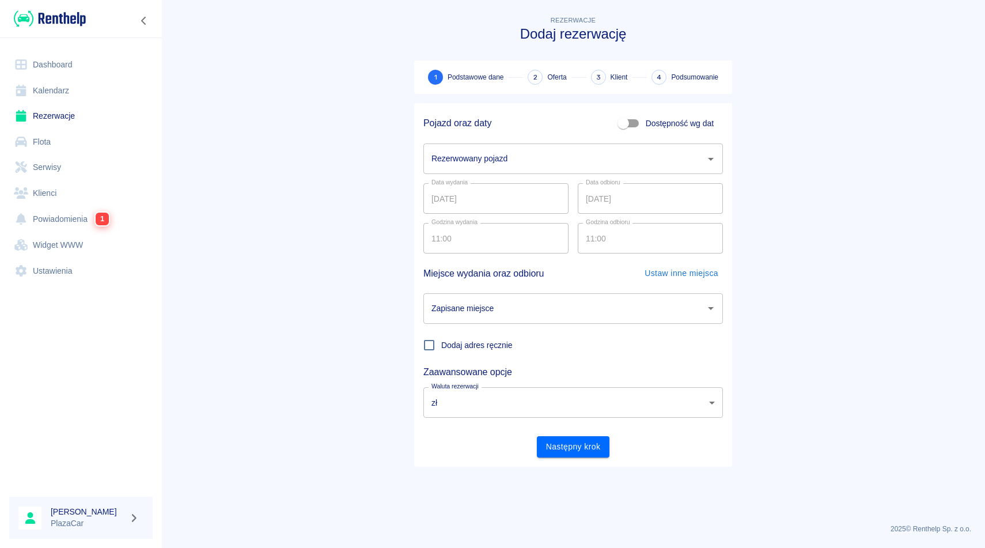
click at [518, 169] on div "Rezerwowany pojazd" at bounding box center [573, 158] width 300 height 31
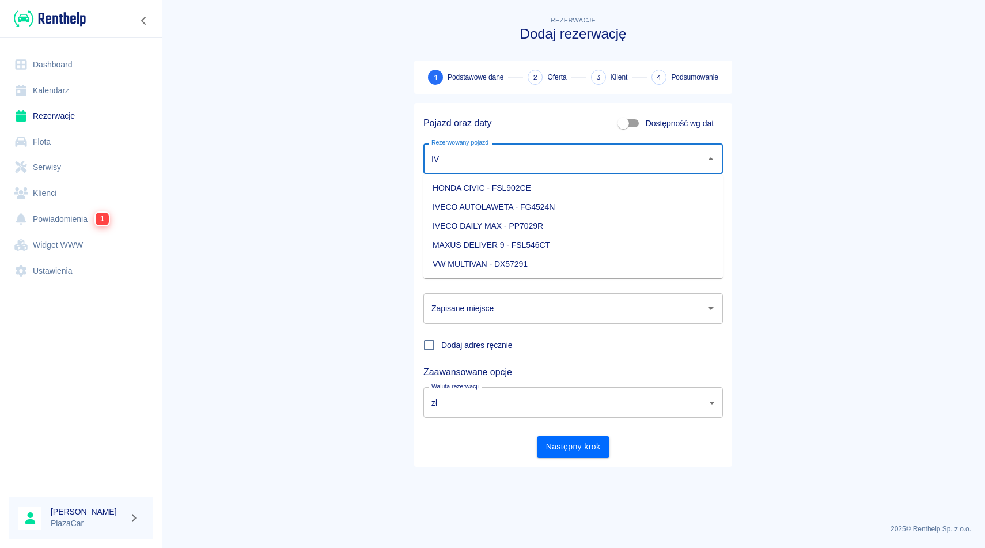
click at [520, 224] on li "IVECO DAILY MAX - PP7029R" at bounding box center [573, 226] width 300 height 19
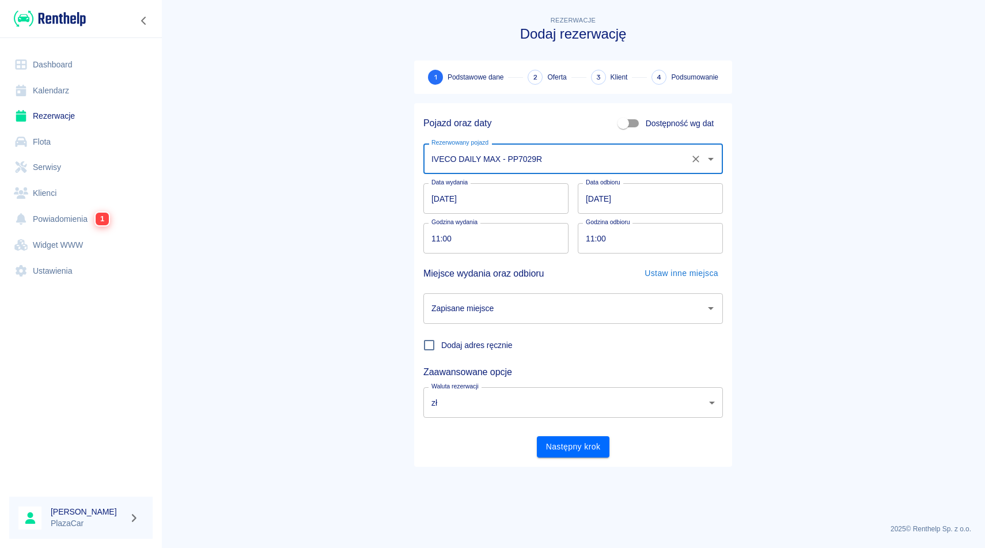
type input "IVECO DAILY MAX - PP7029R"
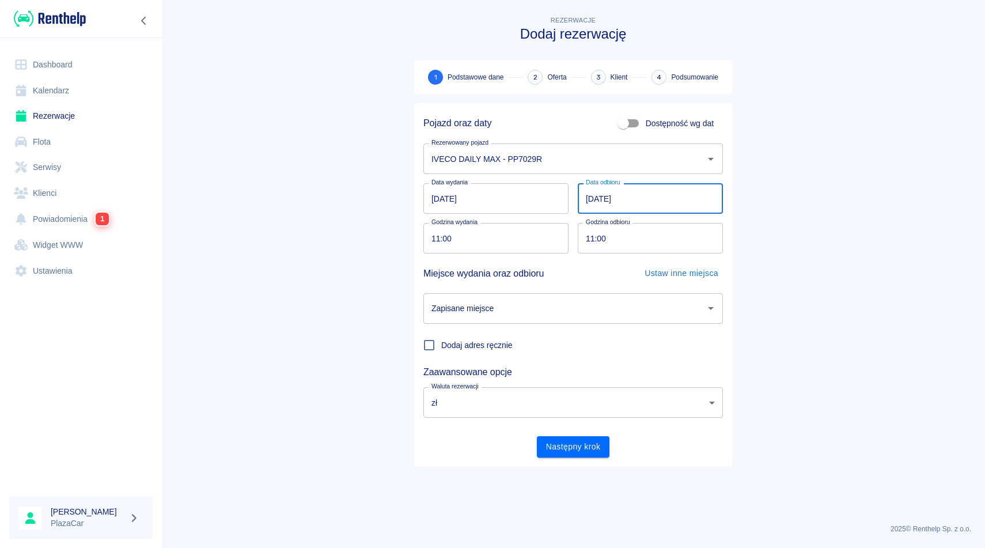
click at [695, 195] on input "[DATE]" at bounding box center [650, 198] width 145 height 31
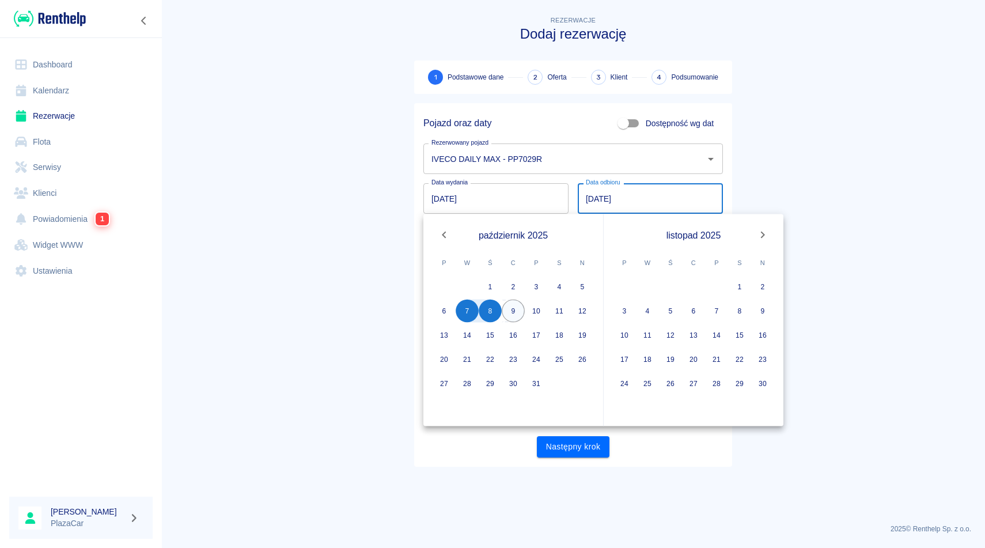
click at [509, 309] on button "9" at bounding box center [513, 311] width 23 height 23
type input "09.10.2025"
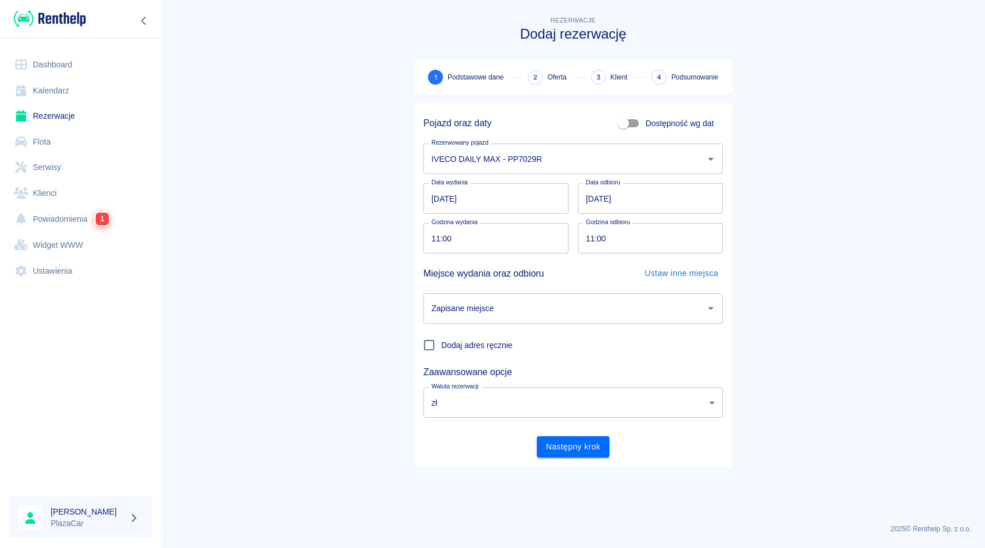
click at [529, 314] on input "Zapisane miejsce" at bounding box center [565, 308] width 272 height 20
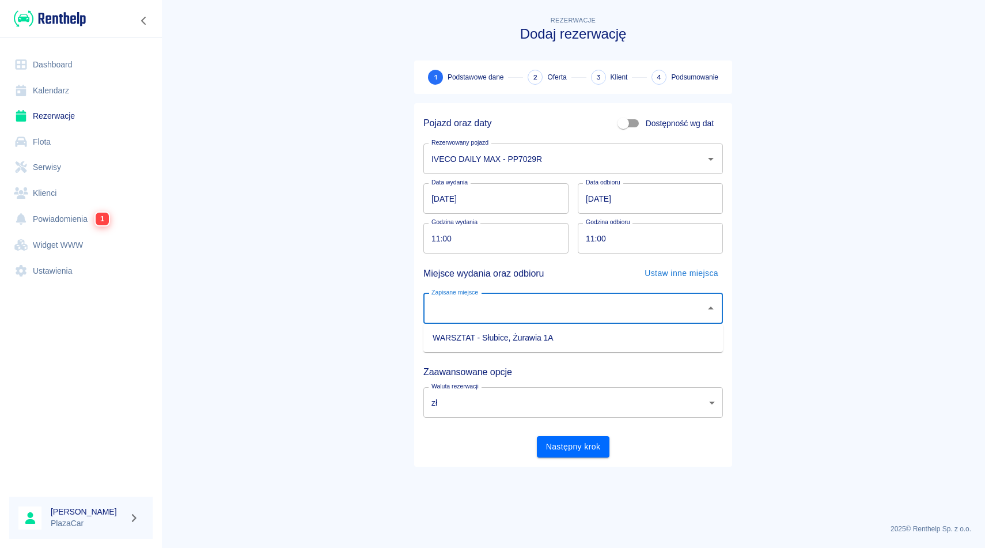
click at [513, 339] on li "WARSZTAT - Słubice, Żurawia 1A" at bounding box center [573, 337] width 300 height 19
type input "WARSZTAT - Słubice, Żurawia 1A"
click at [552, 441] on button "Następny krok" at bounding box center [573, 446] width 73 height 21
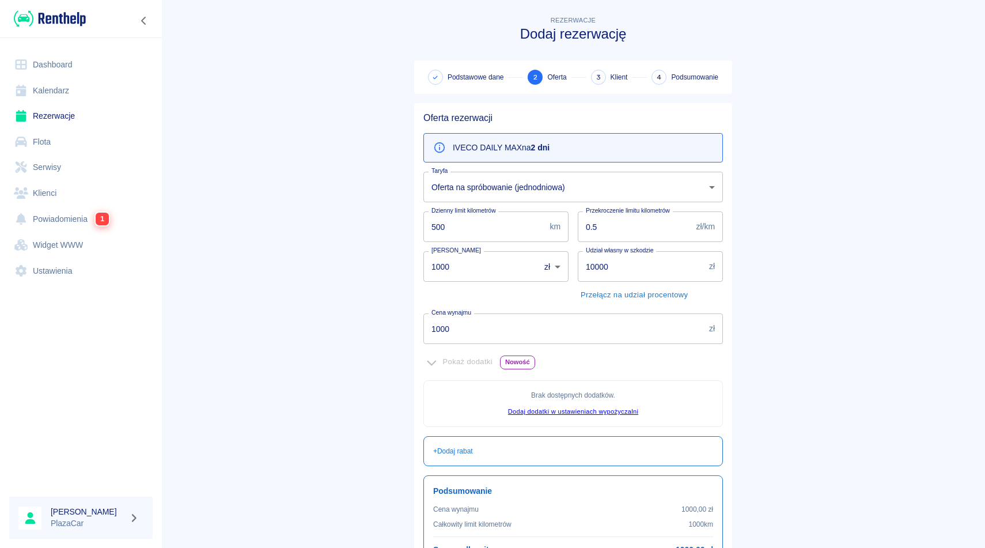
click at [865, 174] on main "Rezerwacje Dodaj rezerwację Podstawowe dane 2 Oferta 3 Klient 4 Podsumowanie Of…" at bounding box center [573, 323] width 824 height 618
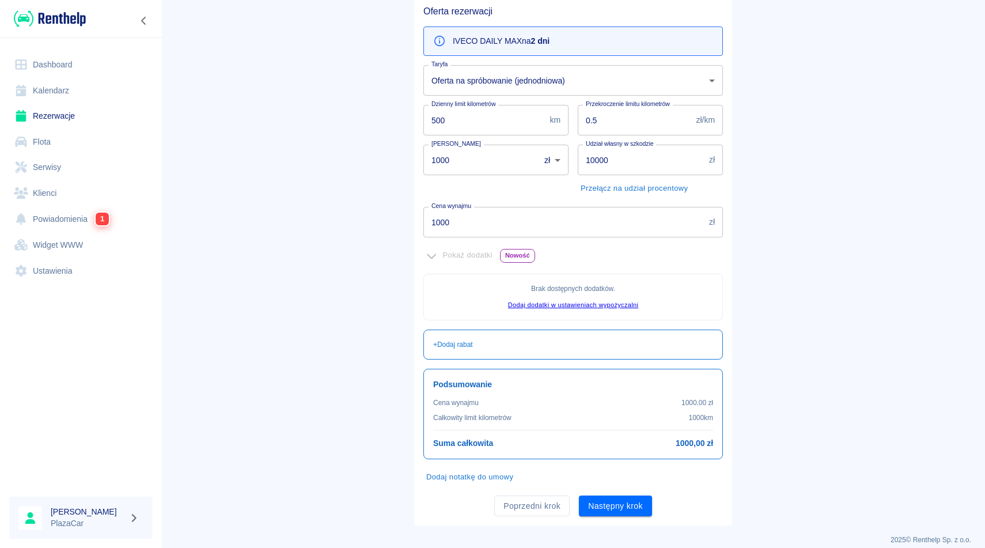
scroll to position [118, 0]
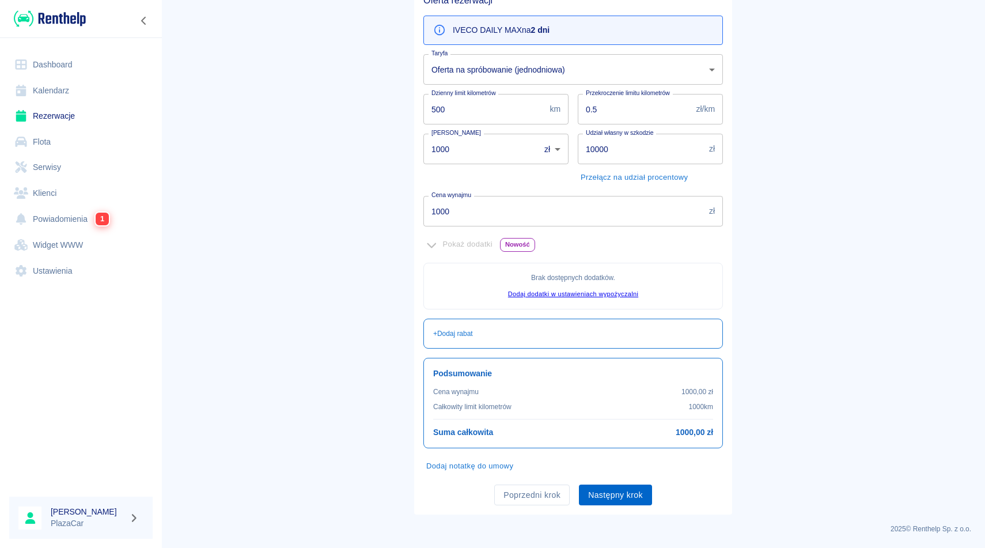
click at [616, 490] on button "Następny krok" at bounding box center [615, 494] width 73 height 21
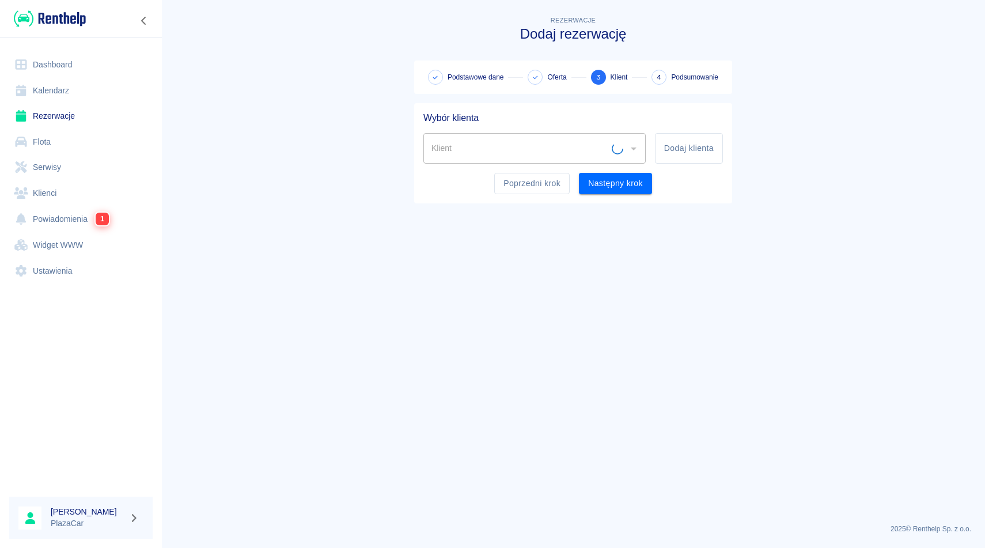
scroll to position [0, 0]
click at [585, 153] on input "Klient" at bounding box center [526, 148] width 195 height 20
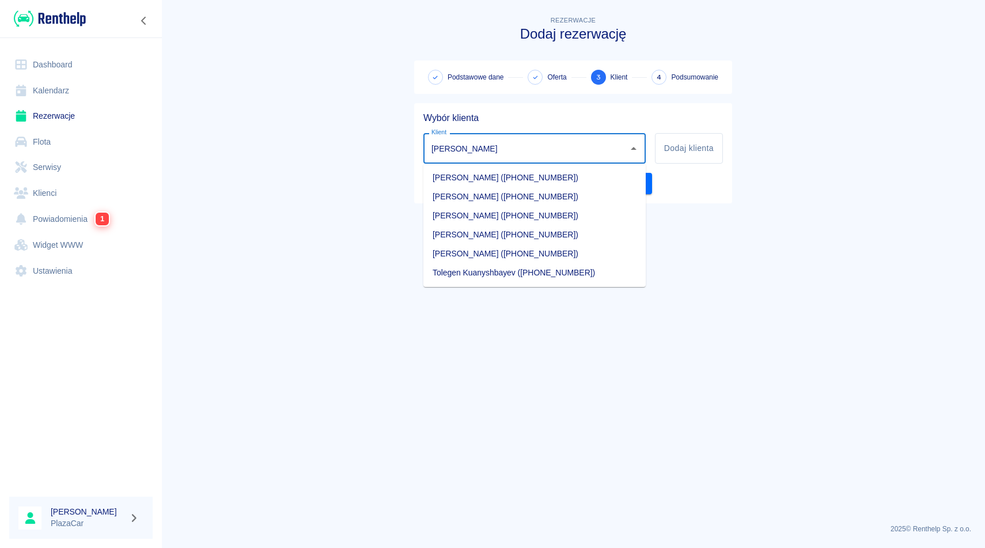
click at [510, 237] on li "Oleg Bejenaru (+48506596531)" at bounding box center [534, 234] width 222 height 19
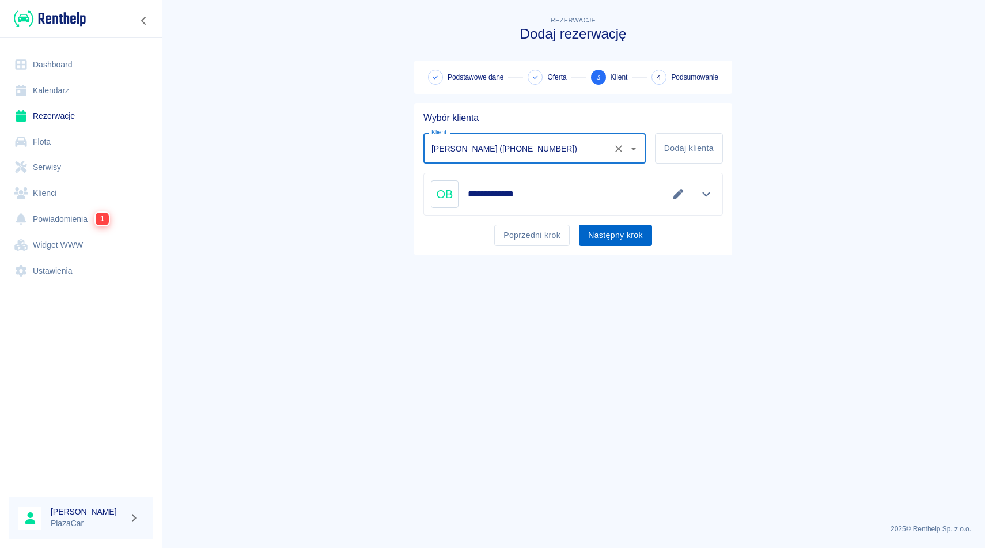
type input "Oleg Bejenaru (+48506596531)"
click at [605, 234] on button "Następny krok" at bounding box center [615, 235] width 73 height 21
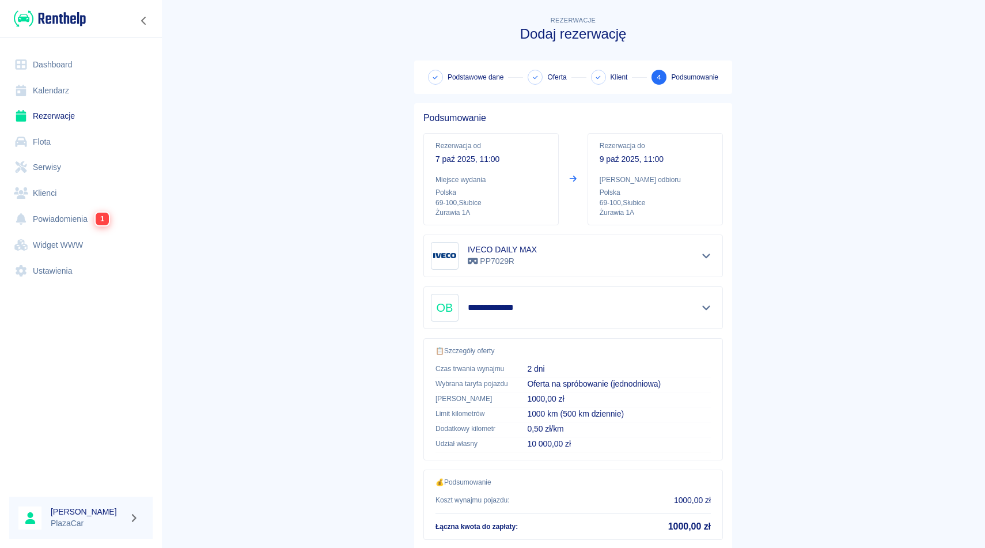
click at [944, 239] on main "**********" at bounding box center [573, 301] width 824 height 574
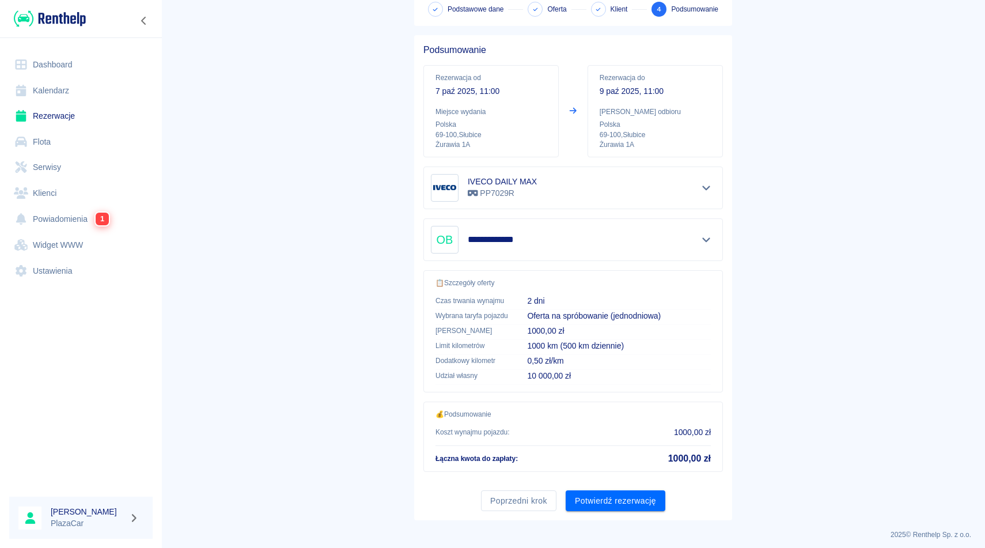
scroll to position [74, 0]
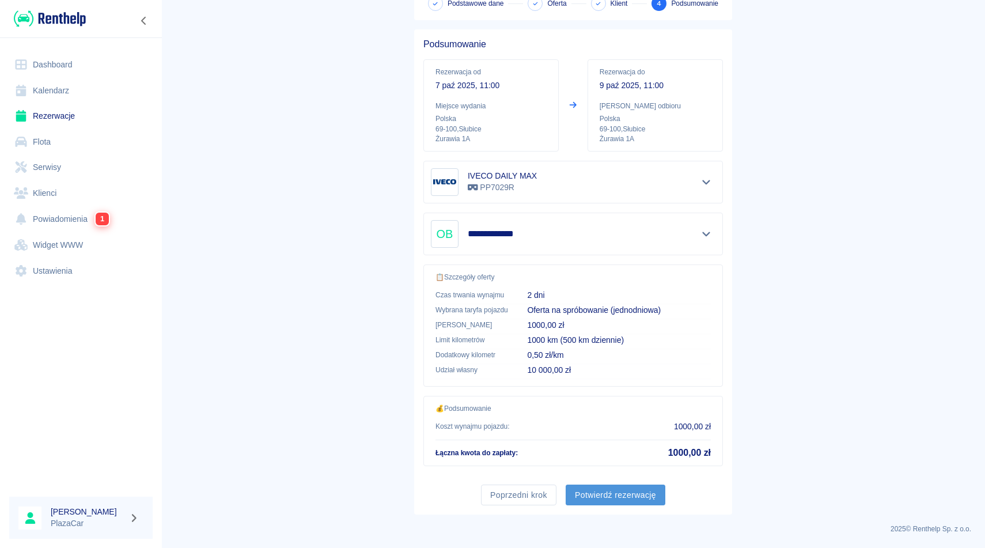
click at [605, 496] on button "Potwierdź rezerwację" at bounding box center [616, 494] width 100 height 21
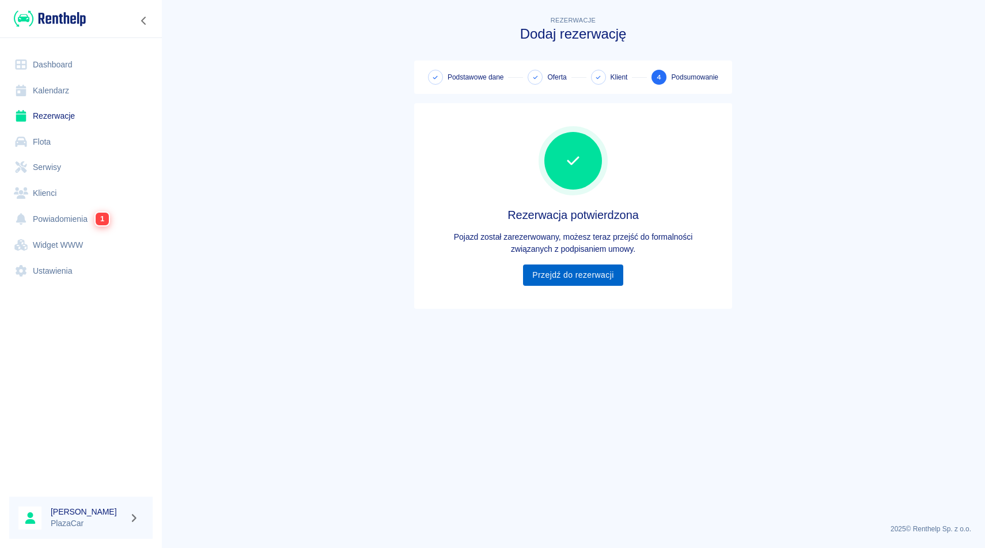
click at [558, 276] on link "Przejdź do rezerwacji" at bounding box center [573, 274] width 100 height 21
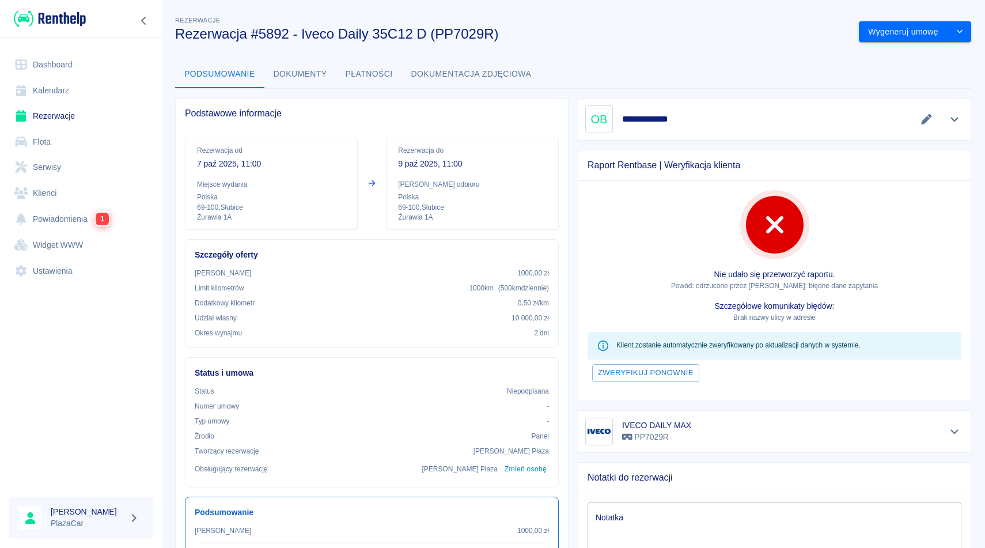
click at [657, 32] on h3 "Rezerwacja #5892 - Iveco Daily 35C12 D (PP7029R)" at bounding box center [512, 34] width 675 height 16
click at [640, 525] on textarea "Notatka" at bounding box center [775, 541] width 358 height 58
type textarea "Kaucja 200 euro."
click at [611, 59] on div "**********" at bounding box center [573, 364] width 824 height 718
click at [906, 26] on button "Wygeneruj umowę" at bounding box center [903, 31] width 89 height 21
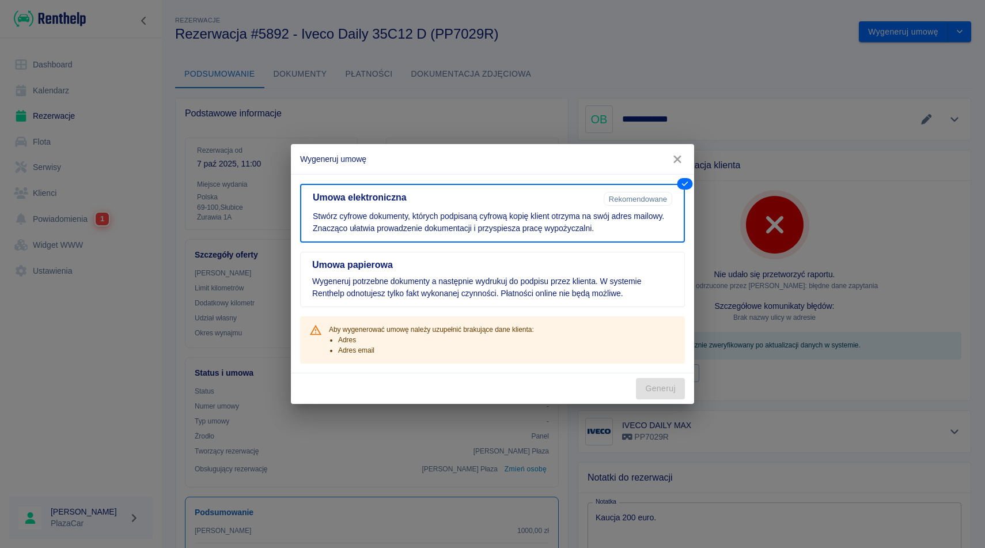
click at [567, 342] on div "Aby wygenerować umowę należy uzupełnić brakujące dane klienta: Adres Adres email" at bounding box center [492, 339] width 385 height 47
click at [671, 161] on icon "button" at bounding box center [677, 159] width 15 height 12
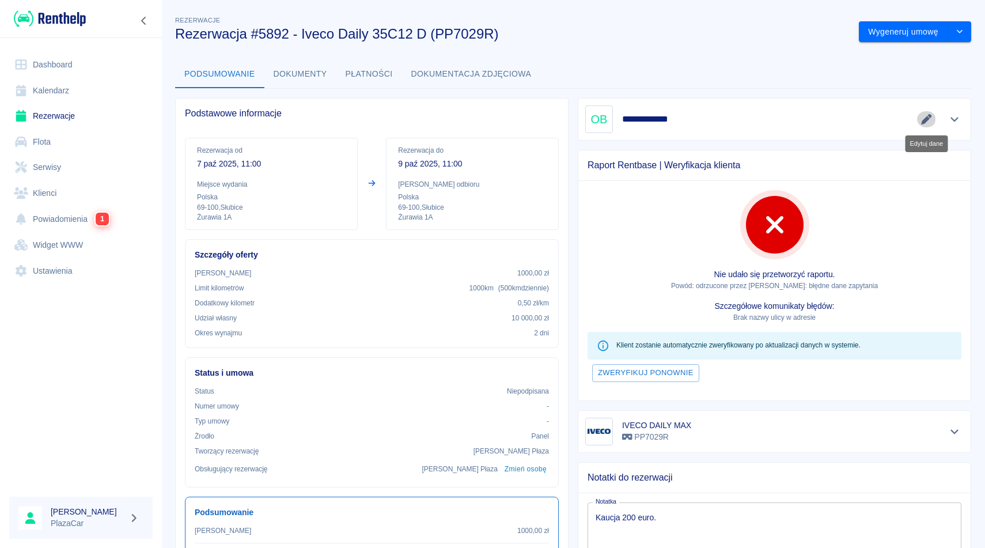
click at [923, 123] on icon "Edytuj dane" at bounding box center [926, 119] width 10 height 10
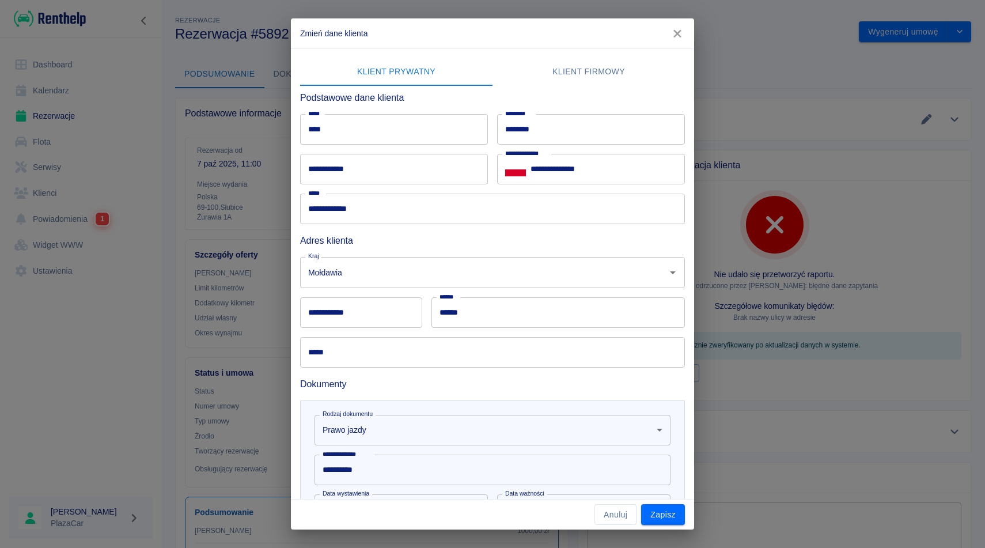
click at [426, 356] on input "*****" at bounding box center [492, 352] width 385 height 31
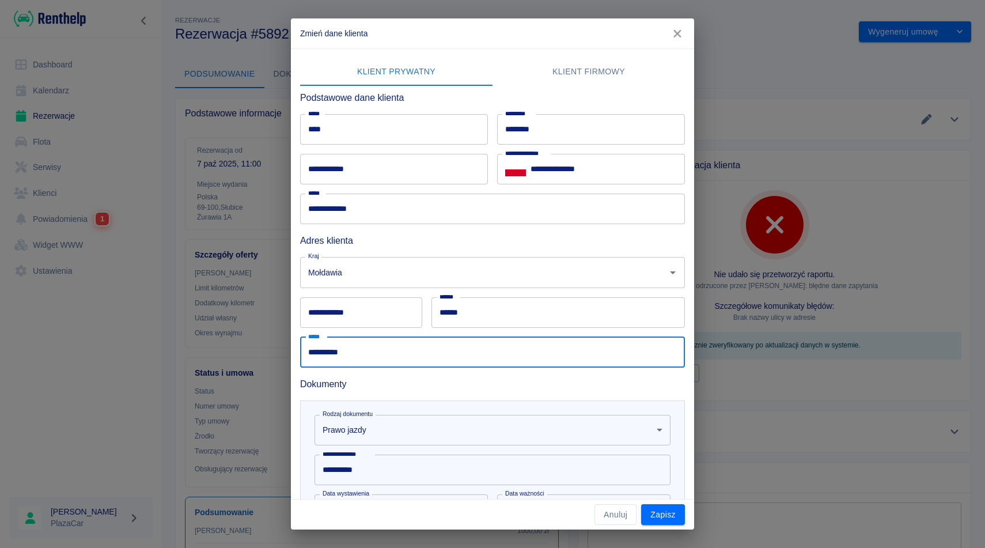
type input "**********"
click at [401, 316] on input "**********" at bounding box center [361, 312] width 122 height 31
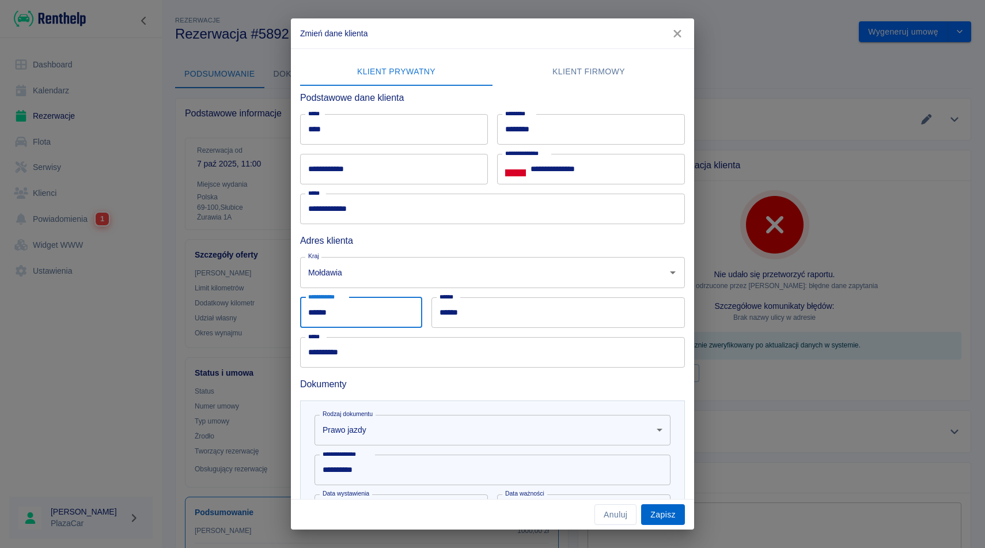
type input "******"
click at [674, 521] on button "Zapisz" at bounding box center [663, 514] width 44 height 21
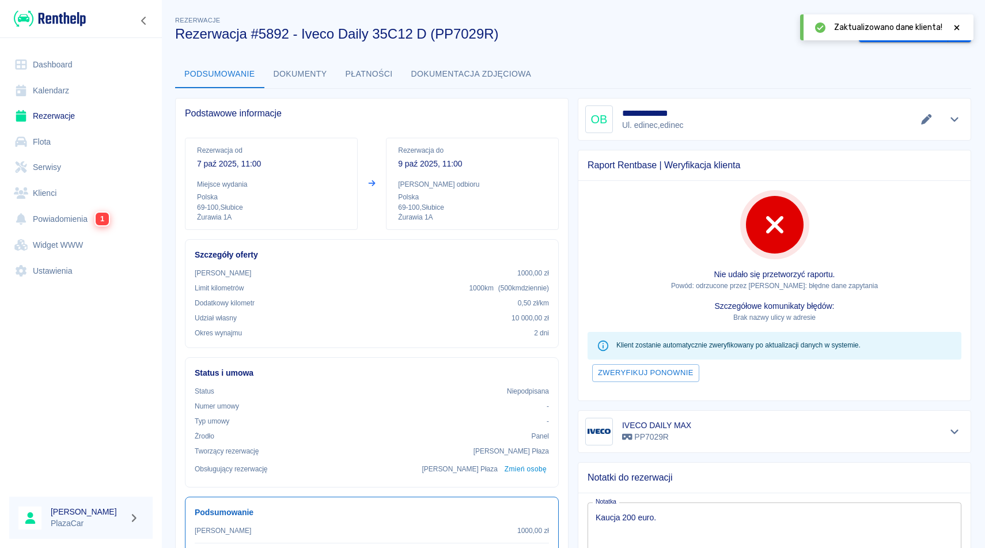
click at [865, 78] on div "Podsumowanie Dokumenty Płatności Dokumentacja zdjęciowa" at bounding box center [573, 74] width 796 height 28
click at [959, 27] on icon at bounding box center [957, 28] width 10 height 8
click at [930, 32] on button "Wygeneruj umowę" at bounding box center [903, 31] width 89 height 21
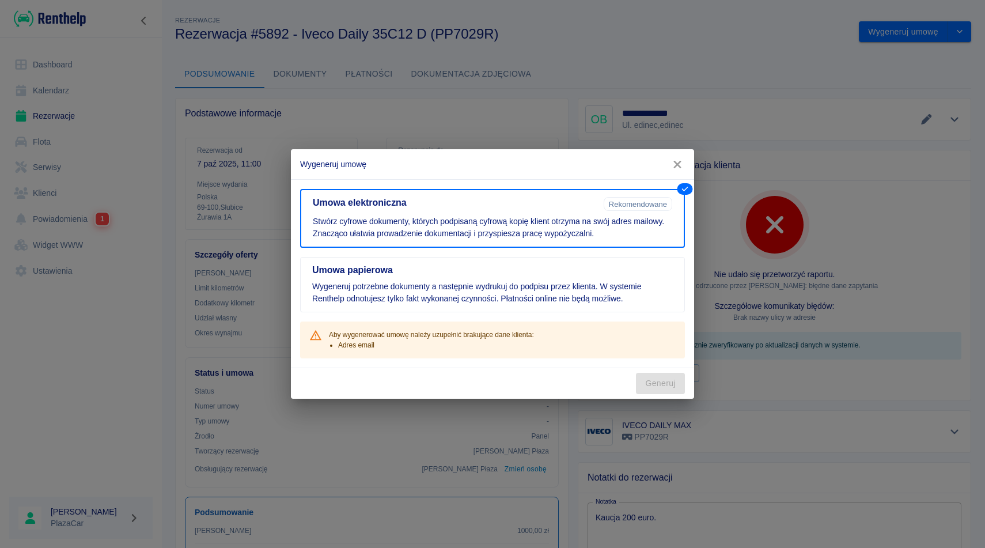
click at [658, 391] on div "Generuj" at bounding box center [492, 383] width 403 height 31
click at [560, 287] on p "Wygeneruj potrzebne dokumenty a następnie wydrukuj do podpisu przez klienta. W …" at bounding box center [492, 293] width 361 height 24
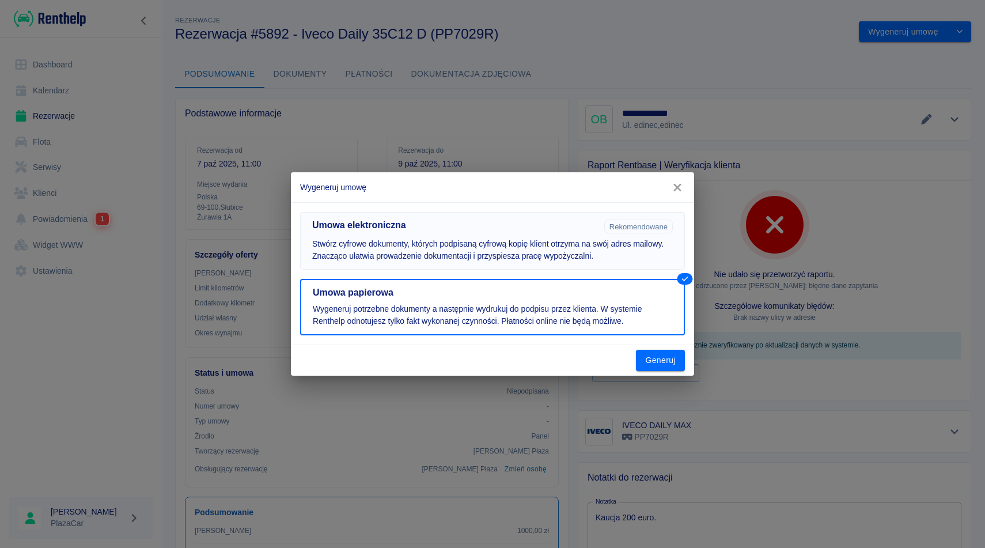
click at [570, 264] on button "Umowa elektroniczna Rekomendowane Stwórz cyfrowe dokumenty, których podpisaną c…" at bounding box center [492, 241] width 385 height 58
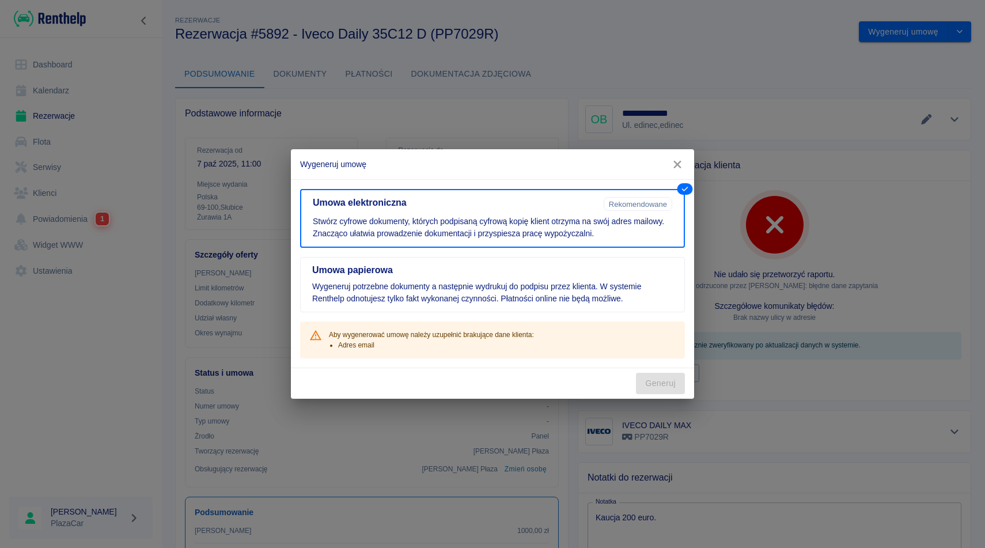
click at [668, 389] on div "Generuj" at bounding box center [492, 383] width 403 height 31
click at [676, 166] on icon "button" at bounding box center [676, 164] width 7 height 7
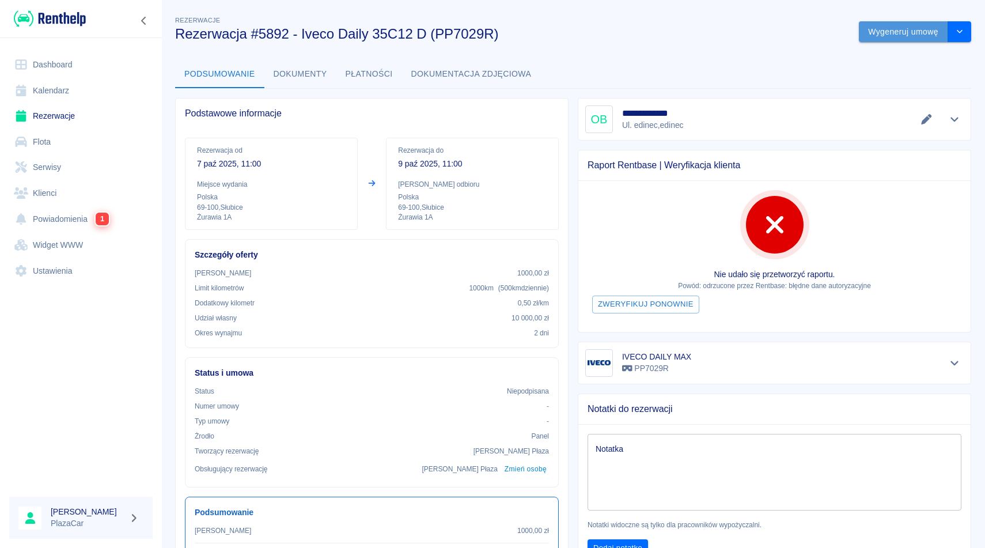
click at [932, 36] on button "Wygeneruj umowę" at bounding box center [903, 31] width 89 height 21
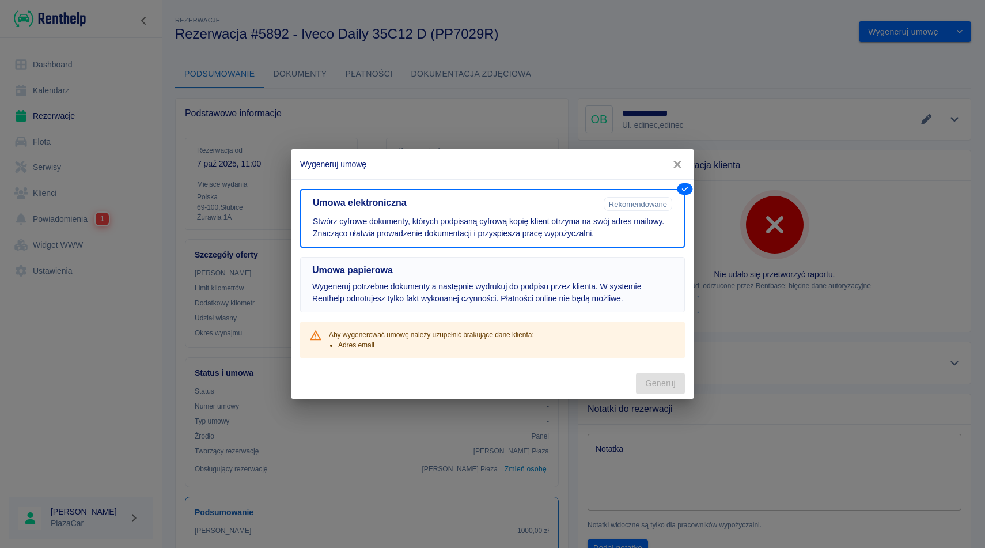
click at [592, 277] on button "Umowa papierowa Wygeneruj potrzebne dokumenty a następnie wydrukuj do podpisu p…" at bounding box center [492, 284] width 385 height 55
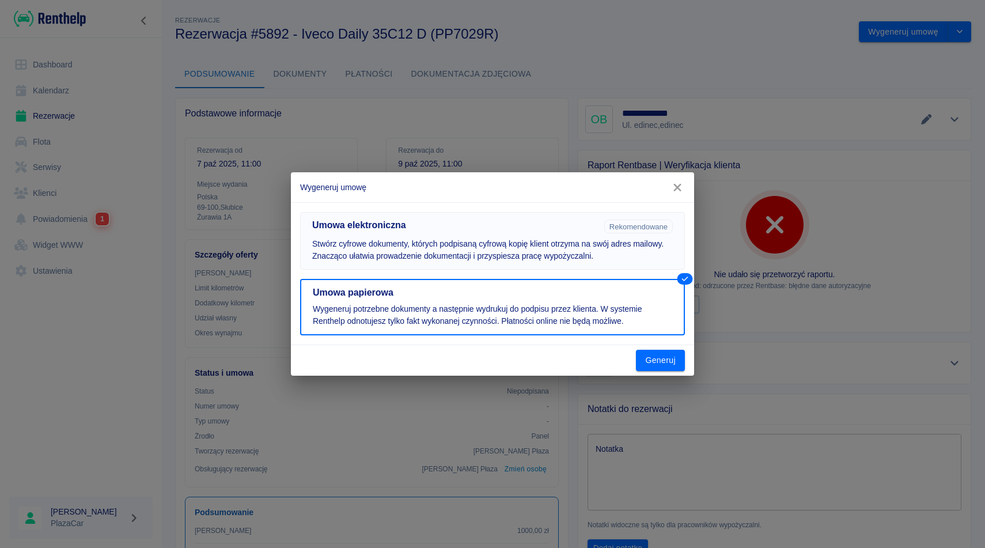
click at [618, 236] on button "Umowa elektroniczna Rekomendowane Stwórz cyfrowe dokumenty, których podpisaną c…" at bounding box center [492, 241] width 385 height 58
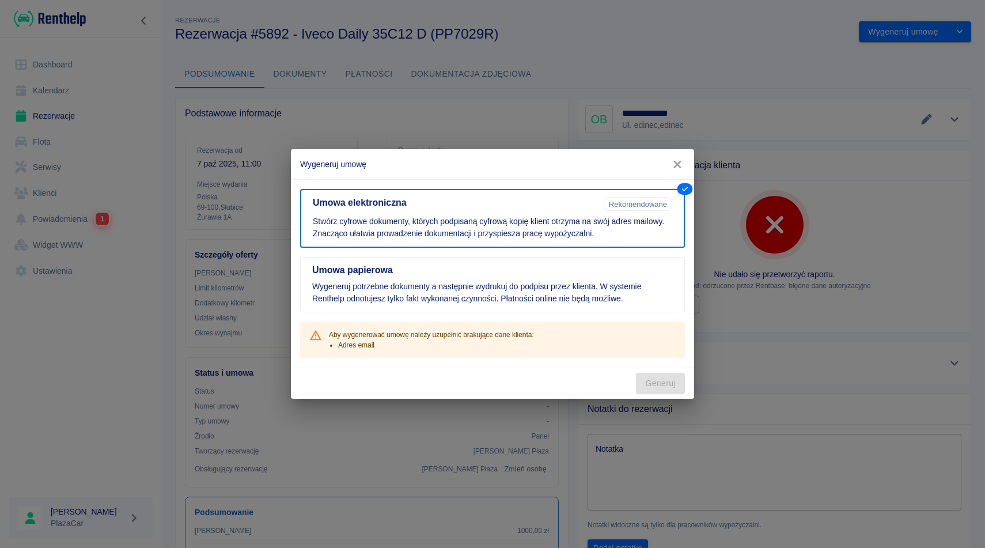
click at [671, 166] on icon "button" at bounding box center [677, 164] width 15 height 12
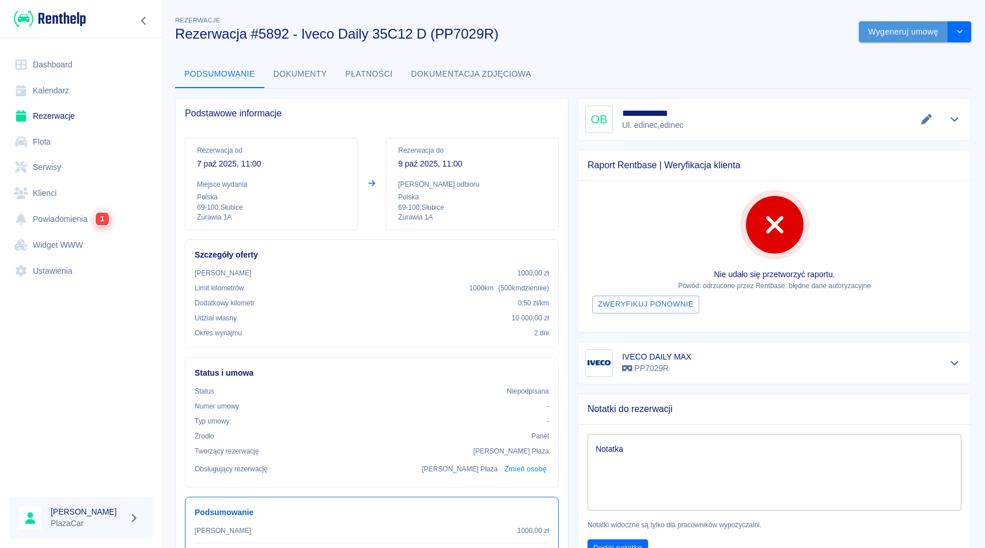
click at [901, 35] on button "Wygeneruj umowę" at bounding box center [903, 31] width 89 height 21
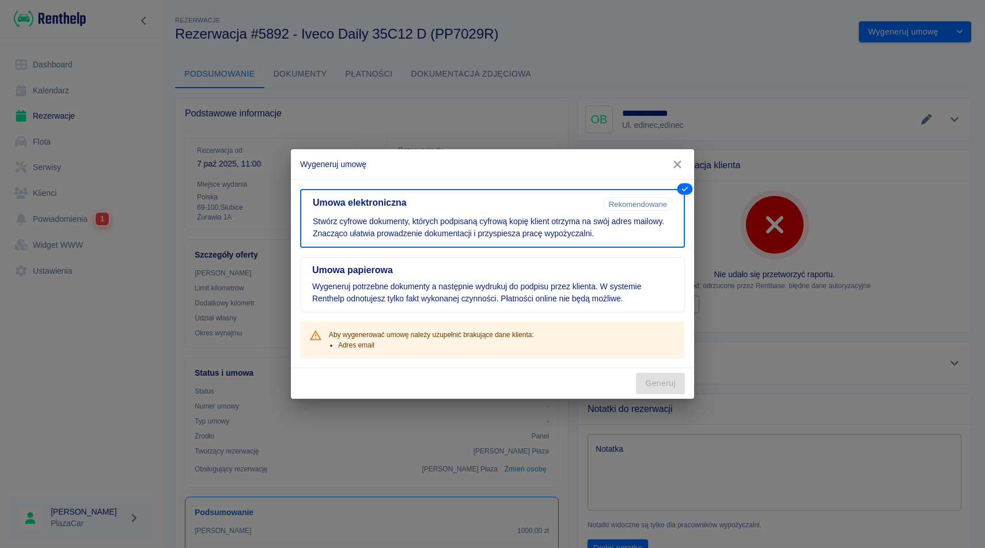
click at [681, 161] on icon "button" at bounding box center [677, 164] width 15 height 12
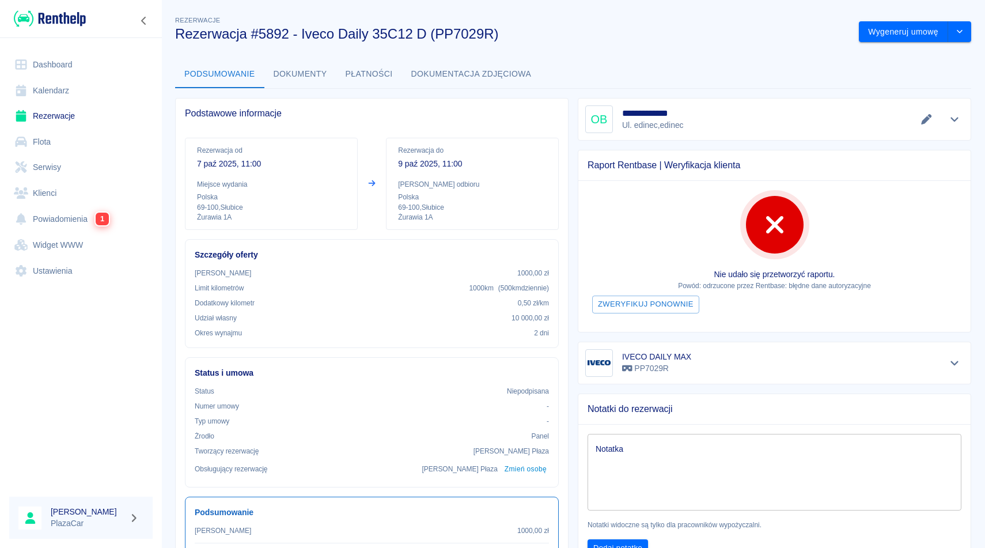
click at [923, 116] on icon "Edytuj dane" at bounding box center [926, 119] width 13 height 10
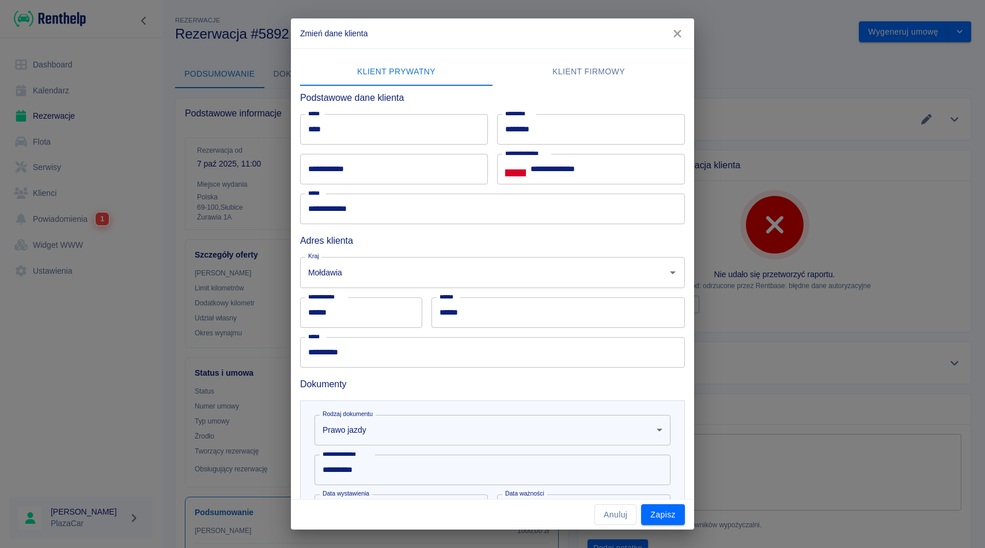
click at [480, 319] on input "******" at bounding box center [557, 312] width 253 height 31
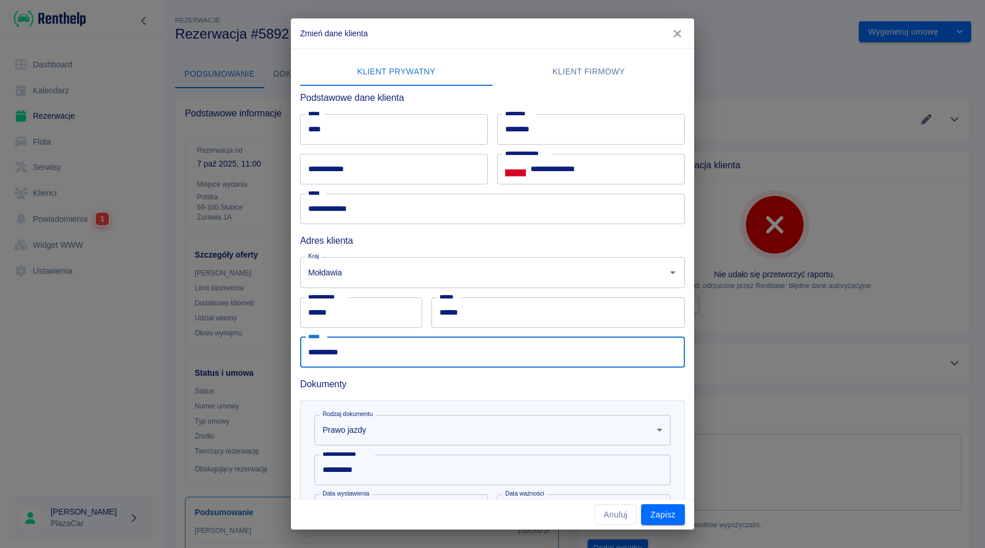
click at [427, 344] on input "**********" at bounding box center [492, 352] width 385 height 31
click at [364, 362] on input "**********" at bounding box center [492, 352] width 385 height 31
type input "*"
type input "********"
click at [394, 161] on input "**********" at bounding box center [394, 169] width 188 height 31
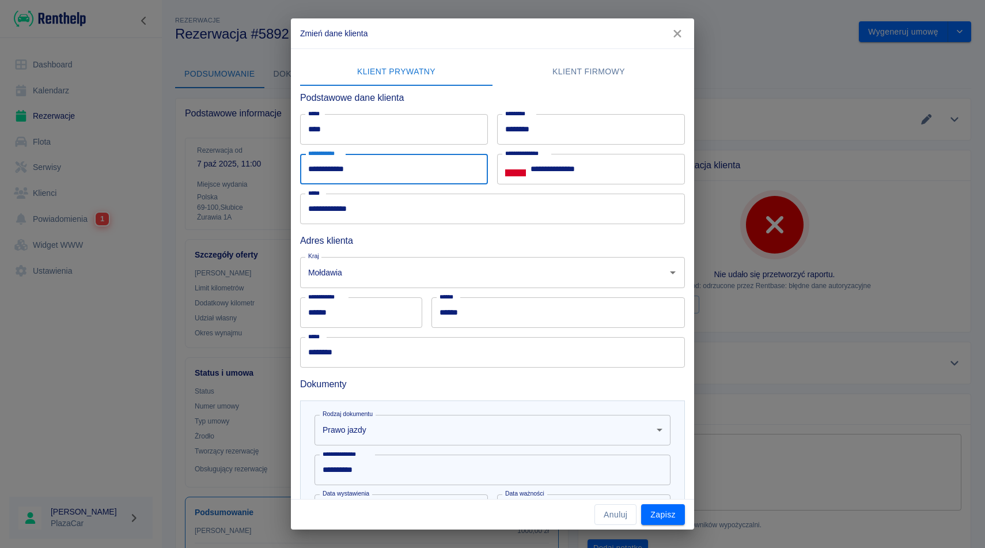
type input "**********"
click at [420, 357] on input "********" at bounding box center [492, 352] width 385 height 31
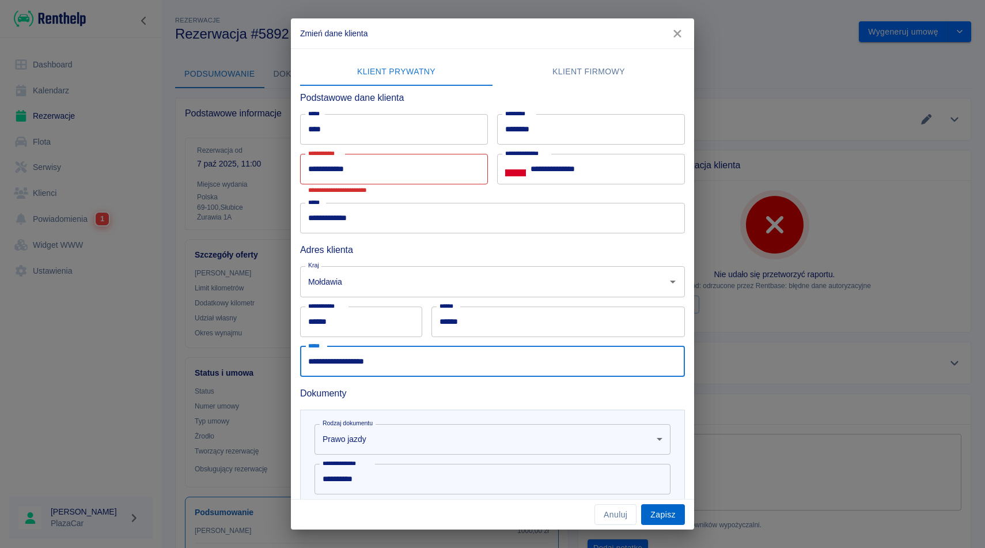
type input "**********"
click at [660, 514] on button "Zapisz" at bounding box center [663, 514] width 44 height 21
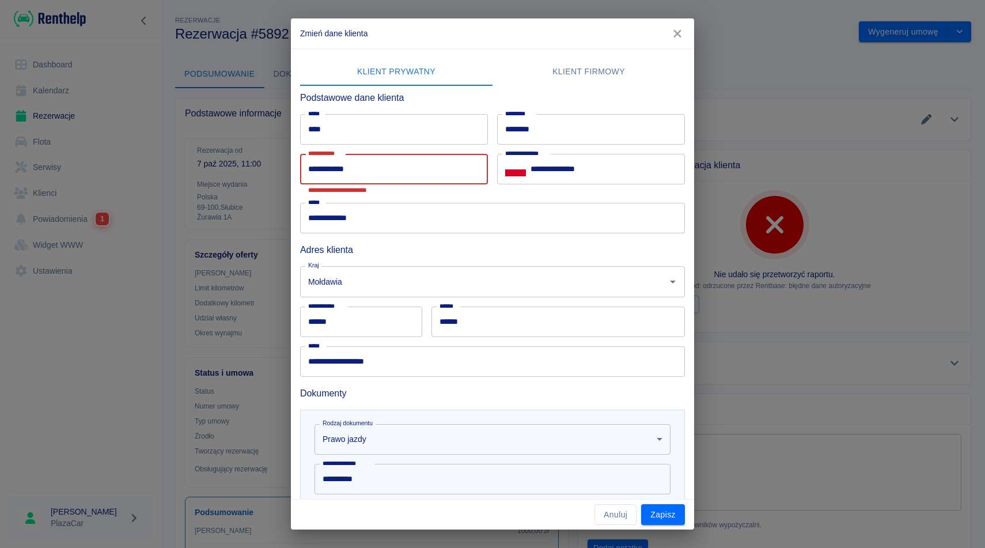
click at [370, 173] on input "**********" at bounding box center [394, 169] width 188 height 31
type input "*"
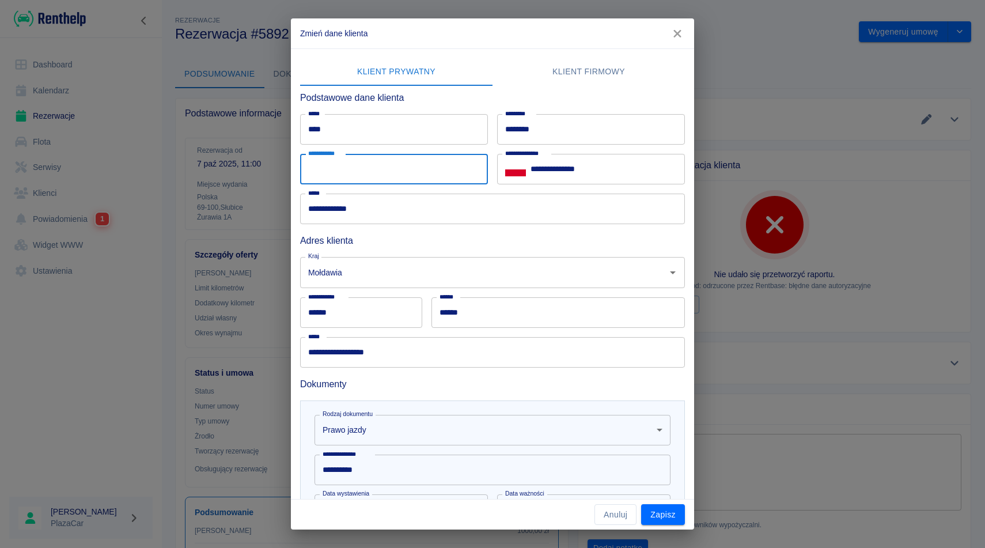
click at [575, 69] on button "Klient firmowy" at bounding box center [589, 72] width 192 height 28
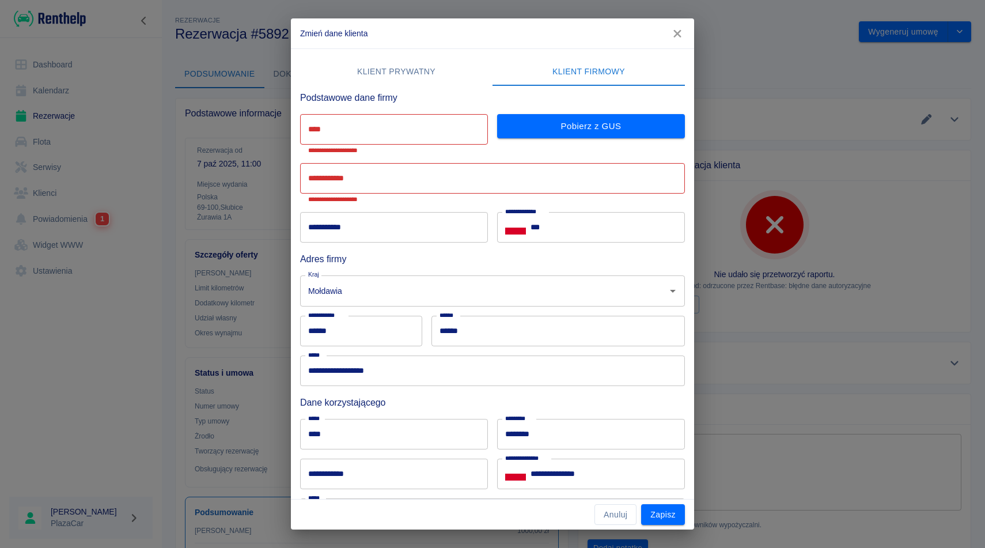
click at [353, 67] on button "Klient prywatny" at bounding box center [396, 72] width 192 height 28
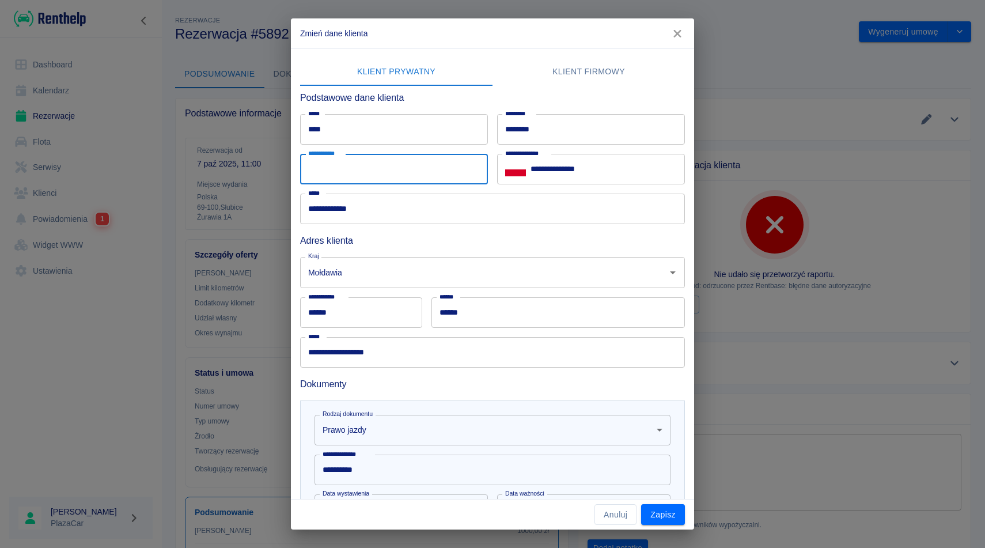
click at [362, 176] on input "**********" at bounding box center [394, 169] width 188 height 31
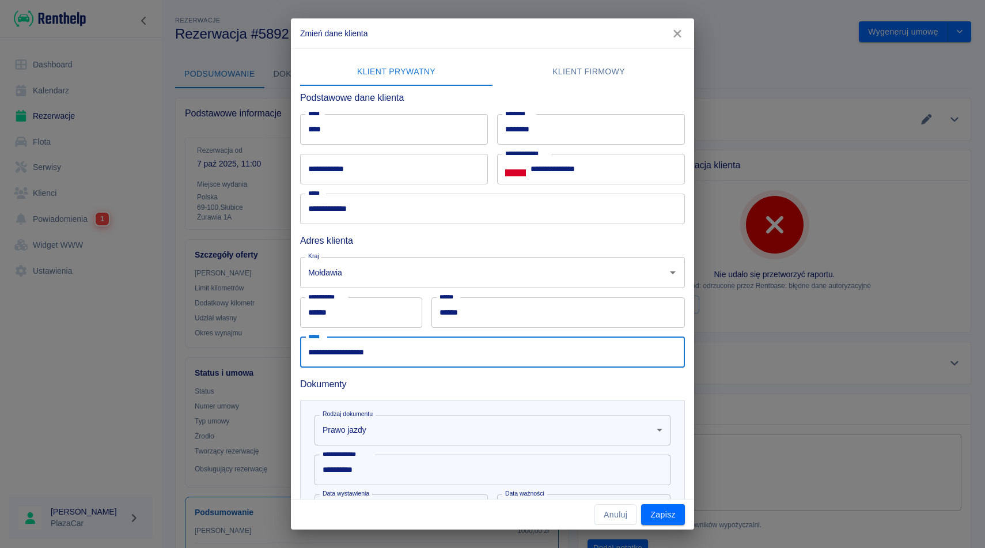
click at [368, 365] on input "**********" at bounding box center [492, 352] width 385 height 31
type input "*"
click at [359, 312] on input "******" at bounding box center [361, 312] width 122 height 31
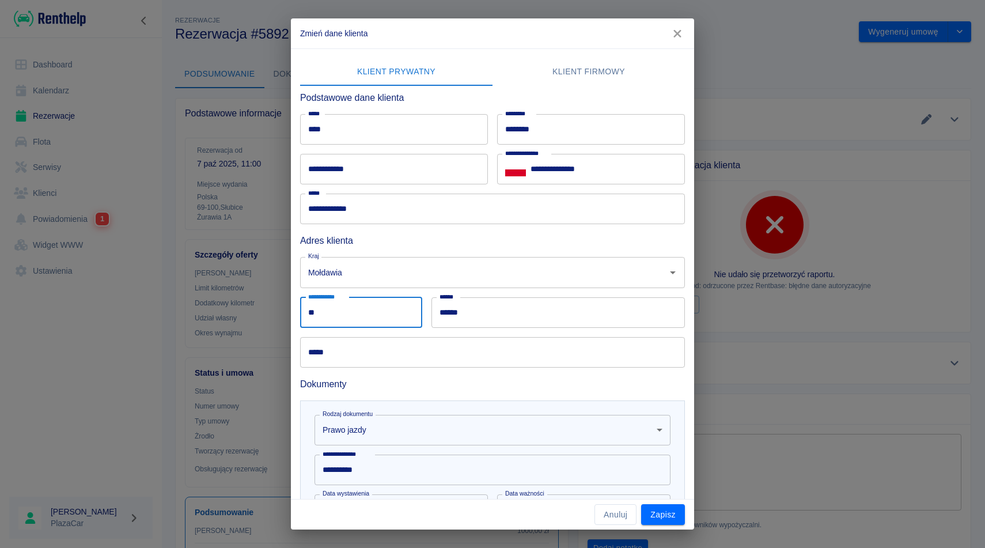
type input "*"
click at [329, 178] on input "**********" at bounding box center [394, 169] width 188 height 31
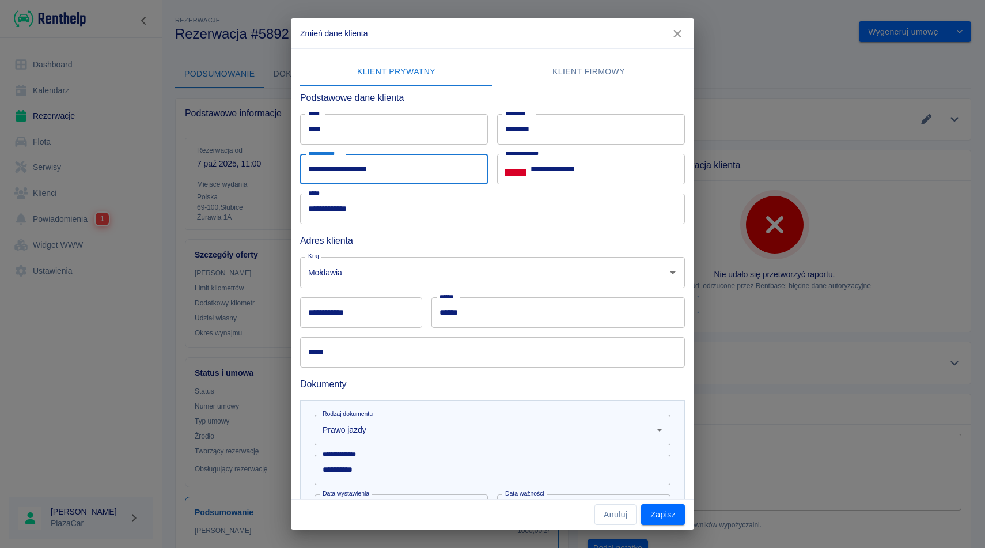
type input "**********"
click at [407, 317] on input "**********" at bounding box center [361, 312] width 122 height 31
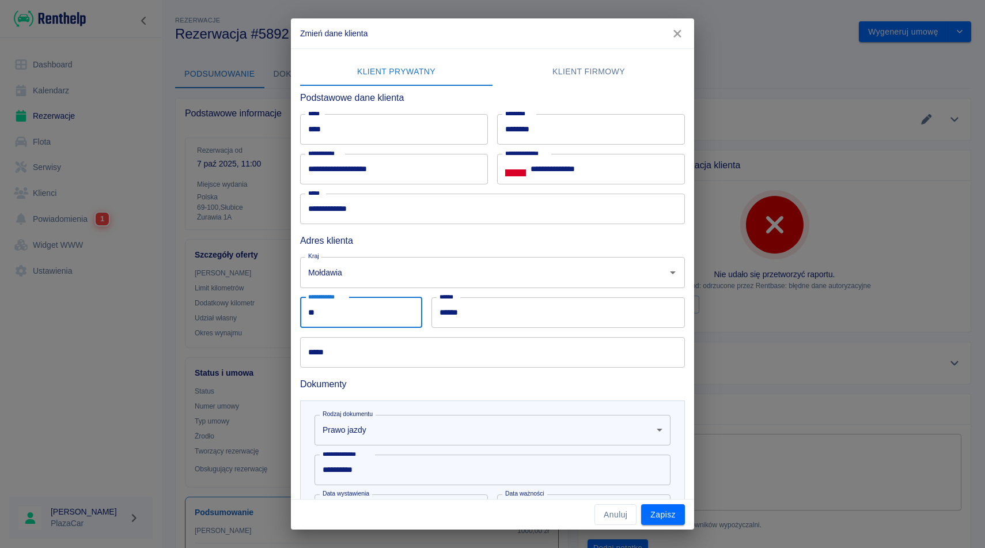
type input "*"
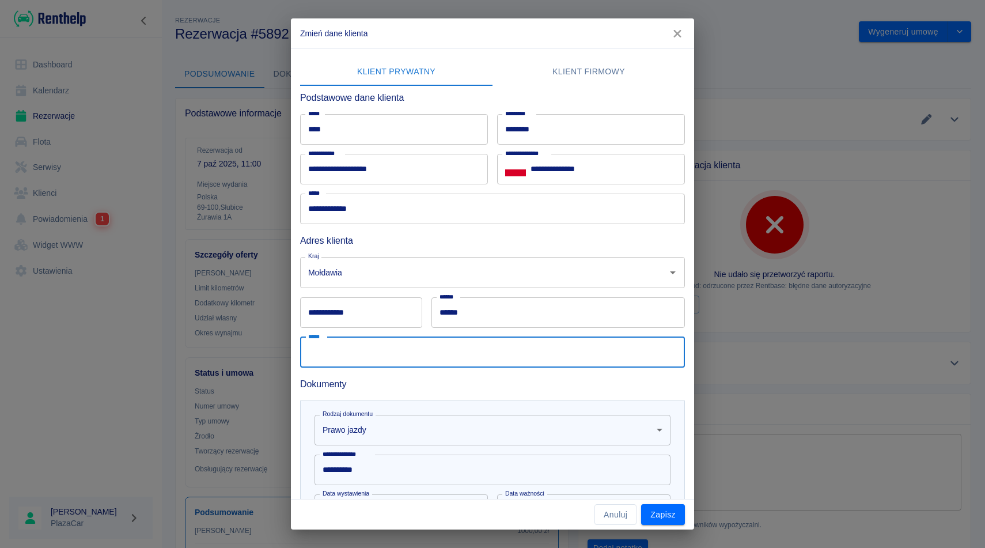
click at [480, 354] on input "*****" at bounding box center [492, 352] width 385 height 31
type input "**********"
click at [384, 310] on input "**********" at bounding box center [361, 312] width 122 height 31
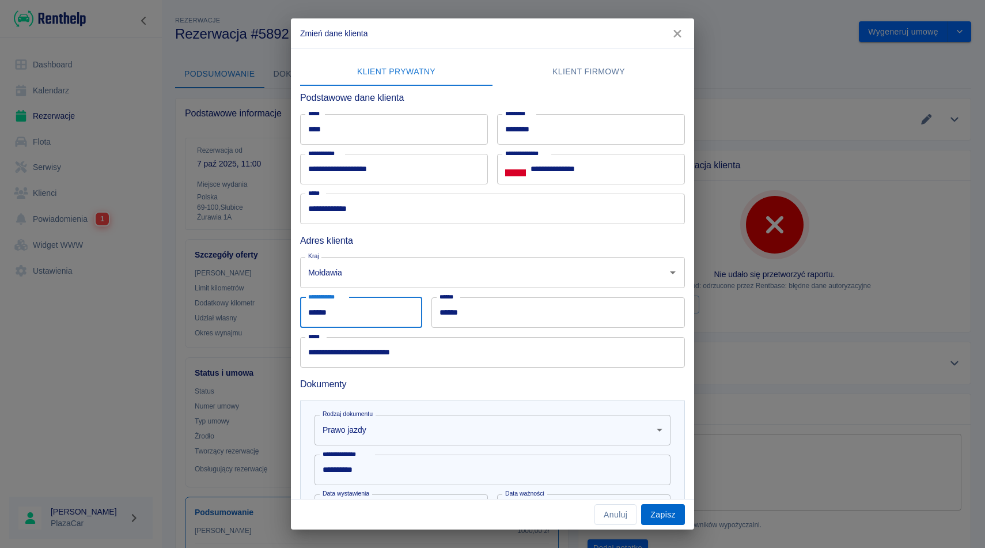
type input "******"
click at [668, 515] on button "Zapisz" at bounding box center [663, 514] width 44 height 21
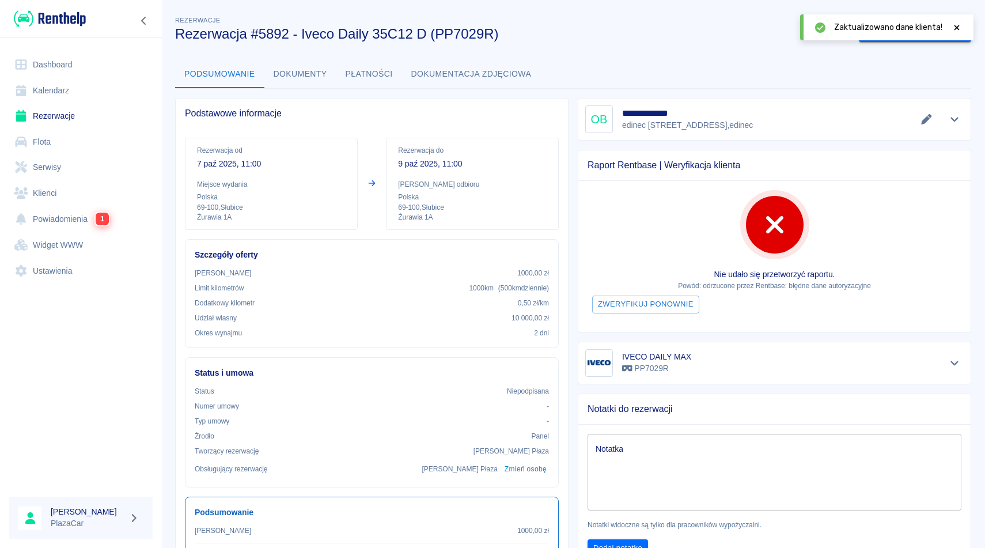
click at [954, 24] on icon at bounding box center [957, 28] width 10 height 8
click at [934, 29] on button "Wygeneruj umowę" at bounding box center [903, 31] width 89 height 21
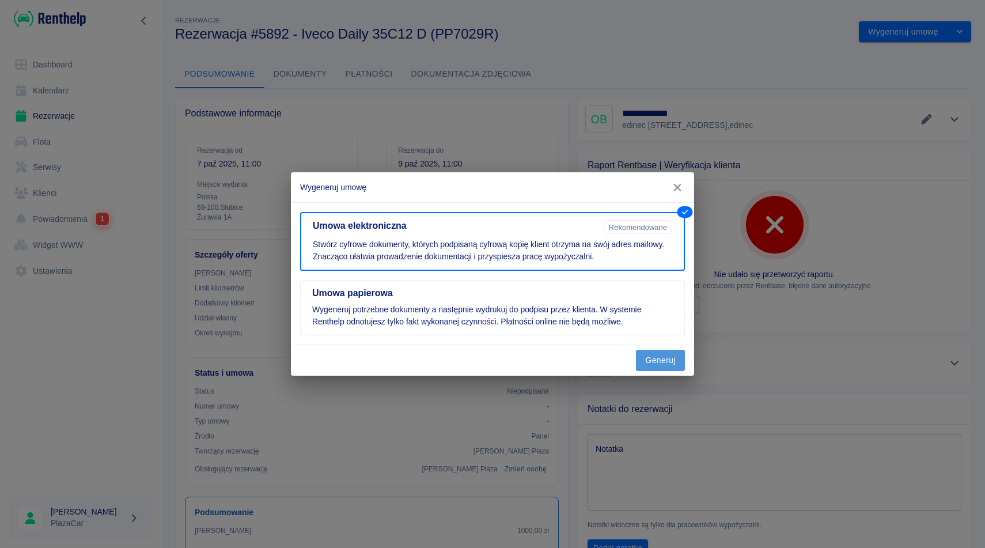
click at [666, 355] on button "Generuj" at bounding box center [660, 360] width 49 height 21
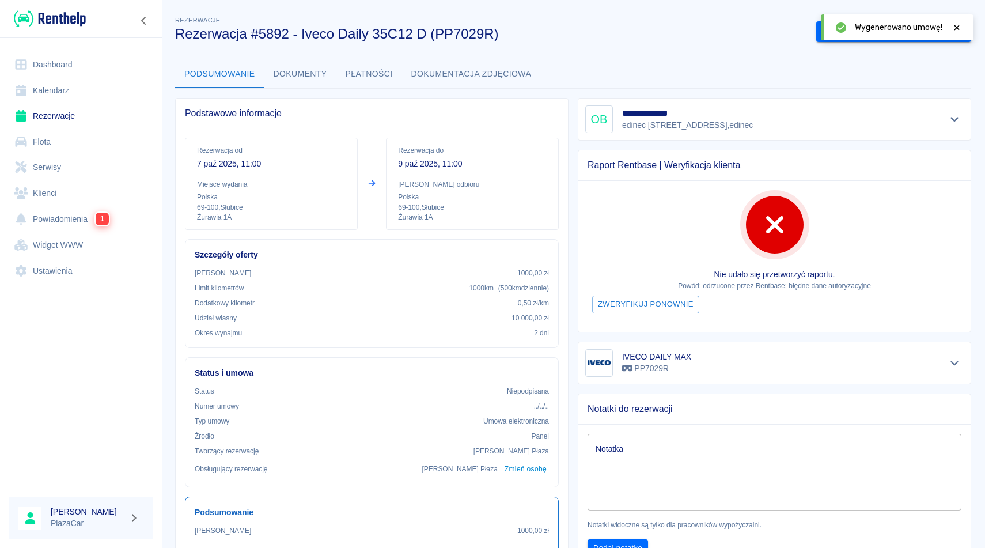
click at [956, 28] on icon at bounding box center [956, 27] width 5 height 5
click at [916, 35] on button "Podpisz umowę elektroniczną" at bounding box center [882, 31] width 132 height 21
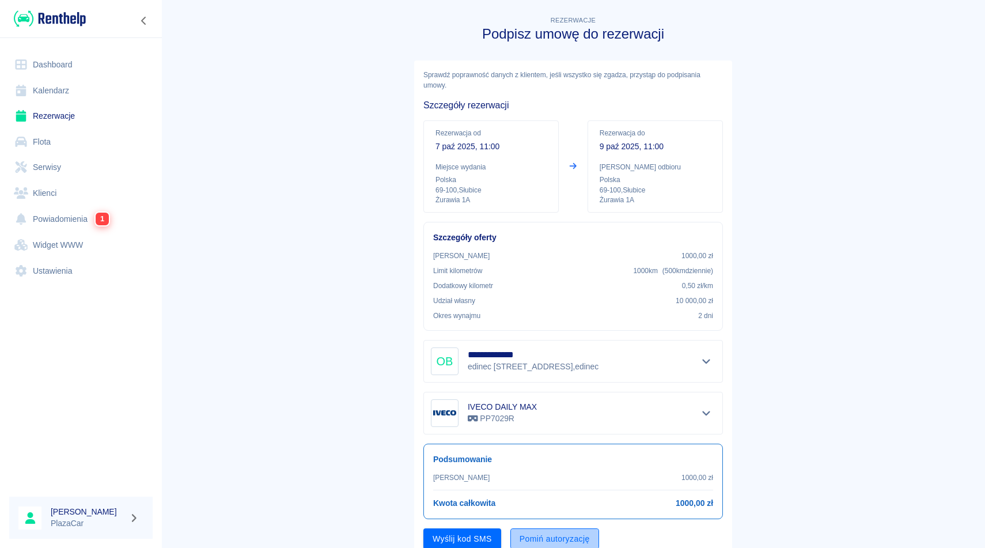
click at [537, 532] on button "Pomiń autoryzację" at bounding box center [554, 538] width 89 height 21
click at [491, 536] on button "Podpisz umowę" at bounding box center [462, 538] width 78 height 21
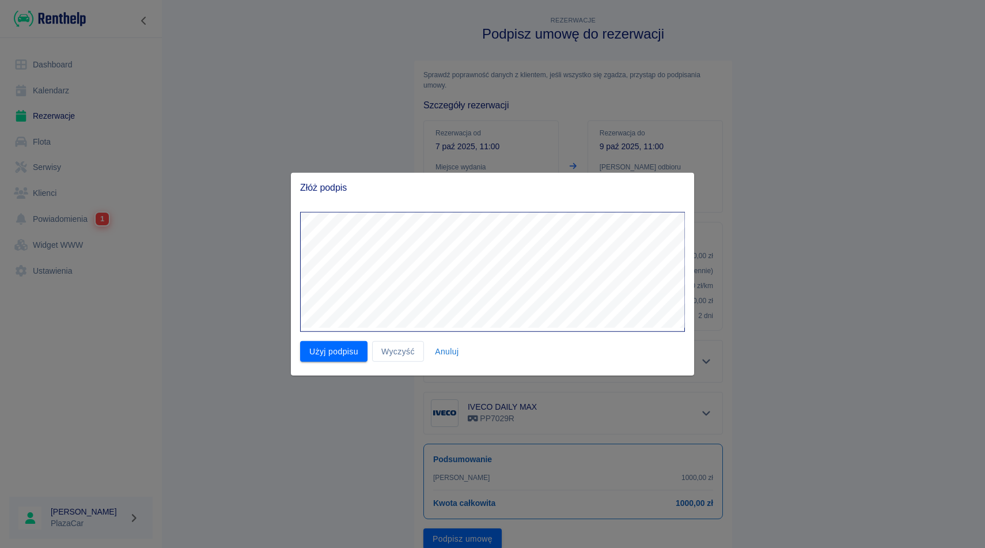
click at [329, 363] on div "Użyj podpisu Wyczyść Anuluj" at bounding box center [492, 288] width 403 height 173
click at [331, 350] on button "Użyj podpisu" at bounding box center [333, 350] width 67 height 21
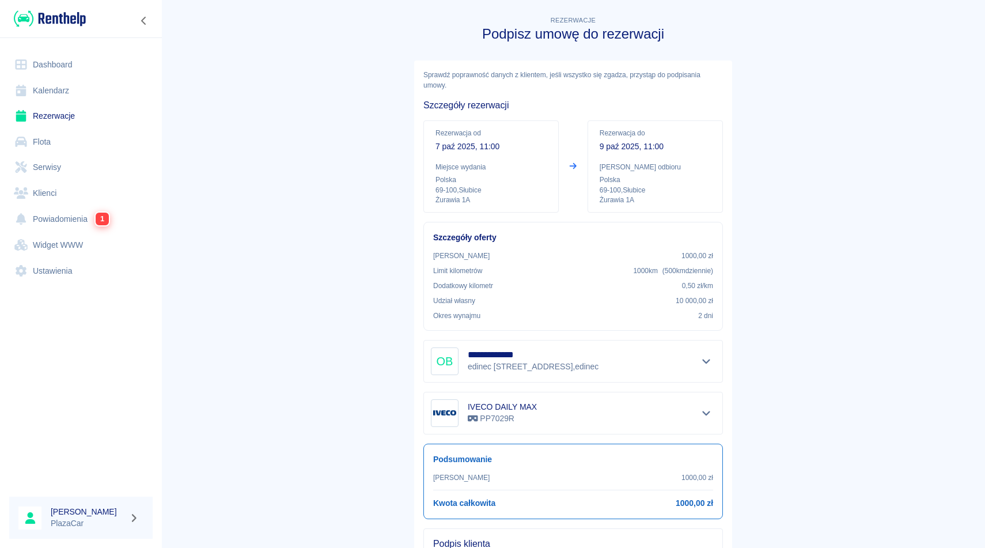
click at [929, 366] on main "**********" at bounding box center [573, 399] width 824 height 771
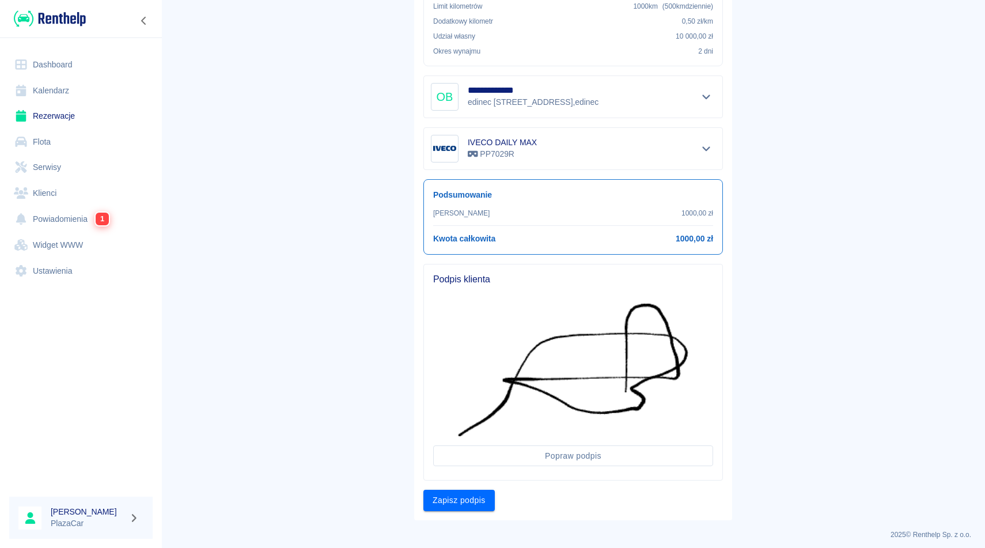
scroll to position [270, 0]
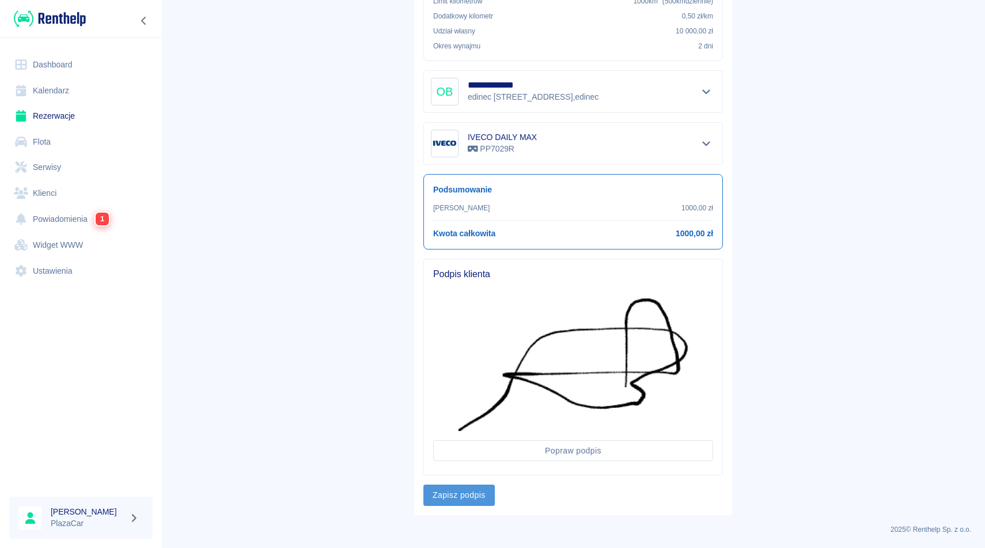
click at [473, 495] on button "Zapisz podpis" at bounding box center [458, 494] width 71 height 21
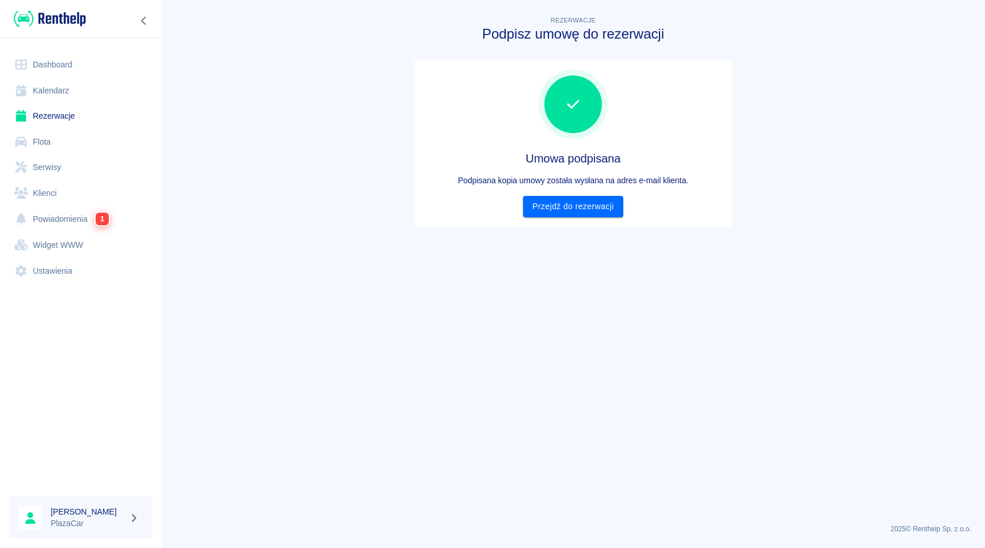
scroll to position [0, 0]
click at [592, 207] on link "Przejdź do rezerwacji" at bounding box center [573, 206] width 100 height 21
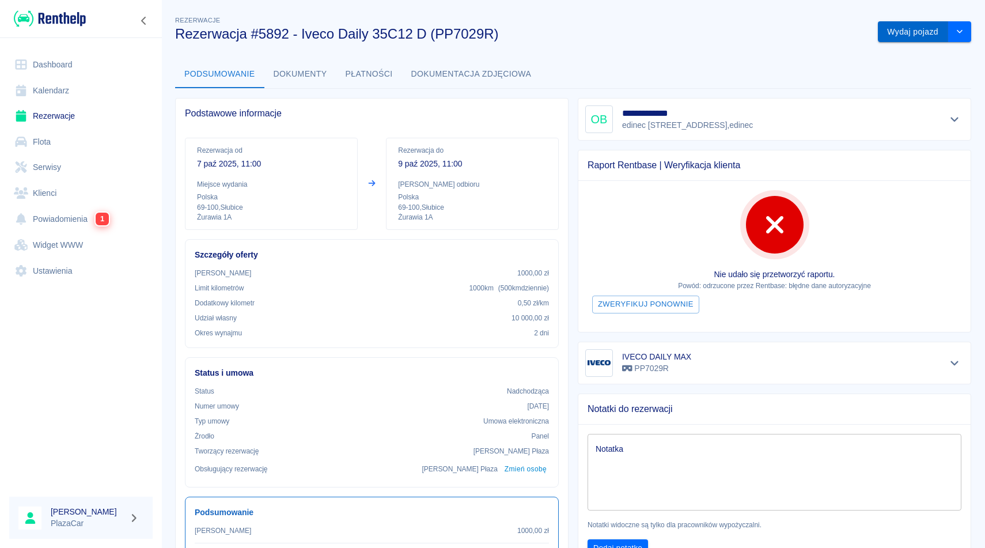
click at [922, 33] on button "Wydaj pojazd" at bounding box center [913, 31] width 70 height 21
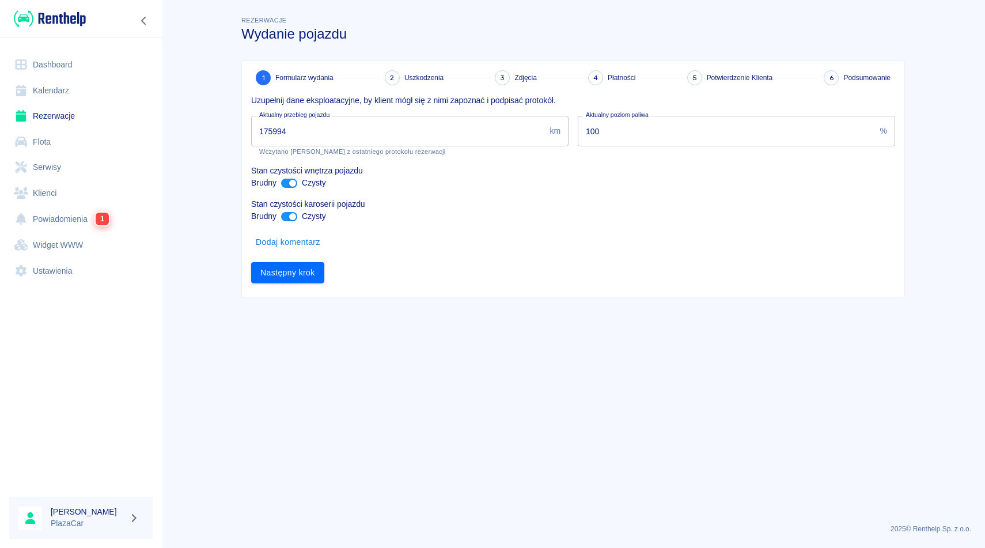
click at [449, 141] on input "175994" at bounding box center [398, 131] width 294 height 31
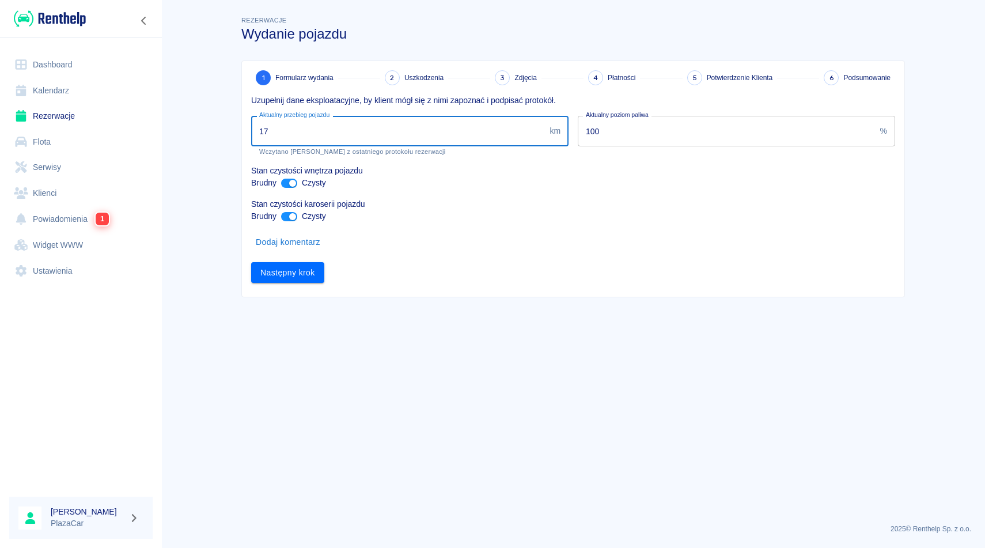
type input "1"
type input "182857"
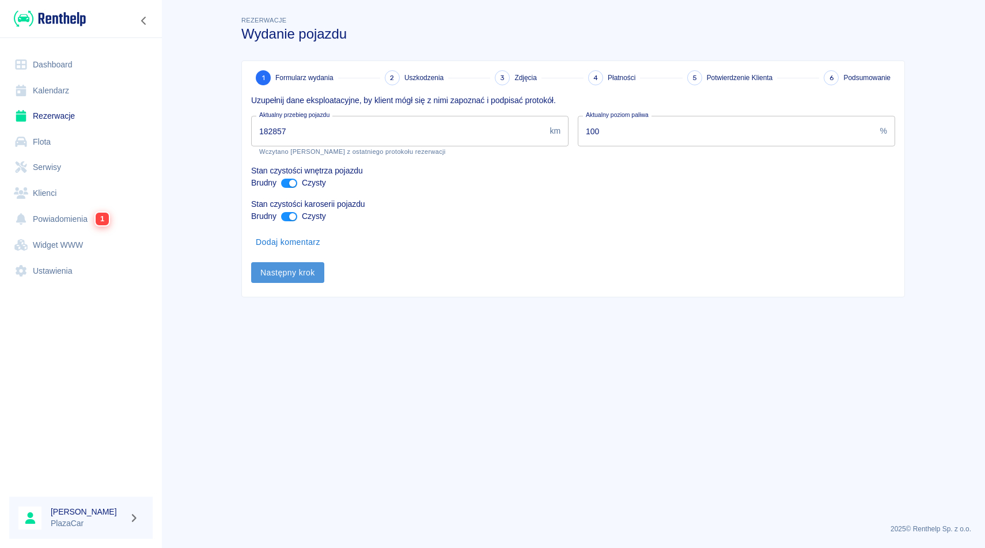
click at [299, 278] on button "Następny krok" at bounding box center [287, 272] width 73 height 21
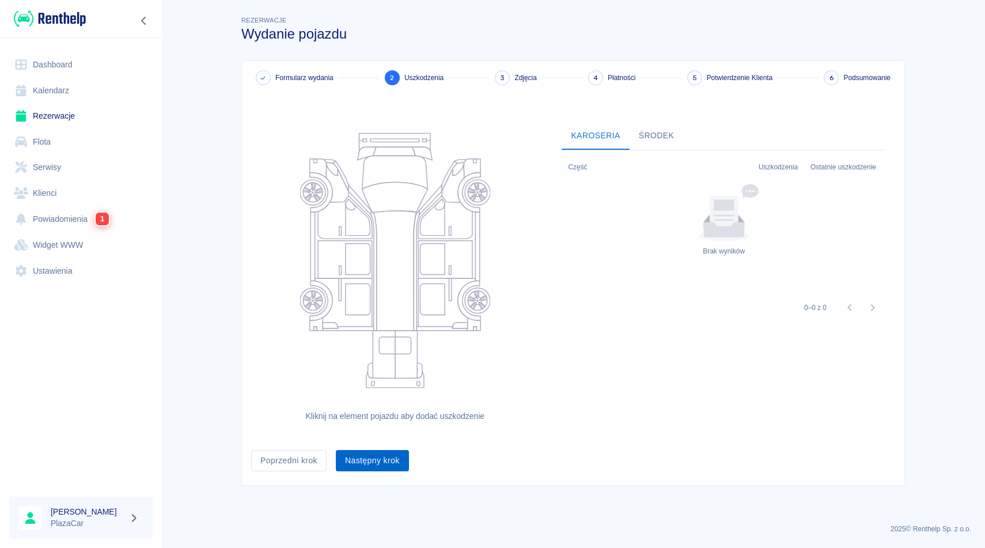
click at [363, 463] on button "Następny krok" at bounding box center [372, 460] width 73 height 21
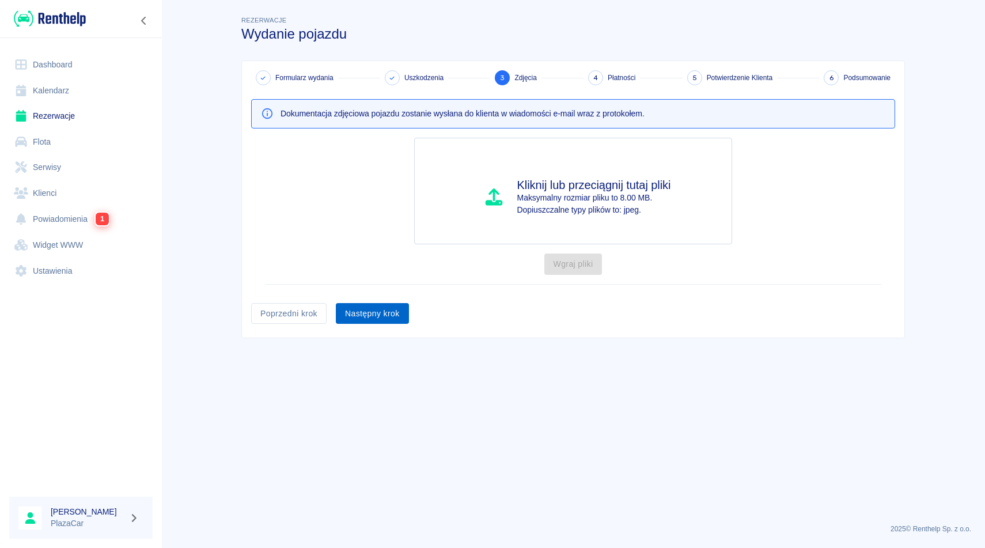
click at [363, 315] on button "Następny krok" at bounding box center [372, 313] width 73 height 21
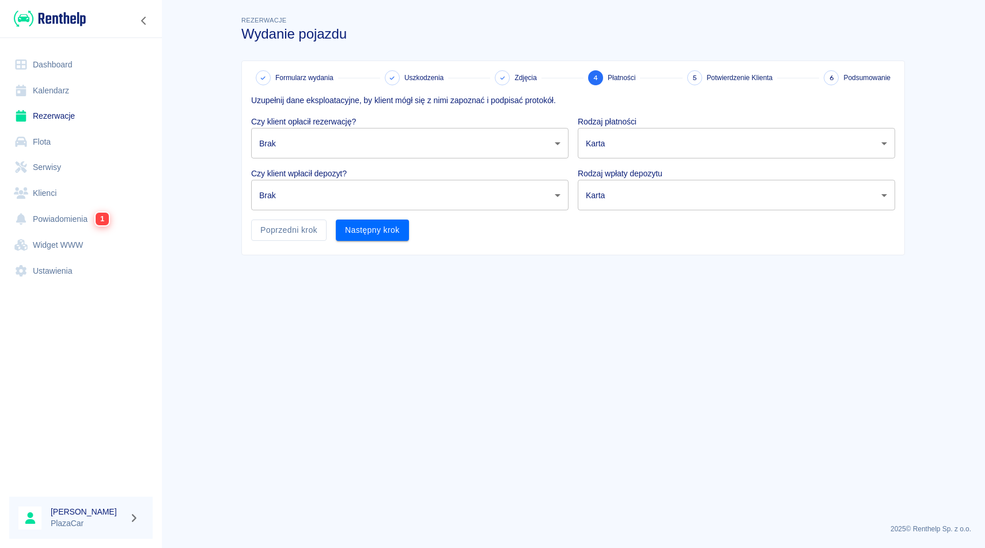
click at [382, 150] on body "Używamy plików Cookies, by zapewnić Ci najlepsze możliwe doświadczenie. Aby dow…" at bounding box center [492, 274] width 985 height 548
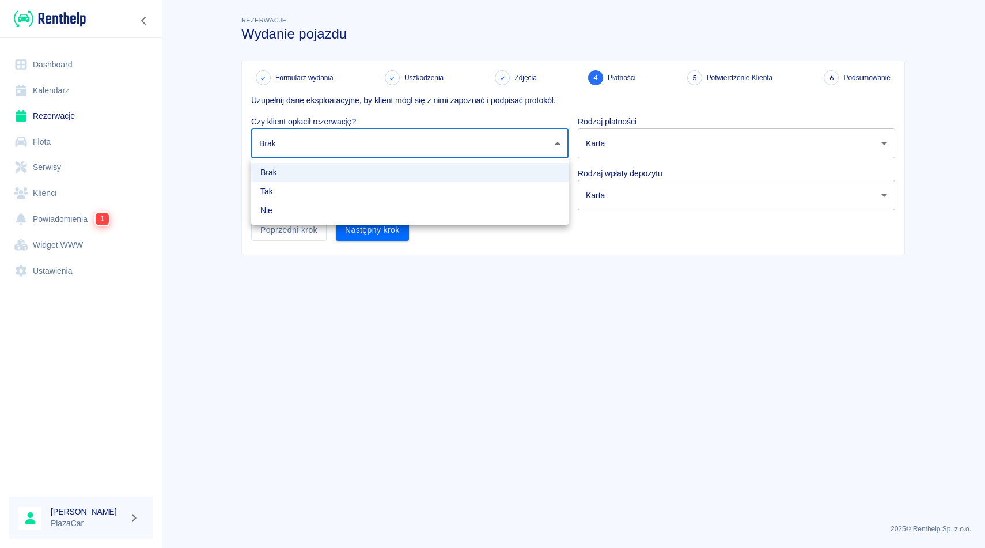
click at [353, 80] on div at bounding box center [492, 274] width 985 height 548
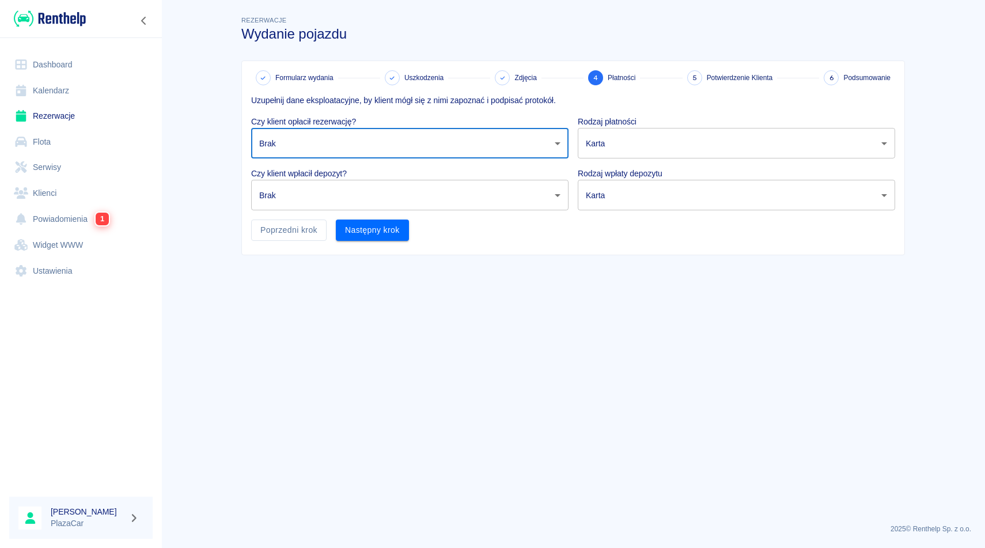
click at [428, 196] on body "Używamy plików Cookies, by zapewnić Ci najlepsze możliwe doświadczenie. Aby dow…" at bounding box center [492, 274] width 985 height 548
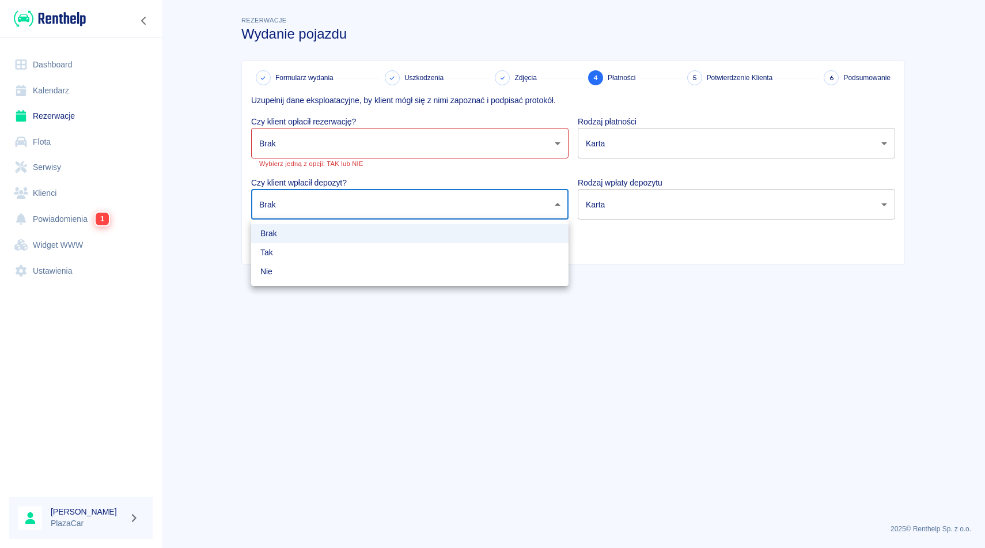
click at [520, 256] on li "Tak" at bounding box center [409, 252] width 317 height 19
type input "true"
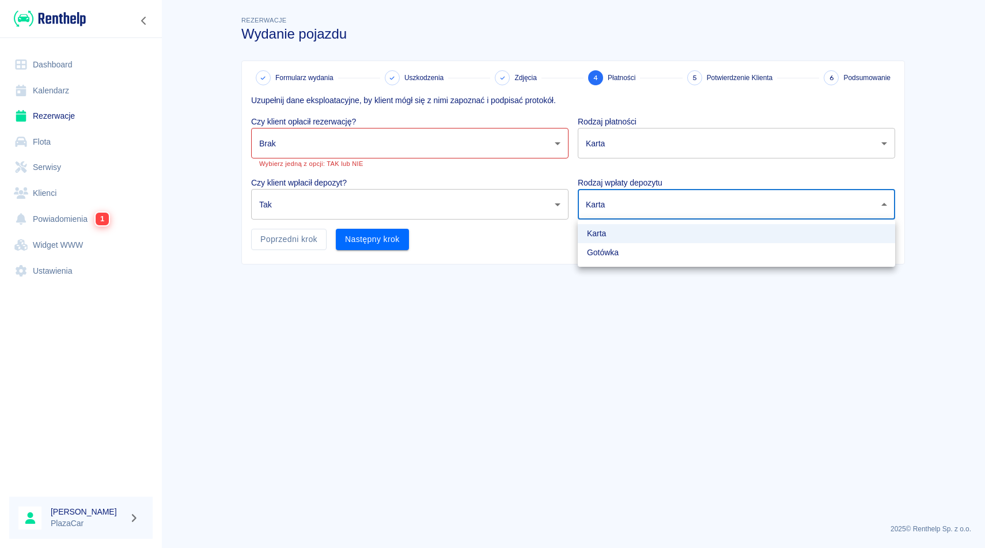
click at [611, 211] on body "Używamy plików Cookies, by zapewnić Ci najlepsze możliwe doświadczenie. Aby dow…" at bounding box center [492, 274] width 985 height 548
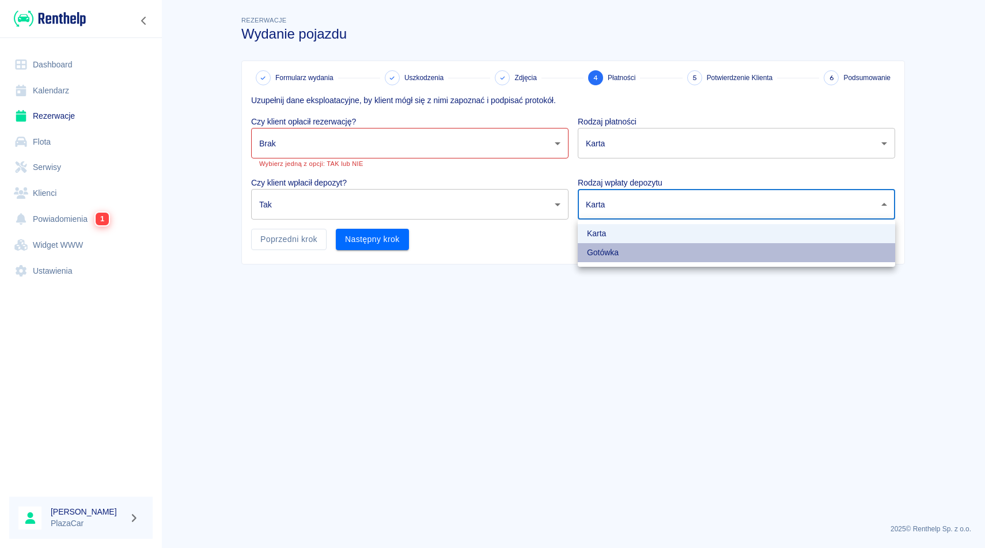
click at [613, 248] on li "Gotówka" at bounding box center [736, 252] width 317 height 19
type input "cash"
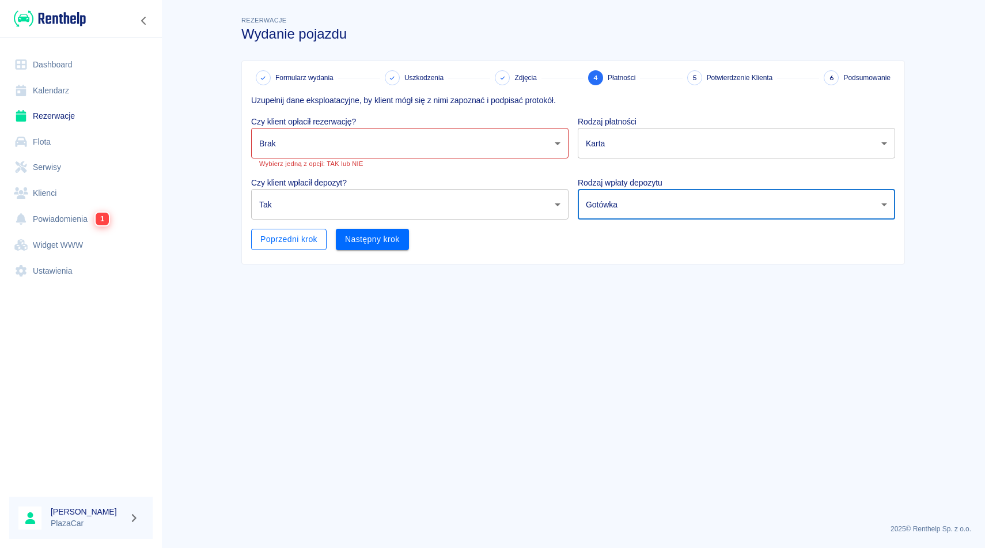
click at [310, 231] on button "Poprzedni krok" at bounding box center [288, 239] width 75 height 21
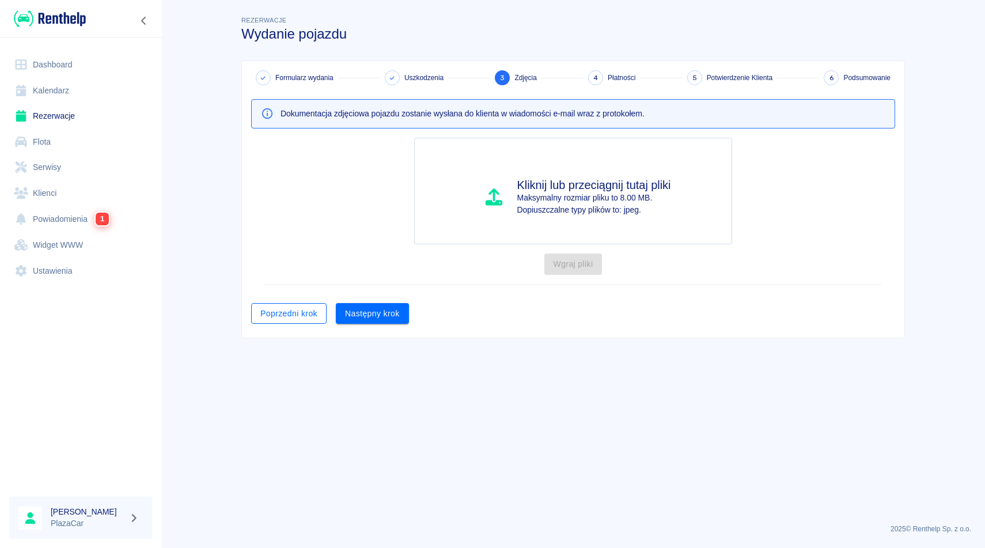
click at [302, 306] on button "Poprzedni krok" at bounding box center [288, 313] width 75 height 21
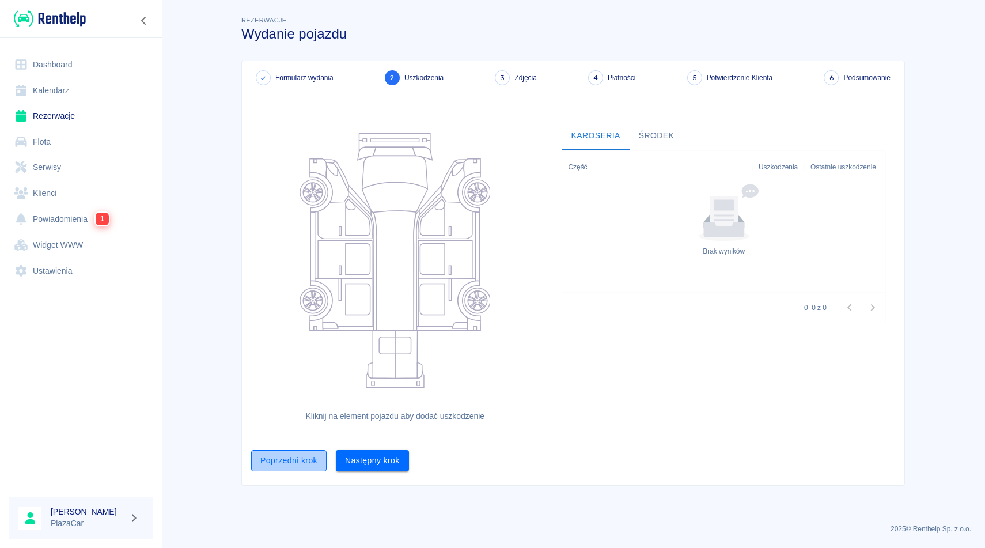
click at [287, 464] on button "Poprzedni krok" at bounding box center [288, 460] width 75 height 21
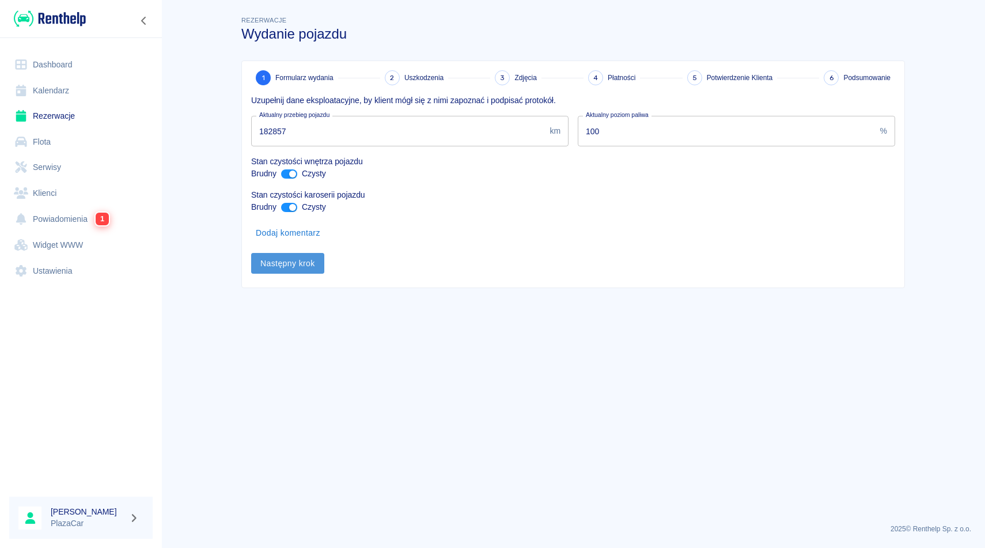
click at [289, 270] on button "Następny krok" at bounding box center [287, 263] width 73 height 21
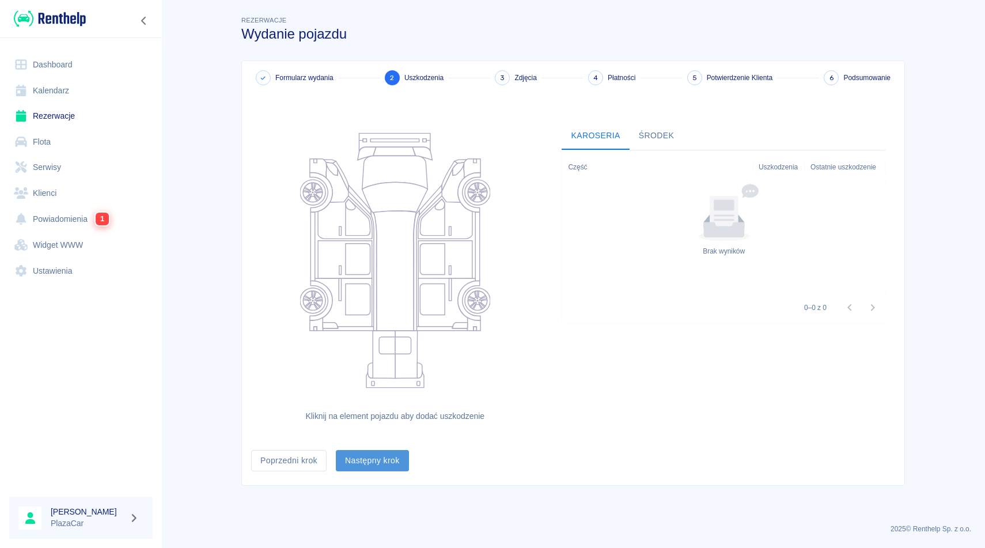
click at [380, 465] on button "Następny krok" at bounding box center [372, 460] width 73 height 21
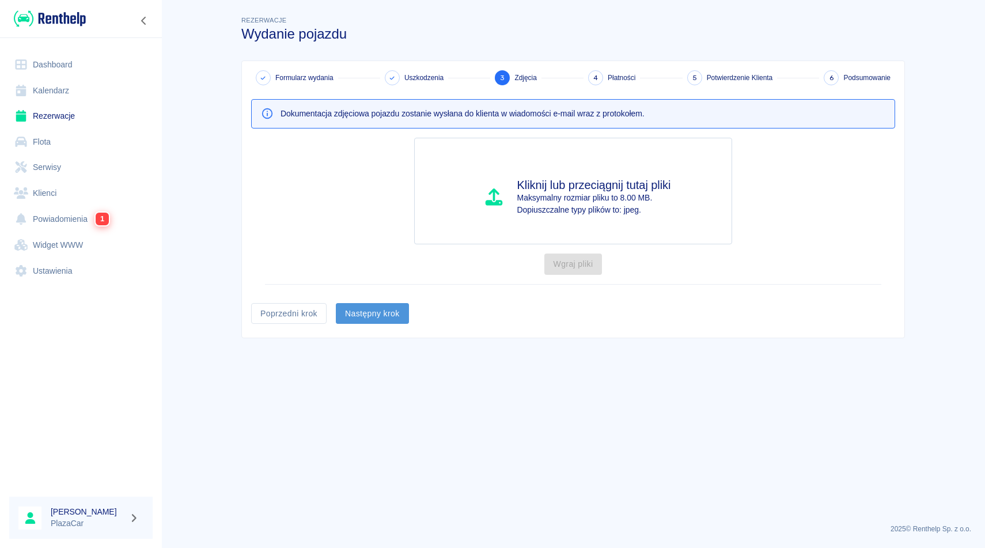
click at [368, 306] on button "Następny krok" at bounding box center [372, 313] width 73 height 21
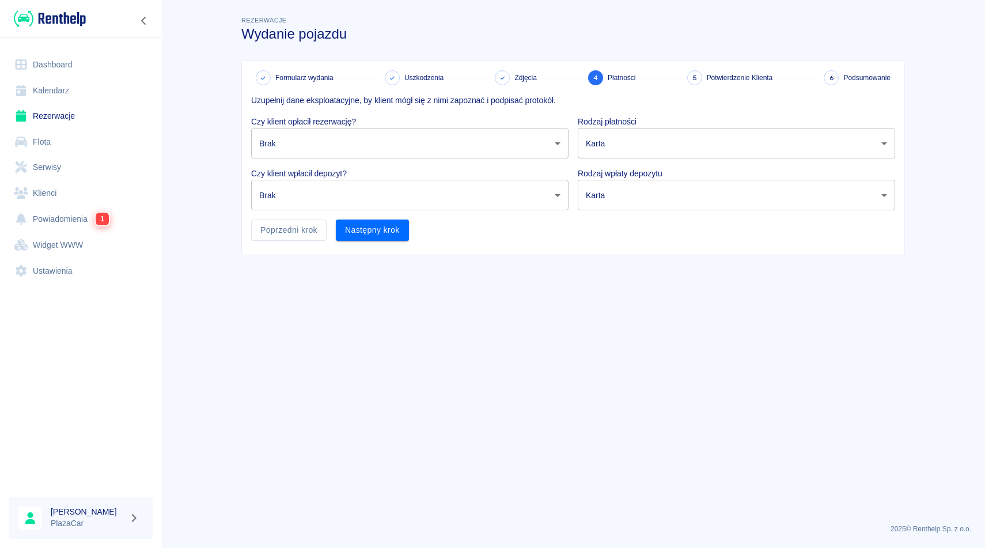
click at [388, 194] on body "Używamy plików Cookies, by zapewnić Ci najlepsze możliwe doświadczenie. Aby dow…" at bounding box center [492, 274] width 985 height 548
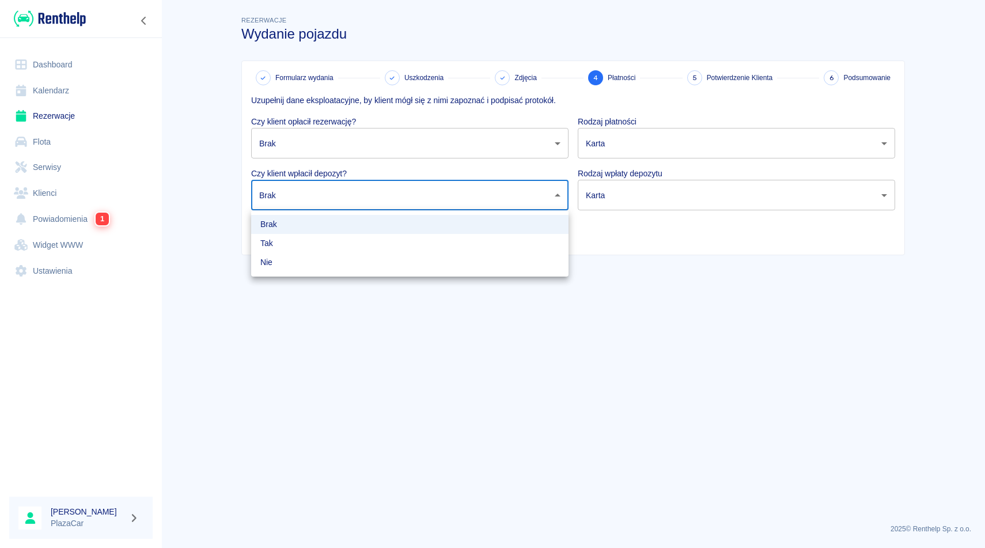
click at [377, 238] on li "Tak" at bounding box center [409, 243] width 317 height 19
type input "true"
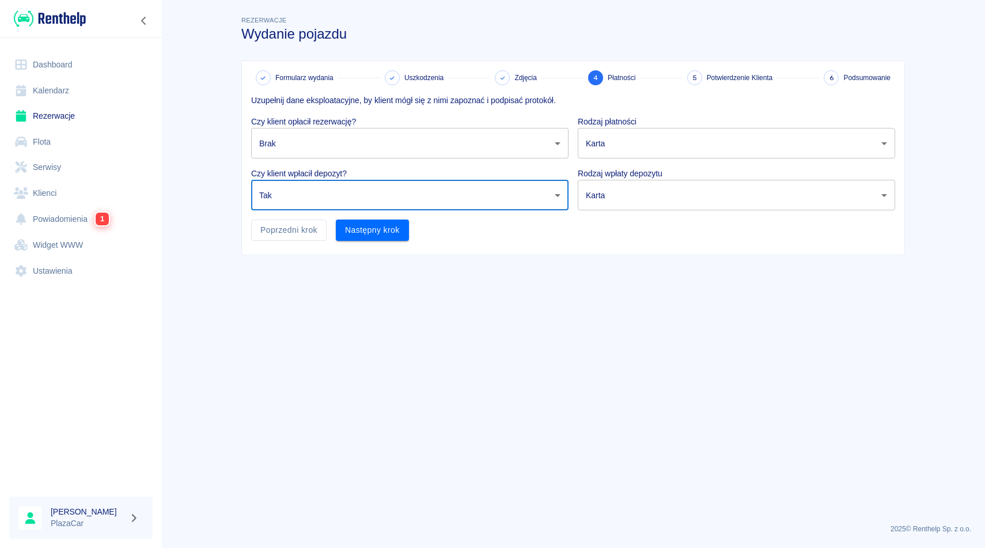
click at [594, 200] on body "Używamy plików Cookies, by zapewnić Ci najlepsze możliwe doświadczenie. Aby dow…" at bounding box center [492, 274] width 985 height 548
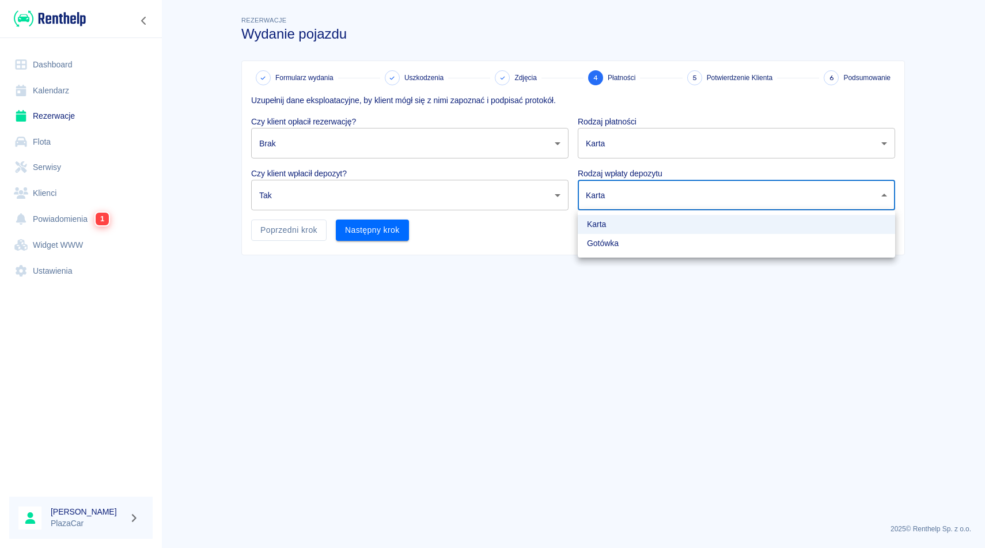
click at [601, 242] on li "Gotówka" at bounding box center [736, 243] width 317 height 19
type input "cash"
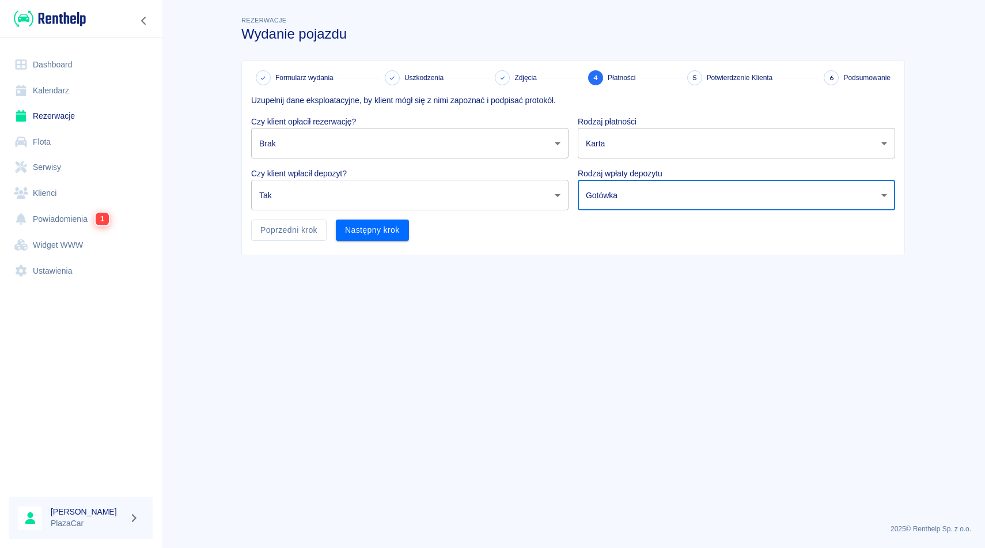
click at [551, 292] on main "Rezerwacje Wydanie pojazdu Formularz wydania Uszkodzenia Zdjęcia 4 Płatności 5 …" at bounding box center [573, 264] width 824 height 501
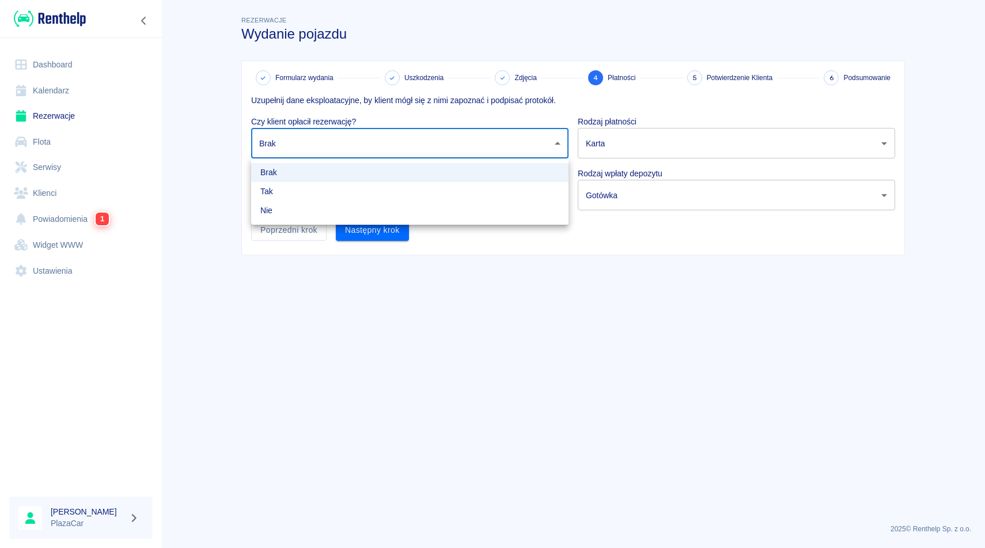
click at [462, 130] on body "Używamy plików Cookies, by zapewnić Ci najlepsze możliwe doświadczenie. Aby dow…" at bounding box center [492, 274] width 985 height 548
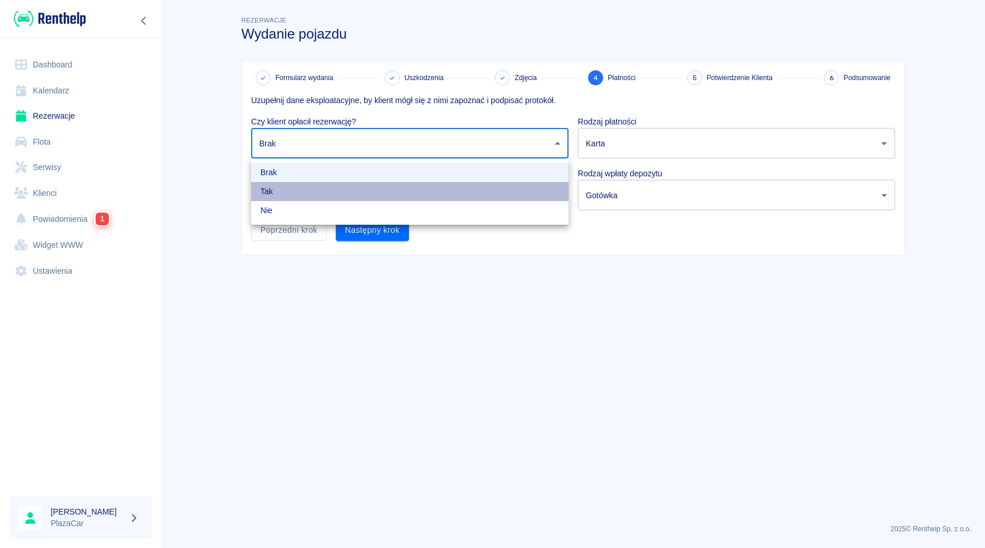
click at [483, 195] on li "Tak" at bounding box center [409, 191] width 317 height 19
type input "true"
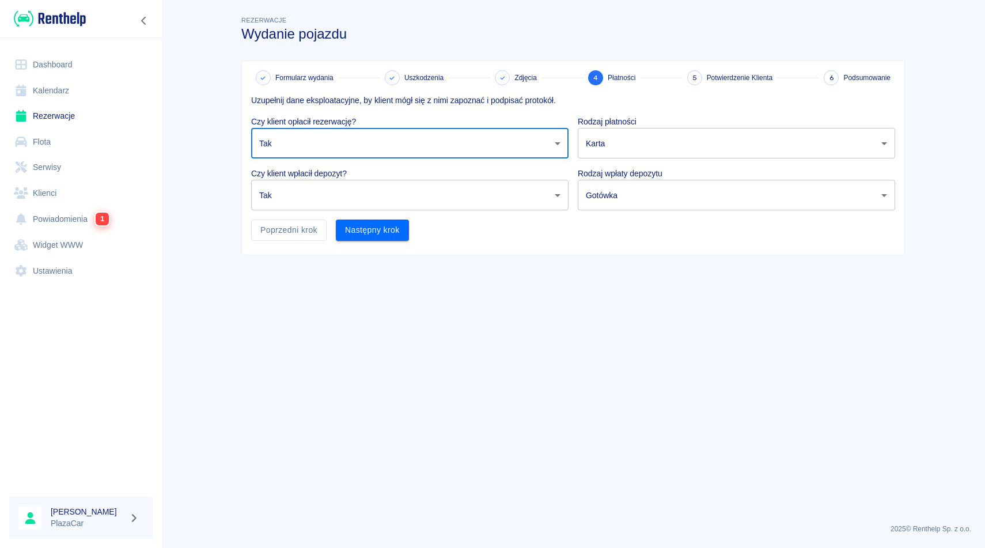
click at [623, 149] on body "Używamy plików Cookies, by zapewnić Ci najlepsze możliwe doświadczenie. Aby dow…" at bounding box center [492, 274] width 985 height 548
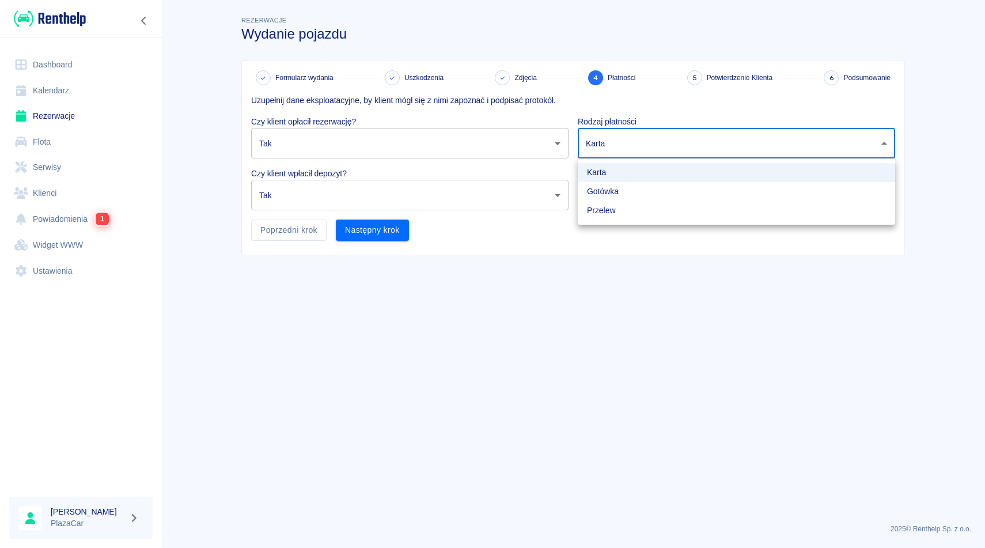
click at [620, 192] on li "Gotówka" at bounding box center [736, 191] width 317 height 19
type input "cash"
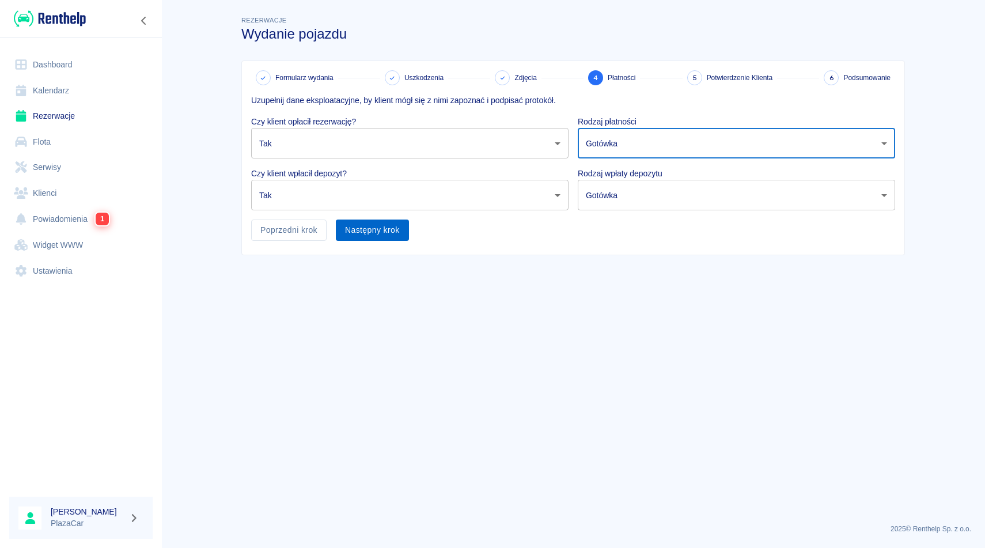
click at [393, 229] on button "Następny krok" at bounding box center [372, 229] width 73 height 21
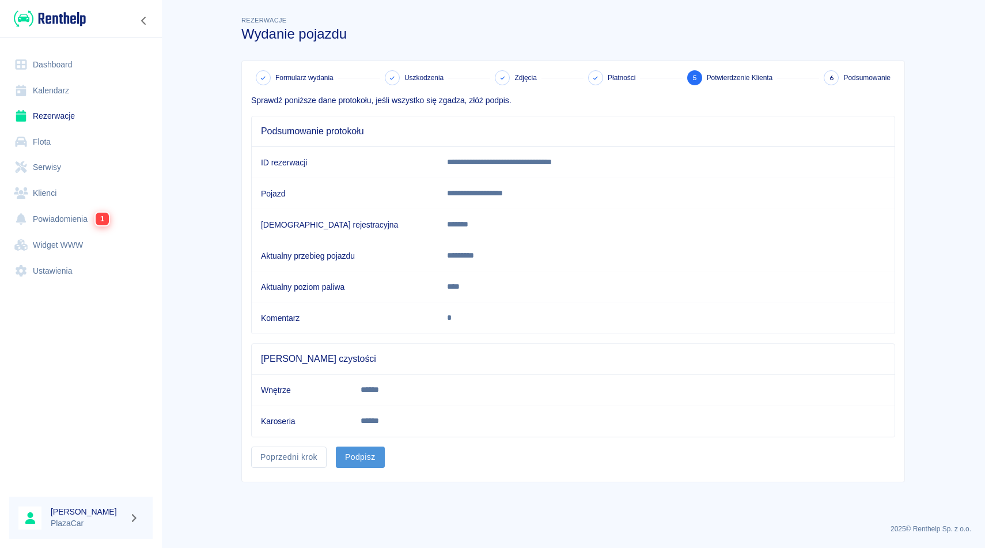
click at [359, 461] on button "Podpisz" at bounding box center [360, 456] width 49 height 21
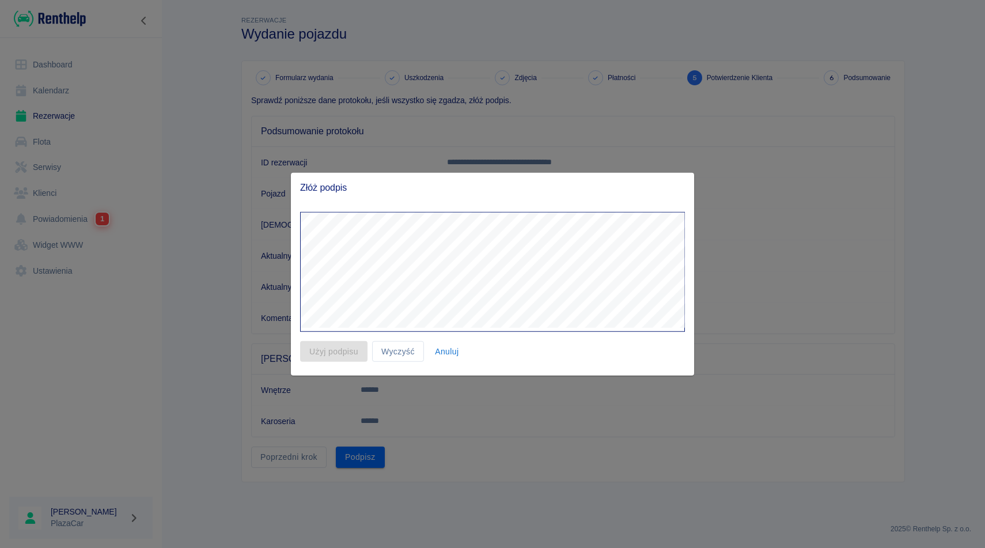
click at [715, 39] on div at bounding box center [492, 274] width 985 height 548
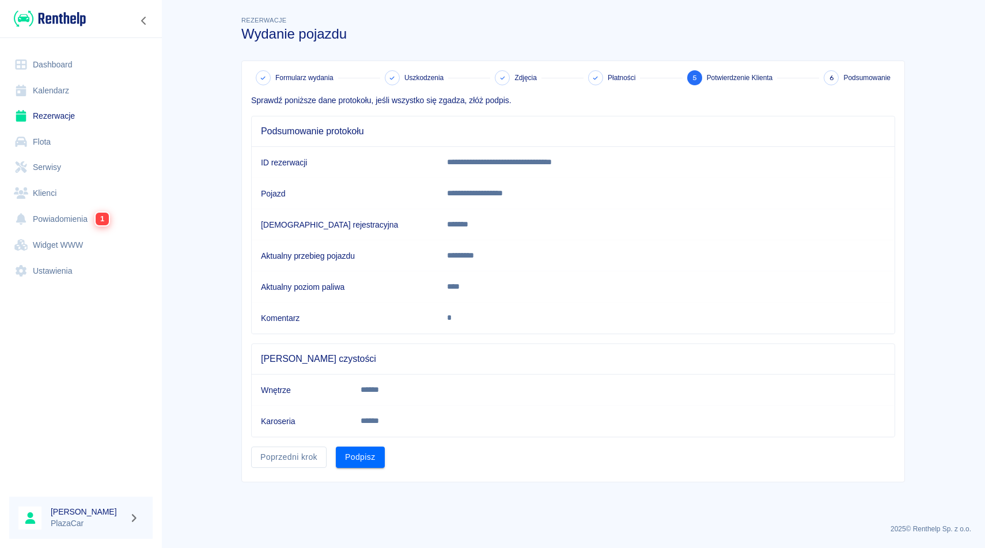
click at [715, 39] on h3 "Wydanie pojazdu" at bounding box center [573, 34] width 664 height 16
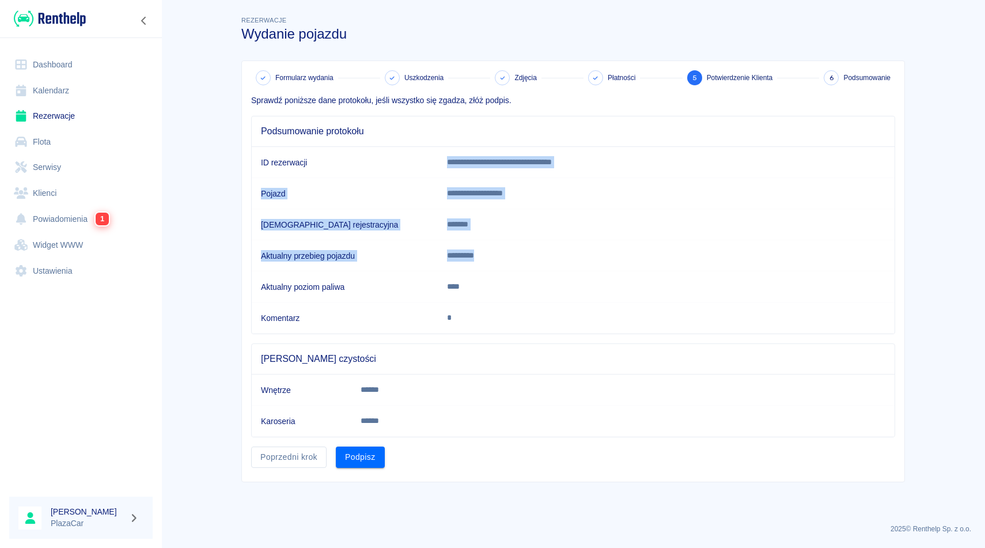
click at [622, 253] on tbody "**********" at bounding box center [573, 240] width 643 height 187
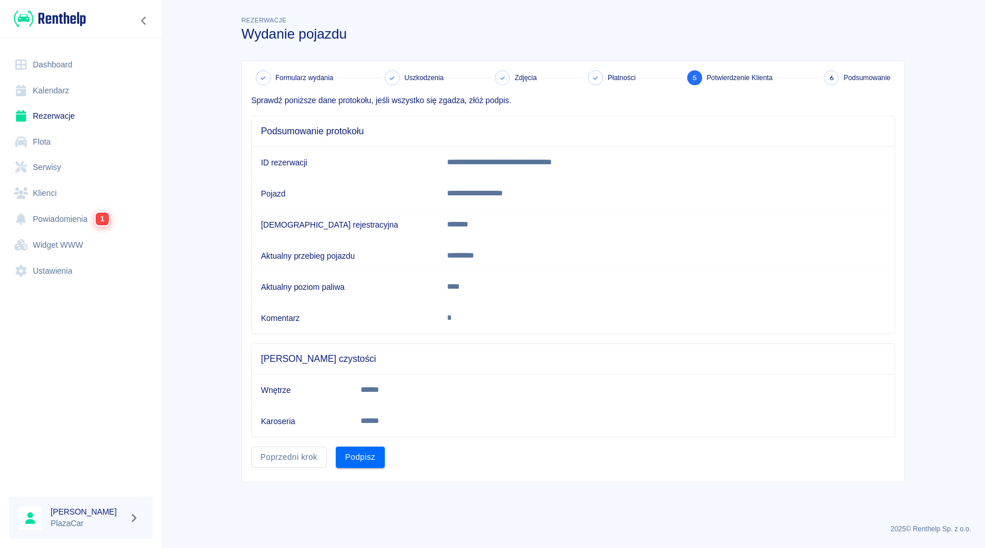
click at [126, 528] on div "Rafał Płaza PlazaCar" at bounding box center [80, 518] width 143 height 42
click at [348, 454] on button "Podpisz" at bounding box center [360, 456] width 49 height 21
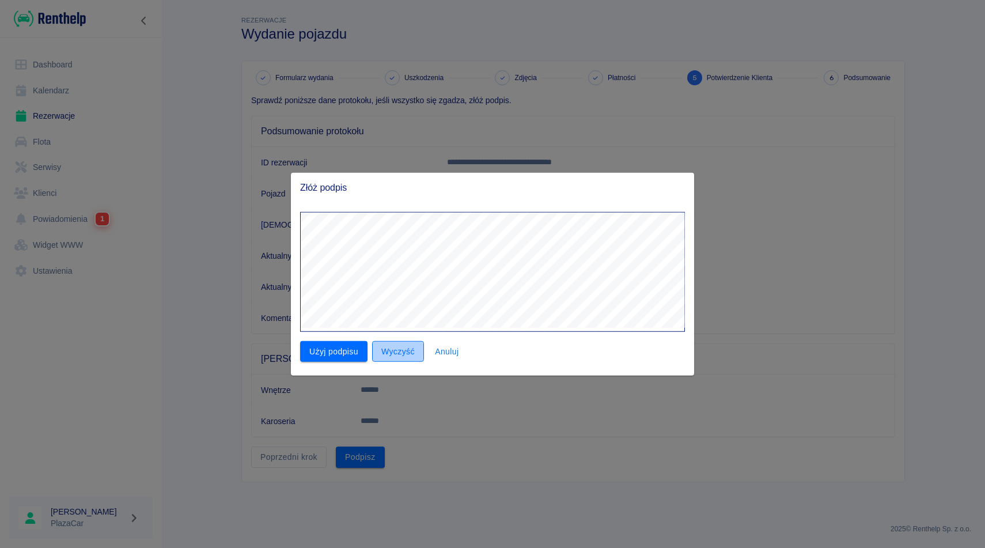
click at [403, 354] on button "Wyczyść" at bounding box center [398, 350] width 52 height 21
click at [344, 356] on button "Użyj podpisu" at bounding box center [333, 350] width 67 height 21
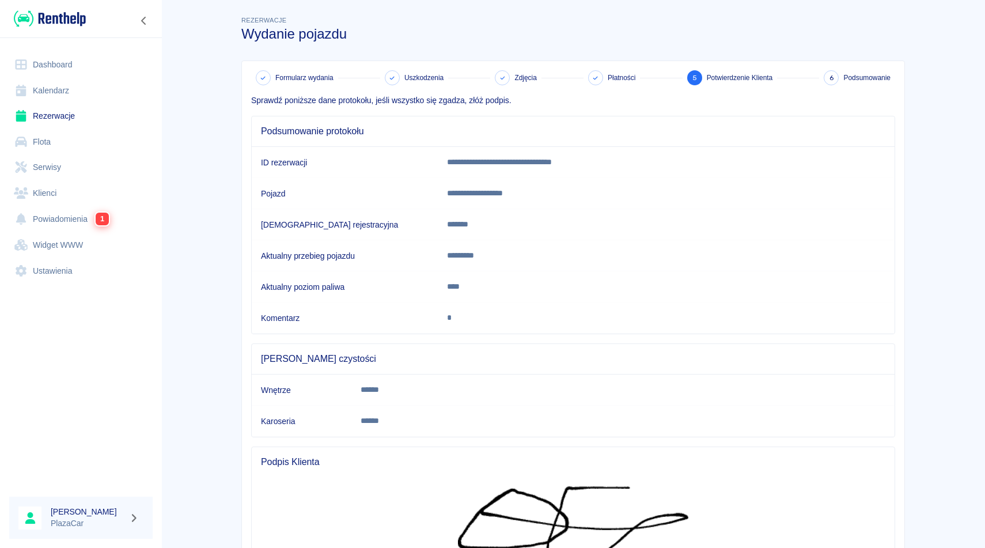
click at [984, 177] on main "**********" at bounding box center [573, 341] width 824 height 654
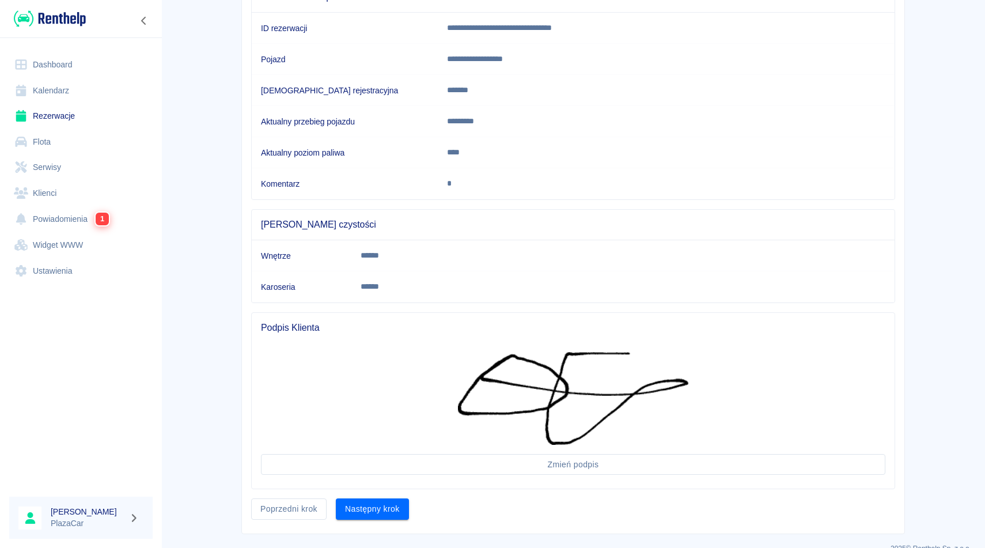
scroll to position [154, 0]
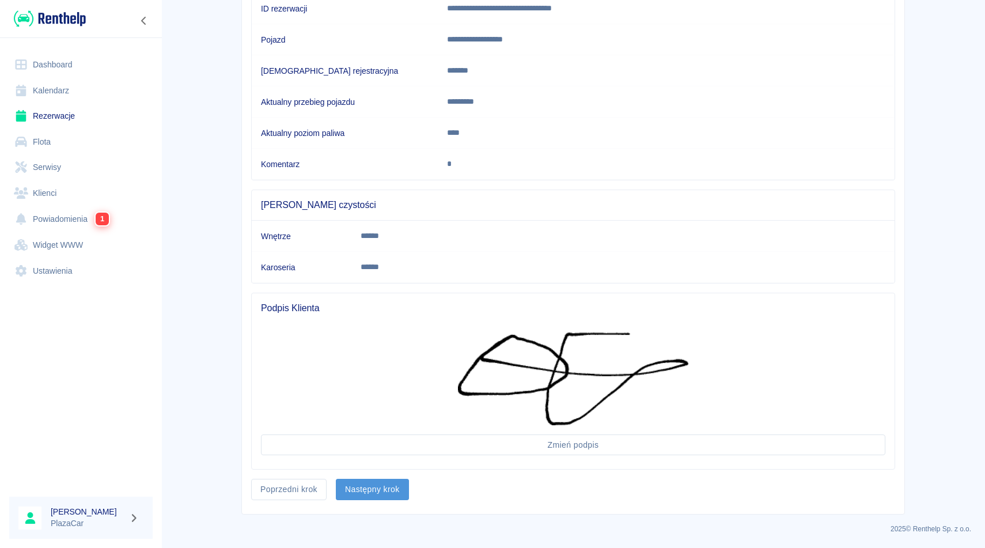
click at [386, 488] on button "Następny krok" at bounding box center [372, 489] width 73 height 21
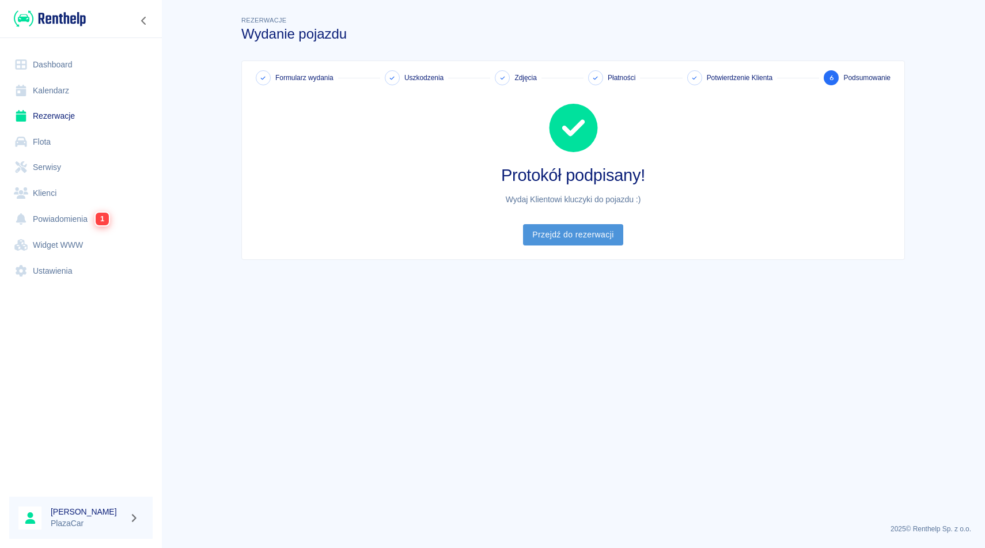
click at [566, 233] on link "Przejdź do rezerwacji" at bounding box center [573, 234] width 100 height 21
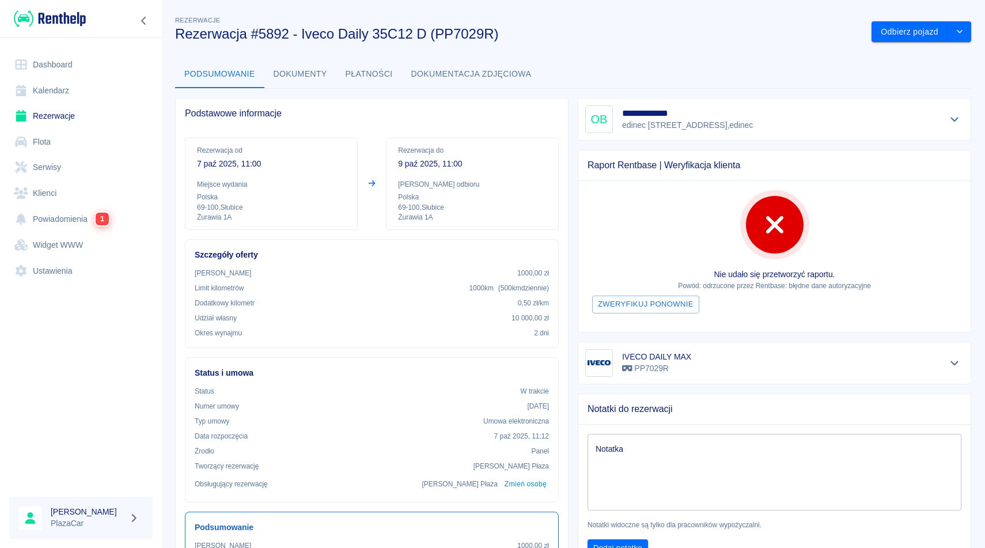
click at [747, 52] on div "**********" at bounding box center [573, 417] width 824 height 824
click at [712, 42] on div "**********" at bounding box center [573, 417] width 824 height 824
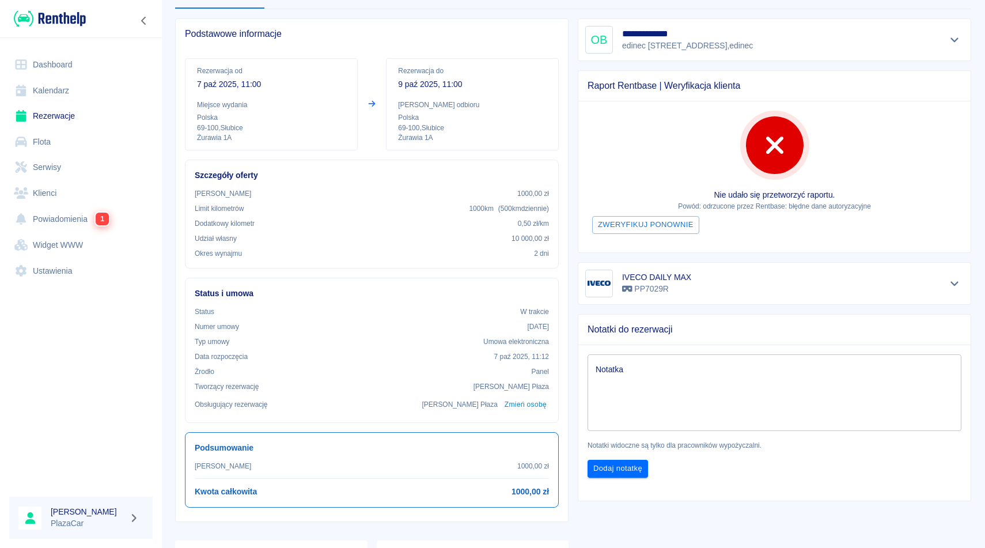
scroll to position [115, 0]
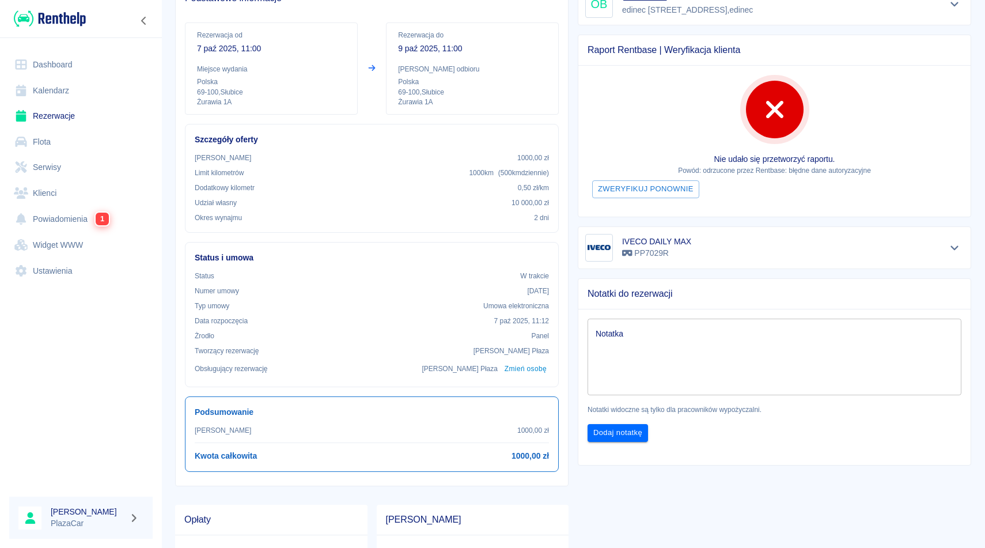
click at [726, 31] on div "Raport Rentbase | Weryfikacja klienta Nie udało się przetworzyć raportu. Powód:…" at bounding box center [770, 121] width 403 height 192
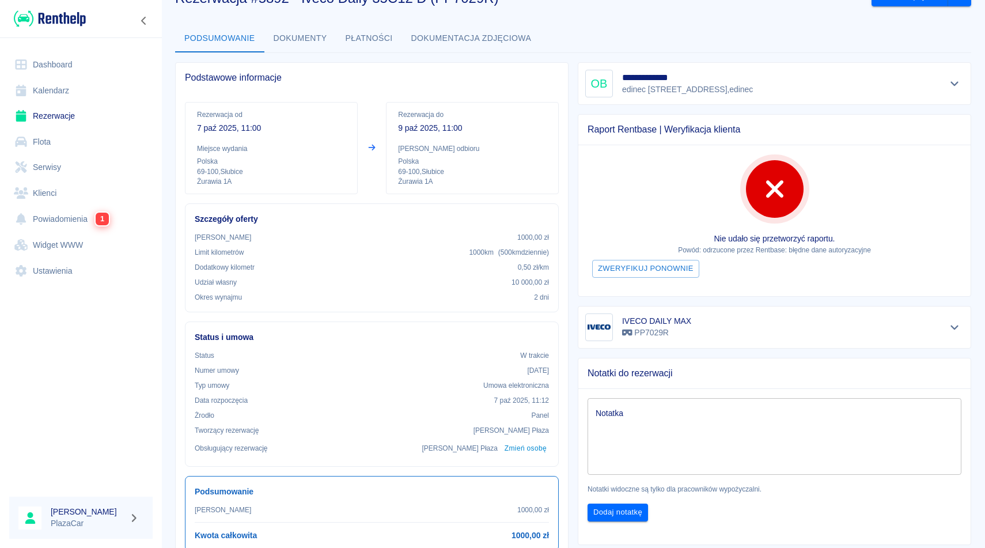
scroll to position [0, 0]
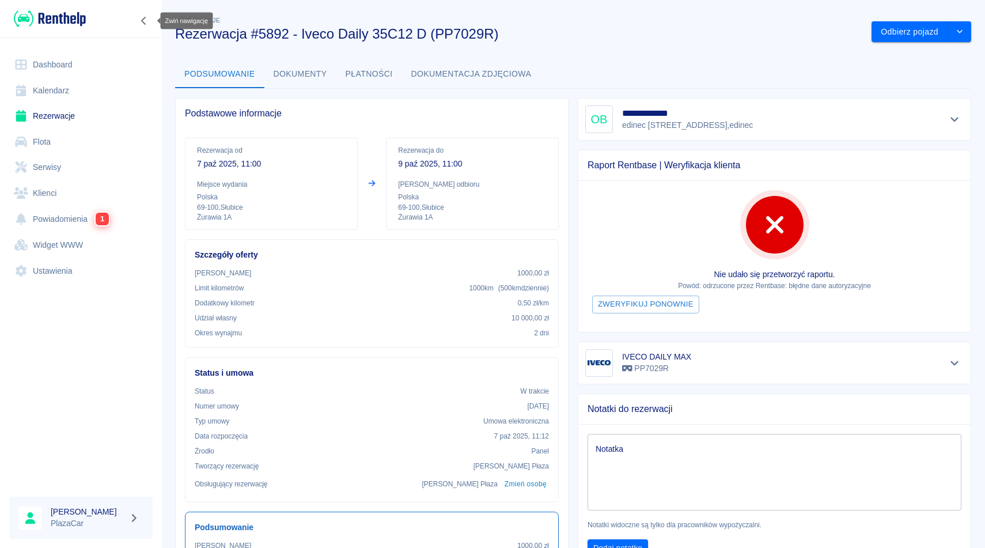
click at [143, 24] on icon "Zwiń nawigację" at bounding box center [144, 20] width 12 height 9
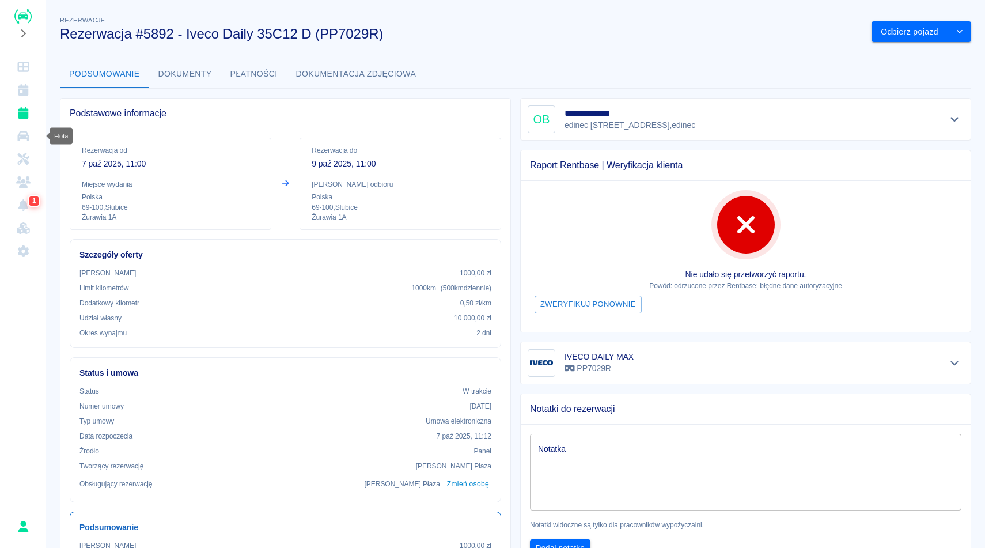
click at [31, 134] on link "Flota" at bounding box center [23, 135] width 37 height 23
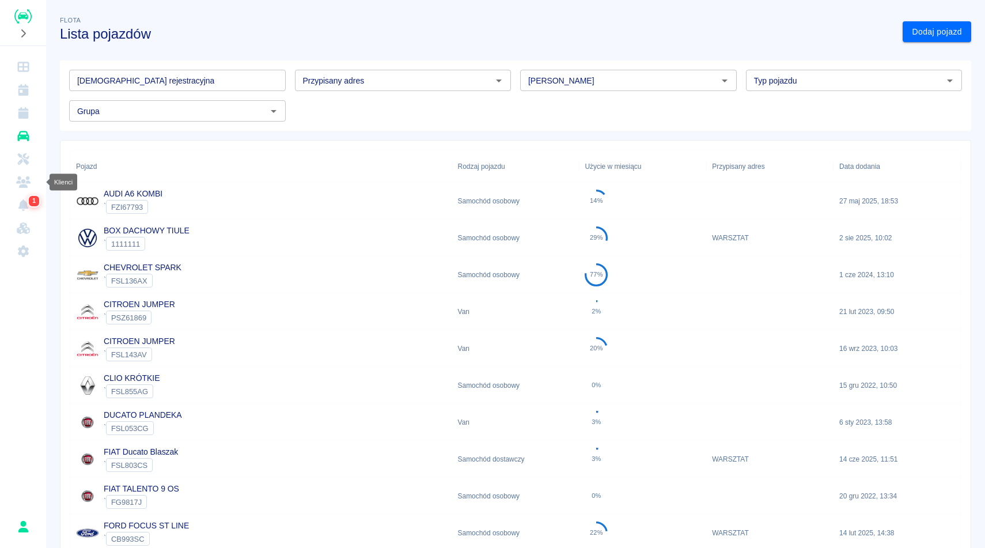
click at [27, 179] on icon "Klienci" at bounding box center [23, 182] width 14 height 12
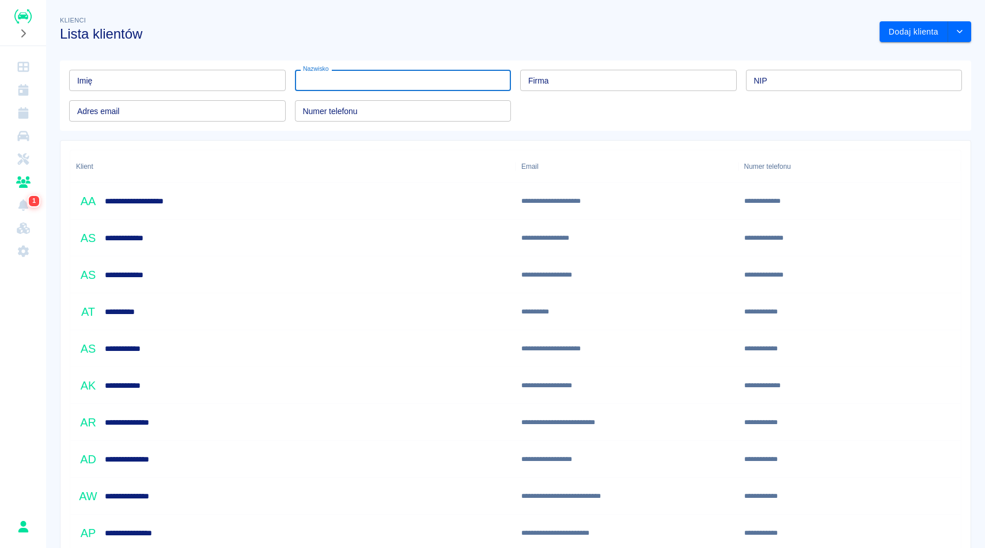
click at [406, 85] on input "Nazwisko" at bounding box center [403, 80] width 217 height 21
click at [251, 86] on input "Imię" at bounding box center [177, 80] width 217 height 21
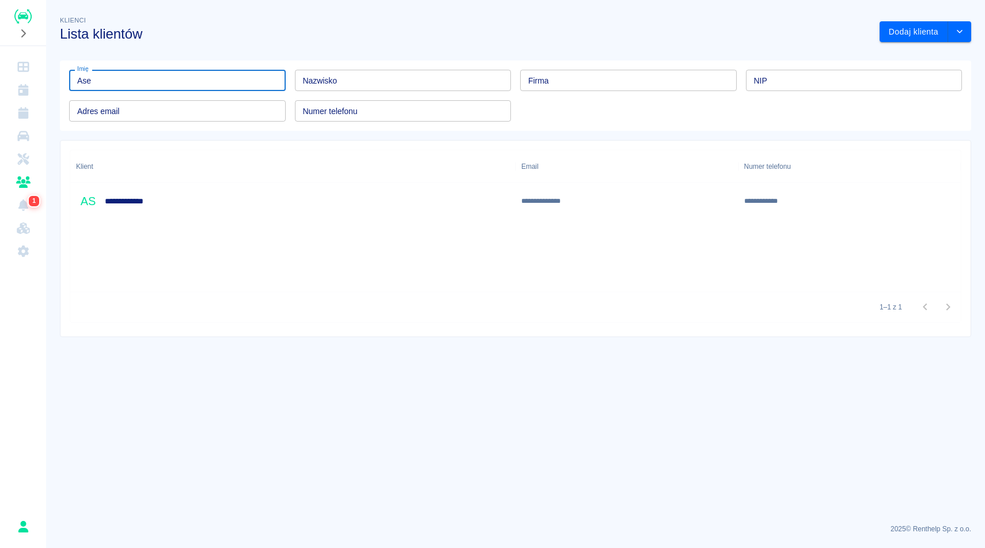
type input "Ase"
click at [188, 207] on div "**********" at bounding box center [292, 201] width 445 height 37
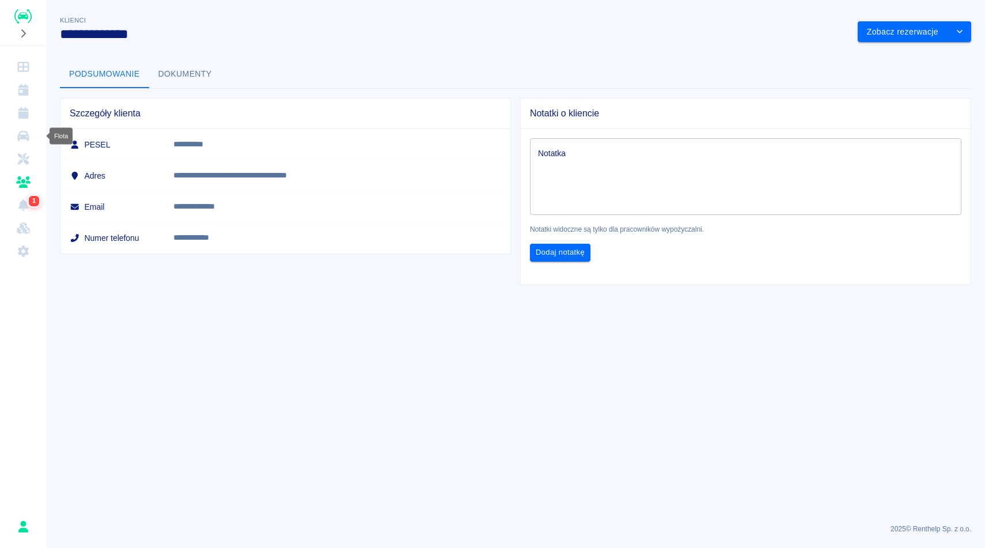
click at [22, 133] on icon "Flota" at bounding box center [23, 136] width 14 height 12
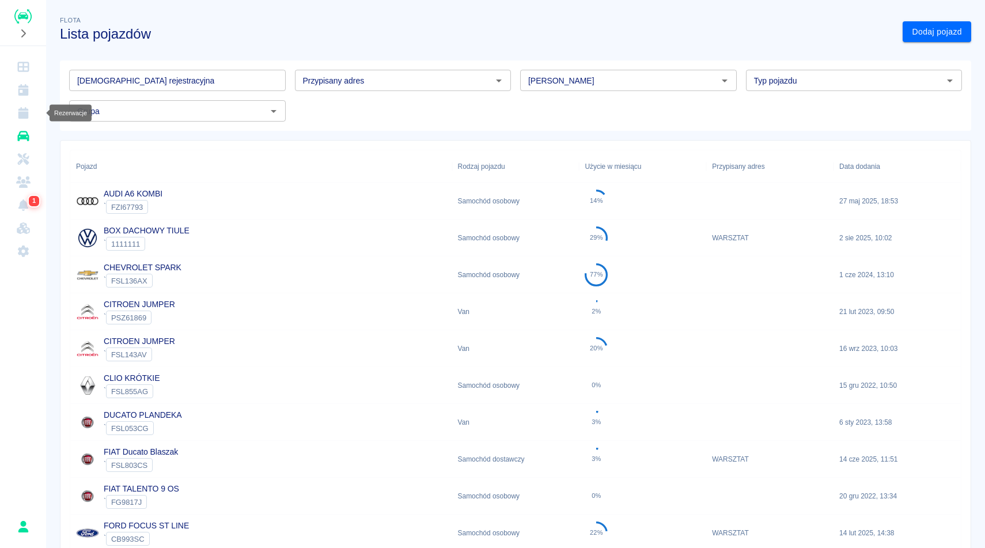
click at [22, 115] on icon "Rezerwacje" at bounding box center [23, 113] width 10 height 12
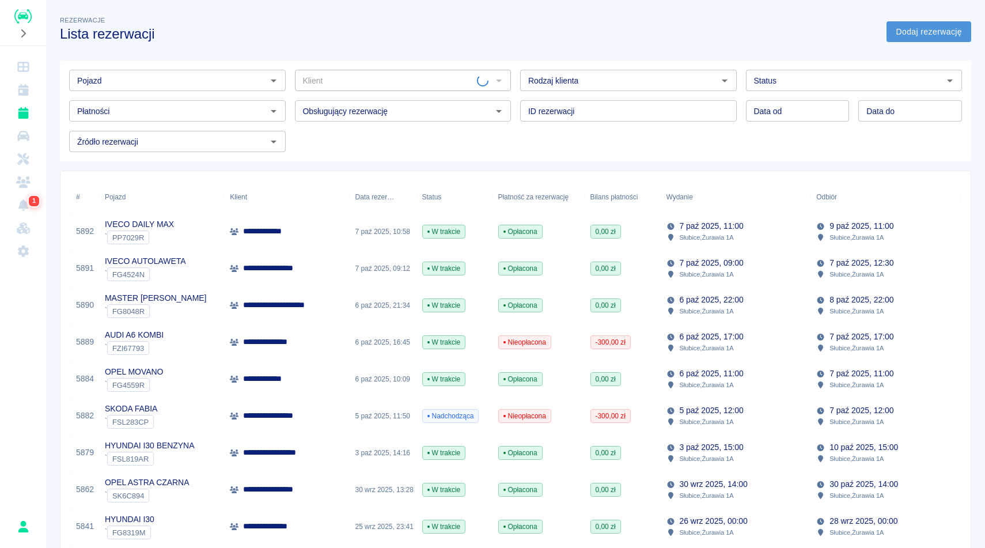
click at [920, 32] on link "Dodaj rezerwację" at bounding box center [929, 31] width 85 height 21
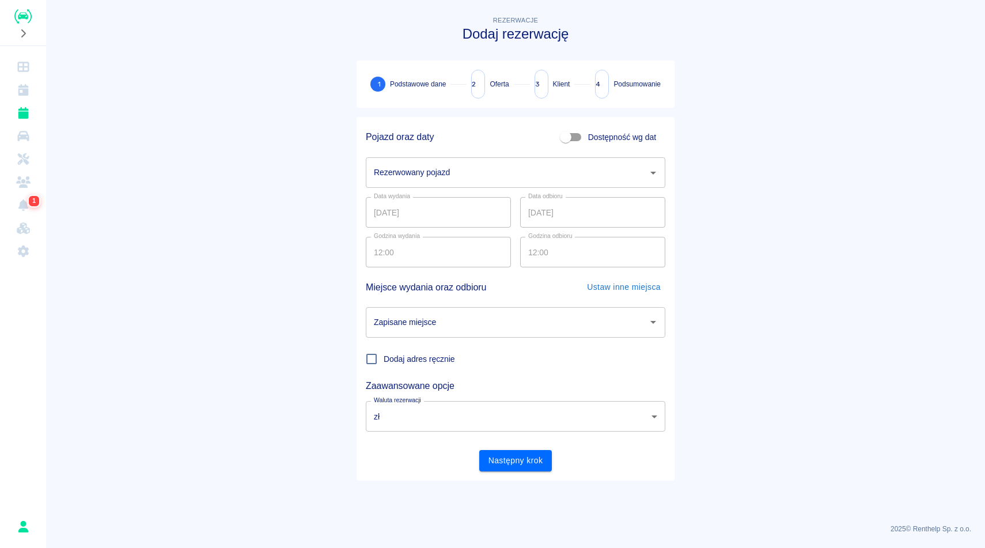
click at [438, 179] on input "Rezerwowany pojazd" at bounding box center [507, 172] width 272 height 20
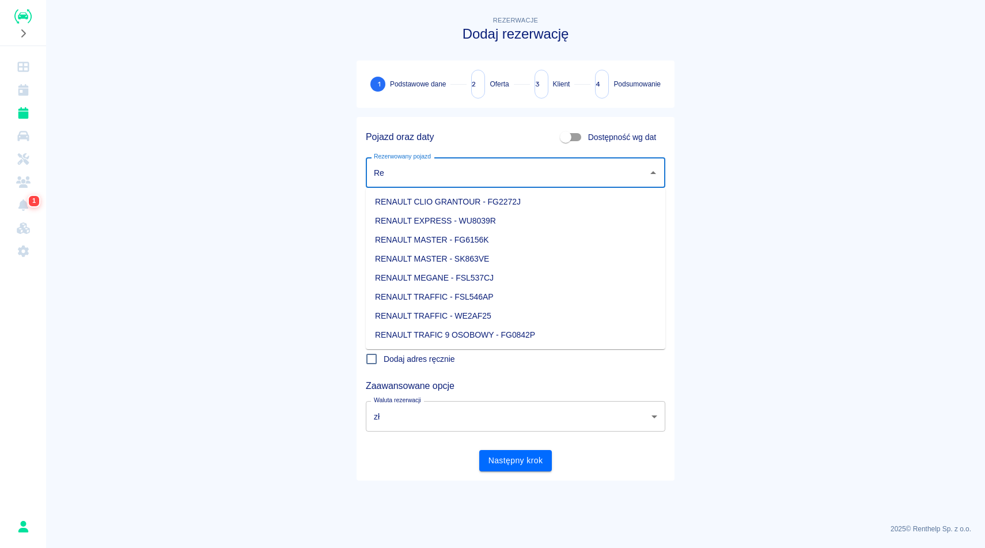
type input "R"
click at [406, 307] on li "RENAULT TRAFFIC - WE2AF25" at bounding box center [516, 315] width 300 height 19
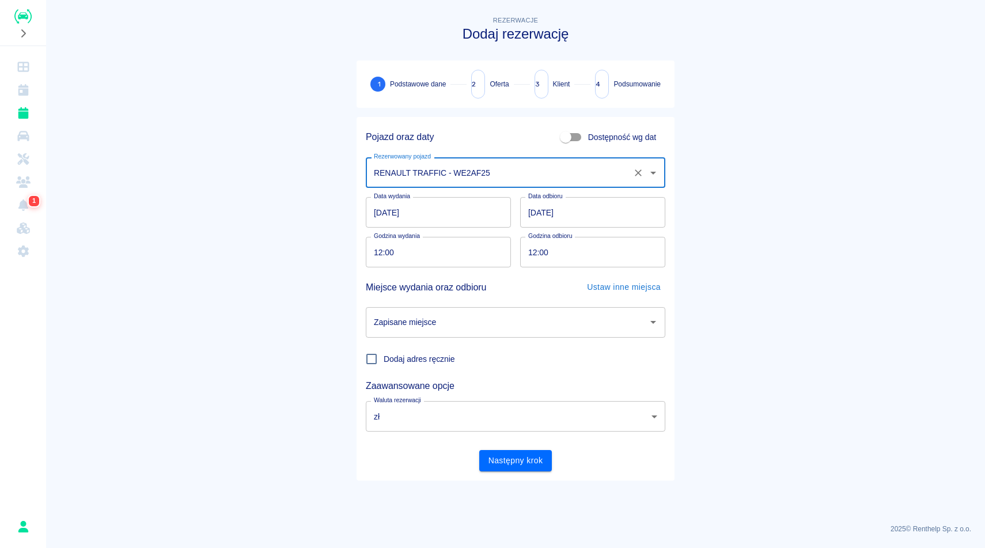
type input "RENAULT TRAFFIC - WE2AF25"
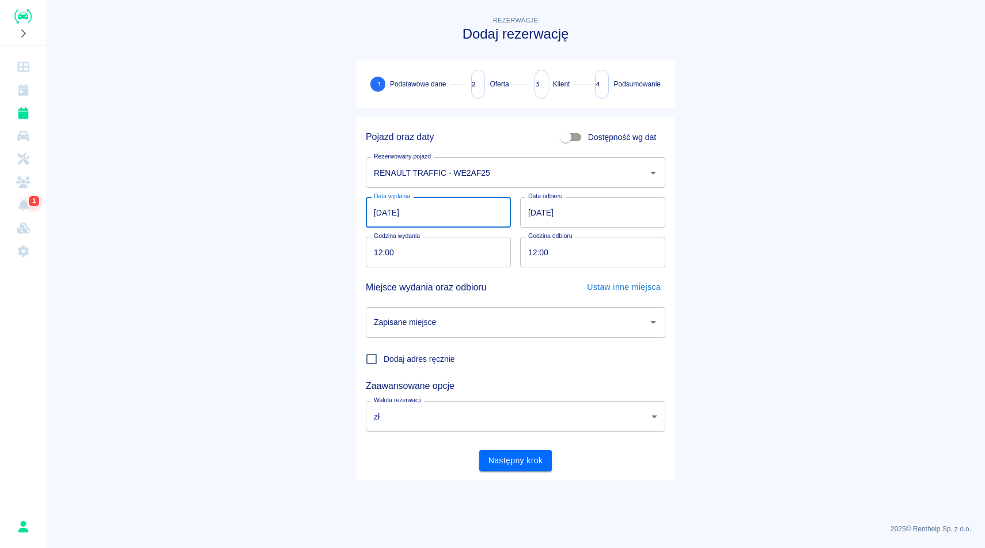
click at [459, 206] on input "[DATE]" at bounding box center [438, 212] width 145 height 31
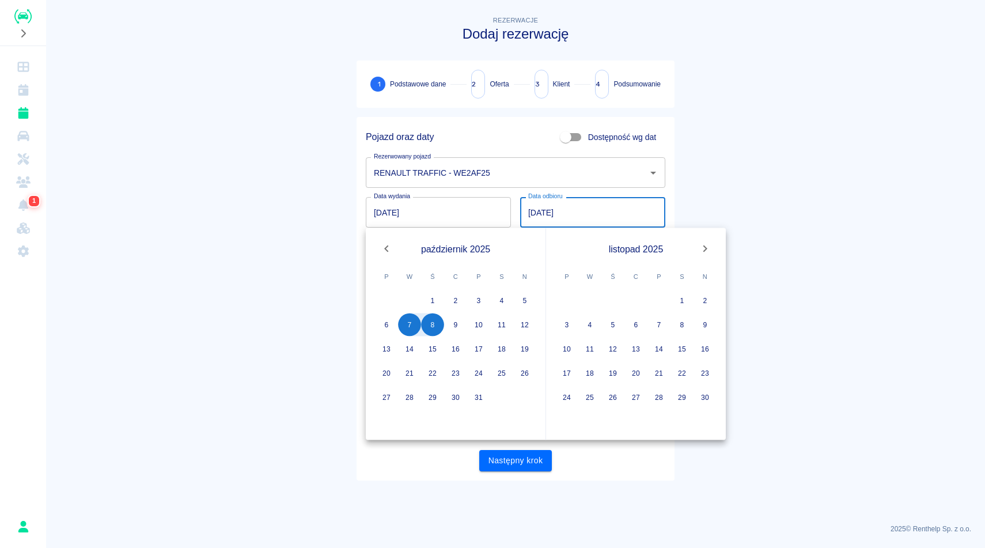
click at [571, 222] on input "[DATE]" at bounding box center [592, 212] width 145 height 31
click at [410, 318] on button "7" at bounding box center [409, 324] width 23 height 23
click at [414, 331] on button "7" at bounding box center [409, 324] width 23 height 23
type input "[DATE]"
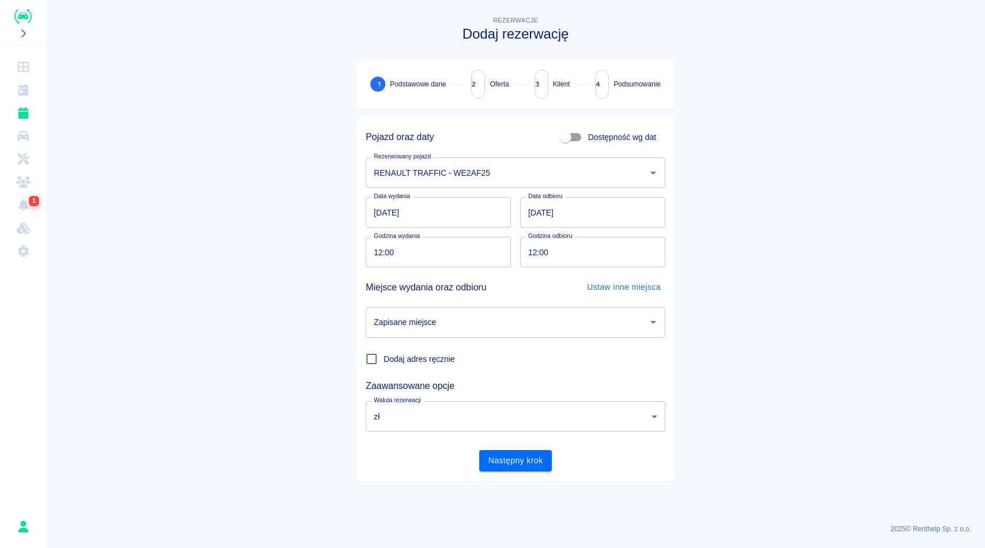
click at [462, 252] on input "12:00" at bounding box center [434, 252] width 137 height 31
type input "11:00"
click at [569, 255] on input "12:00" at bounding box center [588, 252] width 137 height 31
click at [606, 250] on input "16:mm" at bounding box center [588, 252] width 137 height 31
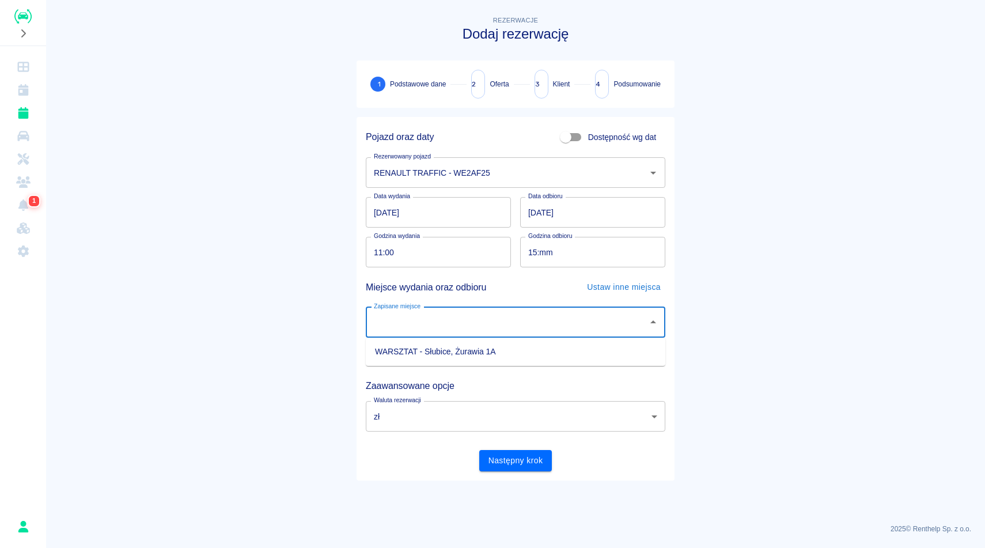
click at [545, 327] on input "Zapisane miejsce" at bounding box center [507, 322] width 272 height 20
click at [565, 262] on input "15:mm" at bounding box center [588, 252] width 137 height 31
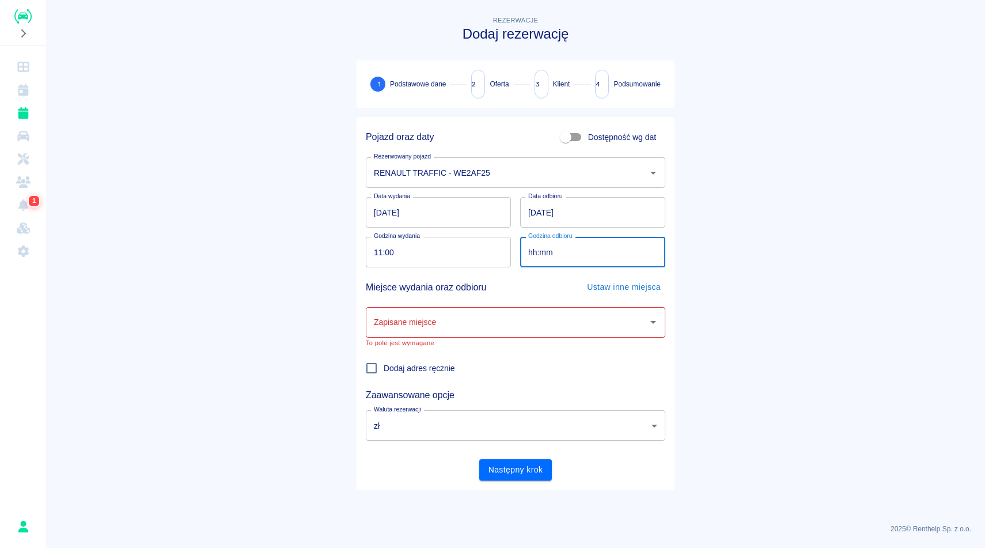
click at [562, 251] on input "hh:mm" at bounding box center [588, 252] width 137 height 31
click at [467, 336] on div "Zapisane miejsce" at bounding box center [516, 322] width 300 height 31
type input "15:00"
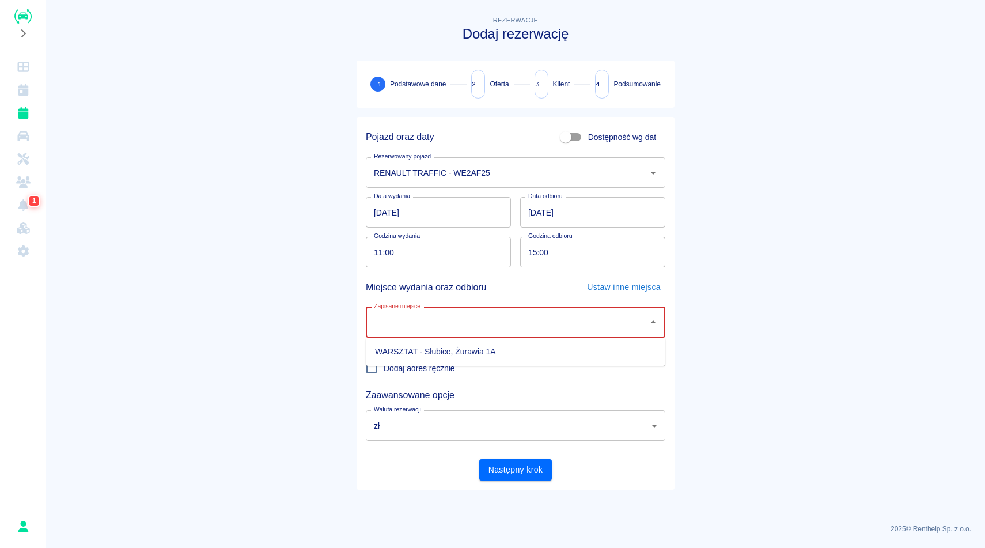
click at [460, 357] on li "WARSZTAT - Słubice, Żurawia 1A" at bounding box center [516, 351] width 300 height 19
type input "WARSZTAT - Słubice, Żurawia 1A"
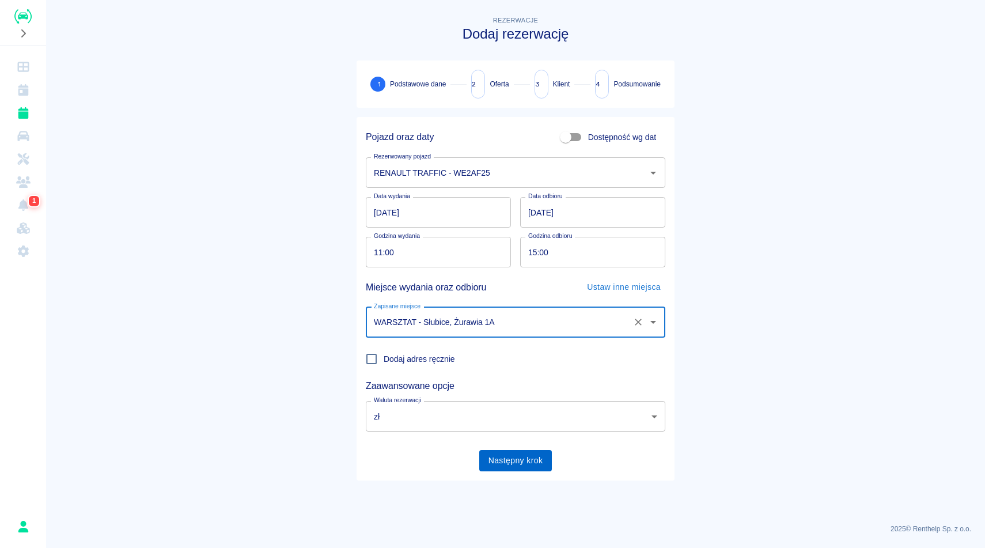
click at [498, 461] on button "Następny krok" at bounding box center [515, 460] width 73 height 21
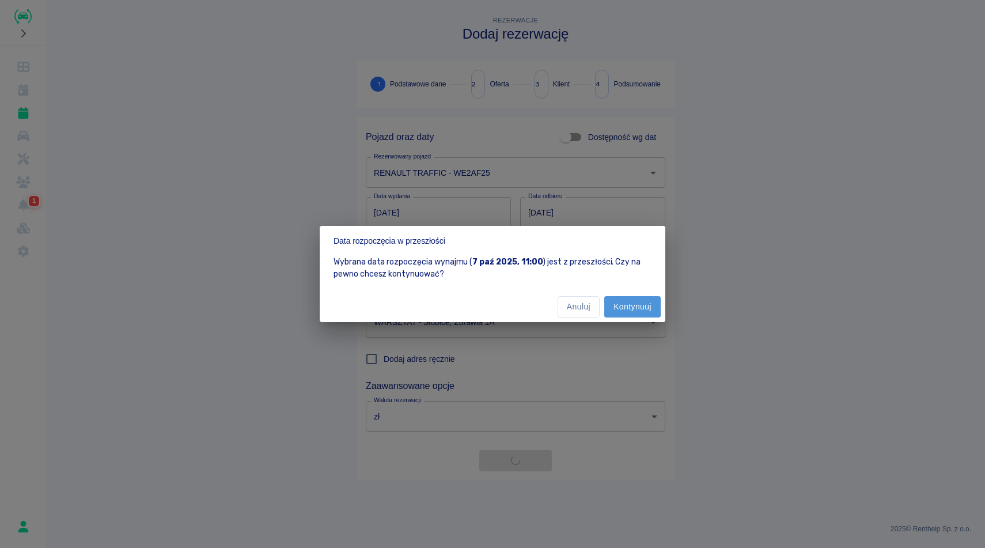
click at [649, 307] on button "Kontynuuj" at bounding box center [632, 306] width 56 height 21
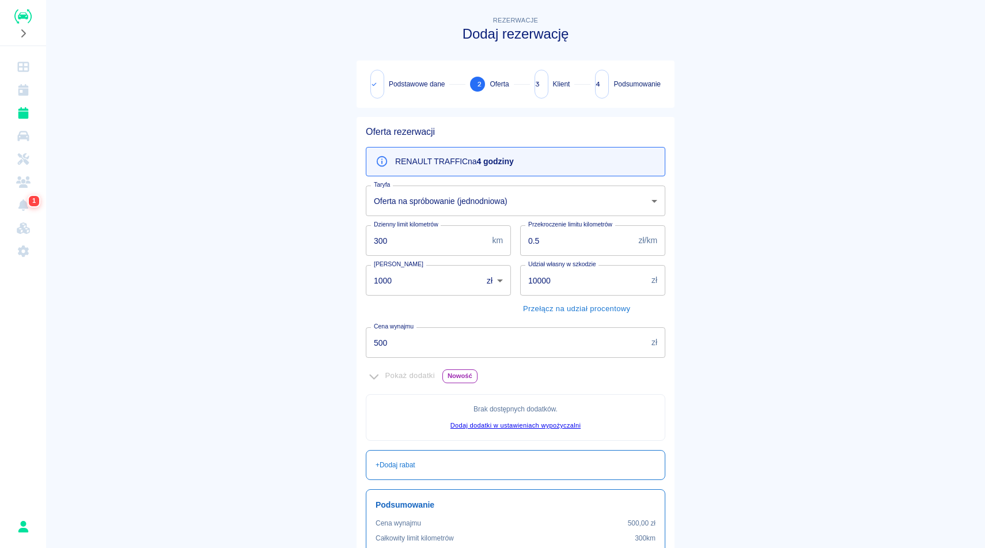
click at [812, 296] on main "Rezerwacje Dodaj rezerwację Podstawowe dane 2 Oferta 3 Klient 4 Podsumowanie Of…" at bounding box center [515, 330] width 939 height 632
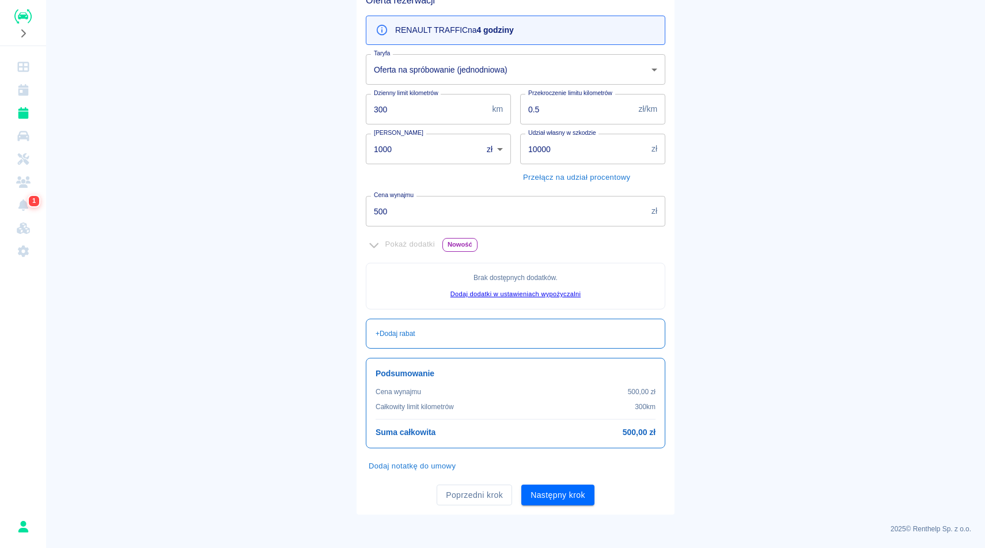
scroll to position [131, 0]
click at [569, 498] on button "Następny krok" at bounding box center [557, 494] width 73 height 21
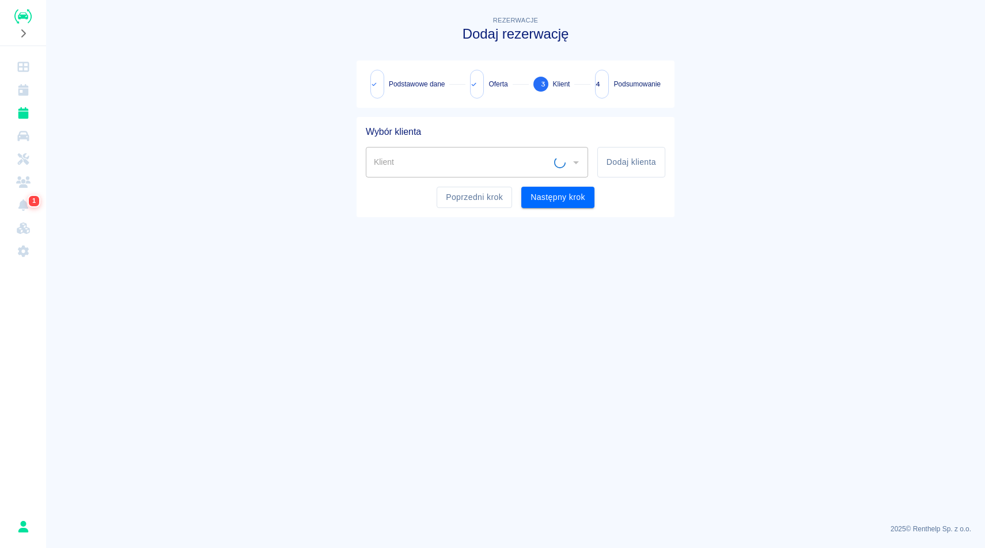
scroll to position [0, 0]
click at [515, 172] on input "Klient" at bounding box center [468, 162] width 195 height 20
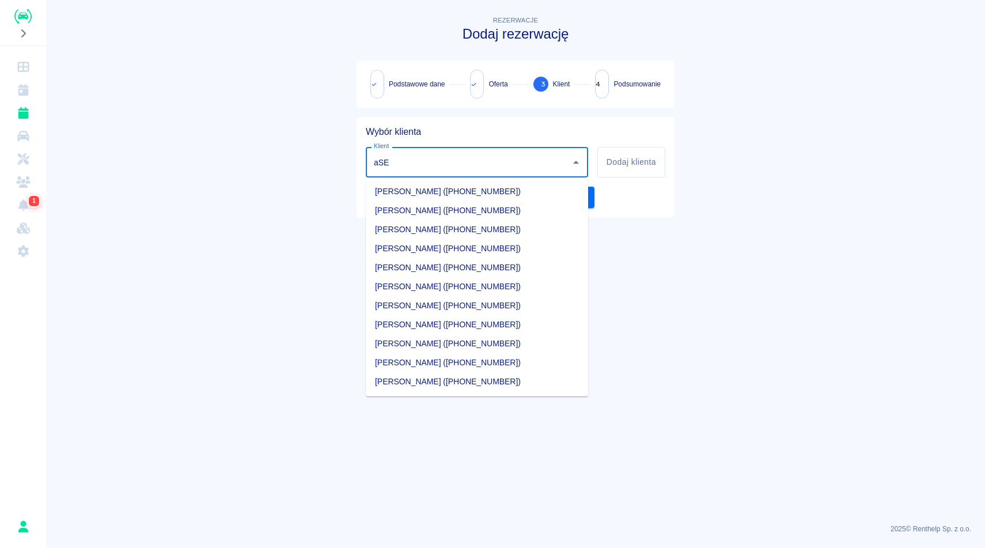
click at [465, 193] on li "[PERSON_NAME] ([PHONE_NUMBER])" at bounding box center [477, 191] width 222 height 19
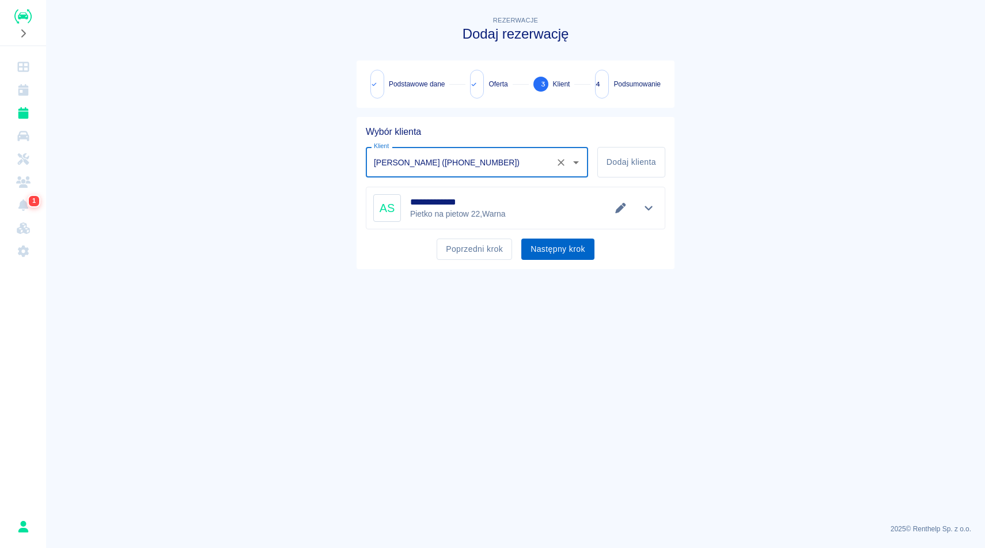
type input "[PERSON_NAME] ([PHONE_NUMBER])"
click at [556, 245] on button "Następny krok" at bounding box center [557, 248] width 73 height 21
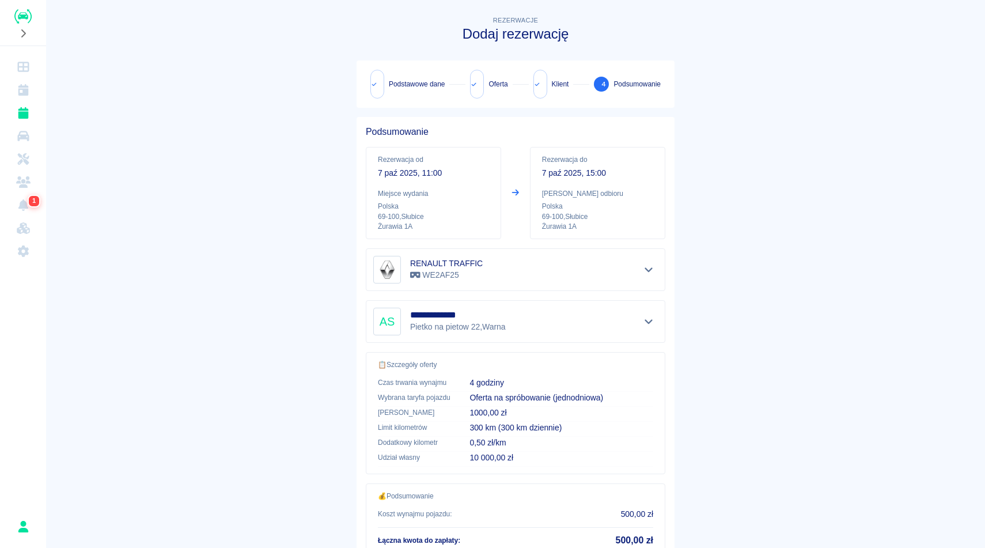
click at [806, 255] on main "**********" at bounding box center [515, 308] width 939 height 588
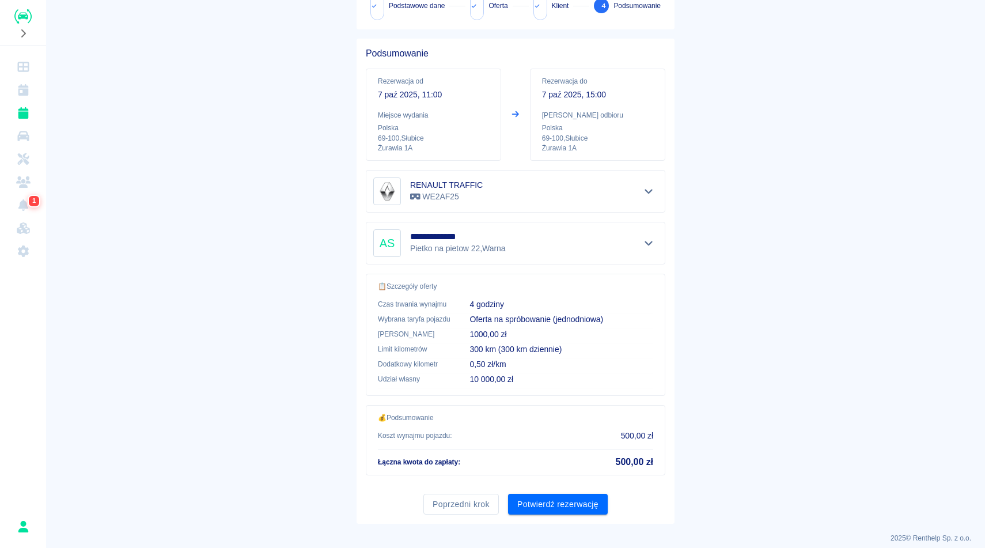
scroll to position [88, 0]
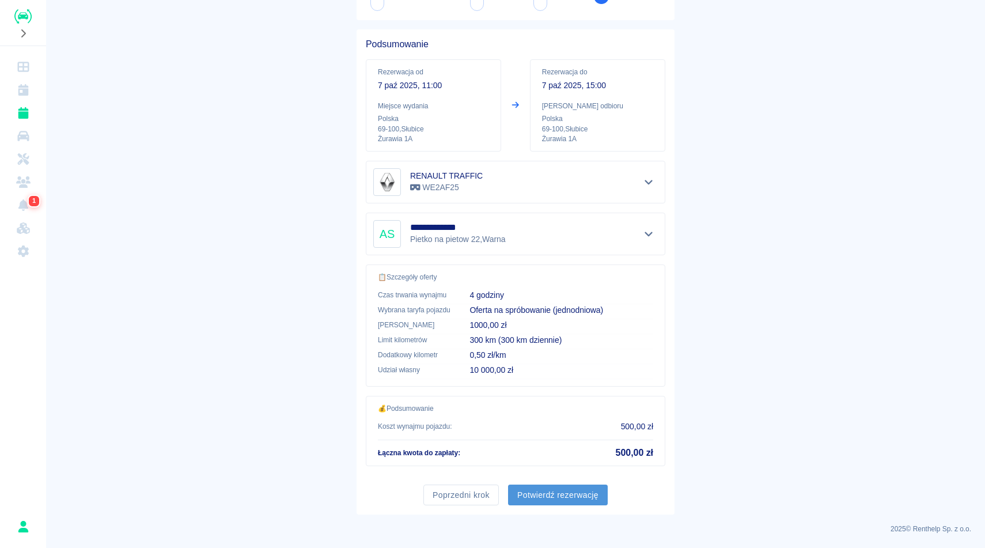
click at [547, 500] on button "Potwierdź rezerwację" at bounding box center [558, 494] width 100 height 21
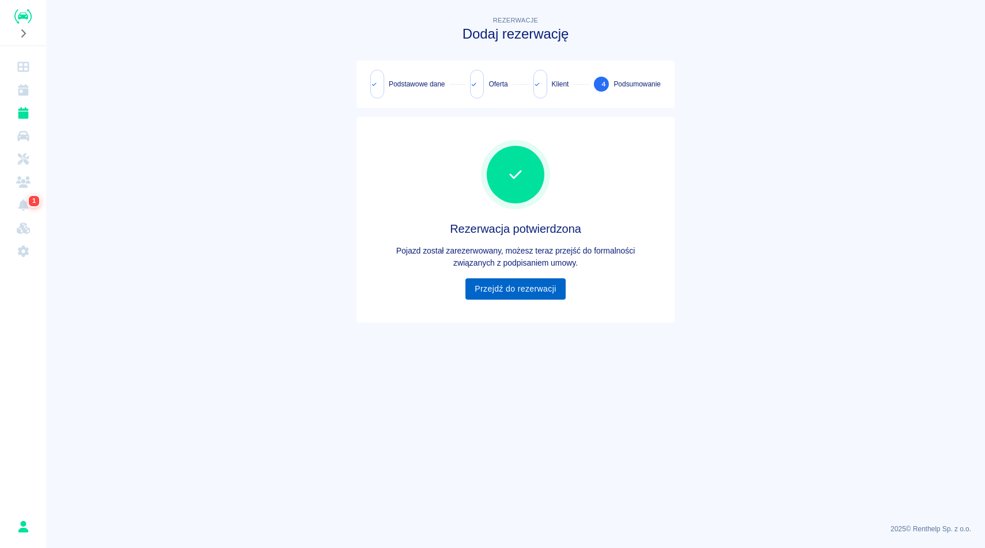
click at [541, 288] on link "Przejdź do rezerwacji" at bounding box center [515, 288] width 100 height 21
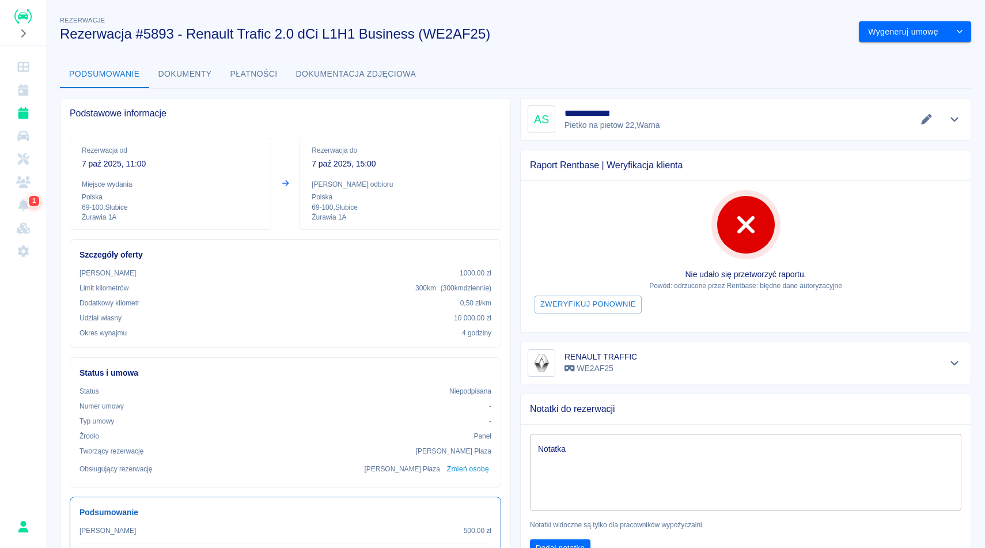
click at [763, 35] on h3 "Rezerwacja #5893 - Renault Trafic 2.0 dCi L1H1 Business (WE2AF25)" at bounding box center [455, 34] width 790 height 16
click at [893, 26] on button "Wygeneruj umowę" at bounding box center [903, 31] width 89 height 21
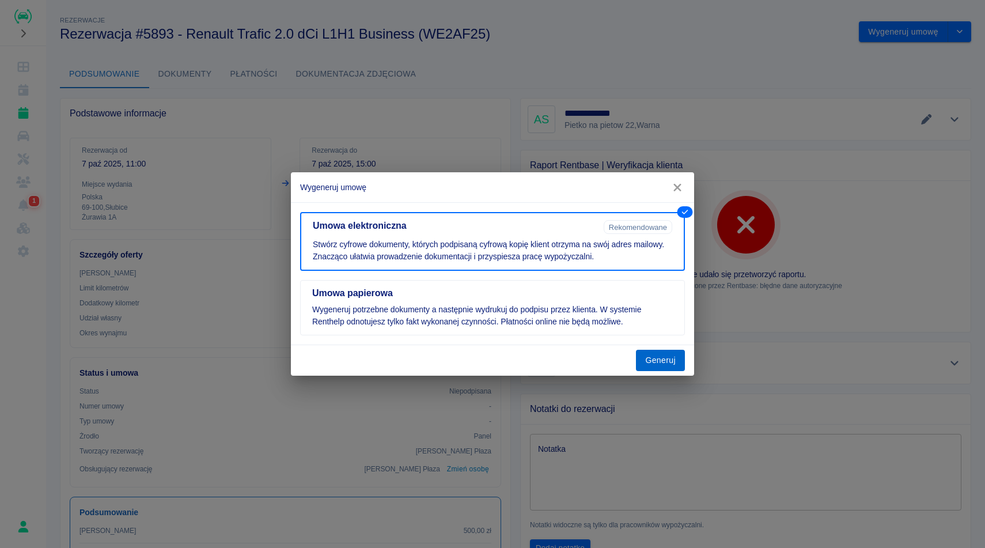
click at [674, 363] on button "Generuj" at bounding box center [660, 360] width 49 height 21
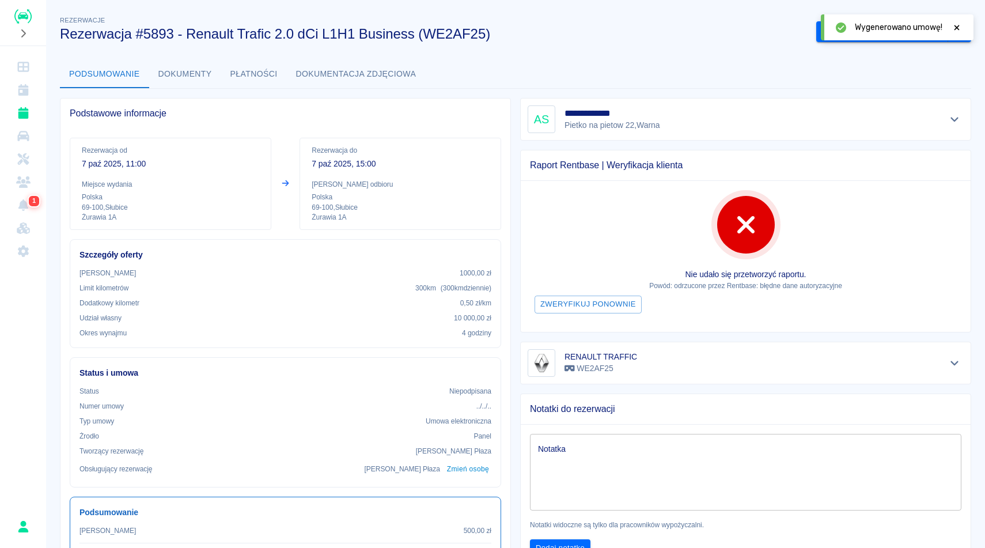
click at [960, 27] on icon at bounding box center [957, 28] width 10 height 8
click at [906, 31] on button "Podpisz umowę elektroniczną" at bounding box center [882, 31] width 132 height 21
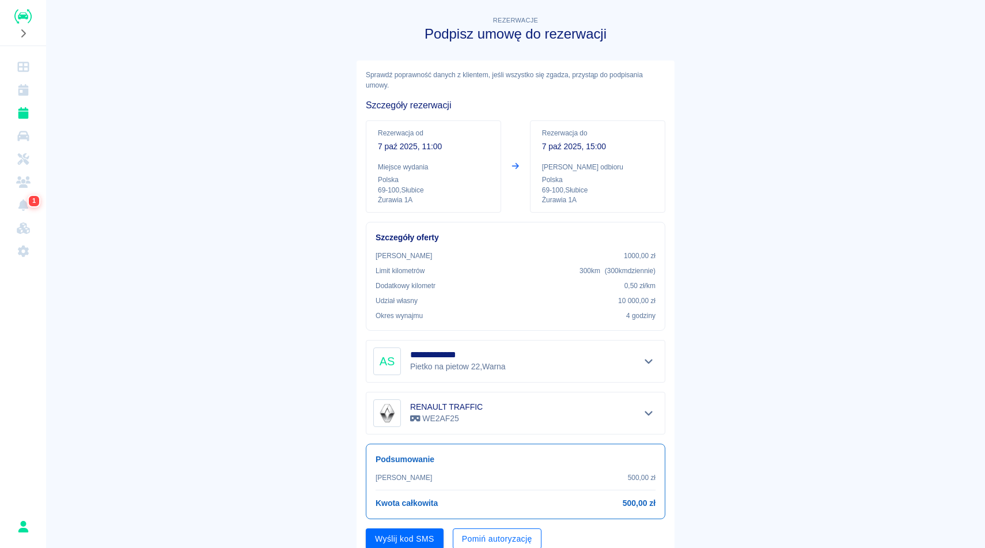
click at [468, 536] on button "Pomiń autoryzację" at bounding box center [497, 538] width 89 height 21
click at [368, 539] on button "Podpisz umowę" at bounding box center [405, 538] width 78 height 21
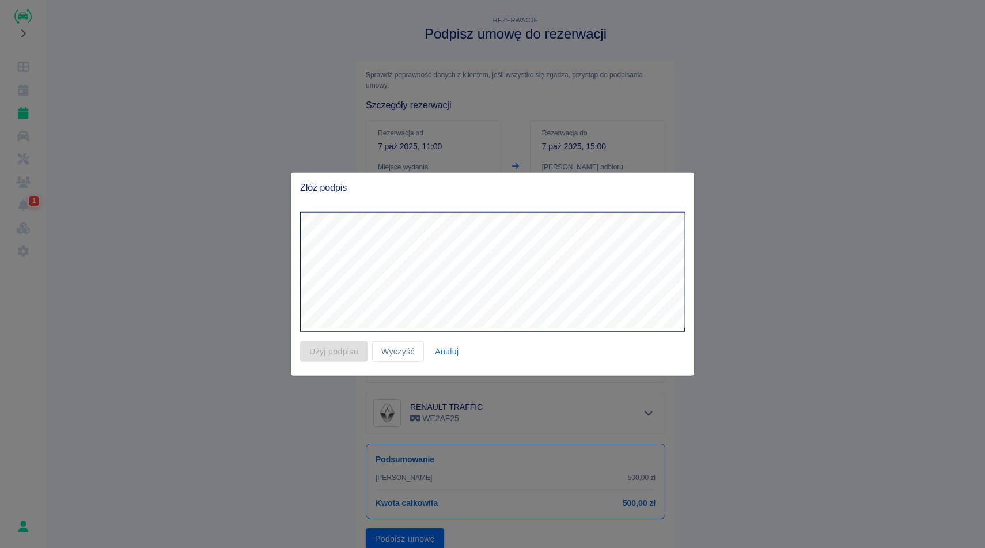
drag, startPoint x: 276, startPoint y: 487, endPoint x: 269, endPoint y: 480, distance: 9.8
click at [274, 487] on div at bounding box center [492, 274] width 985 height 548
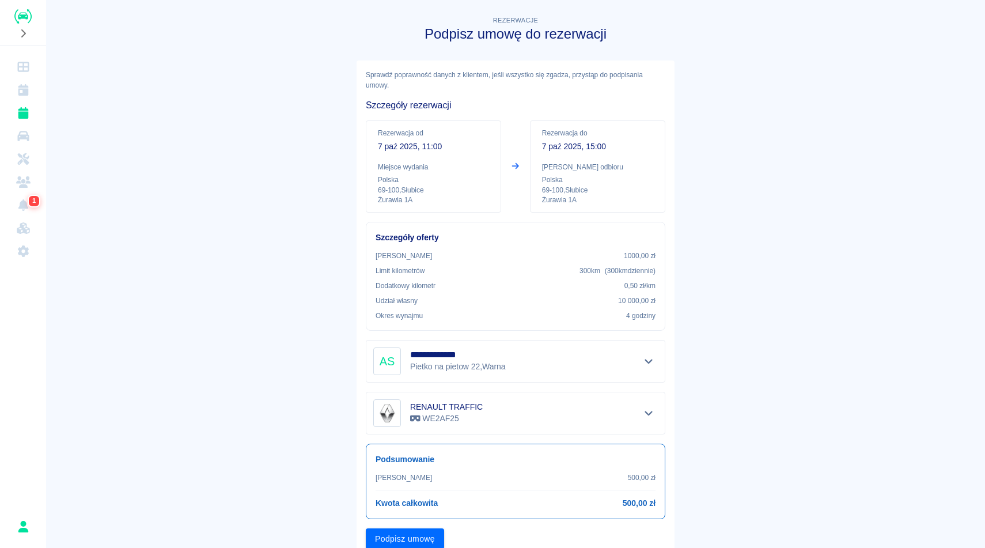
scroll to position [1, 0]
click at [384, 540] on button "Podpisz umowę" at bounding box center [405, 537] width 78 height 21
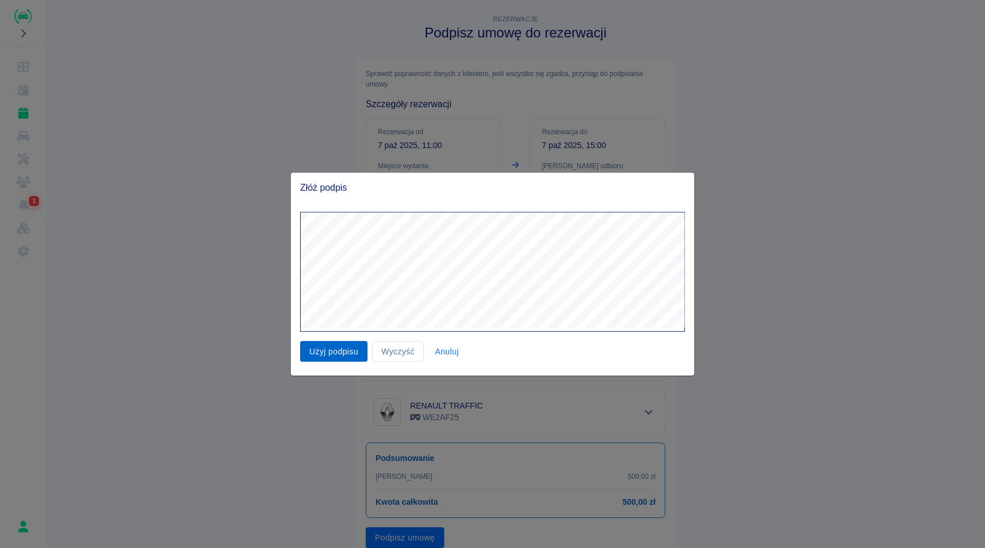
click at [324, 358] on button "Użyj podpisu" at bounding box center [333, 350] width 67 height 21
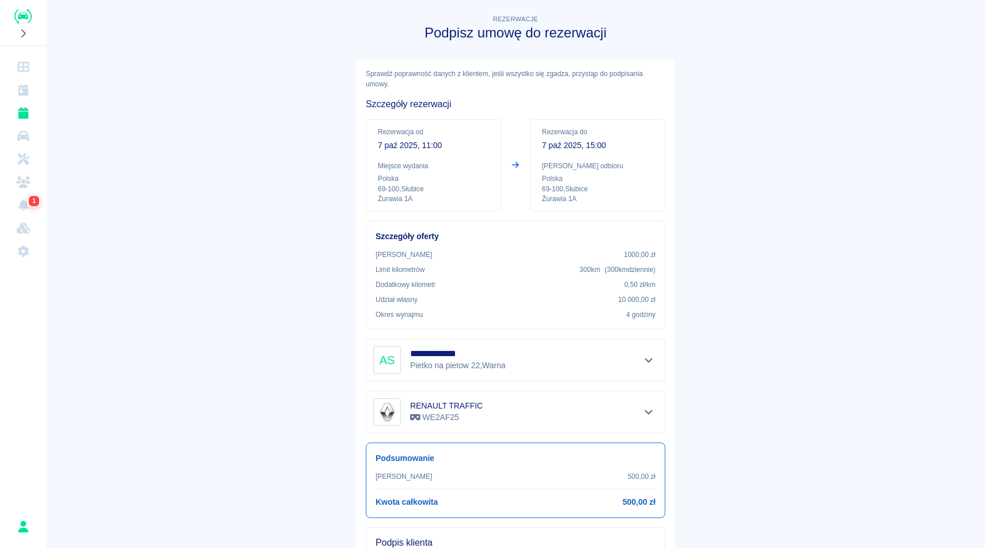
click at [867, 301] on main "**********" at bounding box center [515, 364] width 939 height 702
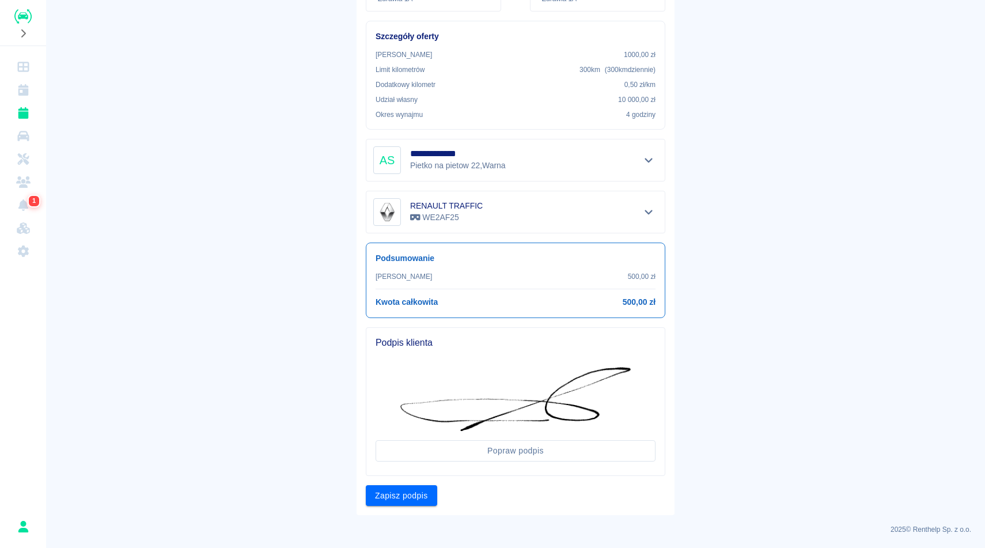
scroll to position [202, 0]
click at [391, 502] on button "Zapisz podpis" at bounding box center [401, 494] width 71 height 21
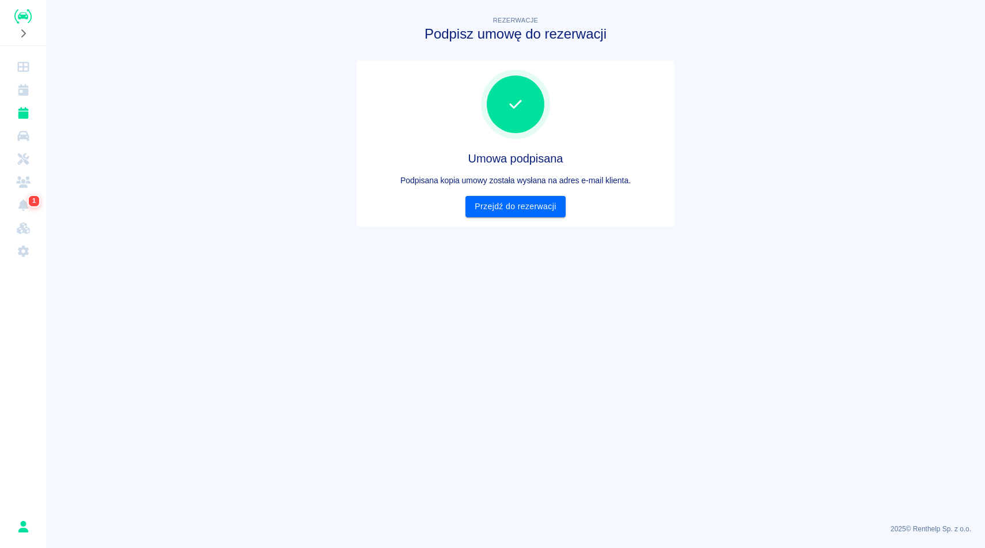
scroll to position [0, 0]
click at [550, 198] on link "Przejdź do rezerwacji" at bounding box center [515, 206] width 100 height 21
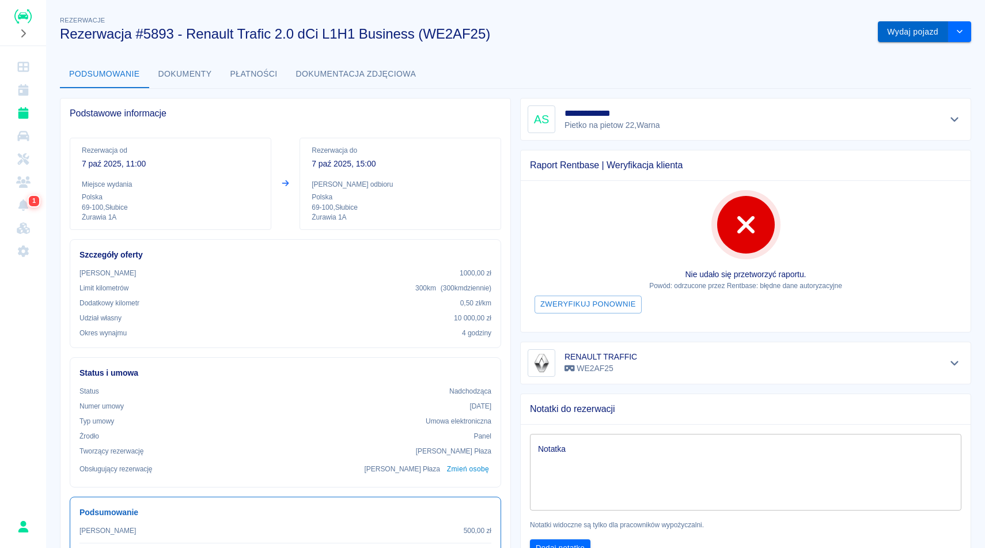
click at [920, 27] on button "Wydaj pojazd" at bounding box center [913, 31] width 70 height 21
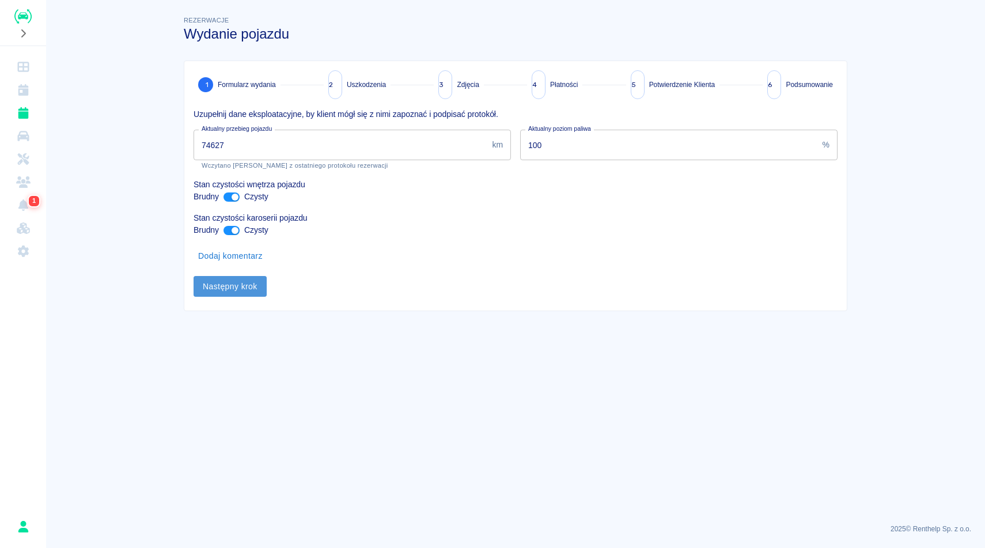
click at [241, 277] on button "Następny krok" at bounding box center [230, 286] width 73 height 21
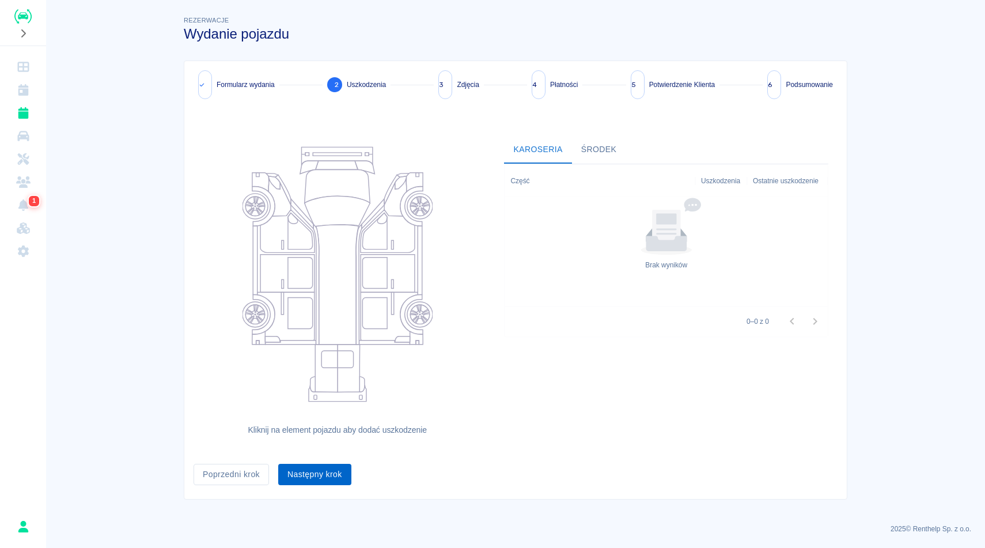
click at [310, 465] on button "Następny krok" at bounding box center [314, 474] width 73 height 21
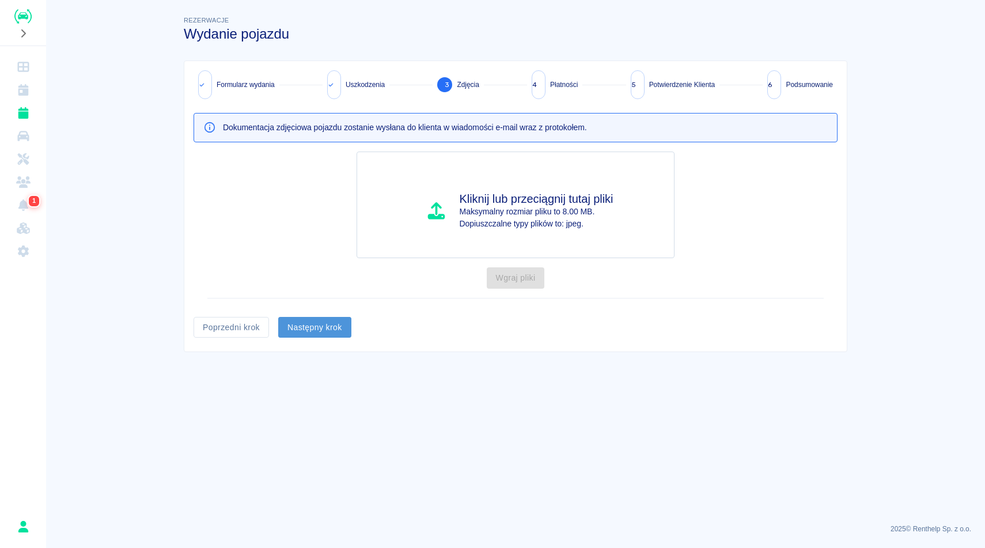
click at [334, 328] on button "Następny krok" at bounding box center [314, 327] width 73 height 21
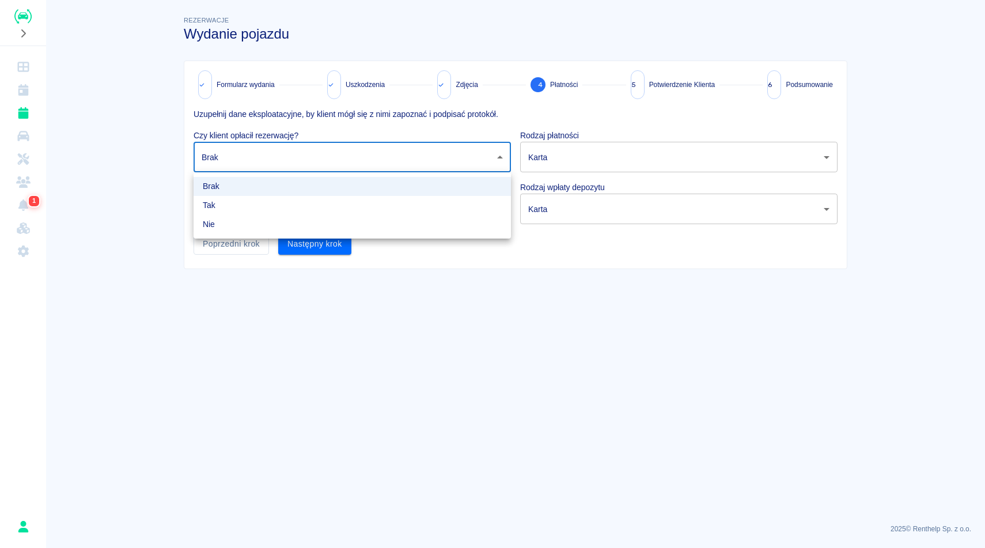
click at [321, 159] on body "Używamy plików Cookies, by zapewnić Ci najlepsze możliwe doświadczenie. Aby dow…" at bounding box center [492, 274] width 985 height 548
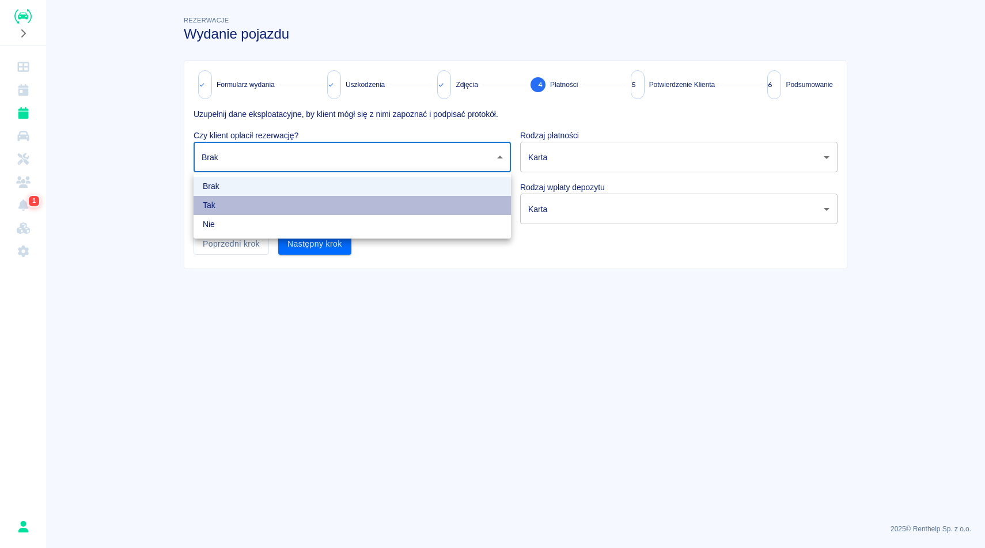
click at [305, 208] on li "Tak" at bounding box center [352, 205] width 317 height 19
type input "true"
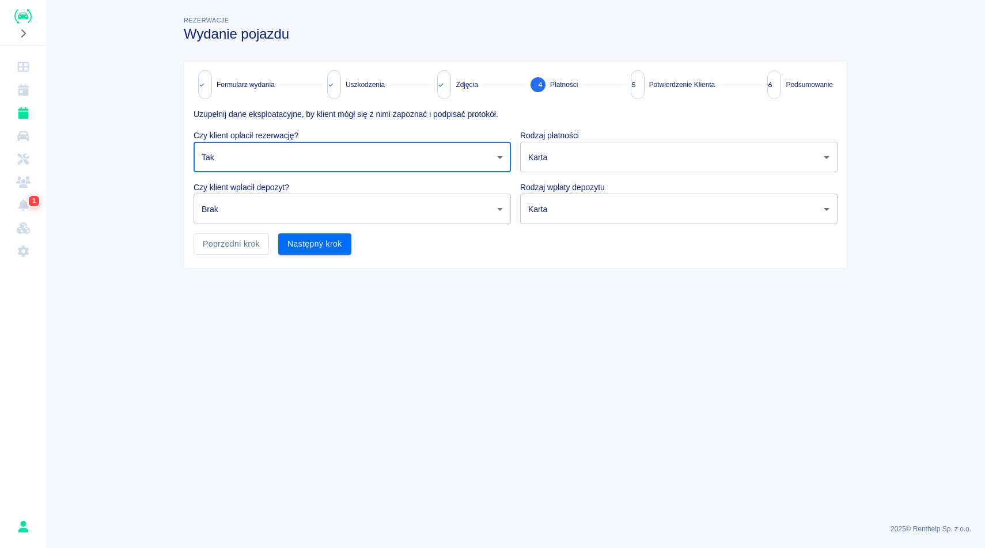
click at [525, 162] on body "Używamy plików Cookies, by zapewnić Ci najlepsze możliwe doświadczenie. Aby dow…" at bounding box center [492, 274] width 985 height 548
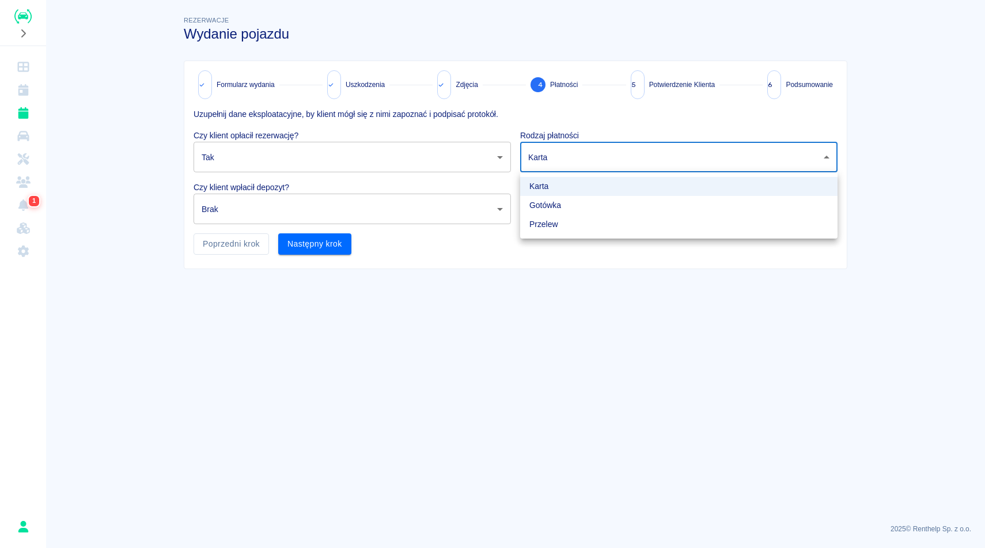
click at [546, 203] on li "Gotówka" at bounding box center [678, 205] width 317 height 19
type input "cash"
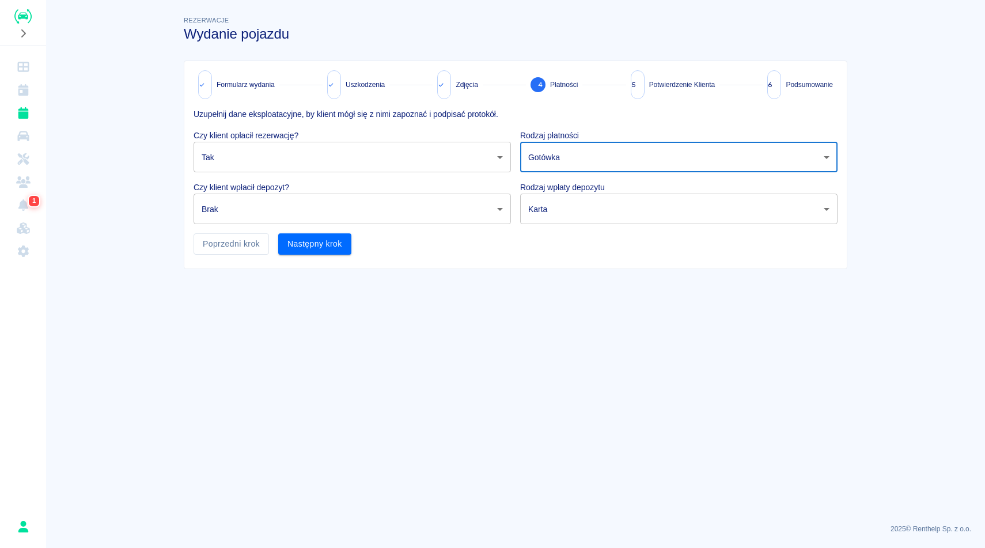
click at [438, 208] on body "Używamy plików Cookies, by zapewnić Ci najlepsze możliwe doświadczenie. Aby dow…" at bounding box center [492, 274] width 985 height 548
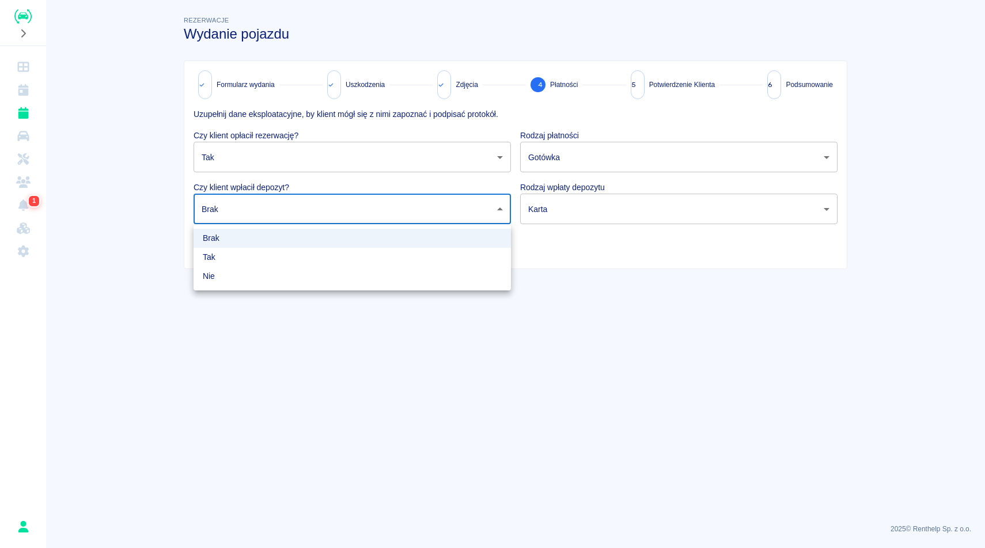
click at [421, 257] on li "Tak" at bounding box center [352, 257] width 317 height 19
type input "true"
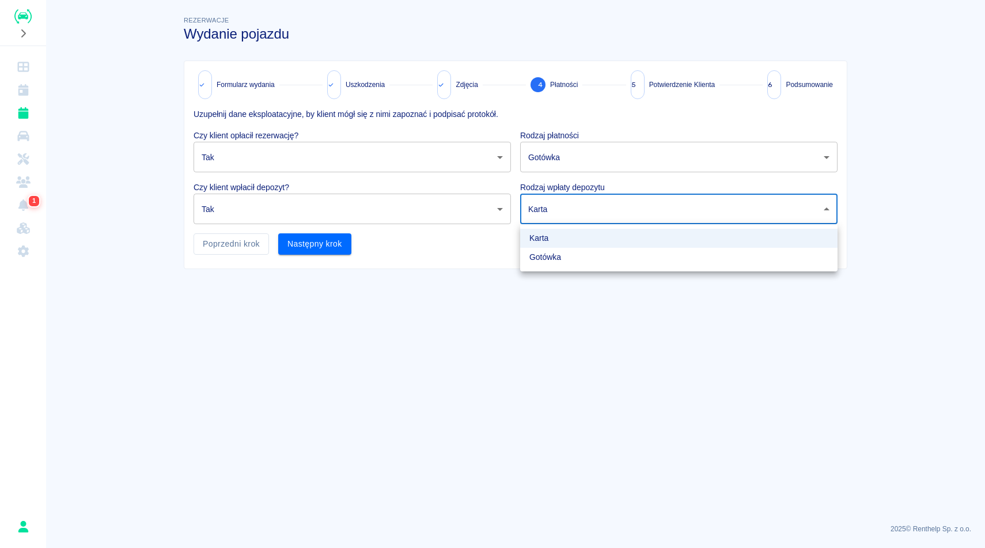
click at [558, 211] on body "Używamy plików Cookies, by zapewnić Ci najlepsze możliwe doświadczenie. Aby dow…" at bounding box center [492, 274] width 985 height 548
click at [551, 253] on li "Gotówka" at bounding box center [678, 257] width 317 height 19
type input "cash"
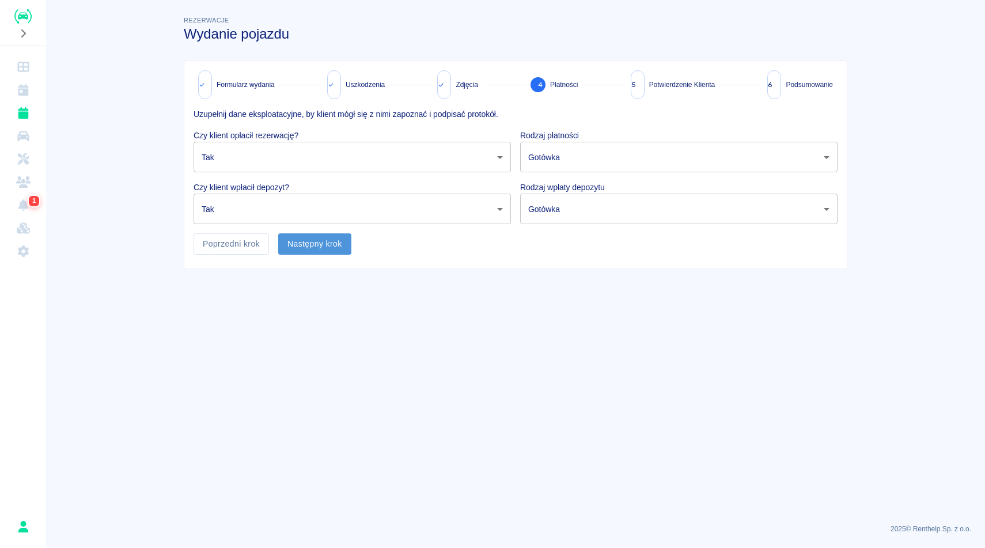
click at [346, 244] on button "Następny krok" at bounding box center [314, 243] width 73 height 21
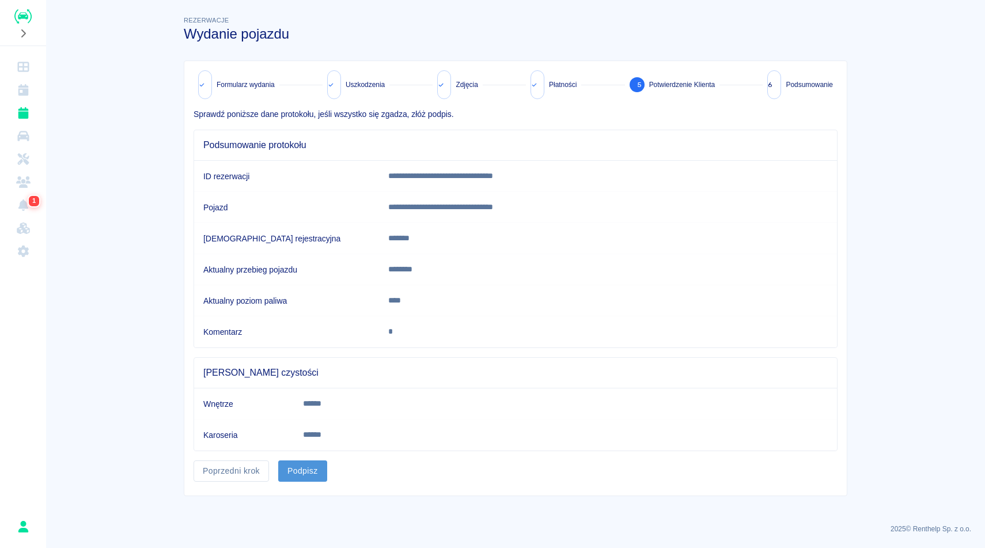
click at [299, 475] on button "Podpisz" at bounding box center [302, 470] width 49 height 21
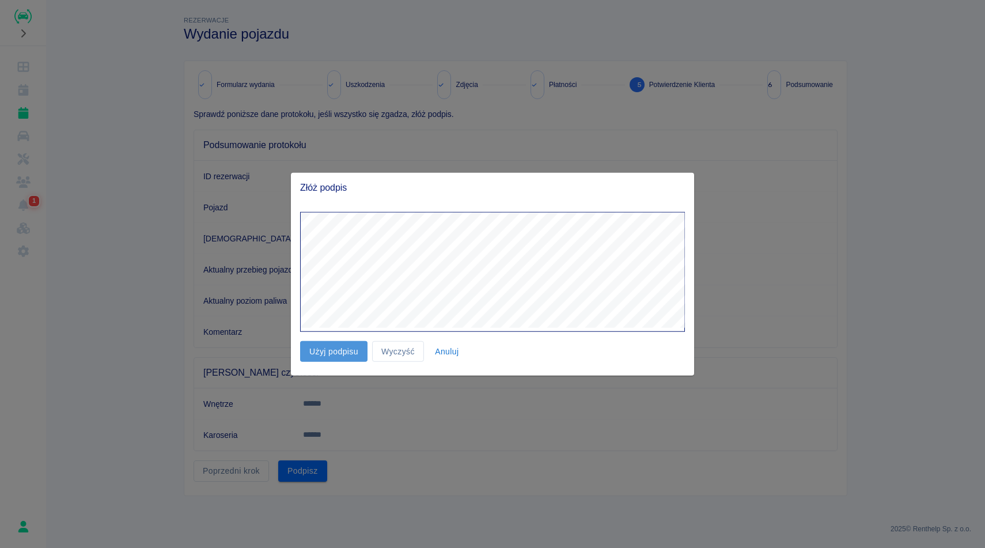
click at [354, 346] on button "Użyj podpisu" at bounding box center [333, 350] width 67 height 21
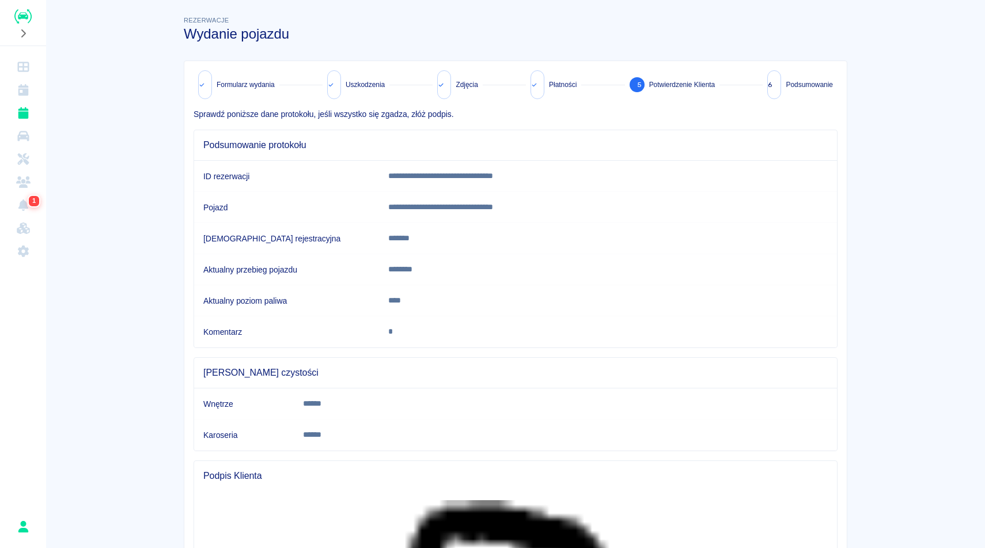
click at [940, 218] on main "**********" at bounding box center [515, 515] width 939 height 1002
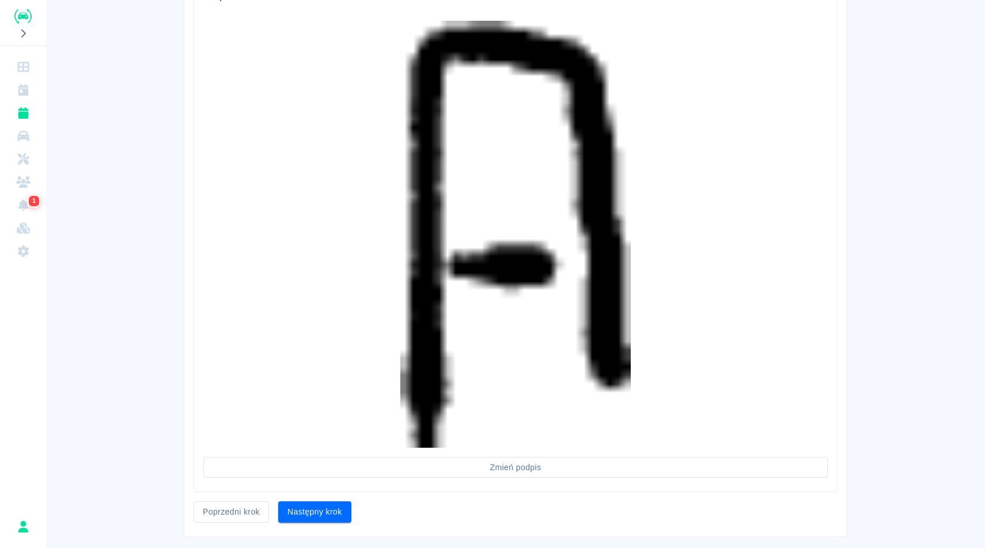
scroll to position [501, 0]
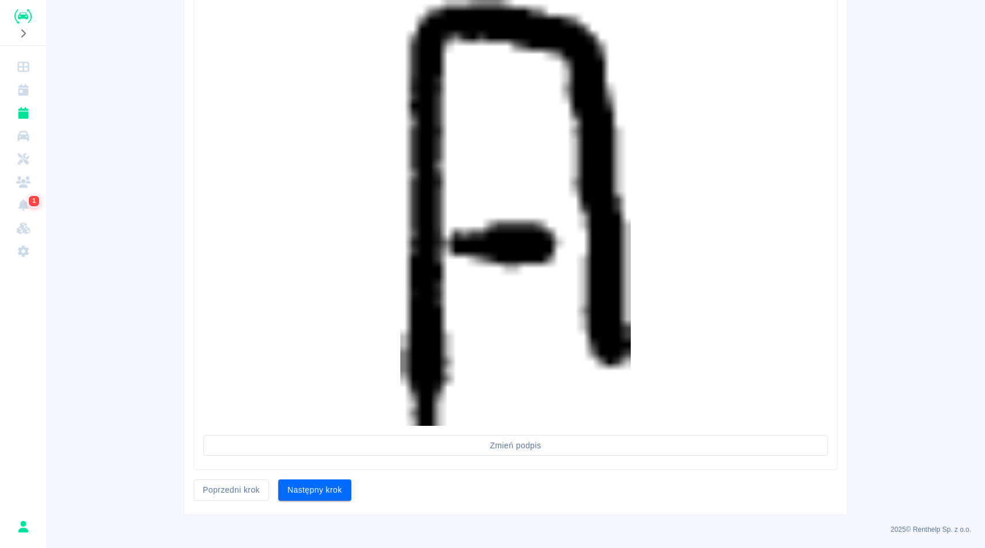
click at [320, 476] on div "Następny krok" at bounding box center [310, 485] width 82 height 31
click at [320, 487] on button "Następny krok" at bounding box center [314, 489] width 73 height 21
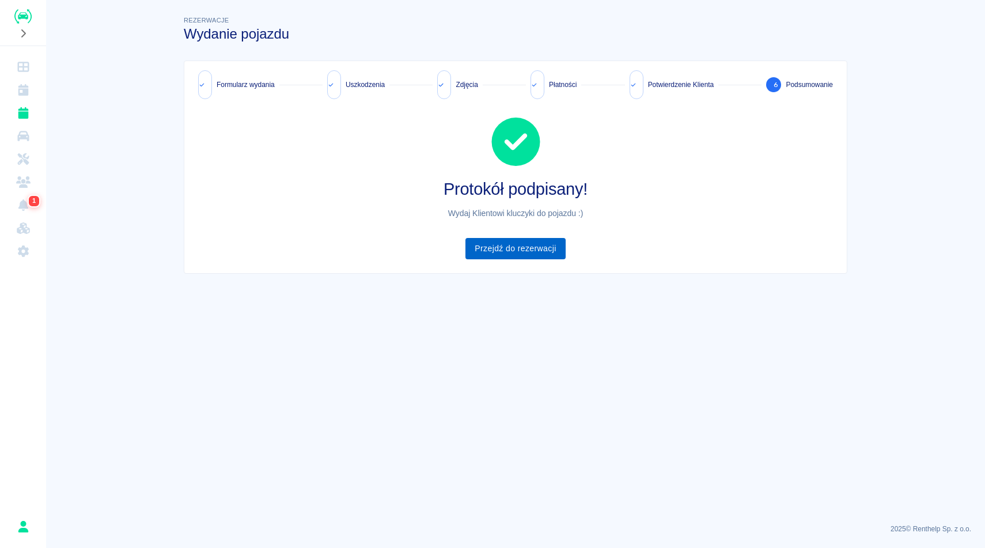
click at [480, 255] on link "Przejdź do rezerwacji" at bounding box center [515, 248] width 100 height 21
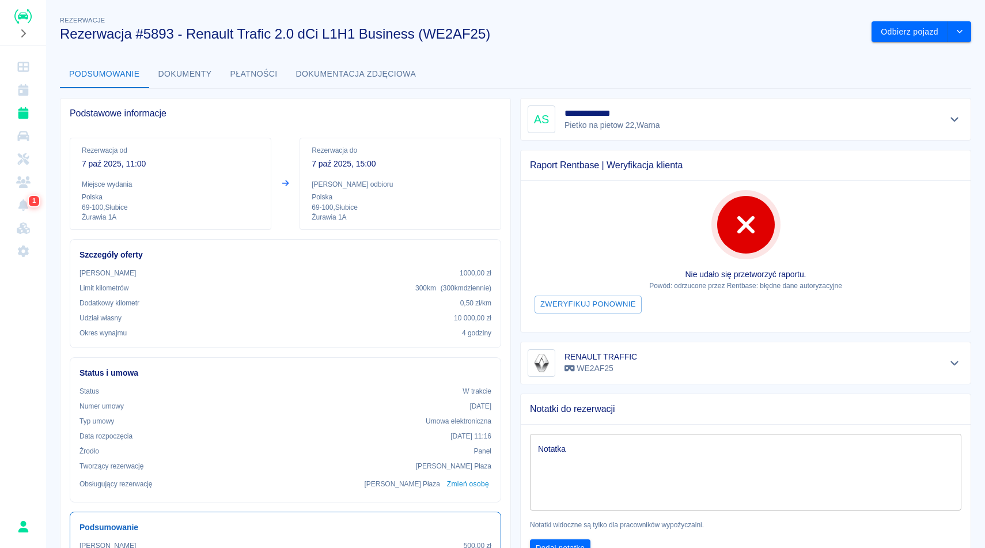
click at [572, 35] on h3 "Rezerwacja #5893 - Renault Trafic 2.0 dCi L1H1 Business (WE2AF25)" at bounding box center [461, 34] width 802 height 16
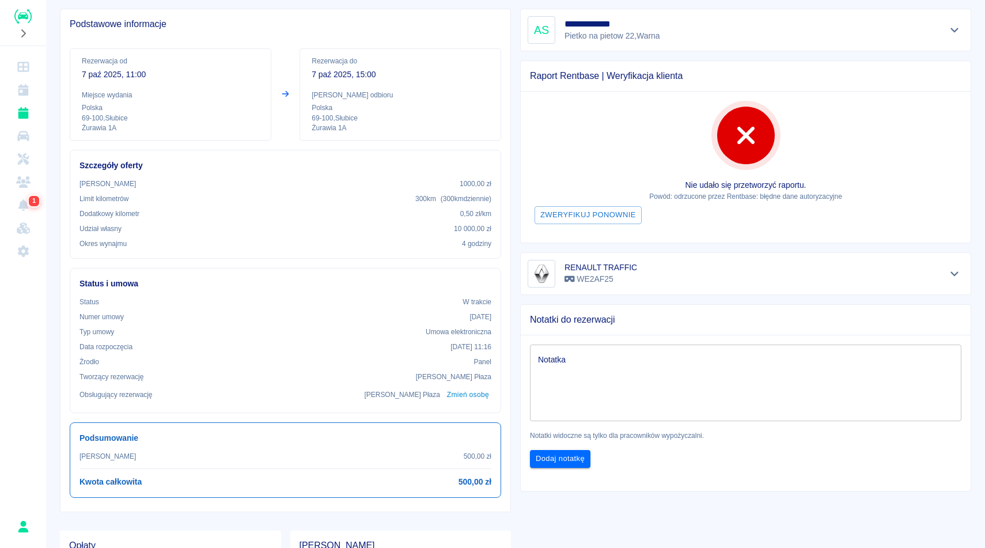
scroll to position [92, 0]
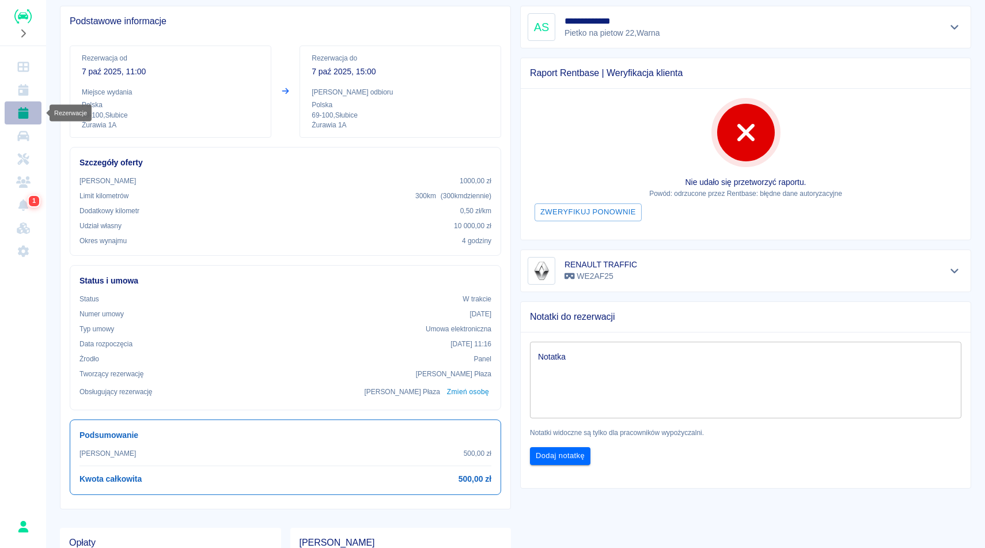
click at [25, 114] on icon "Rezerwacje" at bounding box center [23, 113] width 10 height 12
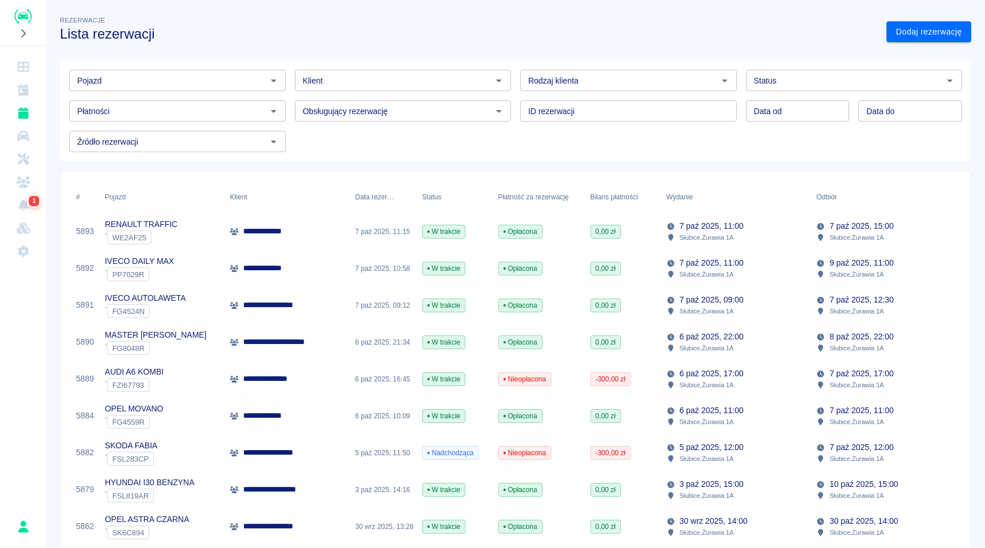
click at [236, 32] on h3 "Lista rezerwacji" at bounding box center [468, 34] width 817 height 16
click at [487, 41] on h3 "Lista rezerwacji" at bounding box center [468, 34] width 817 height 16
click at [578, 24] on div "Rezerwacje Lista rezerwacji" at bounding box center [464, 23] width 827 height 37
click at [550, 26] on h3 "Lista rezerwacji" at bounding box center [468, 34] width 817 height 16
click at [423, 9] on div "Rezerwacje Lista rezerwacji" at bounding box center [464, 23] width 827 height 37
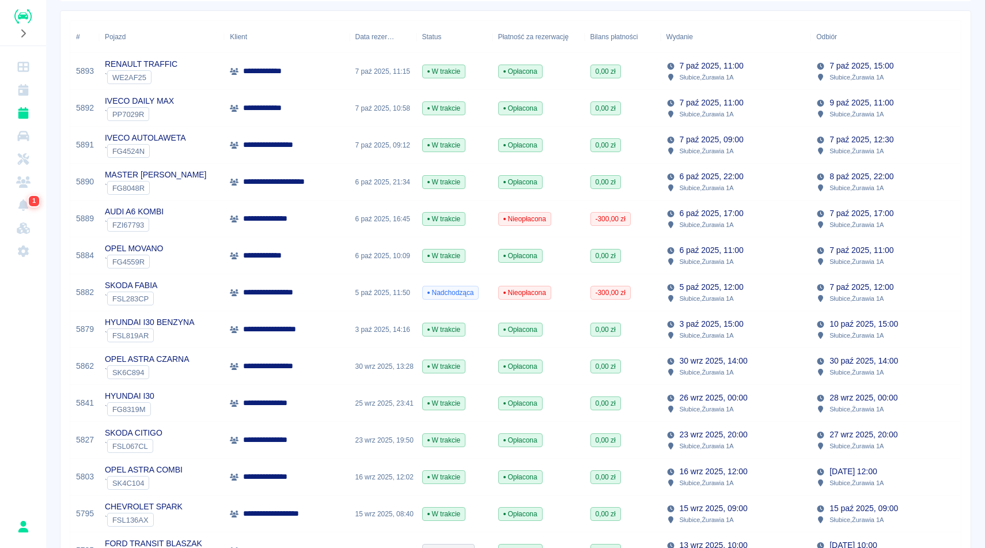
scroll to position [161, 0]
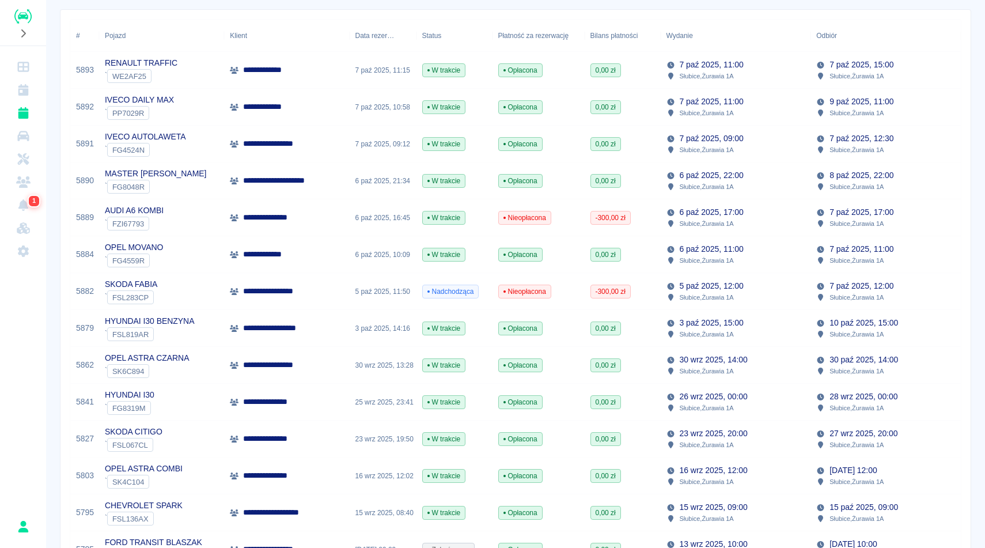
click at [979, 84] on div "**********" at bounding box center [515, 431] width 939 height 1176
click at [984, 137] on div "**********" at bounding box center [515, 431] width 939 height 1176
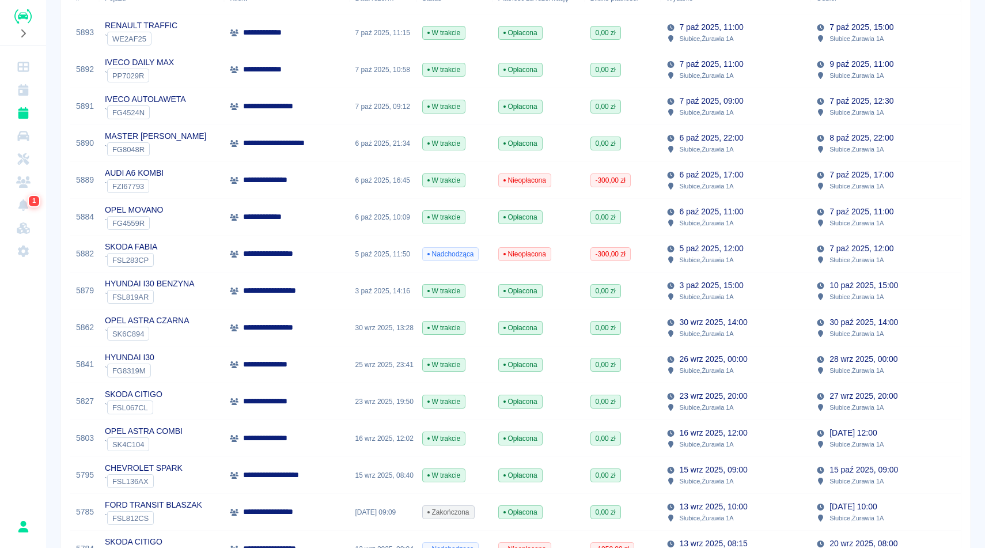
scroll to position [207, 0]
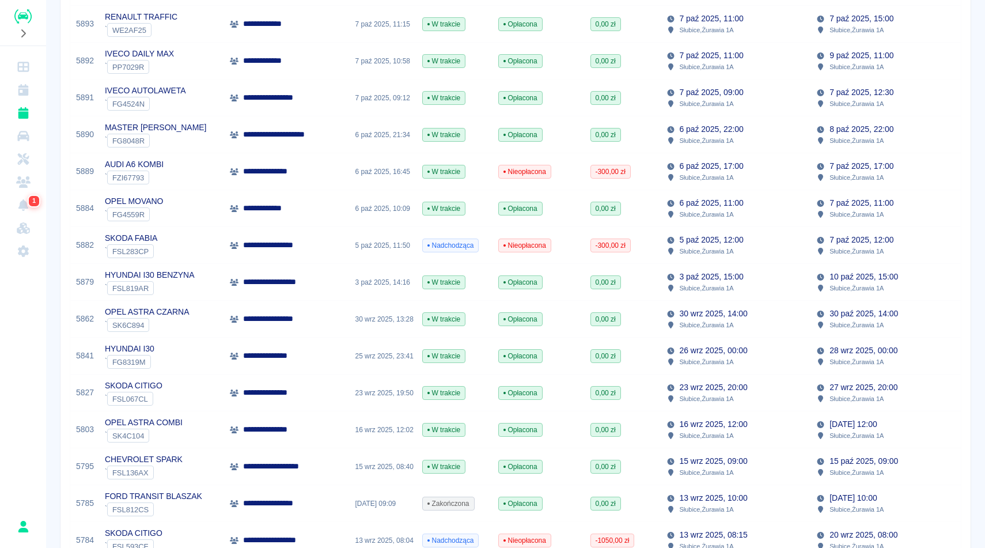
click at [224, 435] on div "**********" at bounding box center [286, 429] width 125 height 37
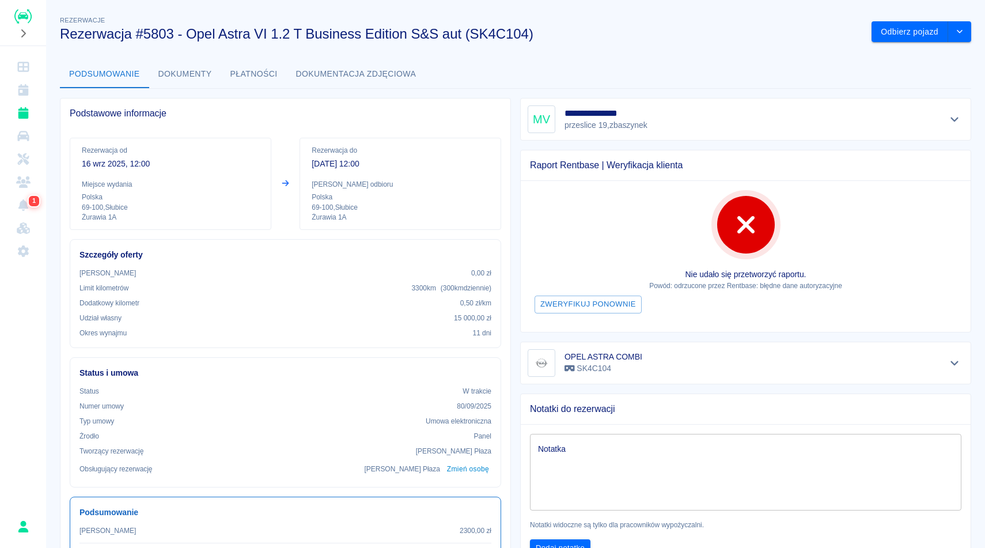
click at [673, 30] on h3 "Rezerwacja #5803 - Opel Astra VI 1.2 T Business Edition S&S aut (SK4C104)" at bounding box center [461, 34] width 802 height 16
click at [961, 357] on button "Pokaż szczegóły" at bounding box center [954, 363] width 19 height 16
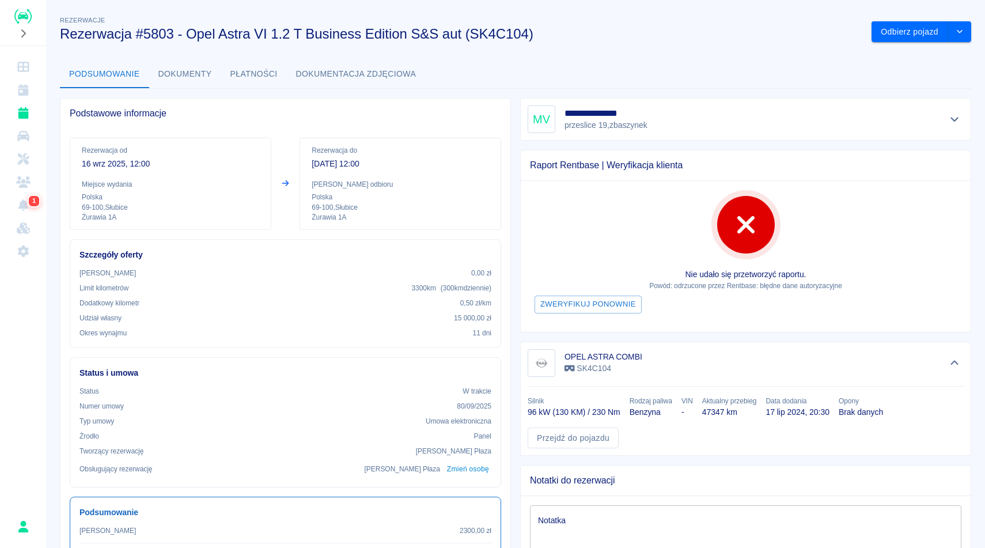
click at [715, 8] on div "Rezerwacje Rezerwacja #5803 - Opel Astra VI 1.2 T Business Edition S&S aut (SK4…" at bounding box center [457, 23] width 812 height 37
click at [199, 66] on button "Dokumenty" at bounding box center [185, 74] width 72 height 28
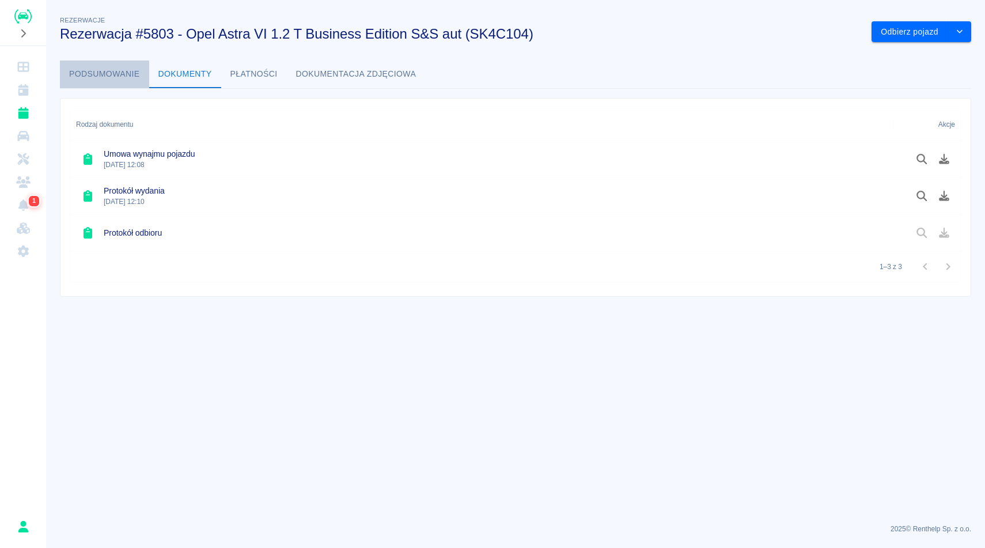
click at [122, 75] on button "Podsumowanie" at bounding box center [104, 74] width 89 height 28
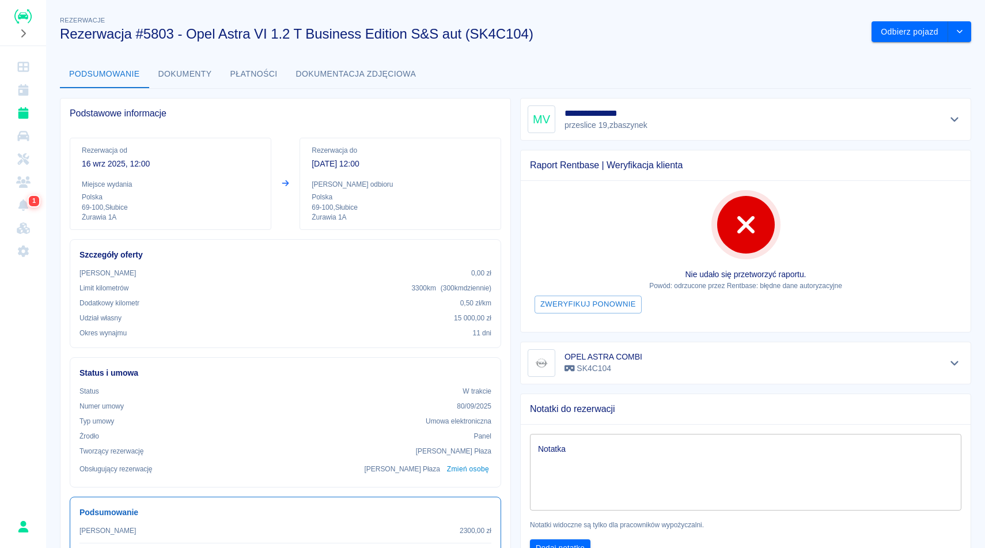
click at [216, 93] on div "Podstawowe informacje Rezerwacja od 16 wrz 2025, 12:00 Miejsce wydania Polska 6…" at bounding box center [281, 338] width 460 height 498
click at [199, 74] on button "Dokumenty" at bounding box center [185, 74] width 72 height 28
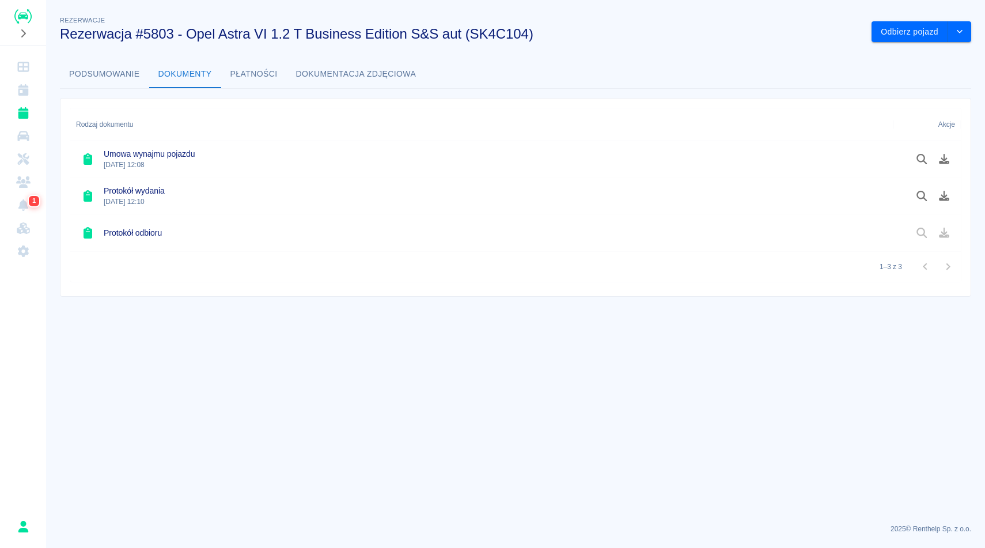
click at [120, 82] on button "Podsumowanie" at bounding box center [104, 74] width 89 height 28
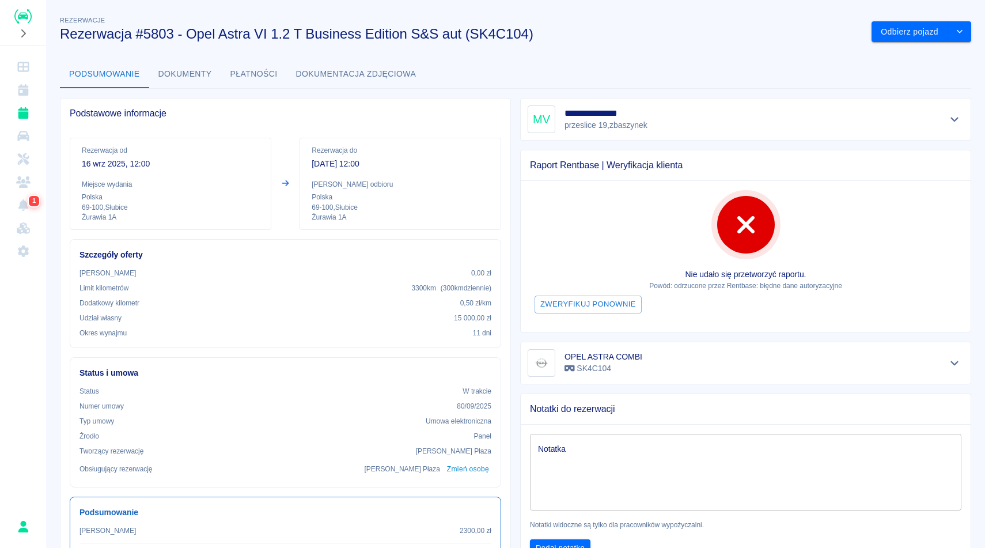
click at [214, 78] on button "Dokumenty" at bounding box center [185, 74] width 72 height 28
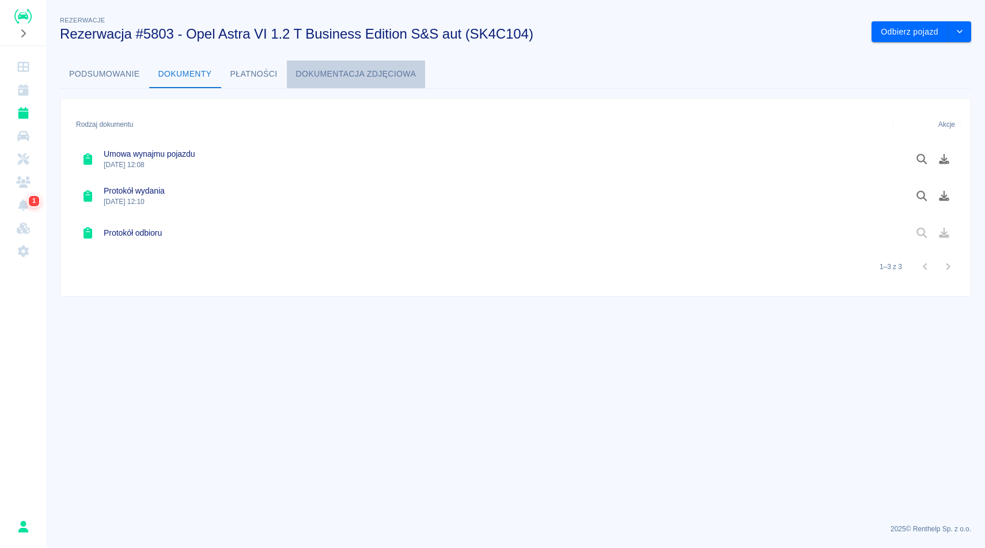
click at [337, 77] on button "Dokumentacja zdjęciowa" at bounding box center [356, 74] width 139 height 28
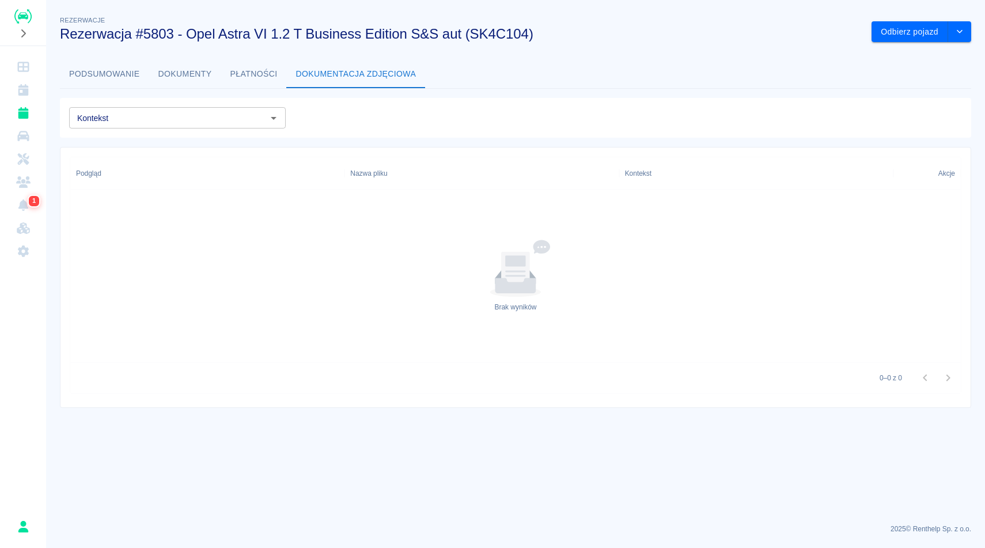
click at [96, 67] on button "Podsumowanie" at bounding box center [104, 74] width 89 height 28
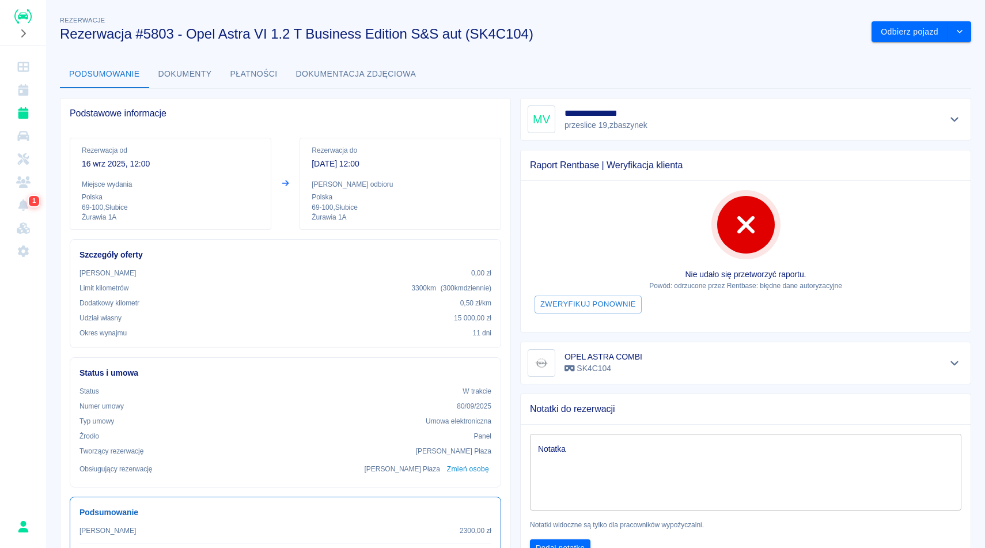
click at [185, 198] on p "Polska" at bounding box center [170, 197] width 177 height 10
click at [337, 164] on p "[DATE] 12:00" at bounding box center [400, 164] width 177 height 12
click at [957, 121] on icon "Pokaż szczegóły" at bounding box center [954, 119] width 13 height 10
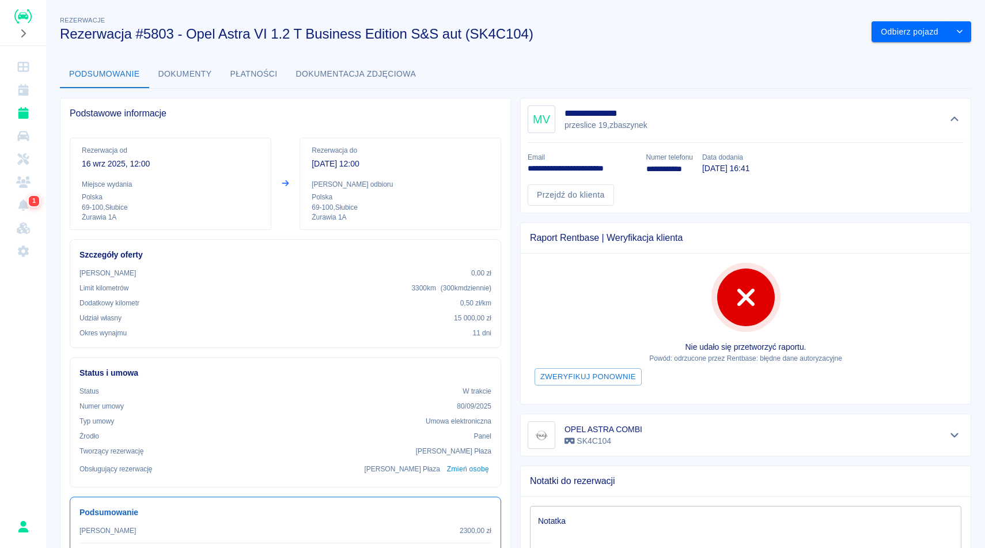
click at [122, 58] on div "**********" at bounding box center [515, 364] width 939 height 718
click at [967, 35] on button "drop-down" at bounding box center [959, 31] width 23 height 21
click at [945, 60] on li "Przedłuż rezerwację" at bounding box center [921, 56] width 90 height 19
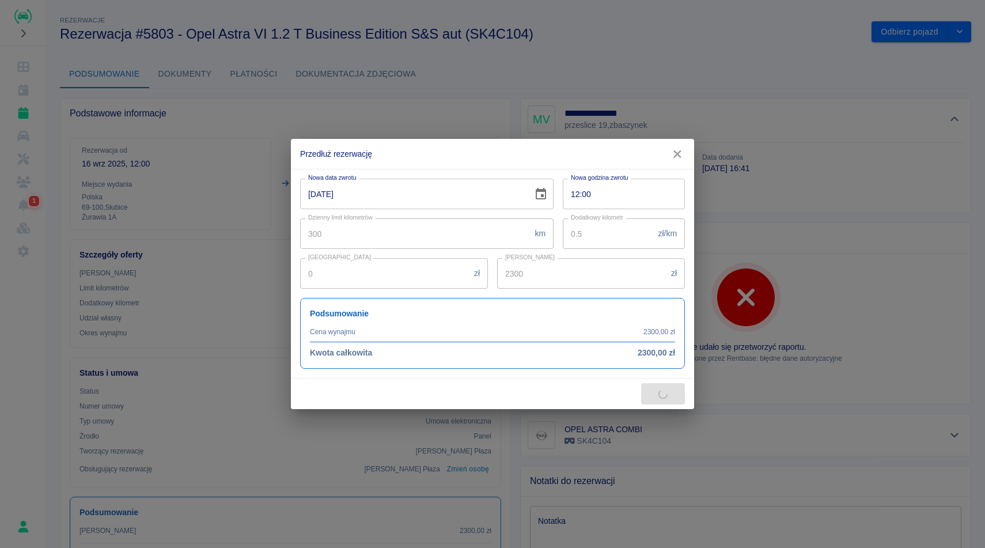
type input "3300"
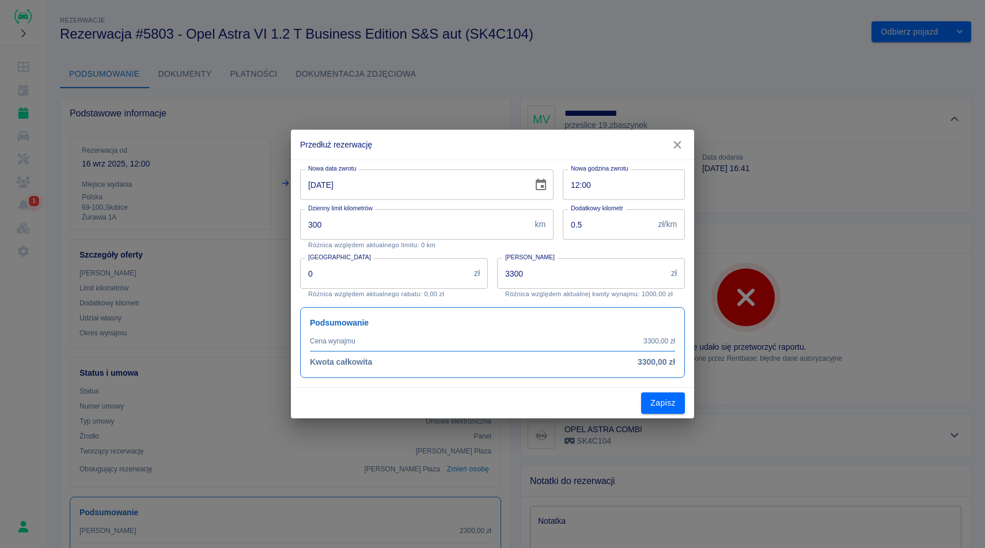
click at [488, 172] on input "27-09-2025" at bounding box center [412, 184] width 225 height 31
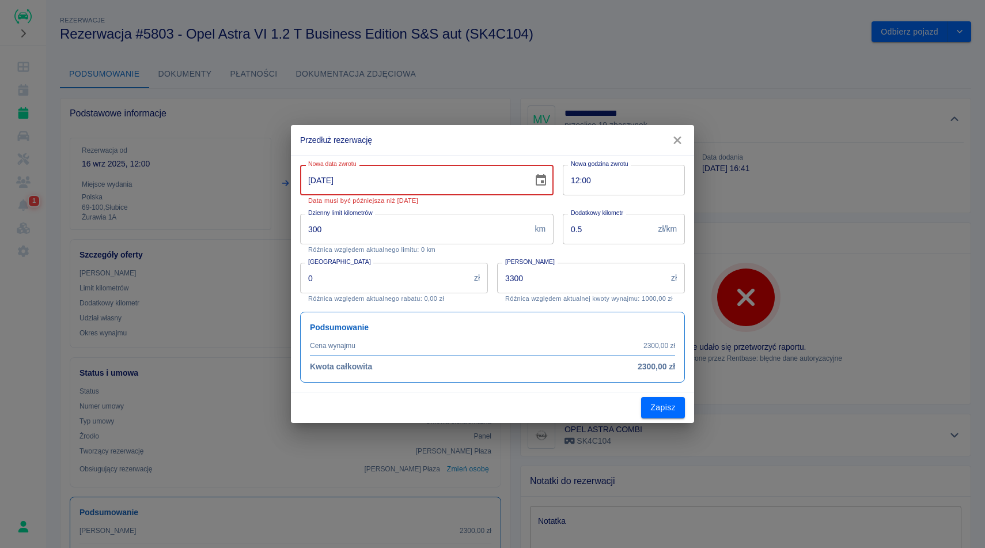
type input "07-10-2025"
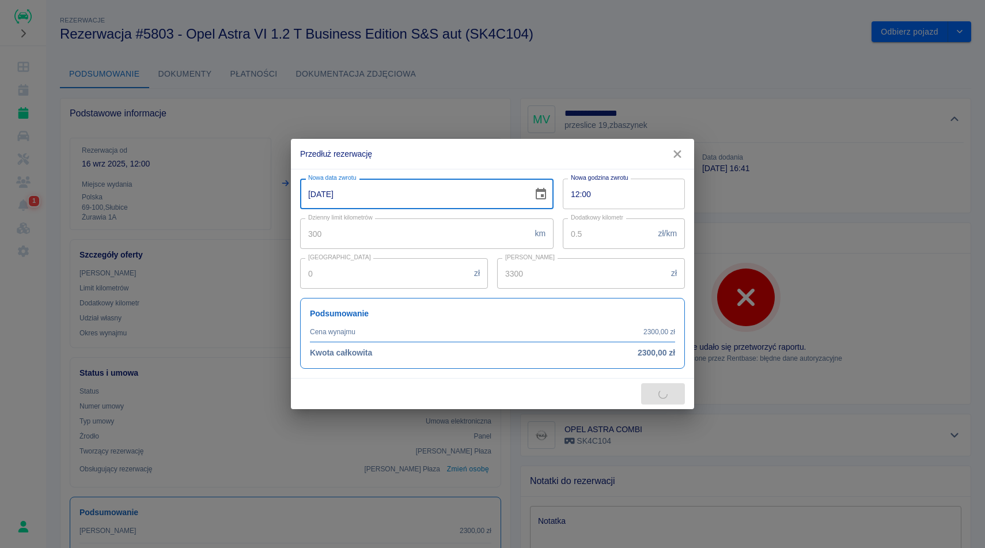
type input "6300"
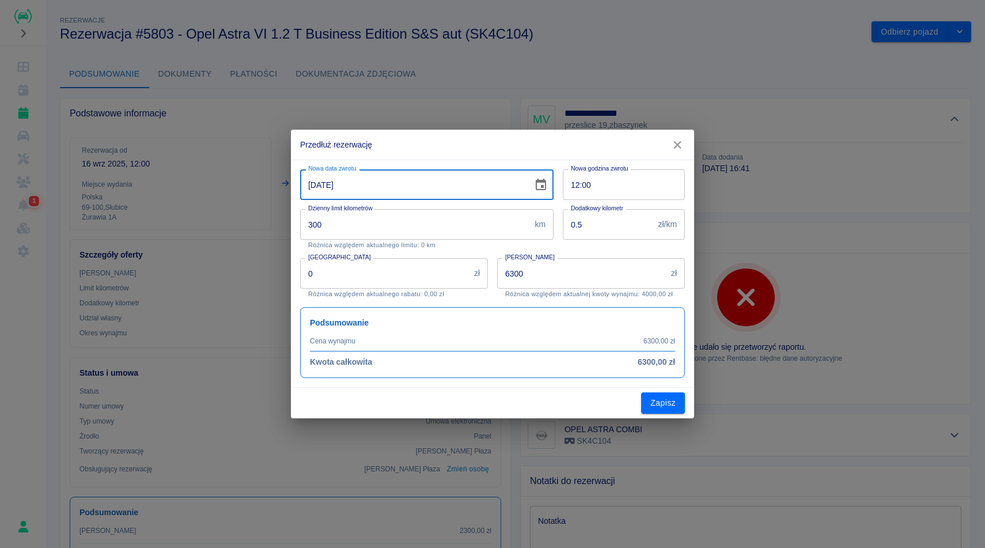
click at [450, 149] on h2 "Przedłuż rezerwację" at bounding box center [492, 145] width 403 height 30
click at [315, 186] on input "07-10-2025" at bounding box center [412, 184] width 225 height 31
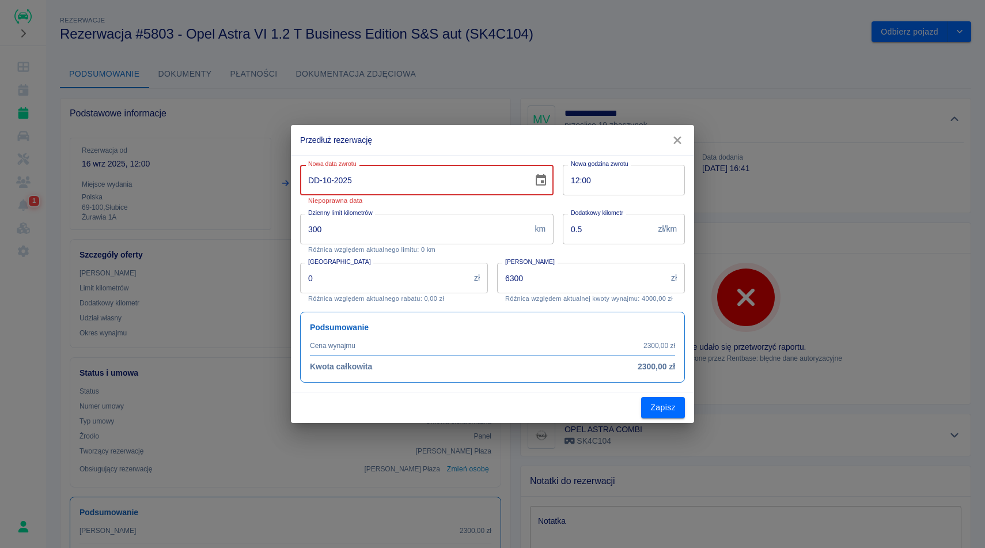
type input "09-10-2025"
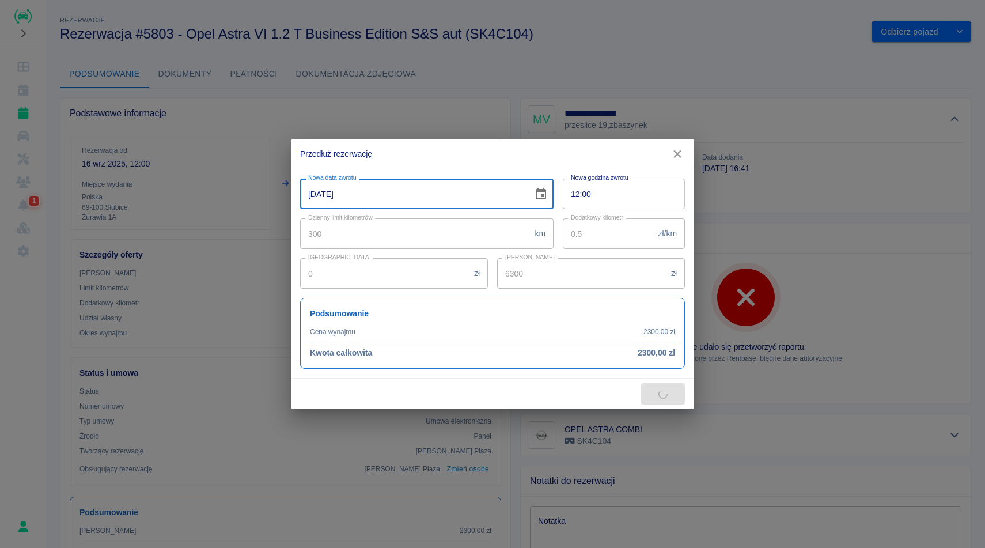
type input "6900"
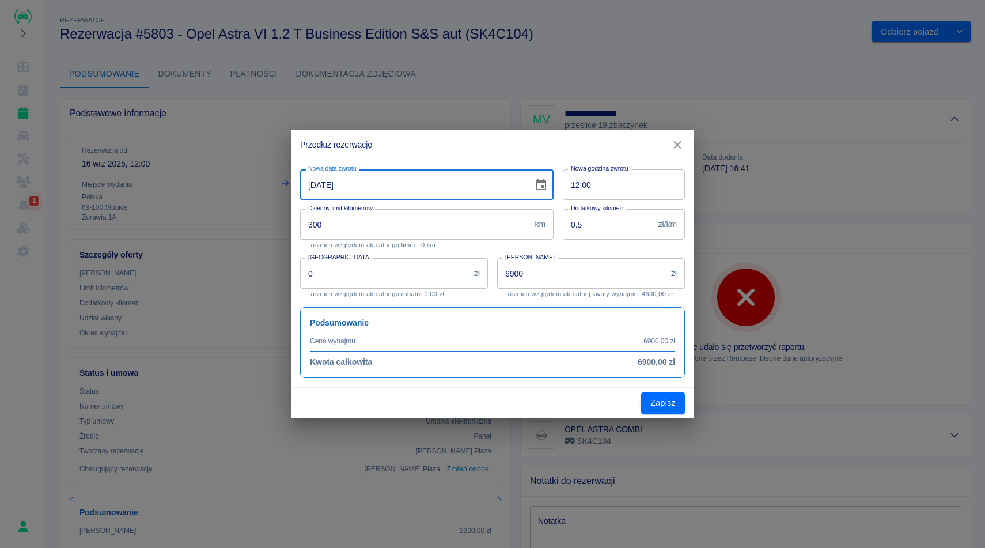
type input "09-10-2025"
click at [437, 162] on div "Nowa data zwrotu 09-10-2025 Nowa data zwrotu" at bounding box center [422, 180] width 263 height 40
click at [584, 275] on input "6900" at bounding box center [581, 273] width 169 height 31
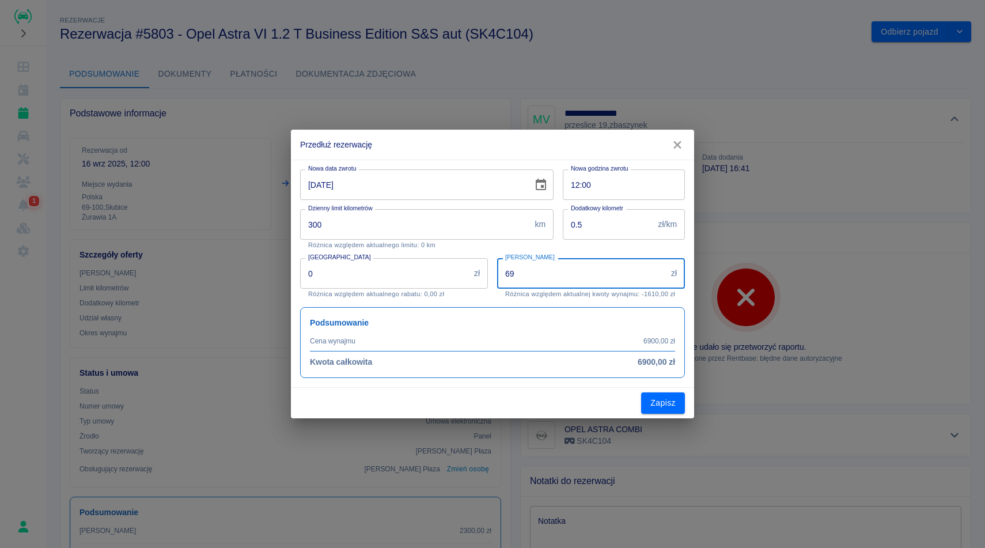
type input "6"
type input "1500"
click at [618, 404] on div "Zapisz" at bounding box center [492, 403] width 403 height 31
click at [669, 399] on button "Zapisz" at bounding box center [663, 402] width 44 height 21
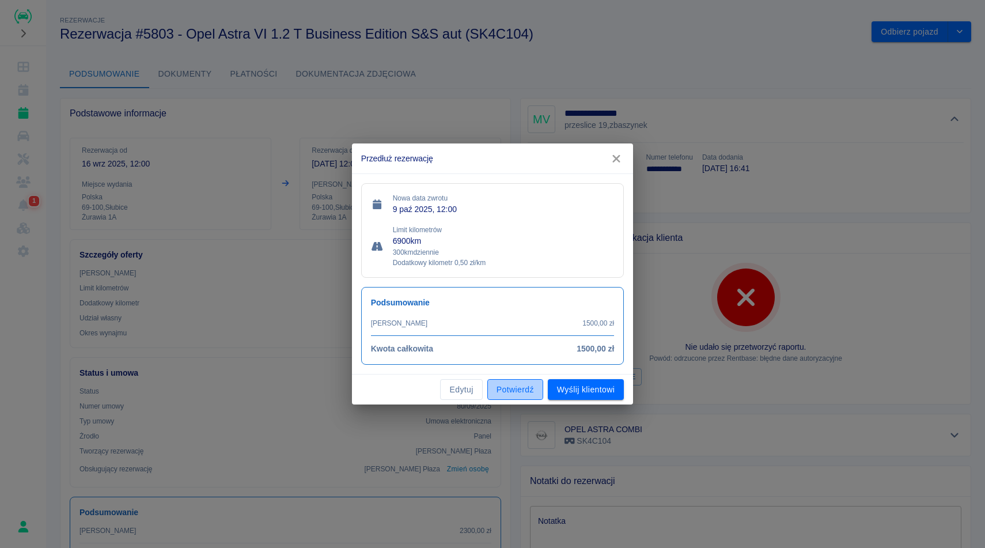
click at [531, 392] on button "Potwierdź" at bounding box center [515, 389] width 56 height 21
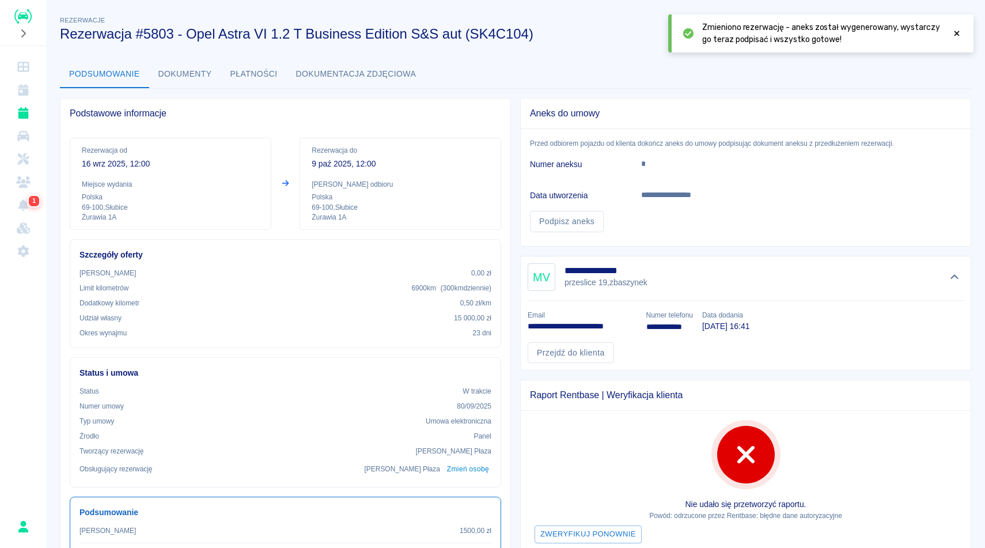
click at [956, 28] on div at bounding box center [957, 33] width 10 height 24
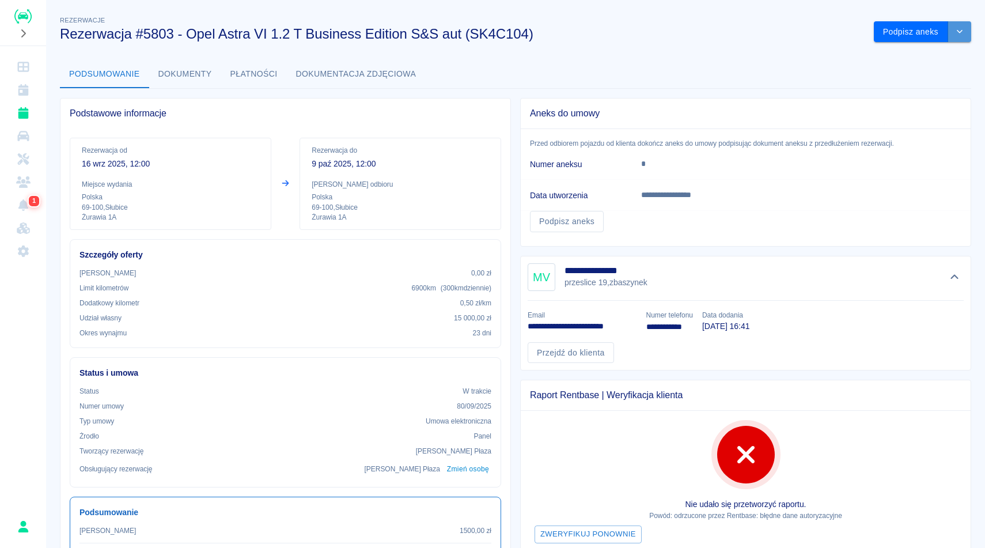
click at [960, 21] on button "drop-down" at bounding box center [959, 31] width 23 height 21
click at [759, 54] on div "**********" at bounding box center [515, 408] width 939 height 806
click at [930, 31] on button "Podpisz aneks" at bounding box center [911, 31] width 74 height 21
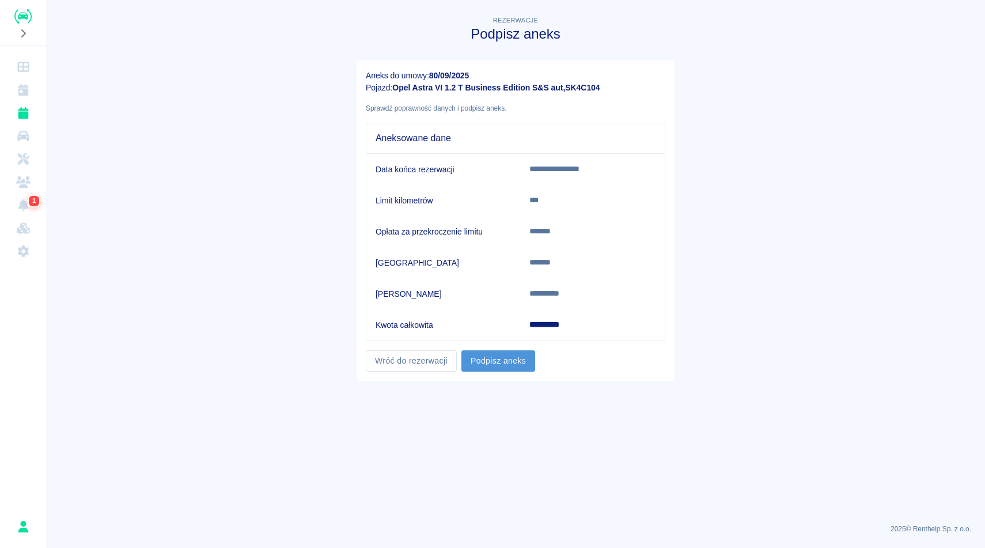
click at [513, 358] on button "Podpisz aneks" at bounding box center [498, 360] width 74 height 21
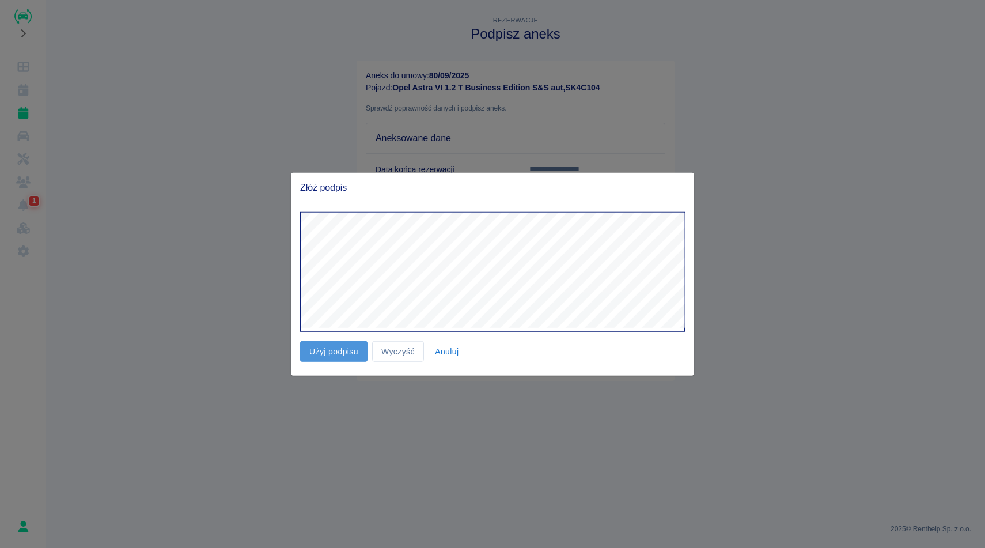
click at [337, 355] on button "Użyj podpisu" at bounding box center [333, 350] width 67 height 21
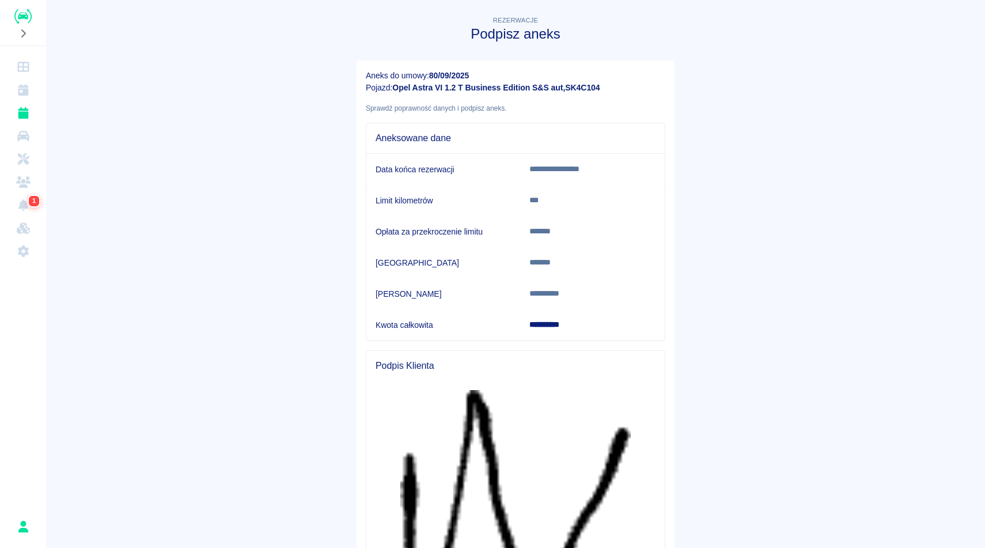
click at [725, 294] on main "**********" at bounding box center [515, 408] width 939 height 789
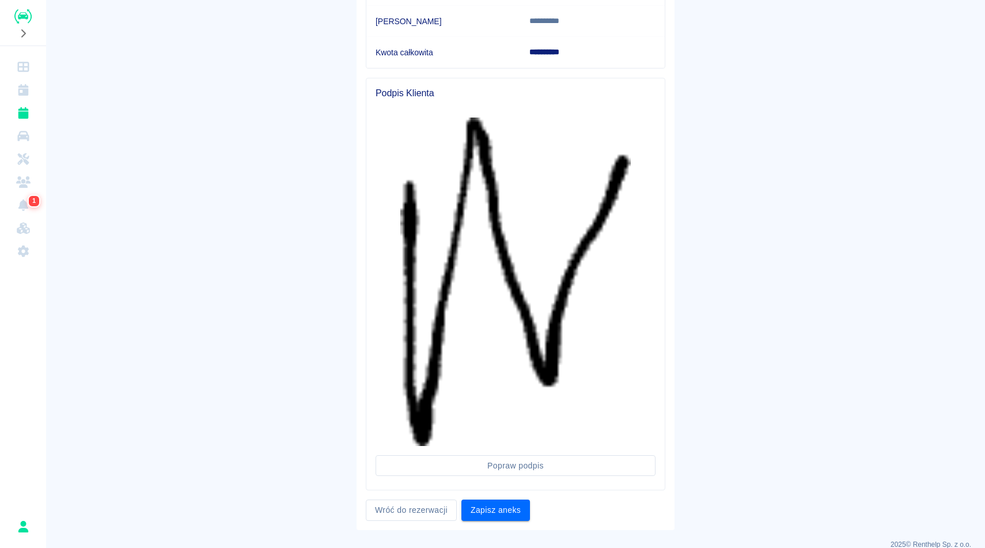
scroll to position [288, 0]
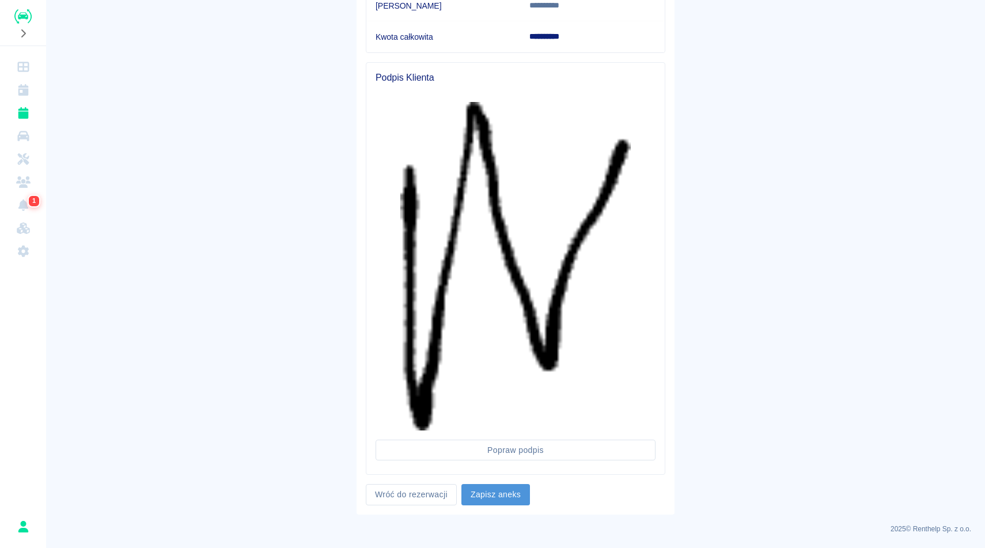
click at [521, 489] on button "Zapisz aneks" at bounding box center [495, 494] width 69 height 21
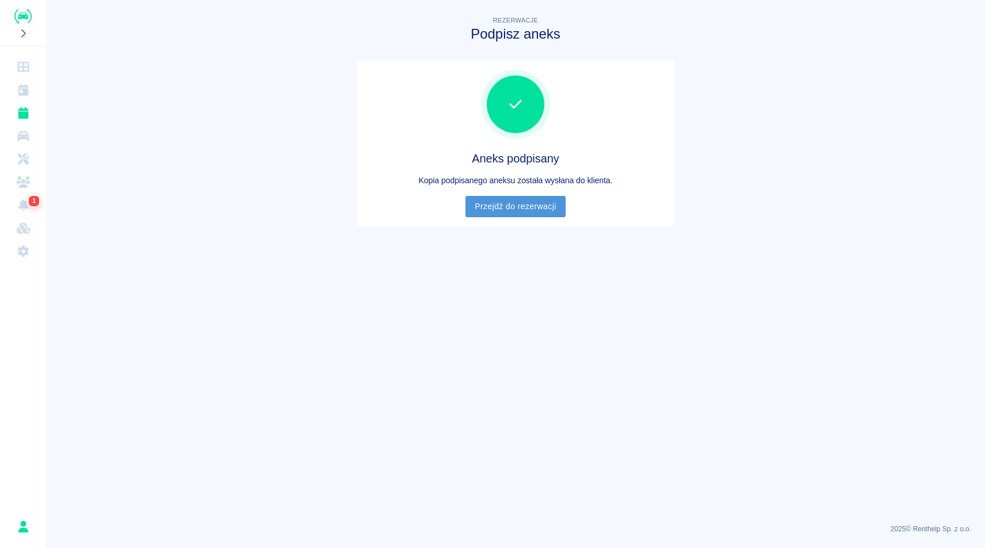
click at [557, 213] on link "Przejdź do rezerwacji" at bounding box center [515, 206] width 100 height 21
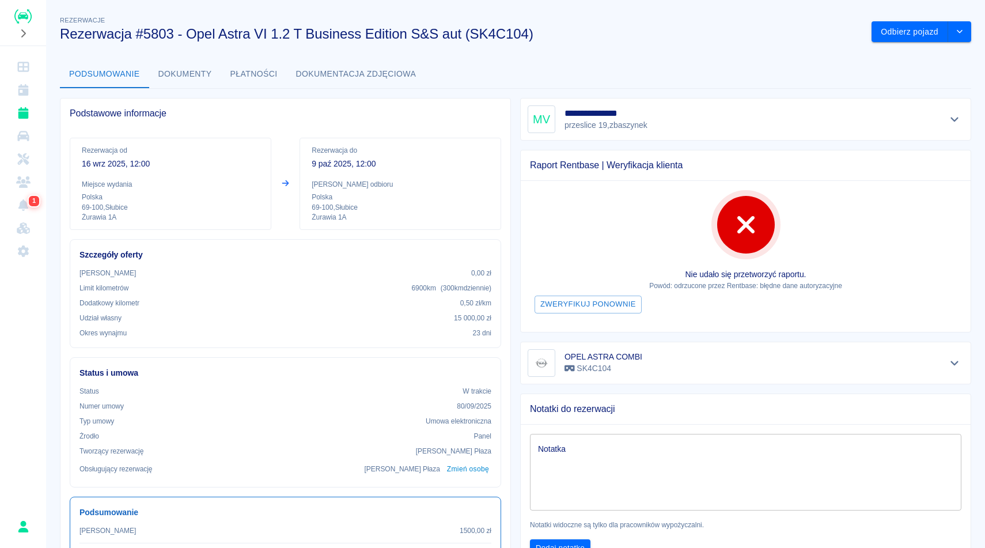
click at [568, 58] on div "**********" at bounding box center [515, 364] width 939 height 718
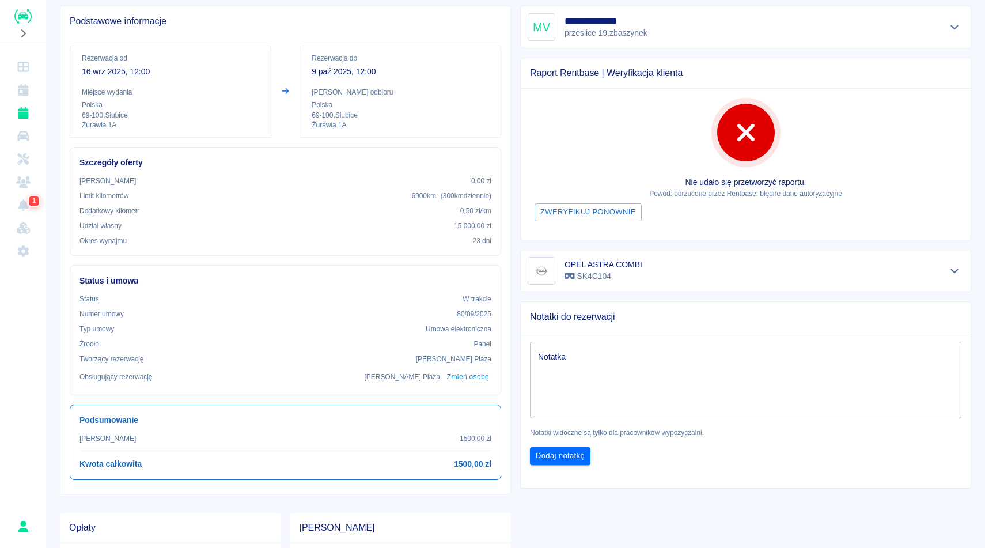
scroll to position [115, 0]
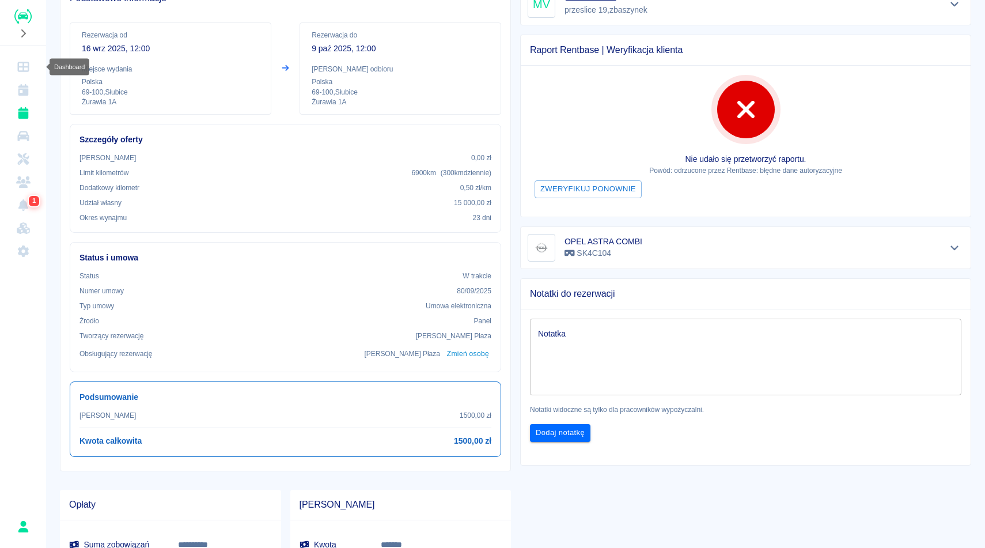
click at [21, 64] on icon "Dashboard" at bounding box center [23, 67] width 14 height 12
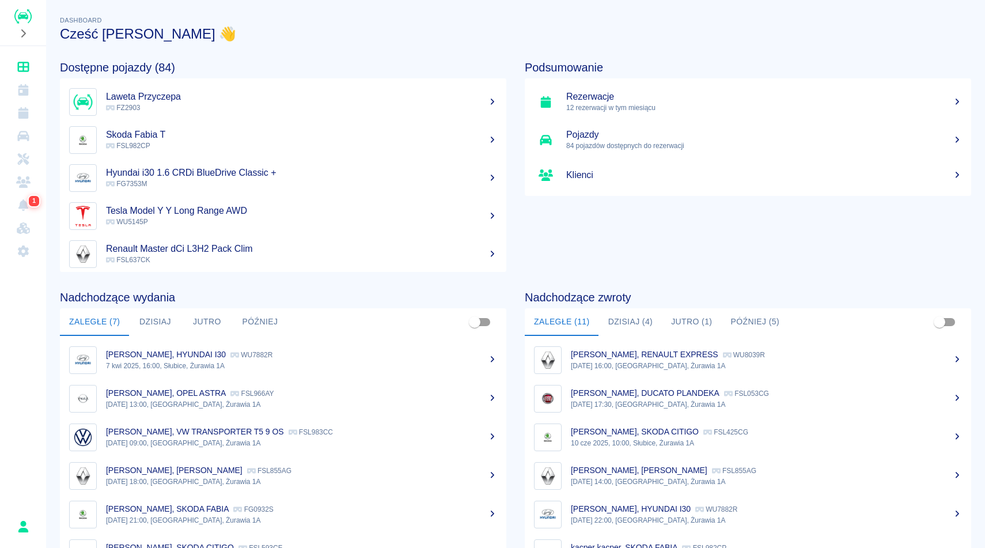
click at [275, 21] on div "Dashboard Cześć [PERSON_NAME] 👋" at bounding box center [511, 23] width 921 height 37
click at [391, 22] on div "Dashboard Cześć [PERSON_NAME] 👋" at bounding box center [511, 23] width 921 height 37
click at [21, 90] on icon "Kalendarz" at bounding box center [23, 90] width 14 height 12
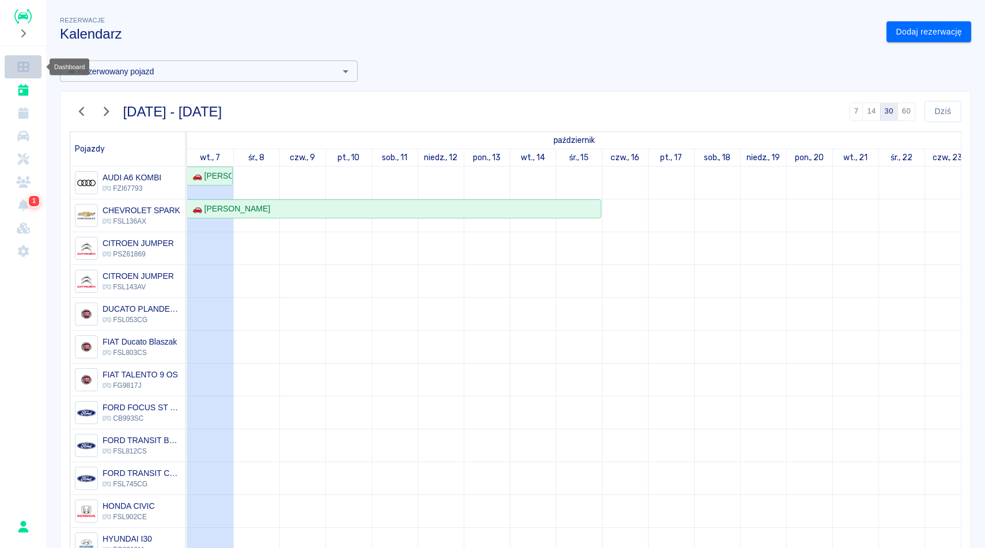
click at [20, 58] on link "Dashboard" at bounding box center [23, 66] width 37 height 23
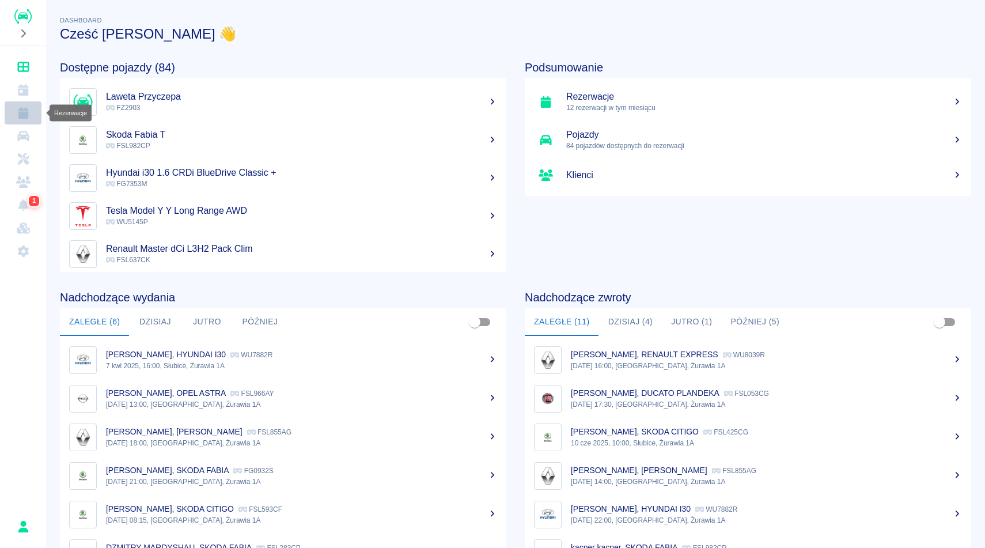
click at [28, 117] on icon "Rezerwacje" at bounding box center [23, 113] width 14 height 12
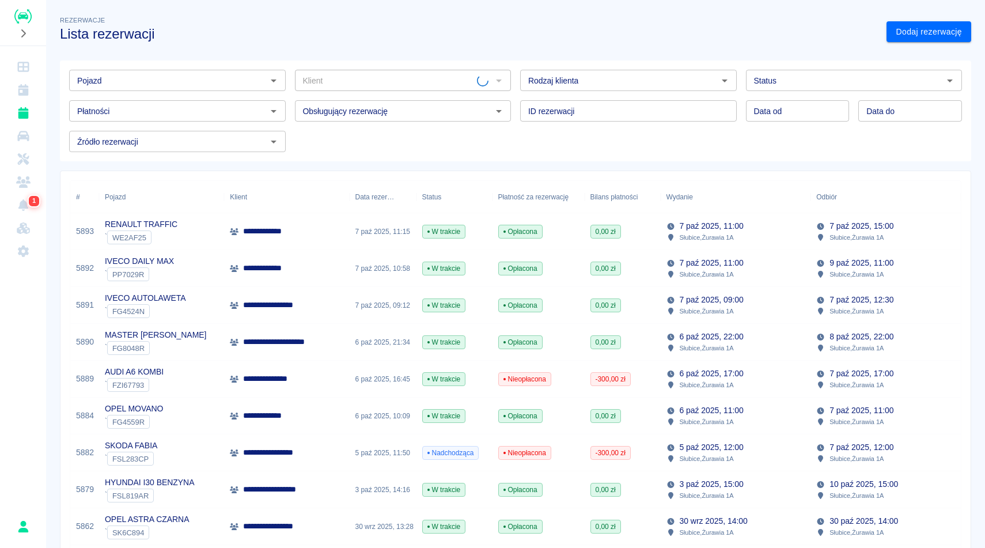
click at [230, 15] on div "Rezerwacje Lista rezerwacji" at bounding box center [464, 23] width 827 height 37
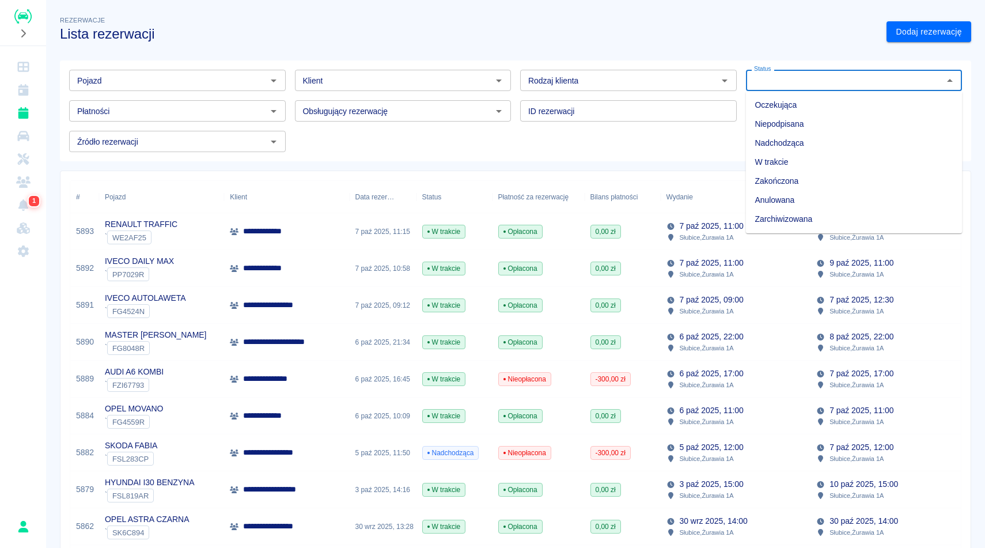
click at [802, 77] on input "Status" at bounding box center [844, 80] width 191 height 14
click at [797, 211] on li "Zarchiwizowana" at bounding box center [854, 219] width 217 height 19
type input "Zarchiwizowana"
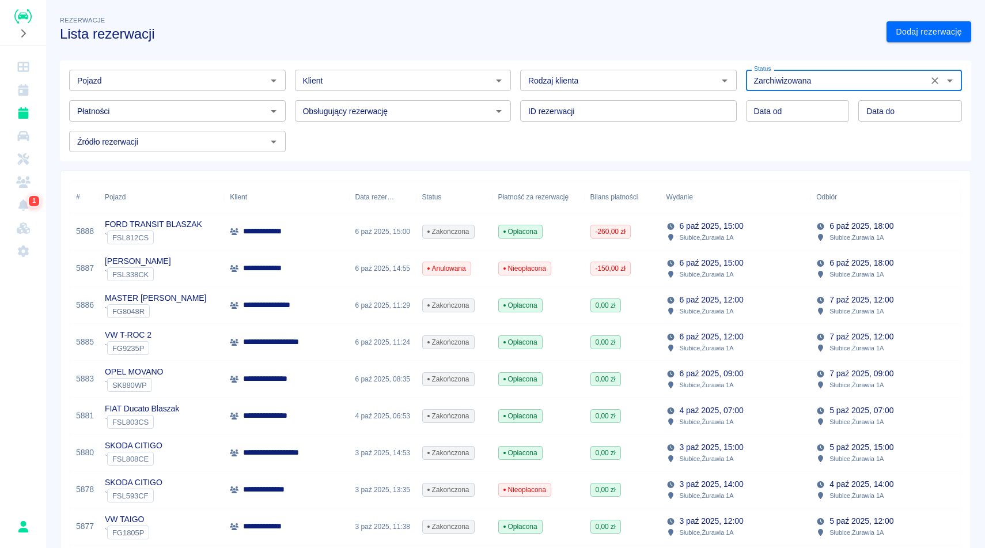
click at [443, 13] on div "Rezerwacje Lista rezerwacji" at bounding box center [464, 23] width 827 height 37
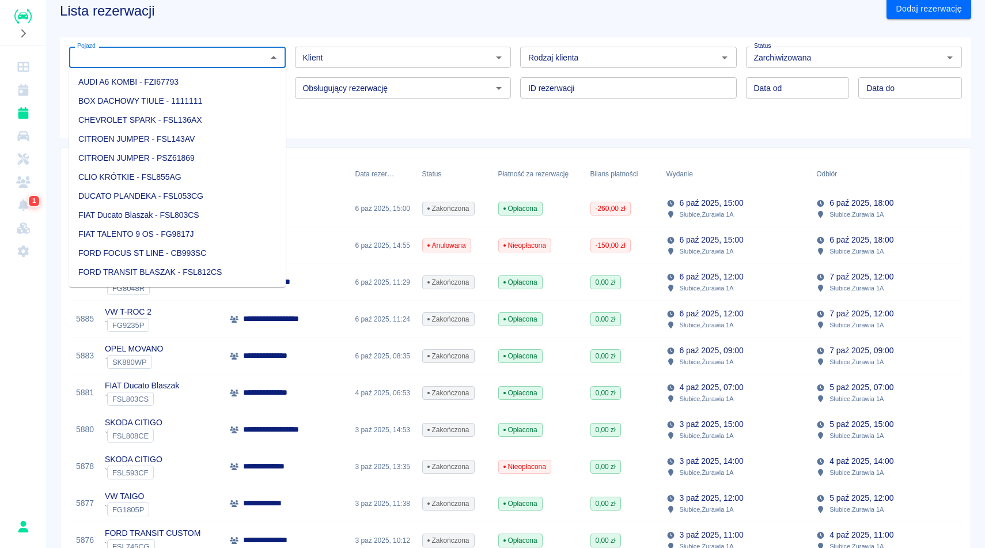
click at [253, 55] on input "Pojazd" at bounding box center [168, 57] width 191 height 14
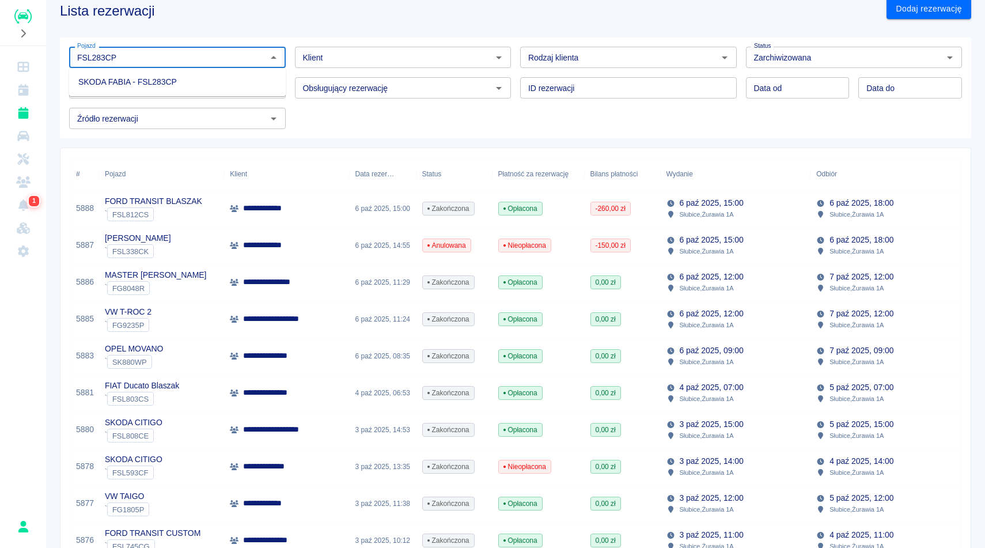
click at [143, 86] on li "SKODA FABIA - FSL283CP" at bounding box center [177, 82] width 217 height 19
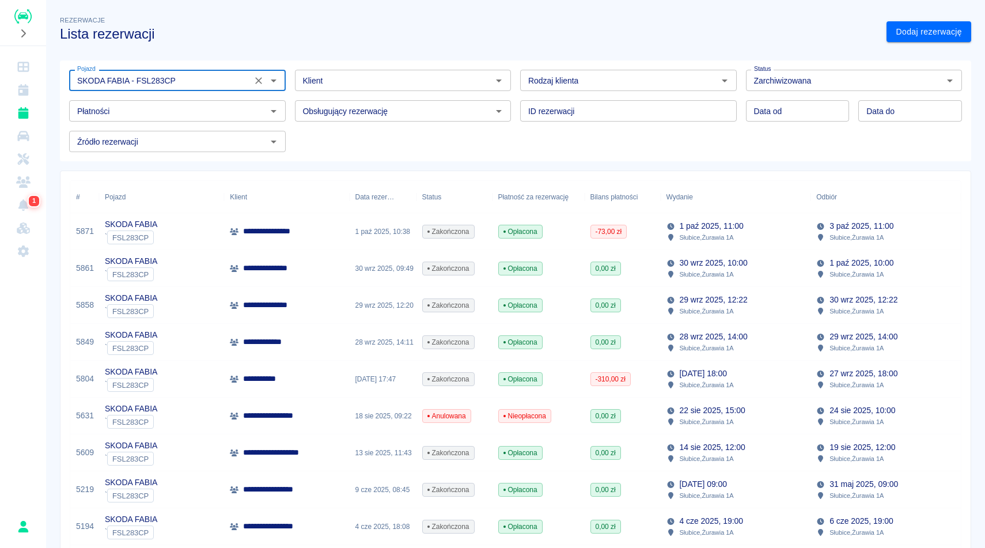
type input "SKODA FABIA - FSL283CP"
click at [672, 40] on h3 "Lista rezerwacji" at bounding box center [468, 34] width 817 height 16
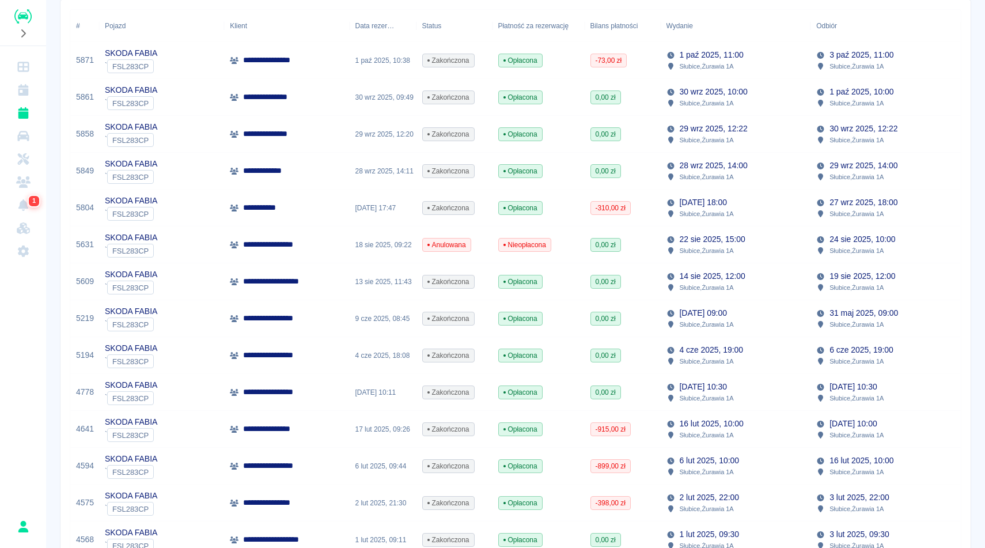
scroll to position [161, 0]
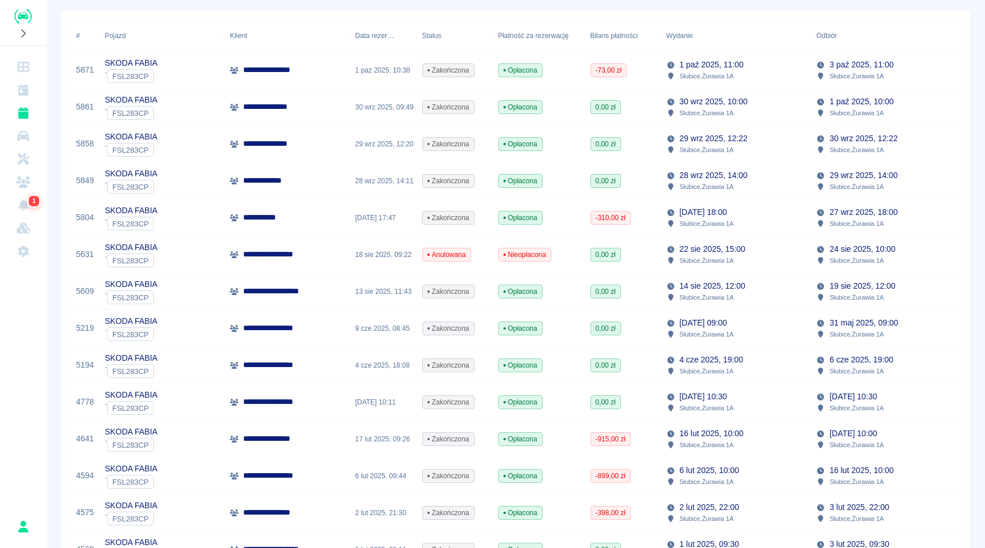
click at [693, 213] on p "[DATE] 18:00" at bounding box center [703, 212] width 47 height 12
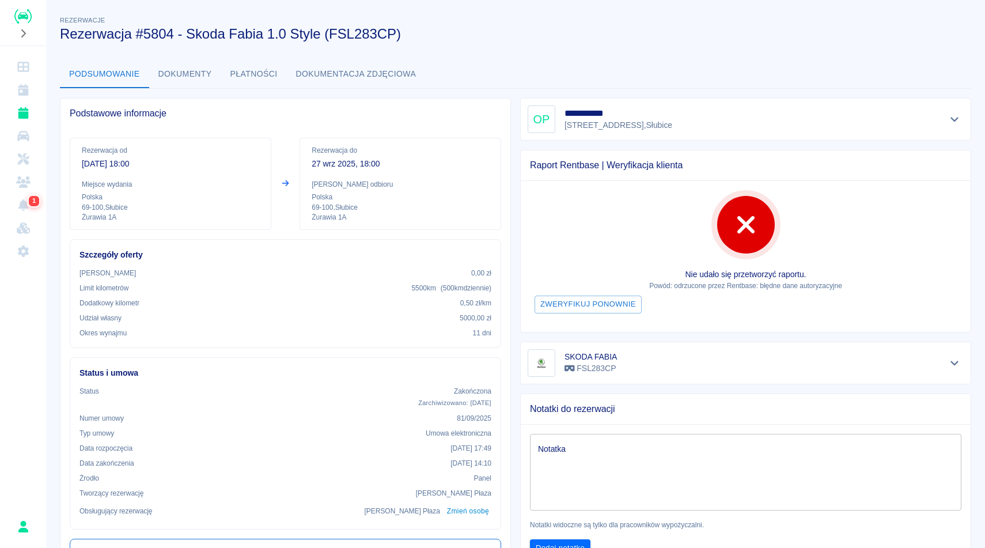
click at [656, 63] on div "Podsumowanie Dokumenty Płatności Dokumentacja zdjęciowa" at bounding box center [515, 74] width 911 height 28
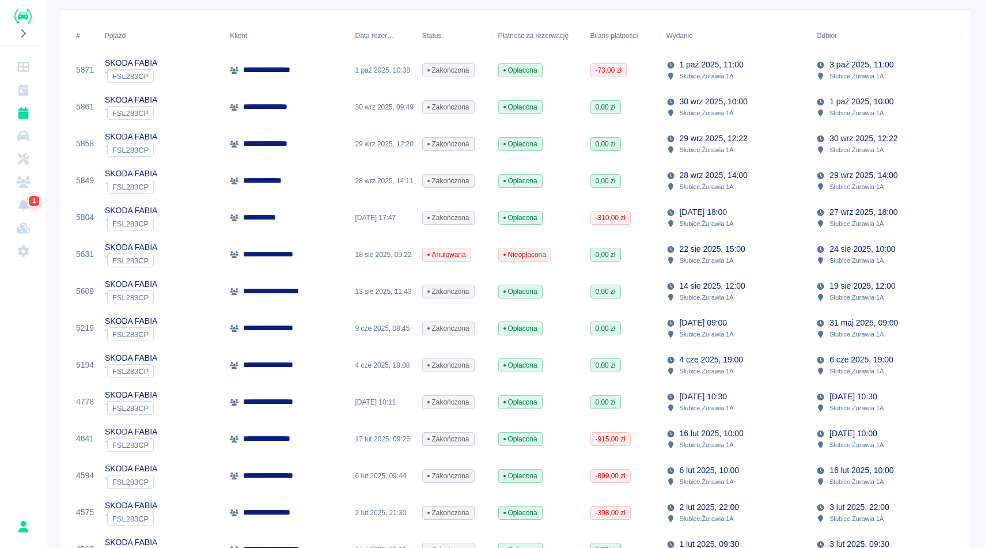
scroll to position [184, 0]
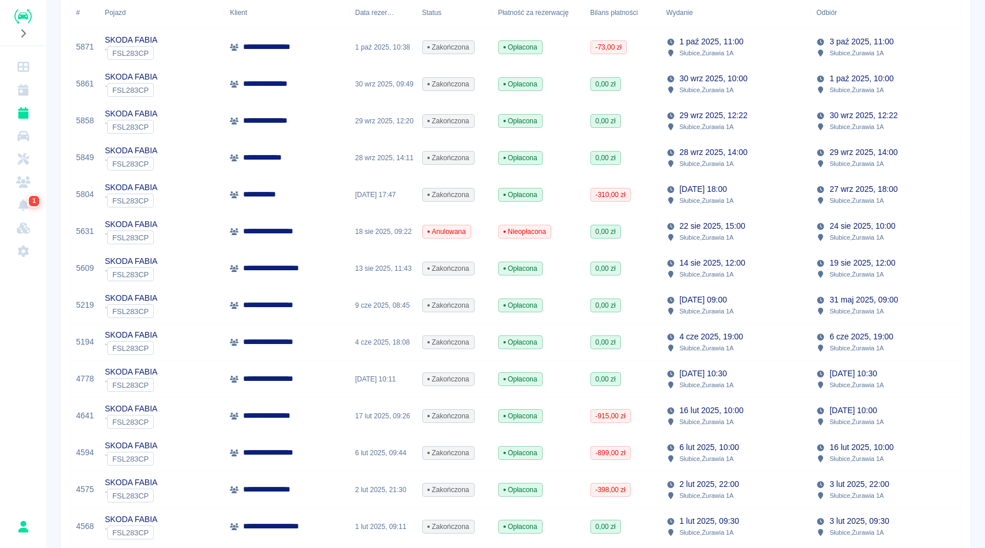
click at [729, 320] on div "31 mar 2025, 09:00 Słubice , Żurawia 1A" at bounding box center [736, 305] width 150 height 37
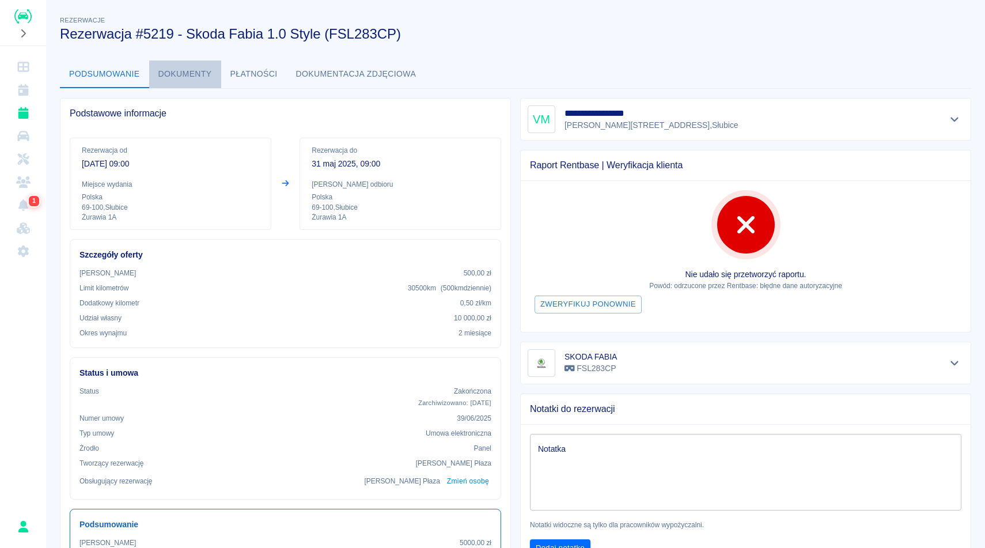
click at [194, 69] on button "Dokumenty" at bounding box center [185, 74] width 72 height 28
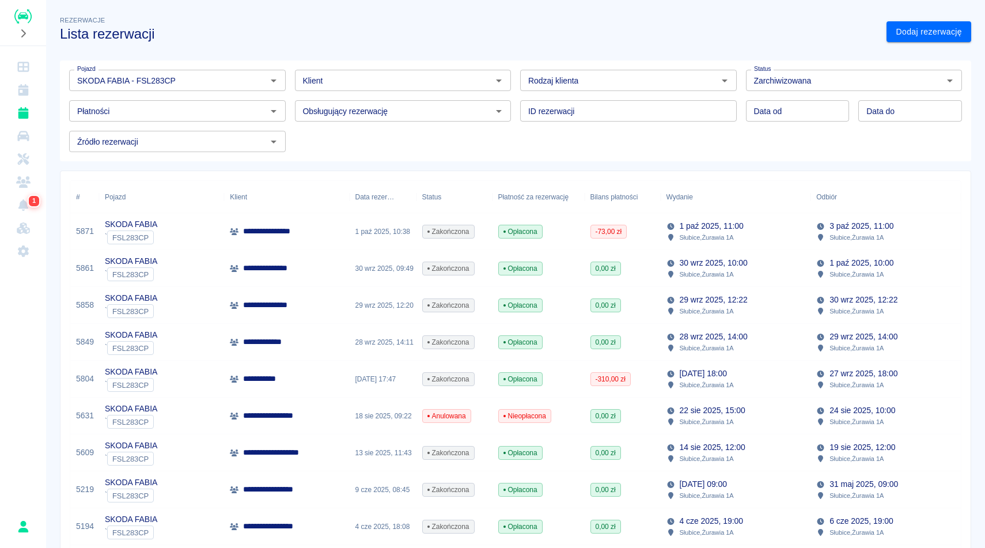
click at [376, 29] on h3 "Lista rezerwacji" at bounding box center [468, 34] width 817 height 16
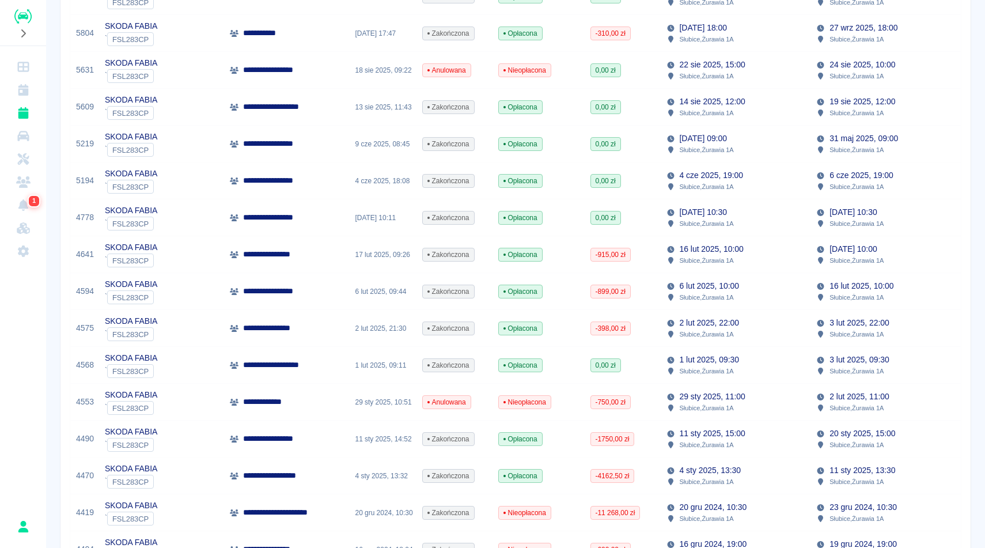
scroll to position [369, 0]
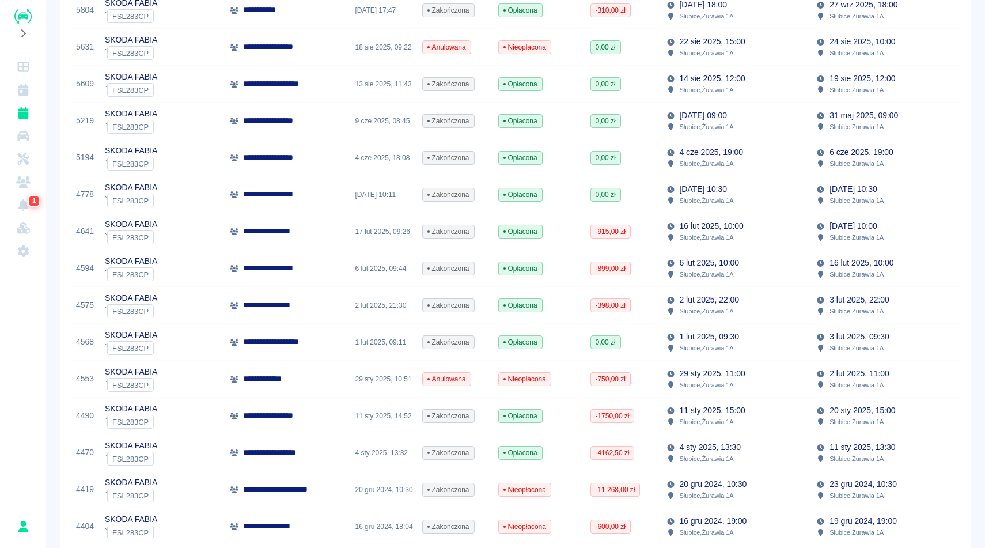
click at [714, 74] on p "14 sie 2025, 12:00" at bounding box center [713, 79] width 66 height 12
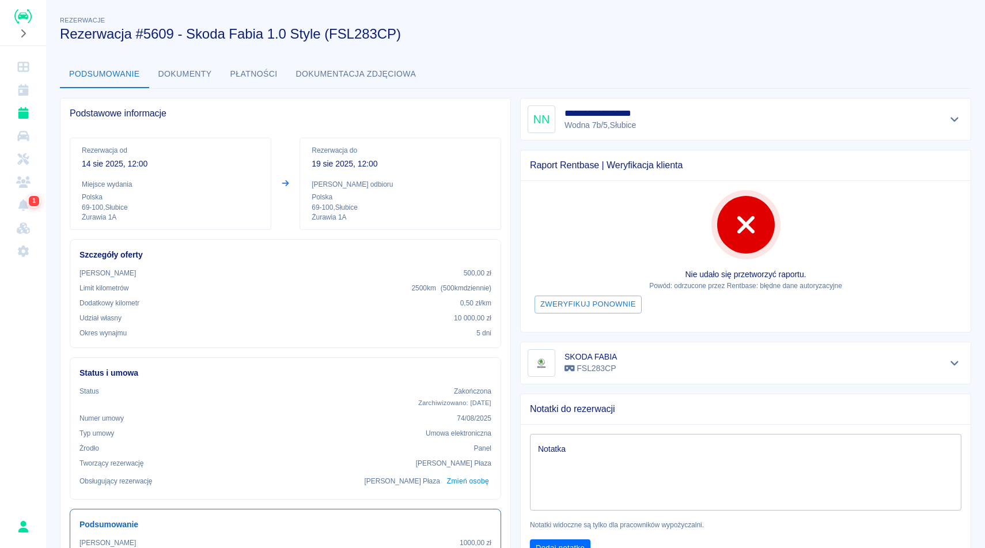
click at [192, 65] on button "Dokumenty" at bounding box center [185, 74] width 72 height 28
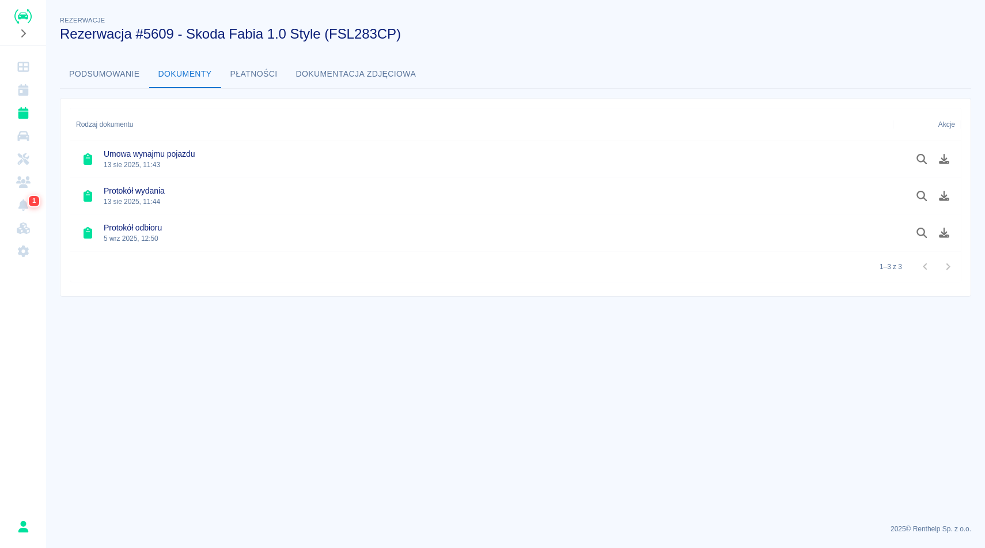
click at [114, 74] on button "Podsumowanie" at bounding box center [104, 74] width 89 height 28
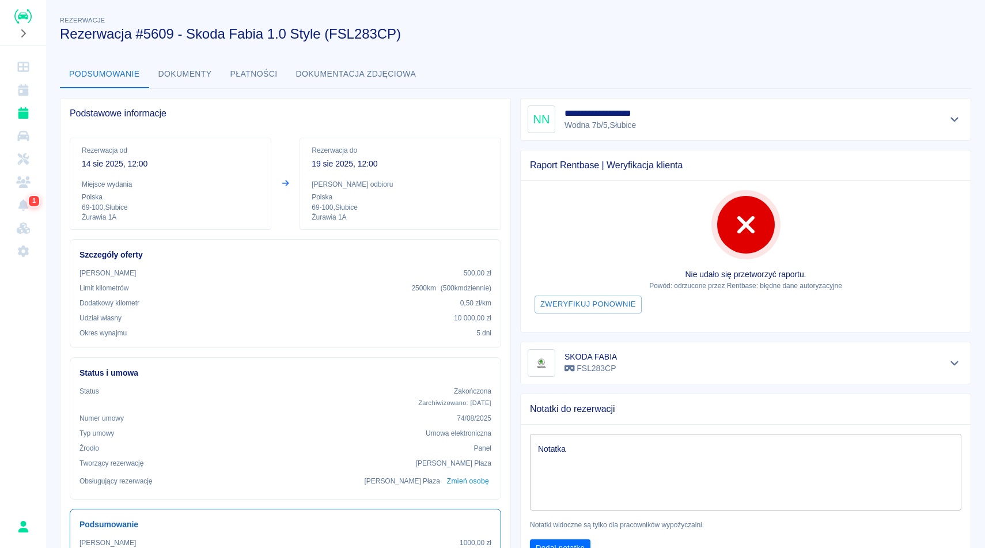
click at [730, 45] on div "**********" at bounding box center [515, 527] width 939 height 1045
